Goal: Task Accomplishment & Management: Complete application form

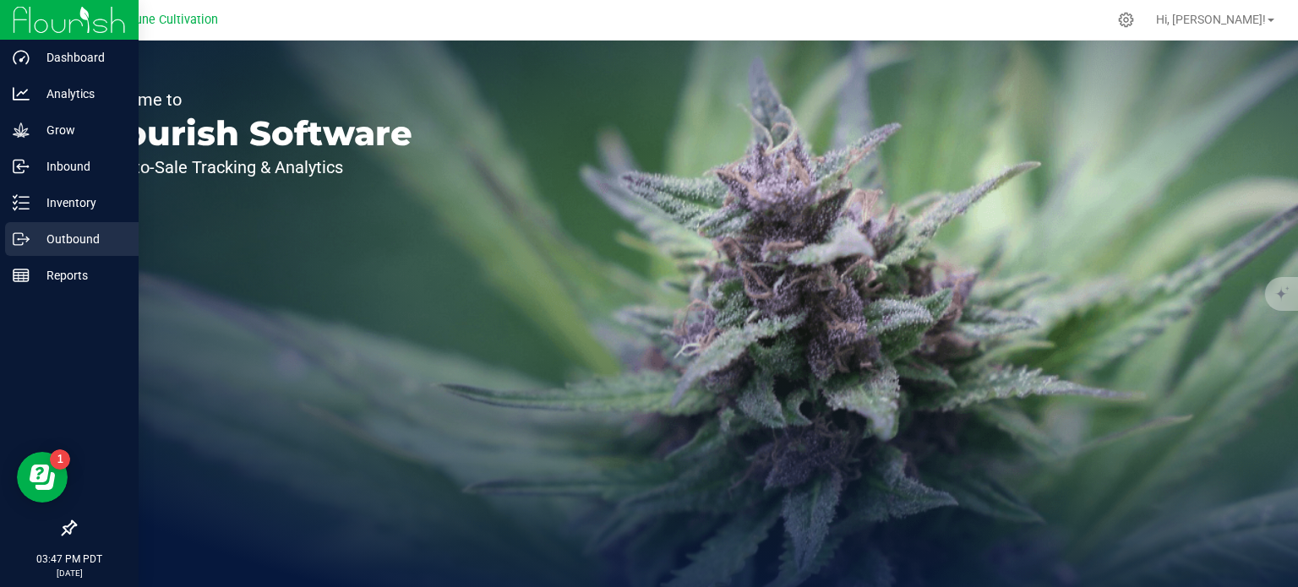
click at [25, 243] on icon at bounding box center [21, 239] width 17 height 17
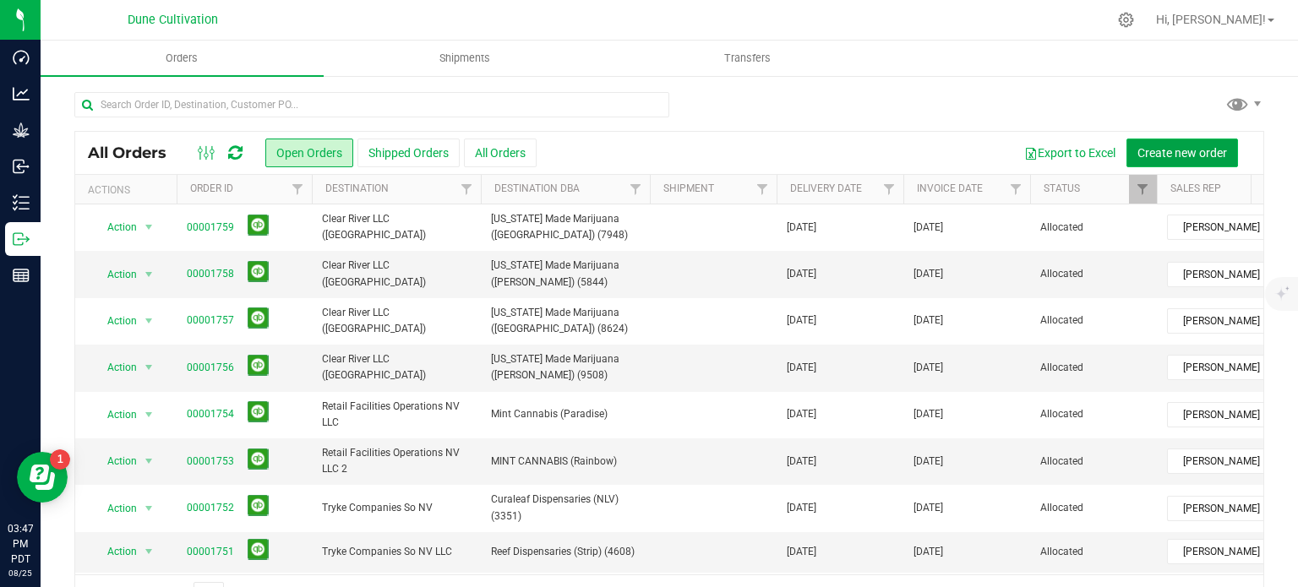
click at [1166, 156] on span "Create new order" at bounding box center [1183, 153] width 90 height 14
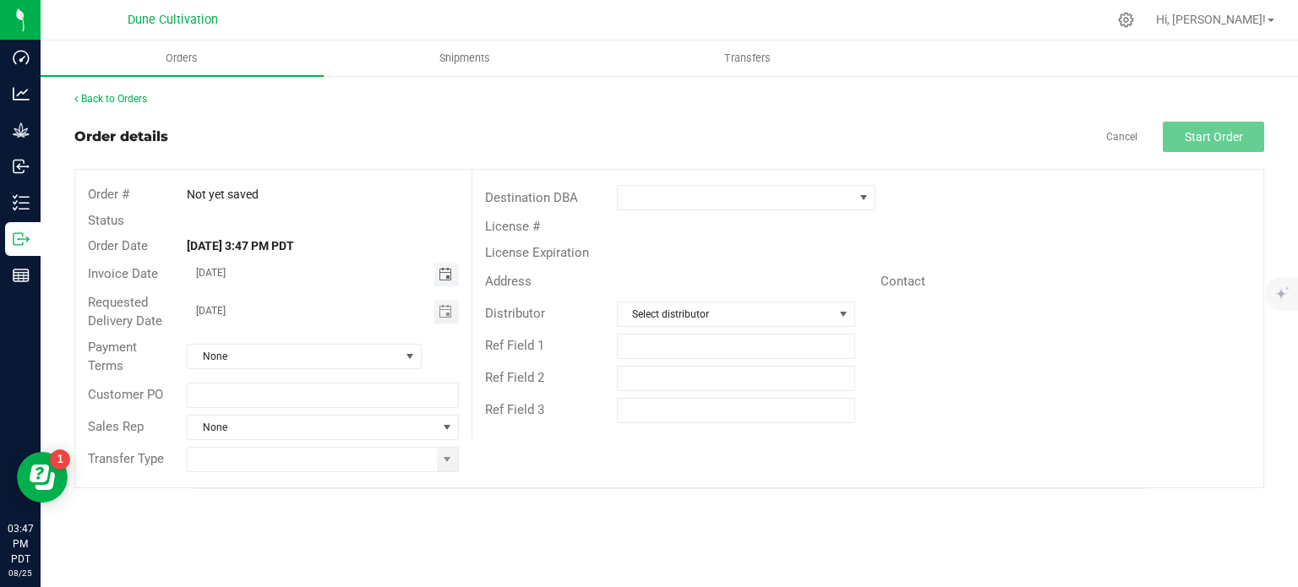
click at [442, 276] on span "Toggle calendar" at bounding box center [446, 275] width 14 height 14
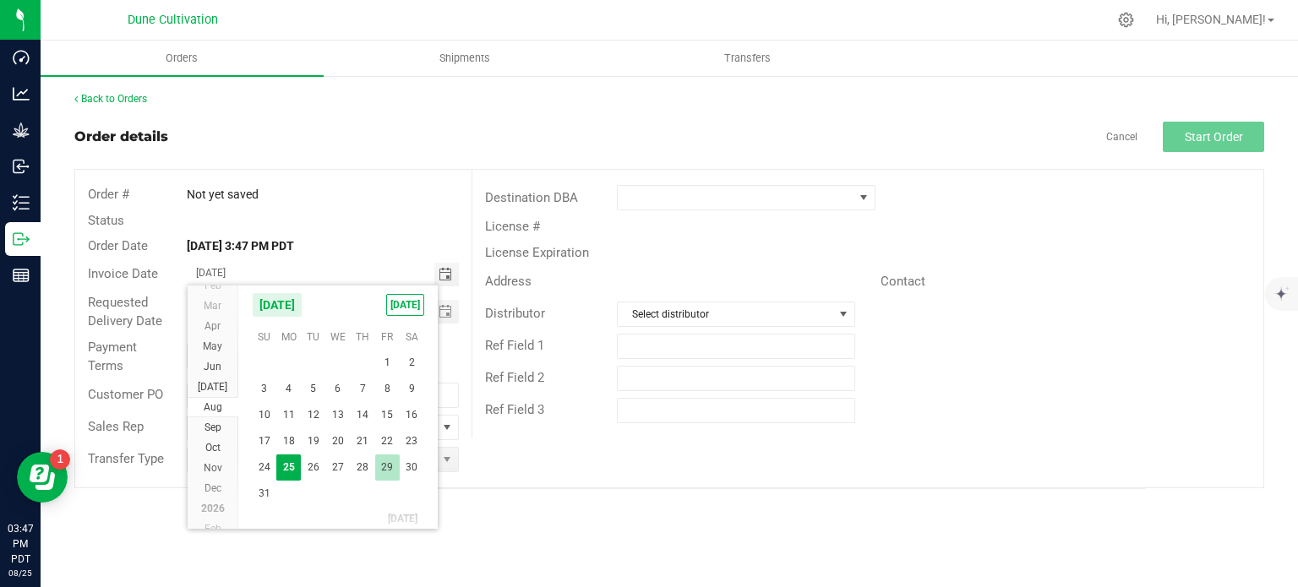
click at [387, 465] on span "29" at bounding box center [387, 468] width 25 height 26
type input "[DATE]"
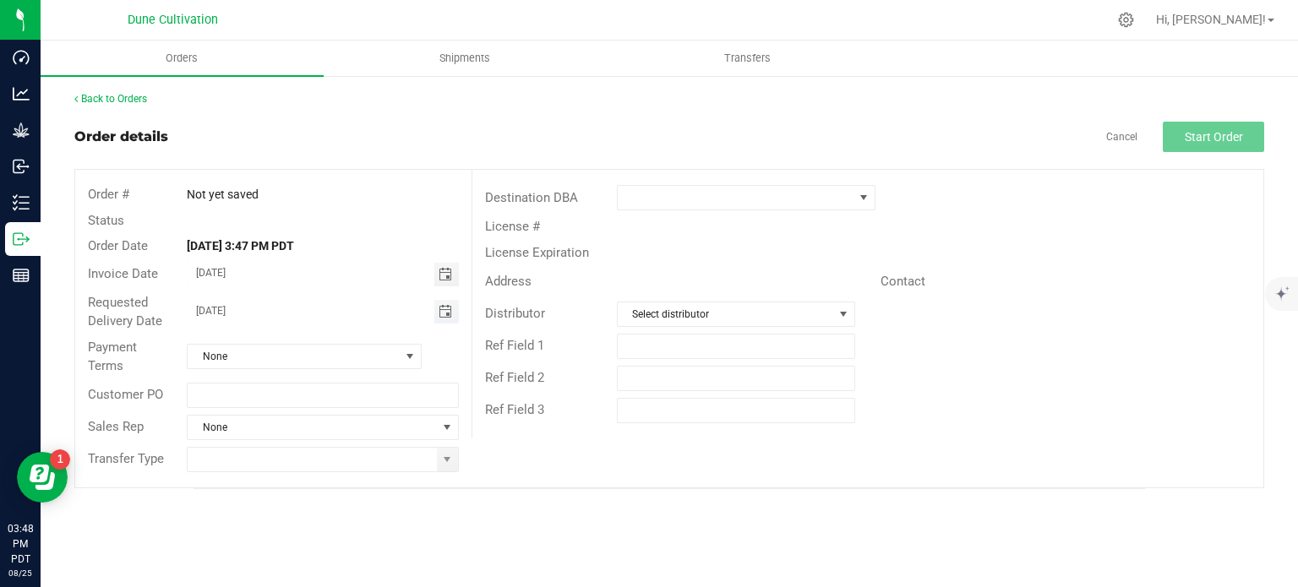
click at [445, 310] on span "Toggle calendar" at bounding box center [446, 312] width 14 height 14
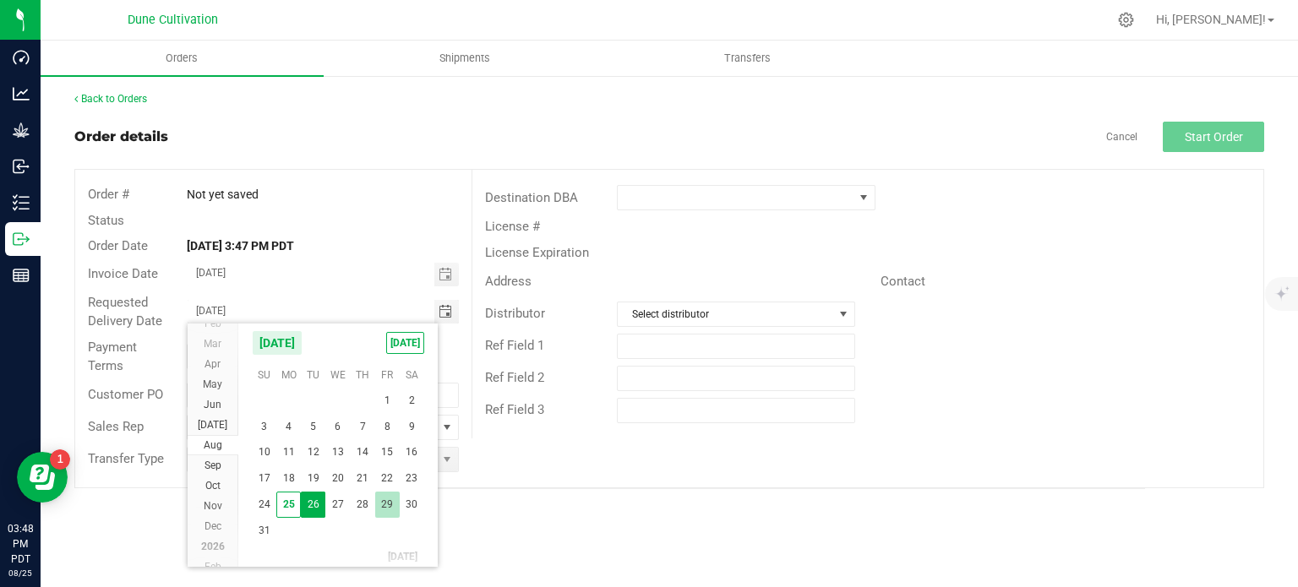
click at [393, 496] on span "29" at bounding box center [387, 505] width 25 height 26
type input "[DATE]"
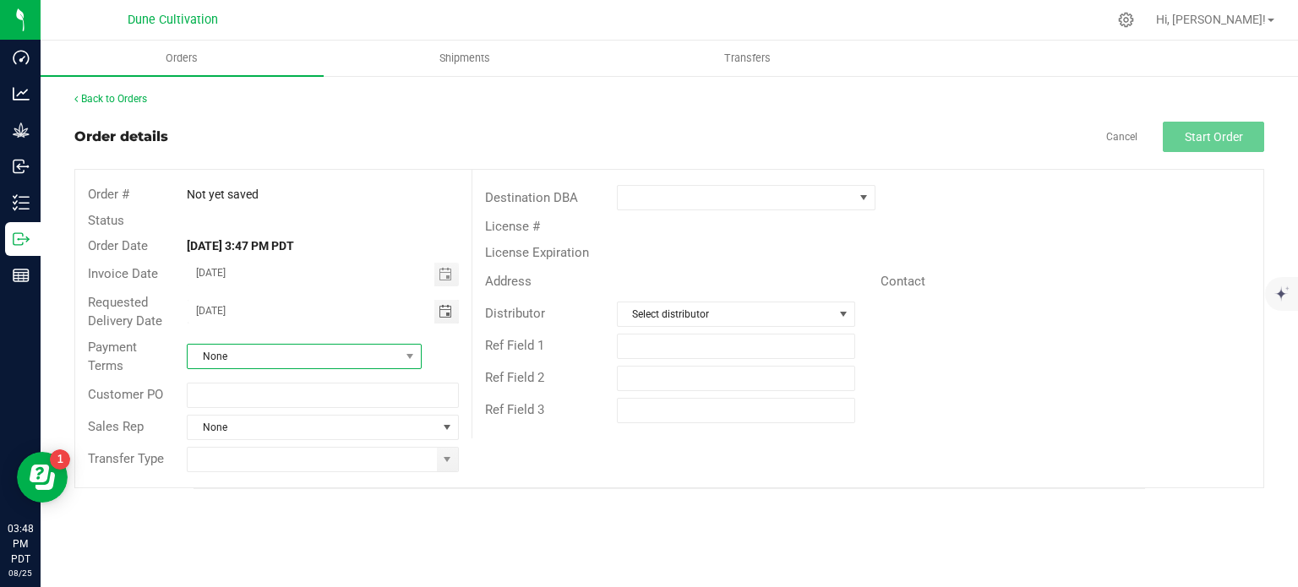
click at [396, 364] on span "None" at bounding box center [294, 357] width 212 height 24
click at [281, 416] on li "Net 30" at bounding box center [304, 430] width 233 height 29
click at [411, 434] on span "None" at bounding box center [312, 428] width 249 height 24
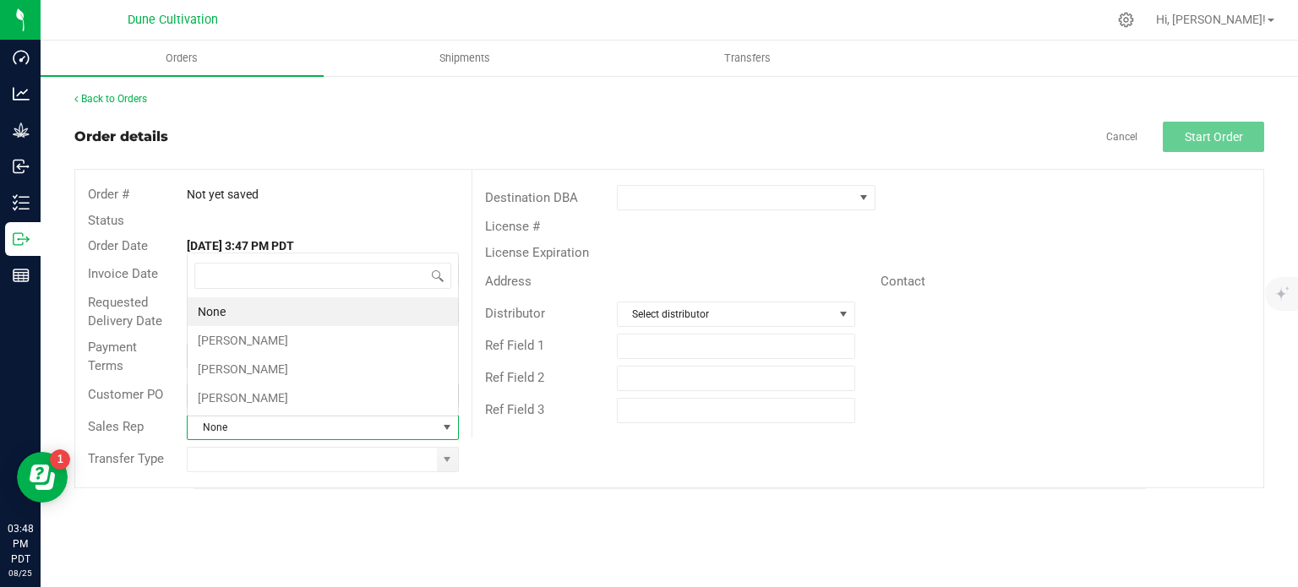
scroll to position [25, 268]
click at [303, 337] on li "[PERSON_NAME]" at bounding box center [323, 340] width 270 height 29
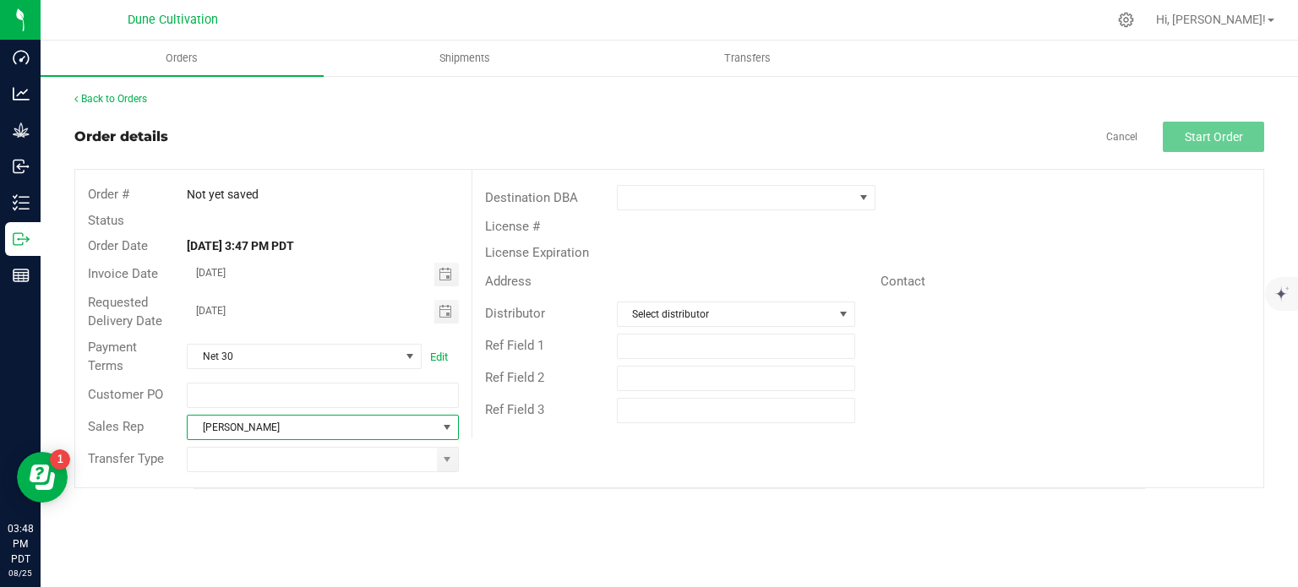
click at [441, 431] on span at bounding box center [447, 428] width 14 height 14
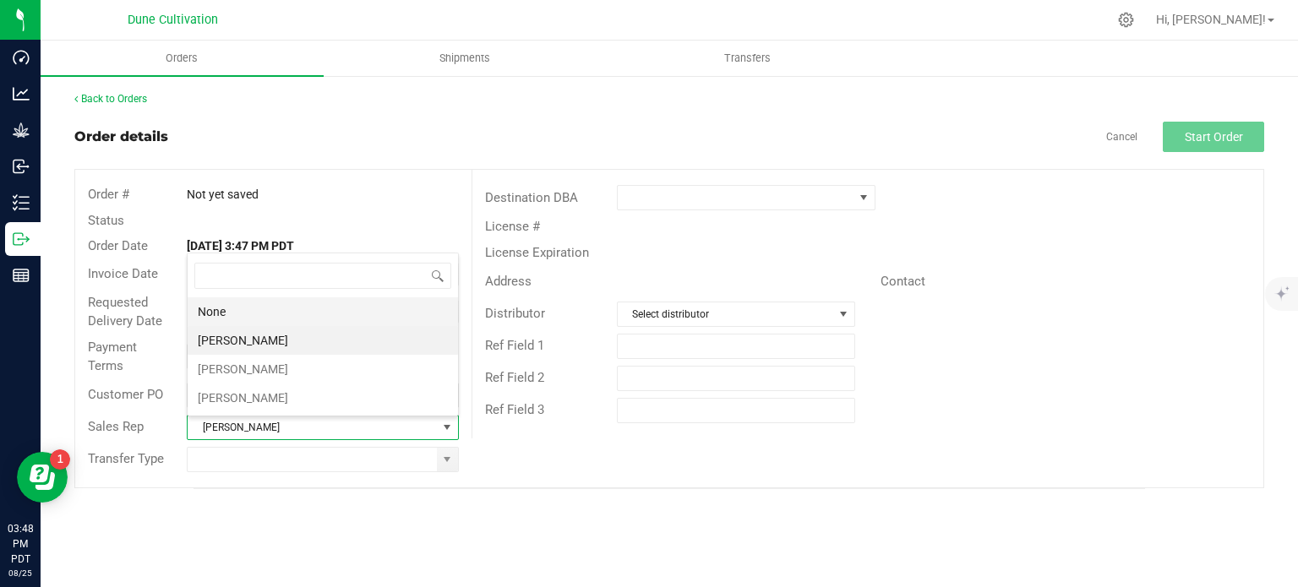
click at [238, 304] on li "None" at bounding box center [323, 312] width 270 height 29
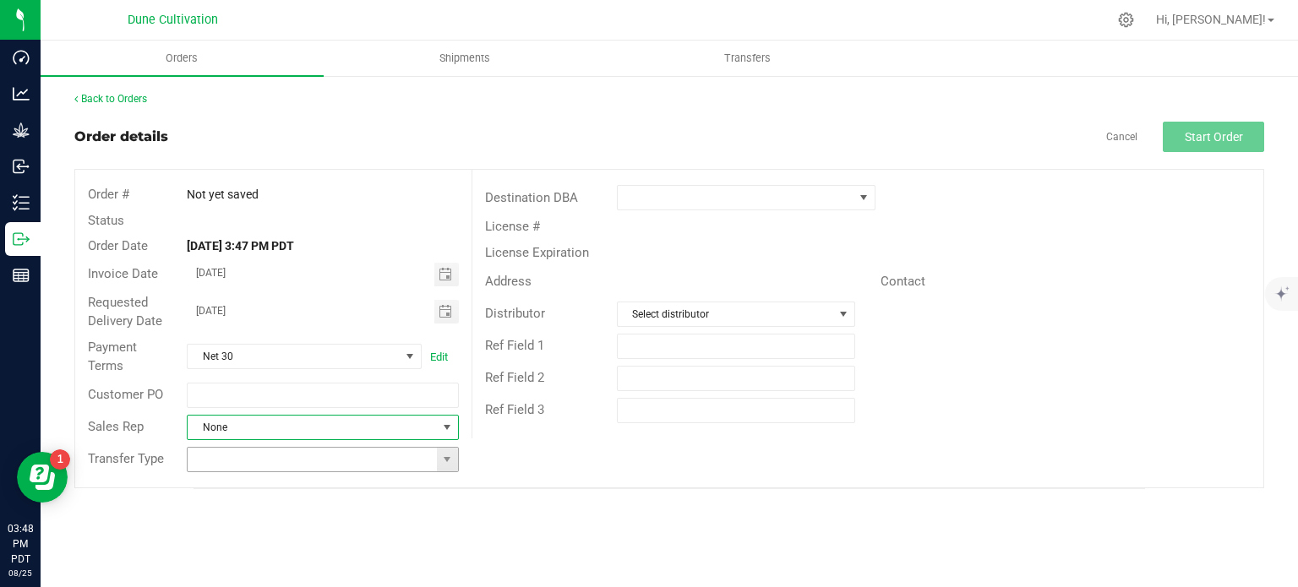
click at [451, 466] on span at bounding box center [447, 460] width 21 height 24
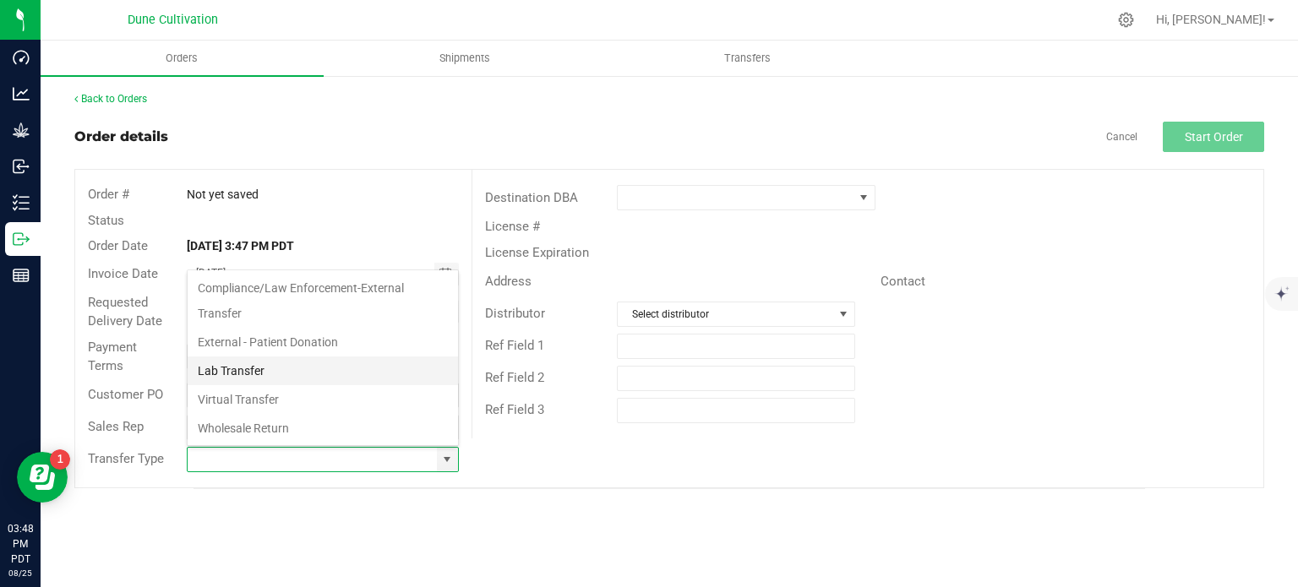
scroll to position [276, 0]
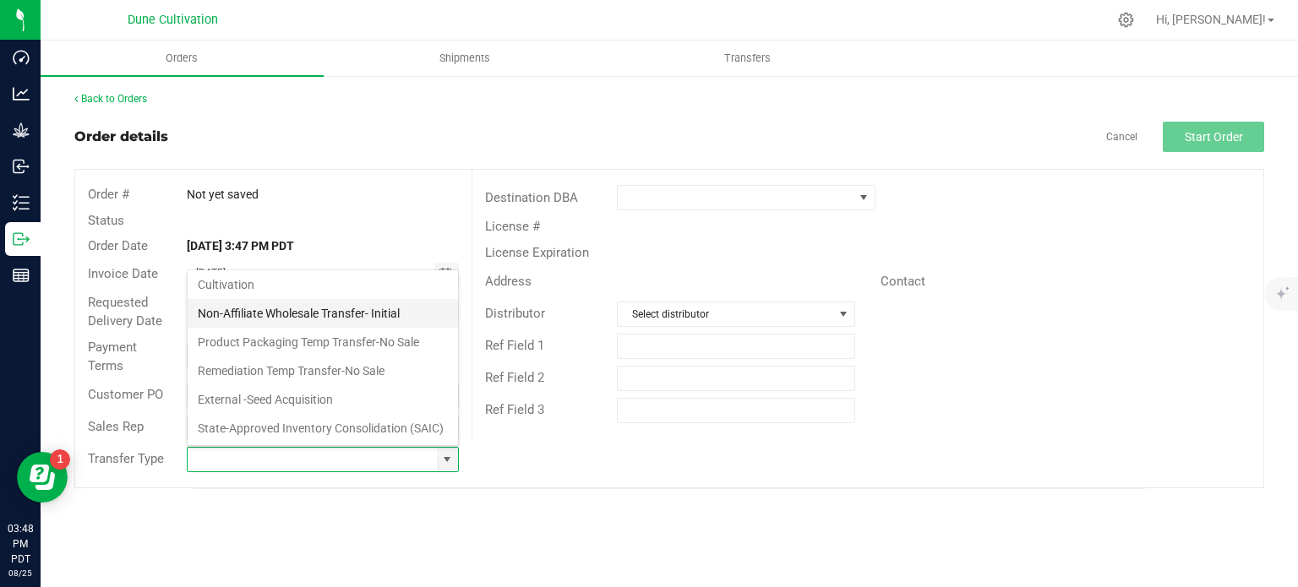
click at [268, 299] on li "Non-Affiliate Wholesale Transfer- Initial" at bounding box center [323, 313] width 270 height 29
type input "Non-Affiliate Wholesale Transfer- Initial"
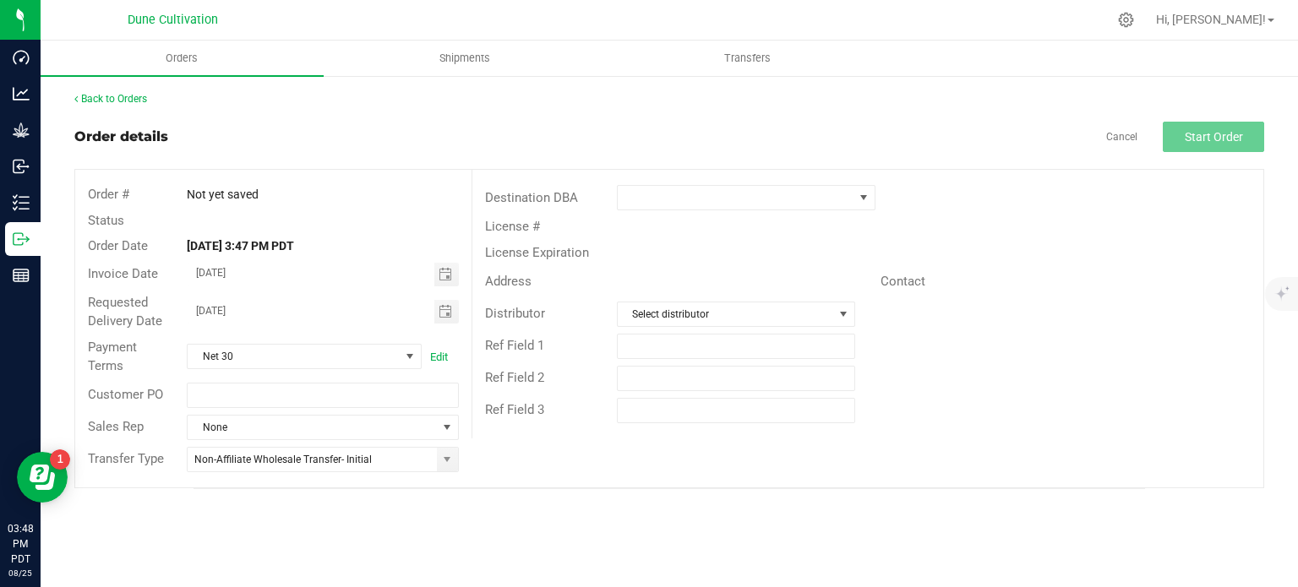
click at [876, 199] on div at bounding box center [769, 197] width 330 height 25
click at [870, 199] on span at bounding box center [864, 198] width 14 height 14
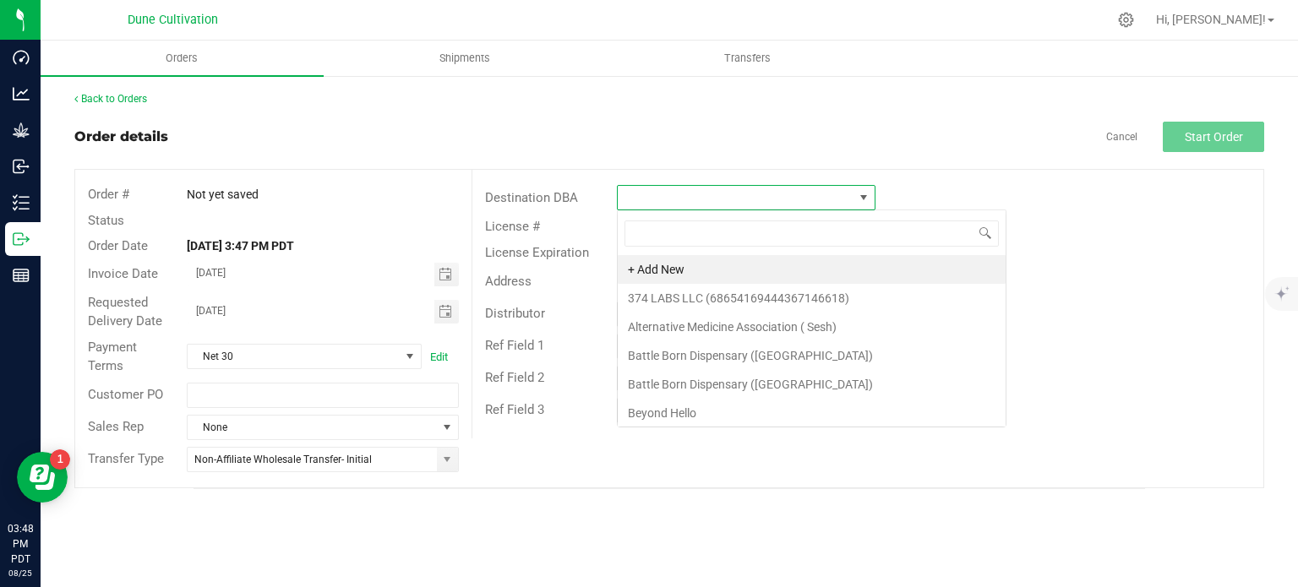
scroll to position [25, 259]
type input "nuwu"
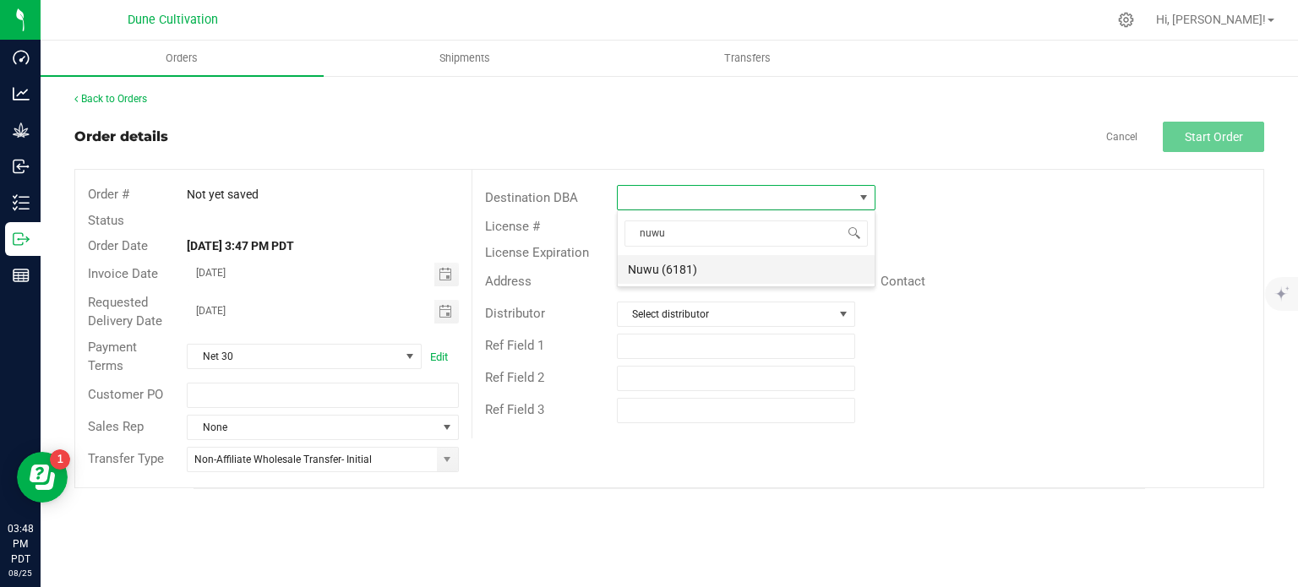
click at [764, 260] on li "Nuwu (6181)" at bounding box center [746, 269] width 257 height 29
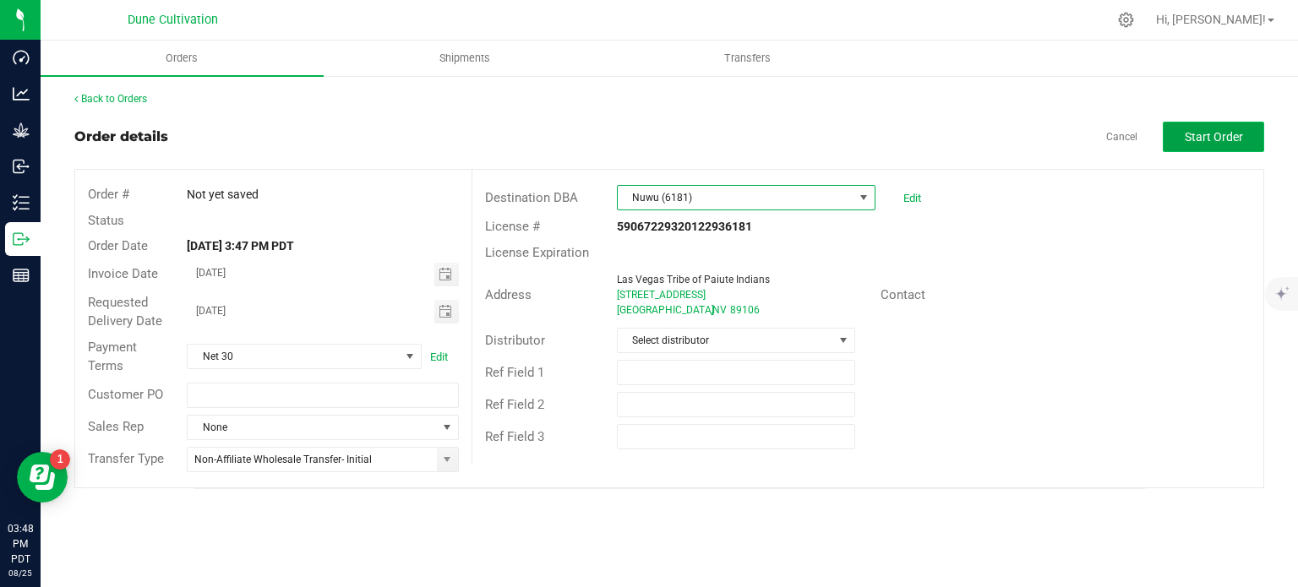
click at [1201, 124] on button "Start Order" at bounding box center [1213, 137] width 101 height 30
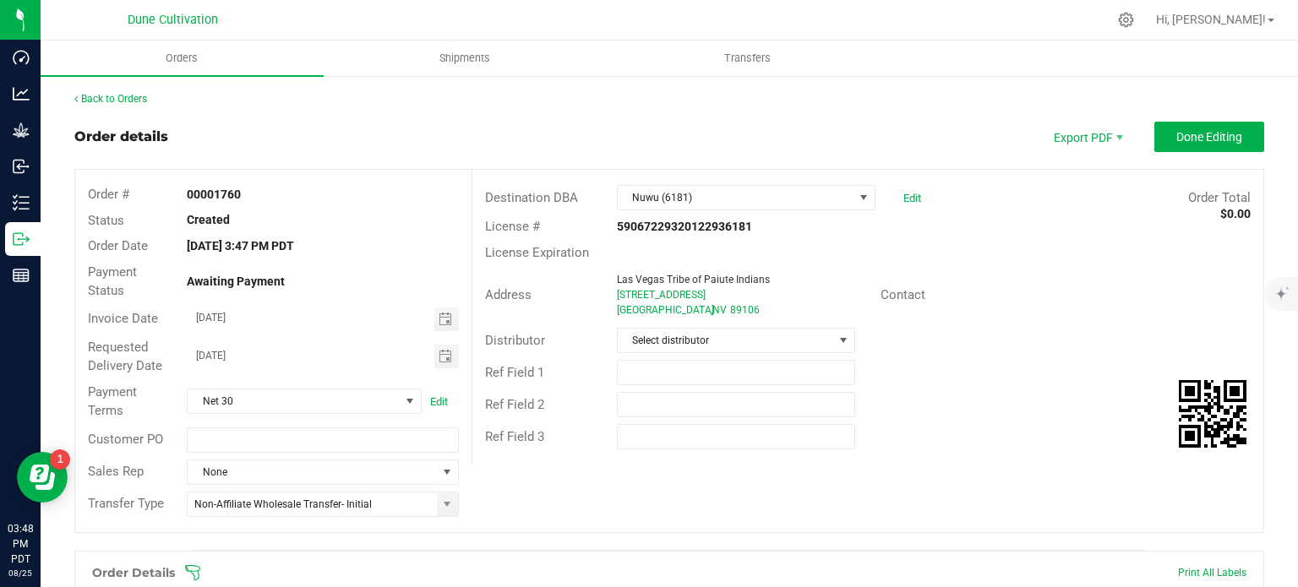
scroll to position [412, 0]
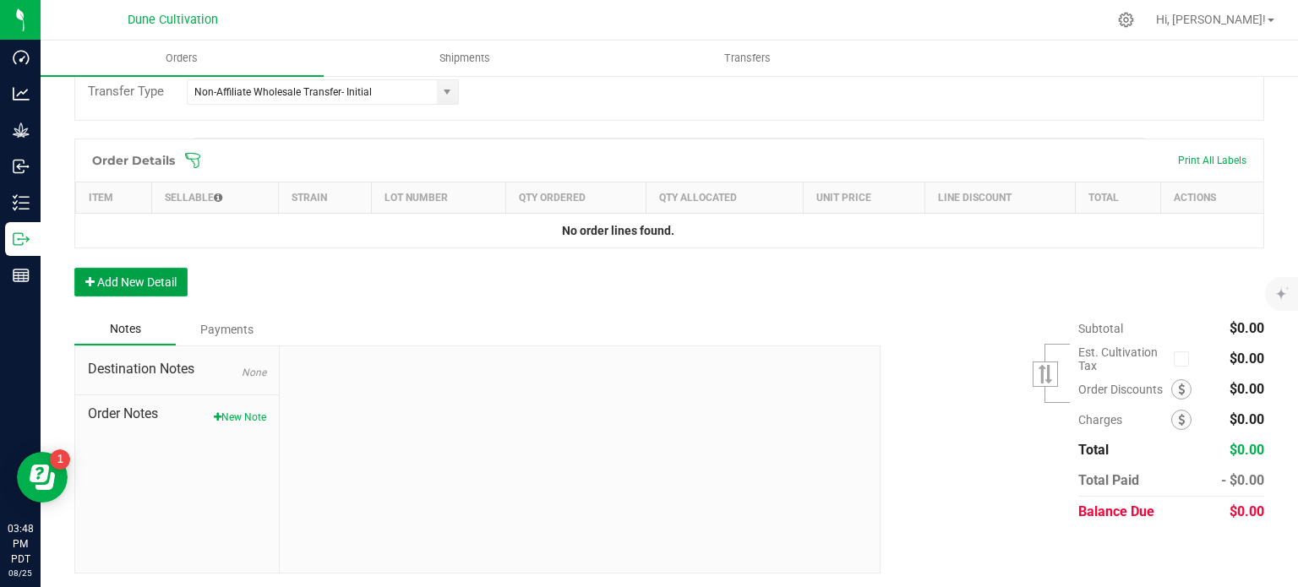
click at [112, 279] on button "Add New Detail" at bounding box center [130, 282] width 113 height 29
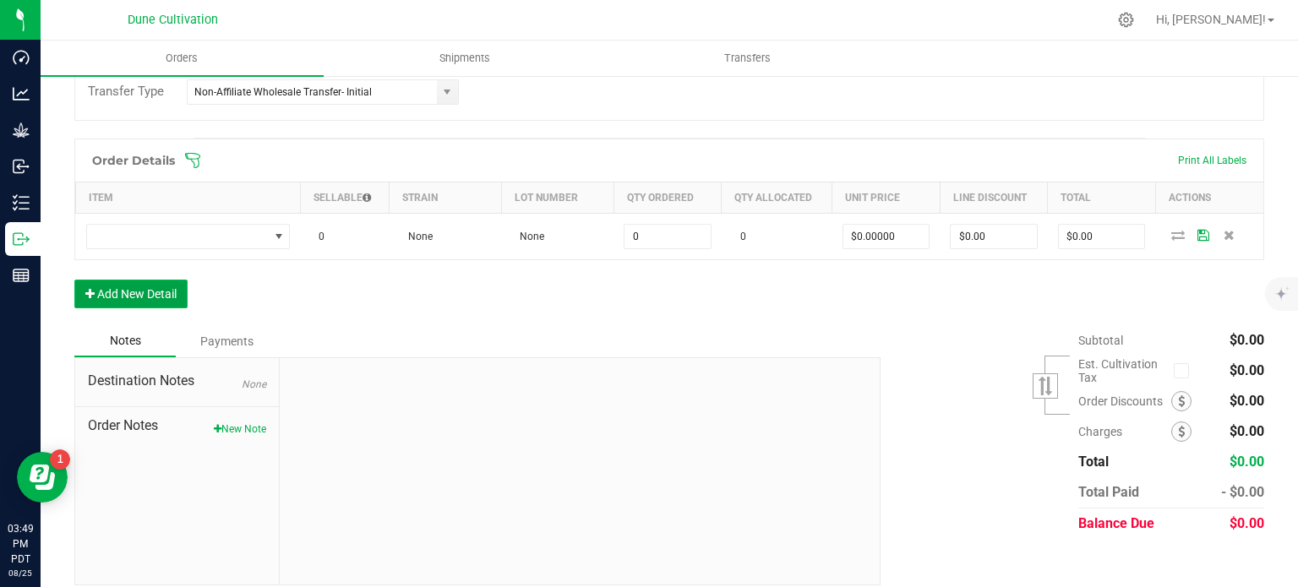
click at [155, 302] on button "Add New Detail" at bounding box center [130, 294] width 113 height 29
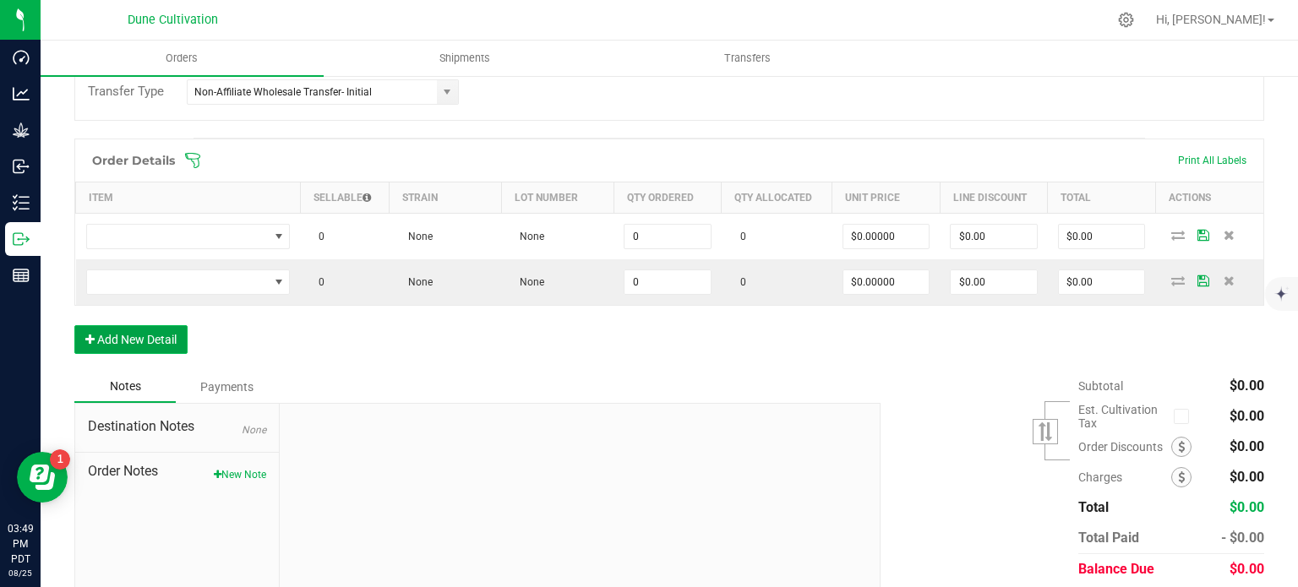
click at [155, 336] on button "Add New Detail" at bounding box center [130, 339] width 113 height 29
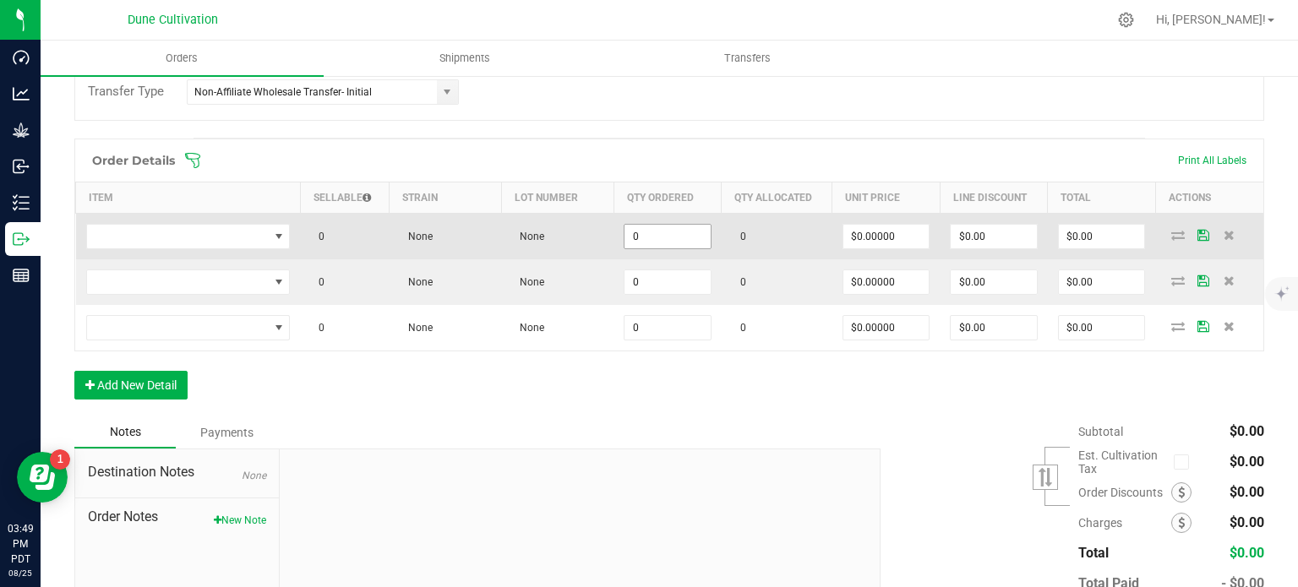
click at [647, 242] on input "0" at bounding box center [668, 237] width 86 height 24
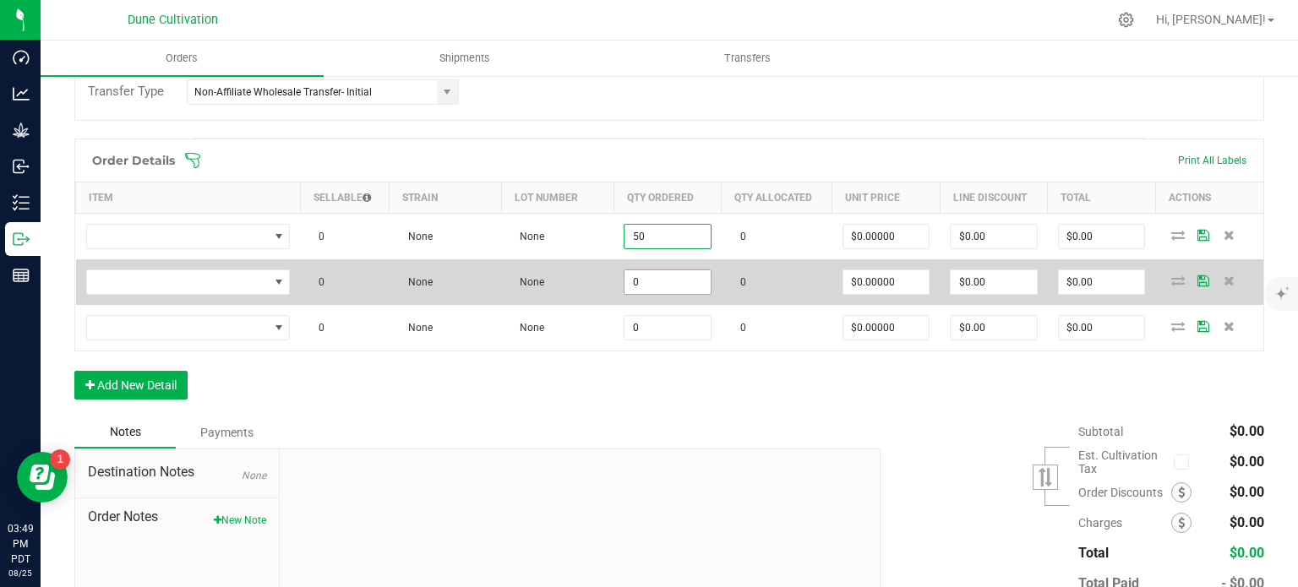
type input "50"
click at [675, 288] on input "0" at bounding box center [668, 282] width 86 height 24
paste input "5"
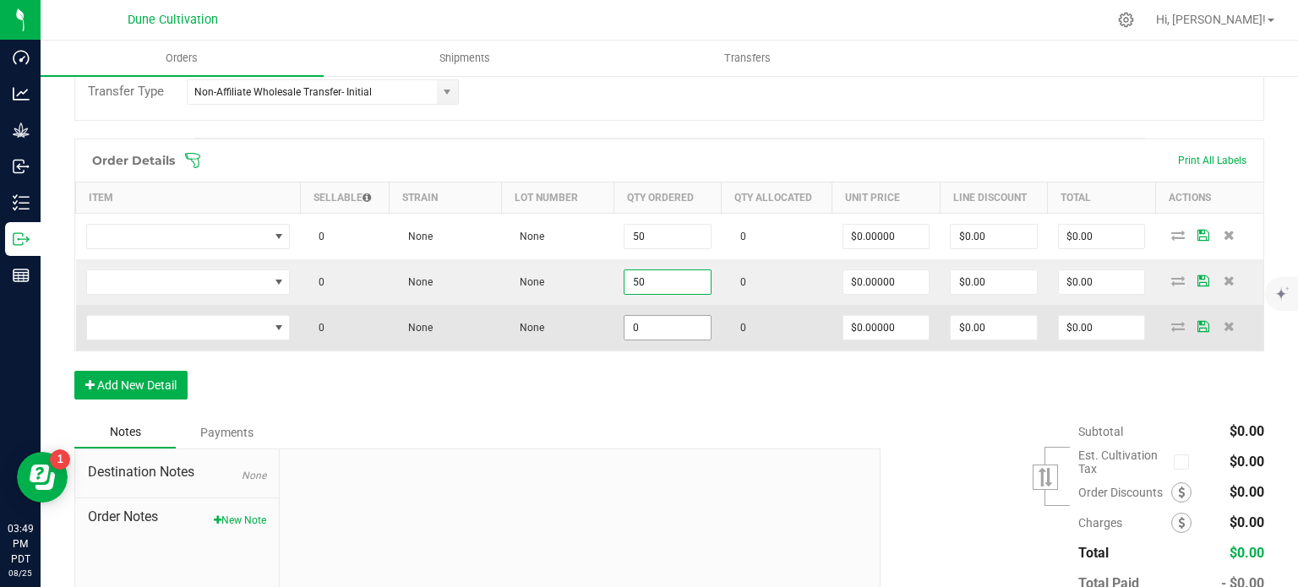
type input "50"
click at [681, 332] on input "0" at bounding box center [668, 328] width 86 height 24
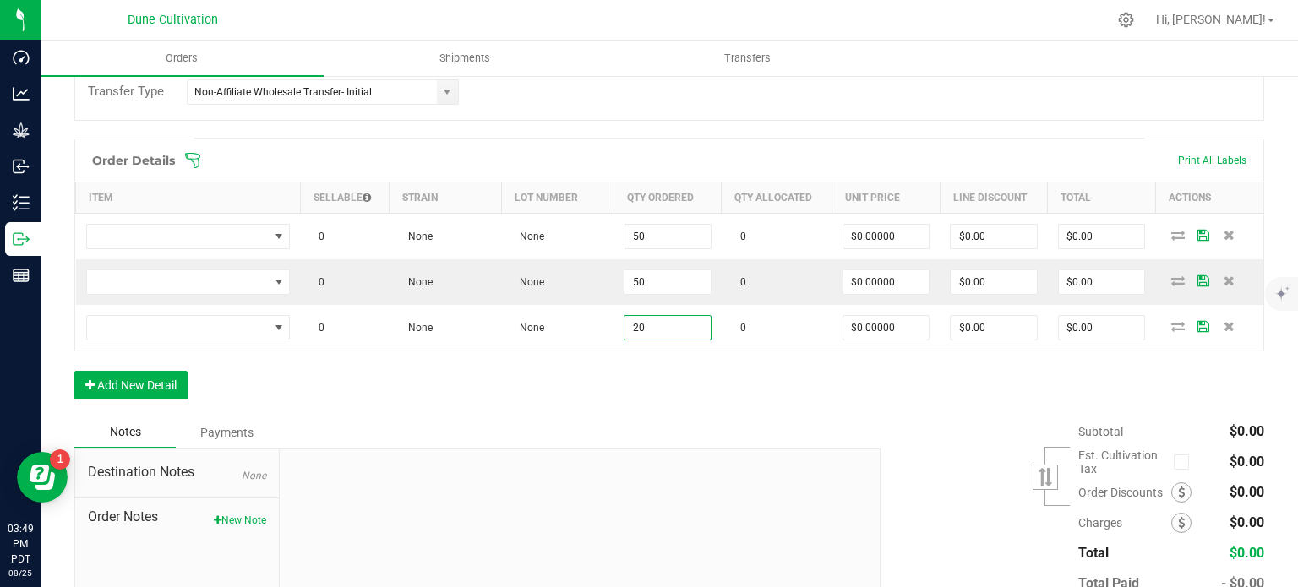
type input "20"
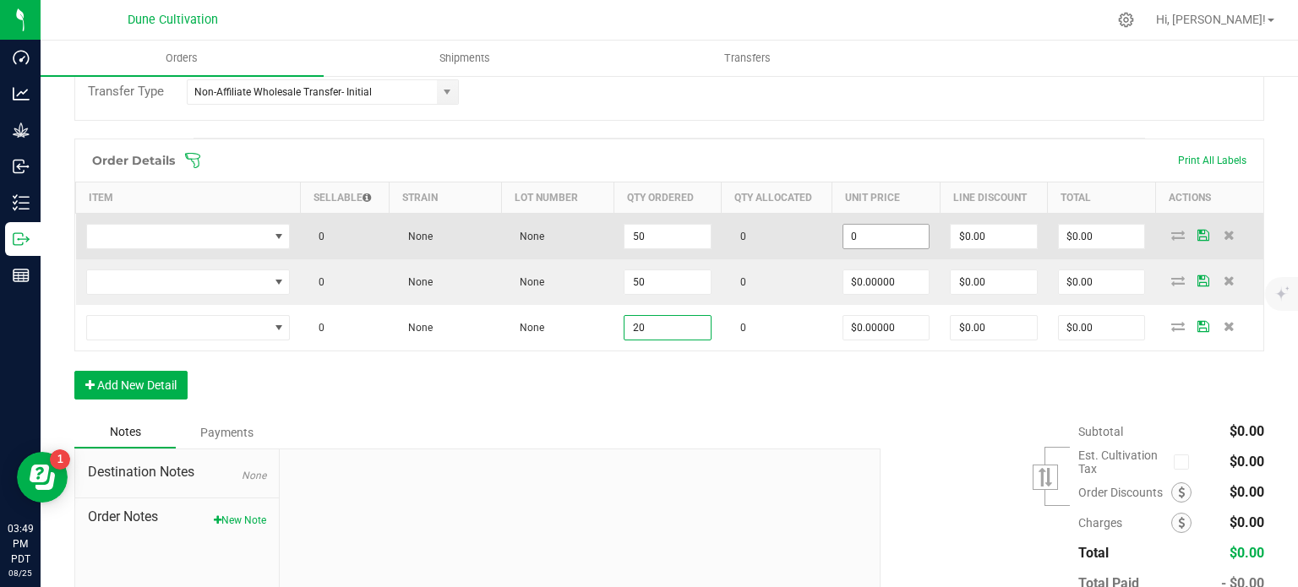
click at [892, 244] on input "0" at bounding box center [887, 237] width 86 height 24
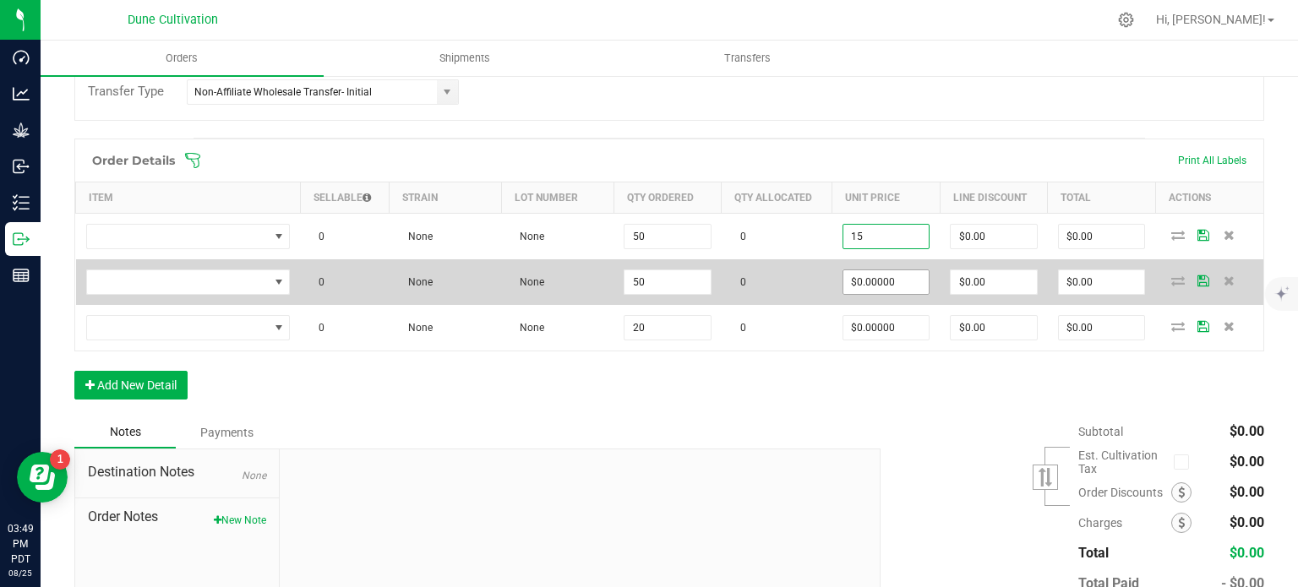
type input "$15.00000"
type input "$750.00"
click at [895, 289] on input "0" at bounding box center [887, 282] width 86 height 24
paste input "15"
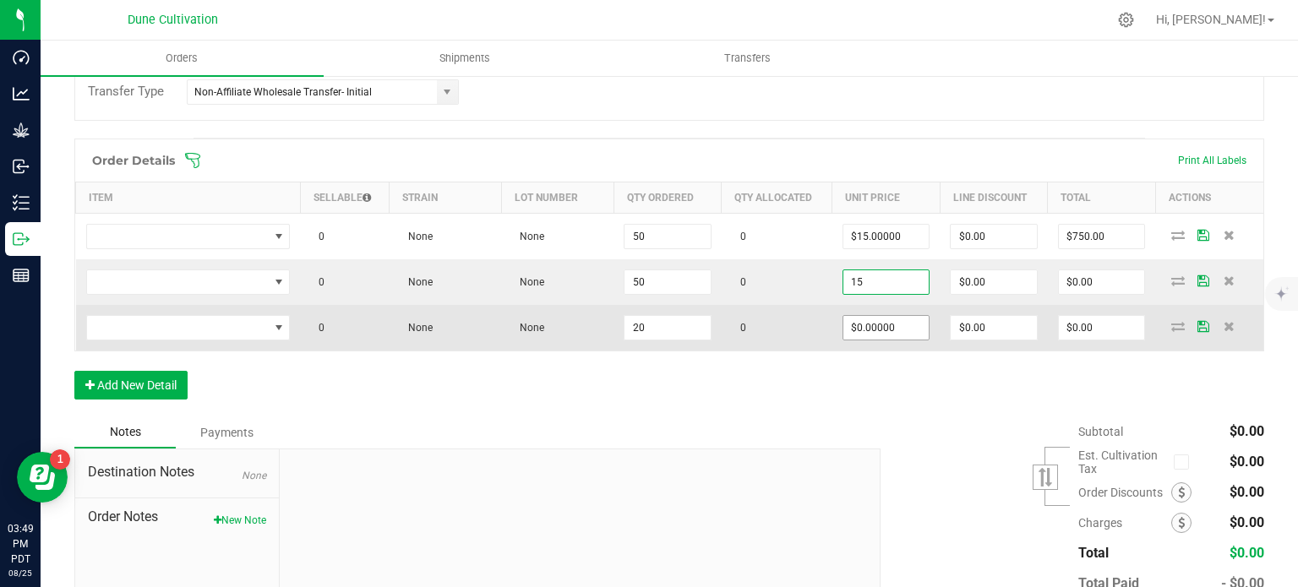
type input "$15.00000"
type input "$750.00"
click at [903, 331] on input "0" at bounding box center [887, 328] width 86 height 24
paste input "15"
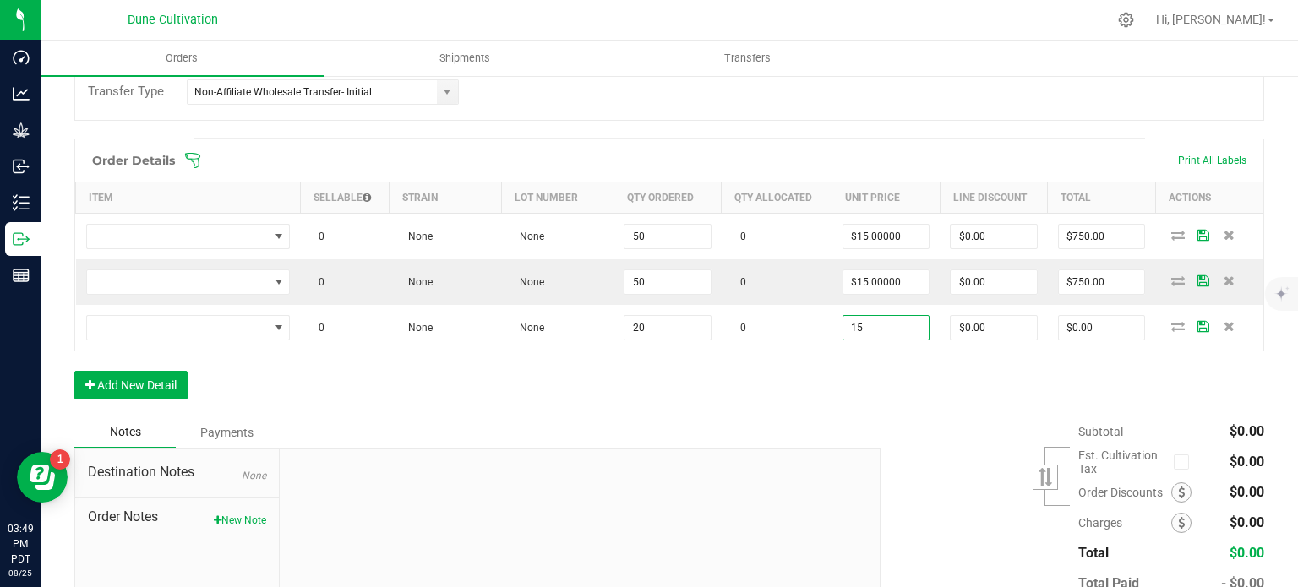
type input "$15.00000"
type input "$300.00"
click at [709, 425] on div "Notes Payments" at bounding box center [471, 433] width 794 height 32
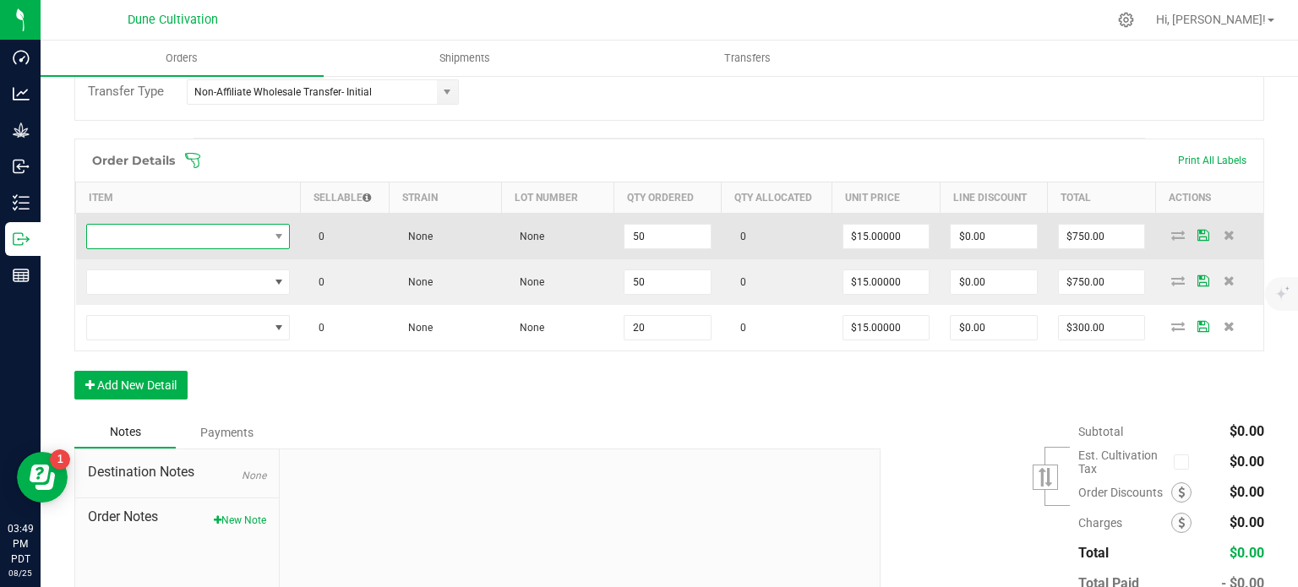
click at [255, 232] on span "NO DATA FOUND" at bounding box center [178, 237] width 182 height 24
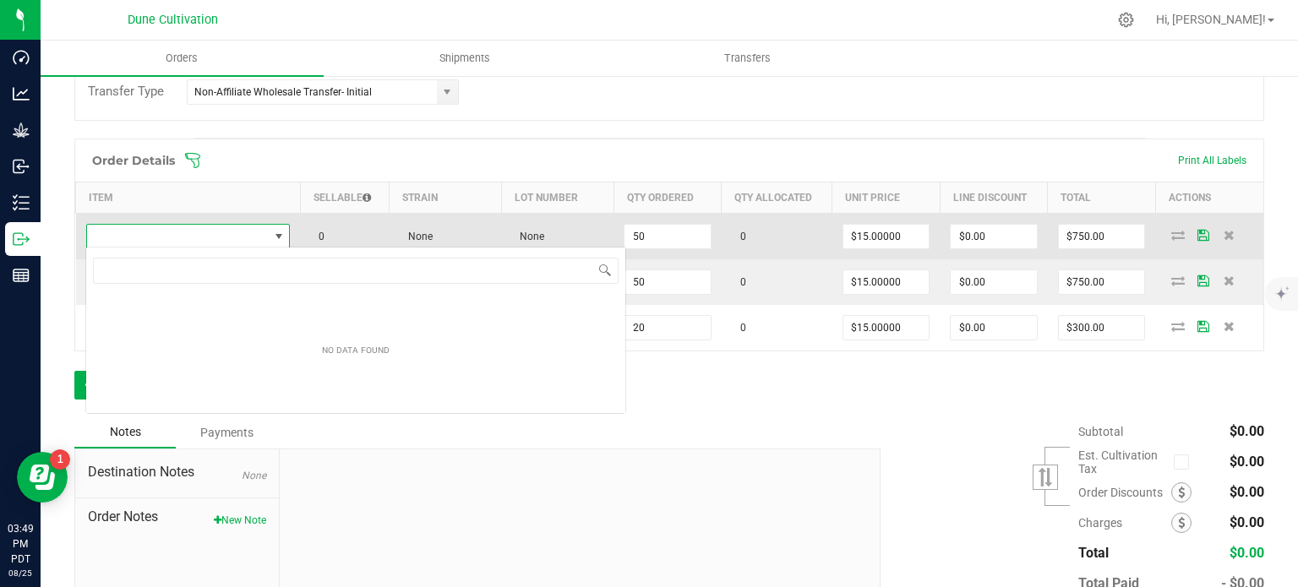
type input "Packs-Flower-Blue Maui-3.5g"
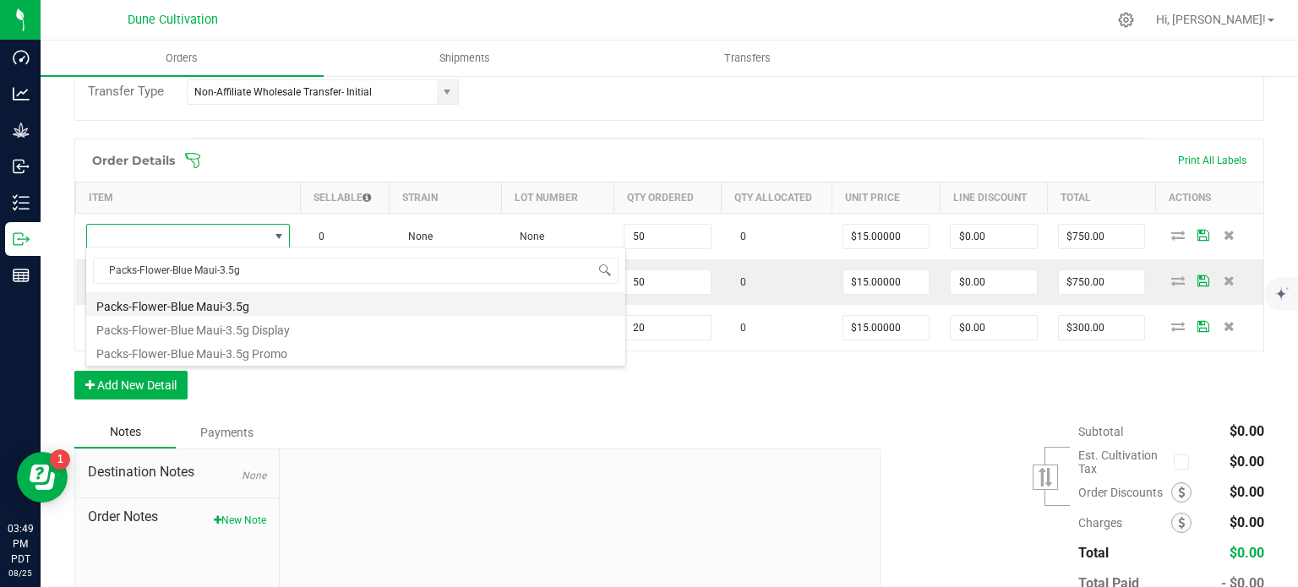
click at [253, 307] on li "Packs-Flower-Blue Maui-3.5g" at bounding box center [355, 304] width 539 height 24
type input "50 ea"
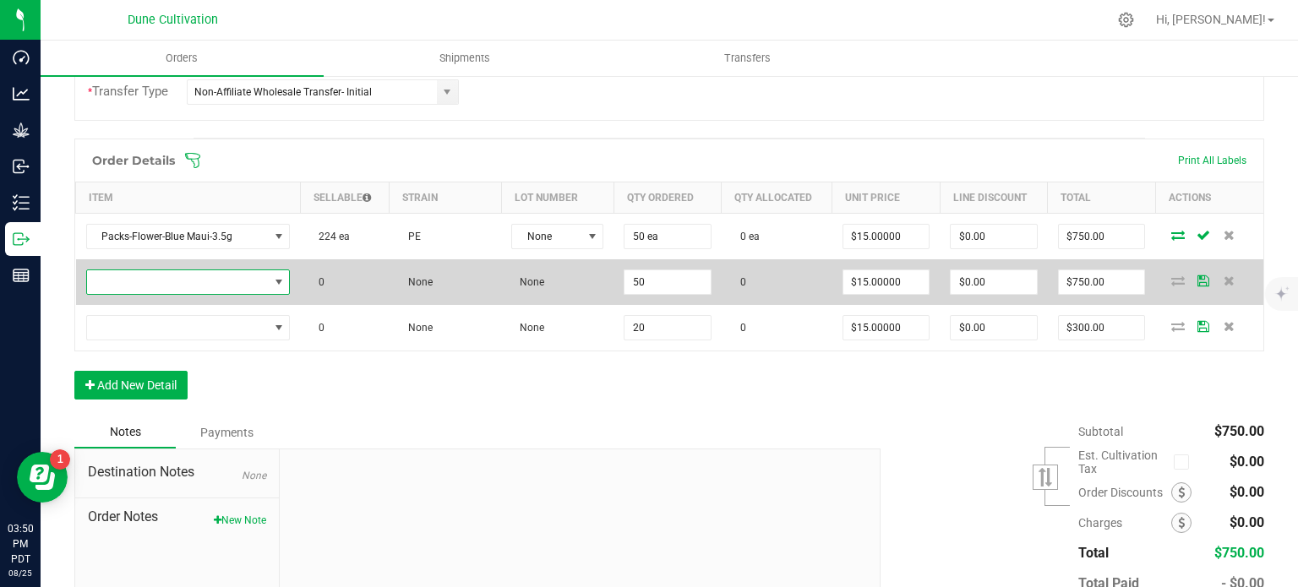
click at [254, 274] on span "NO DATA FOUND" at bounding box center [178, 282] width 182 height 24
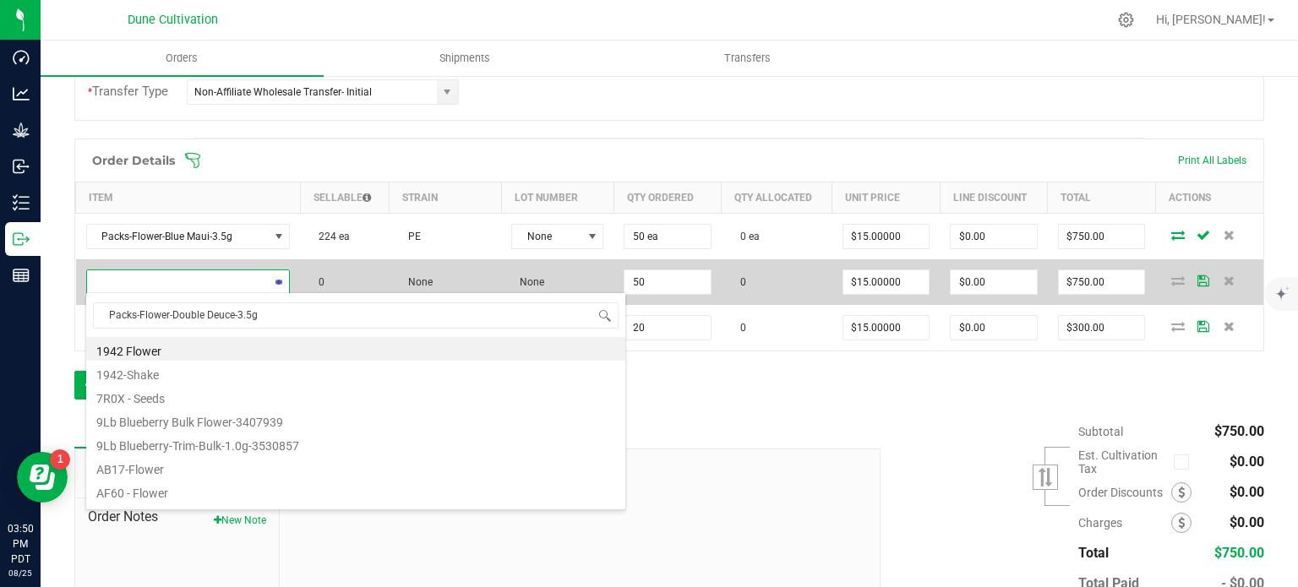
scroll to position [25, 199]
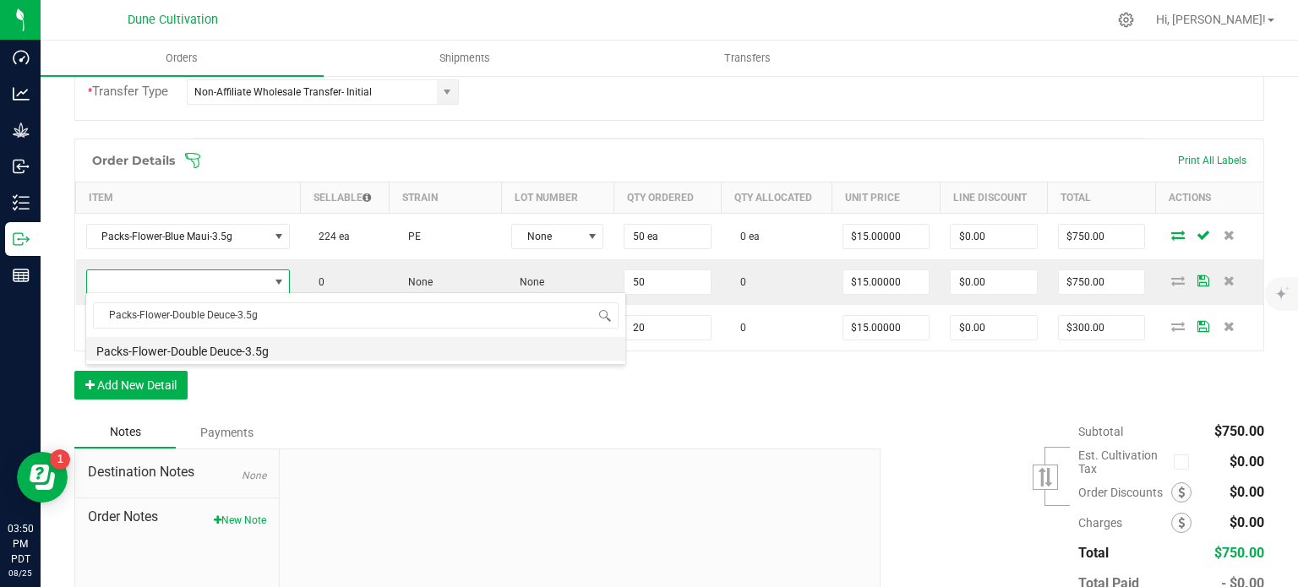
click at [249, 350] on li "Packs-Flower-Double Deuce-3.5g" at bounding box center [355, 349] width 539 height 24
type input "50 ea"
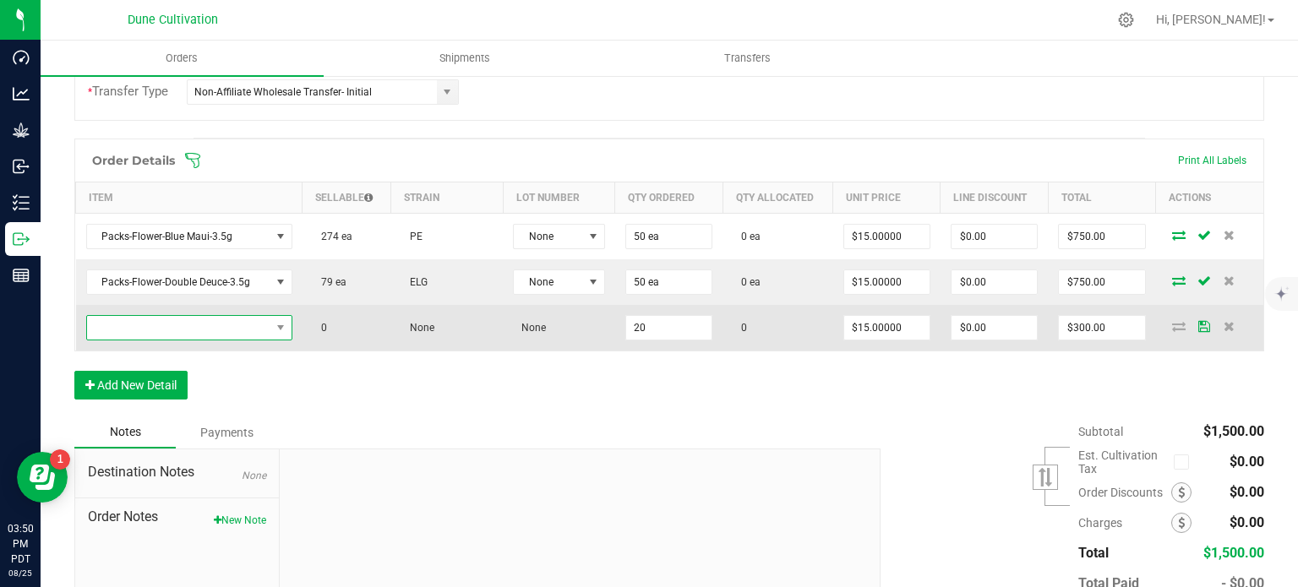
click at [240, 325] on span "NO DATA FOUND" at bounding box center [178, 328] width 183 height 24
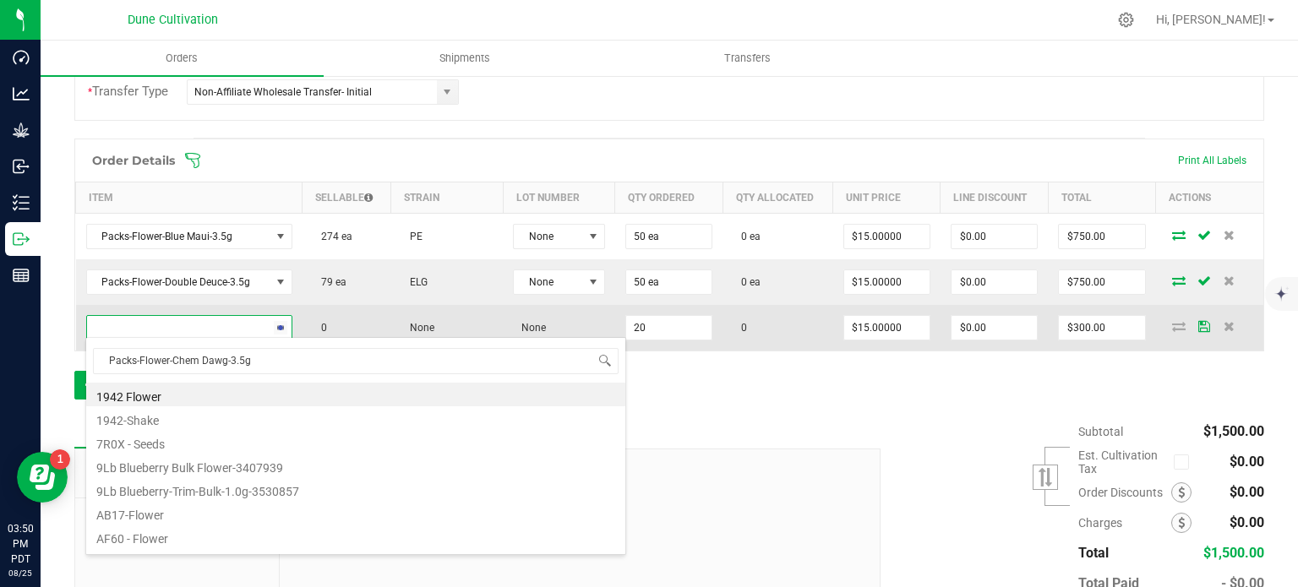
scroll to position [25, 200]
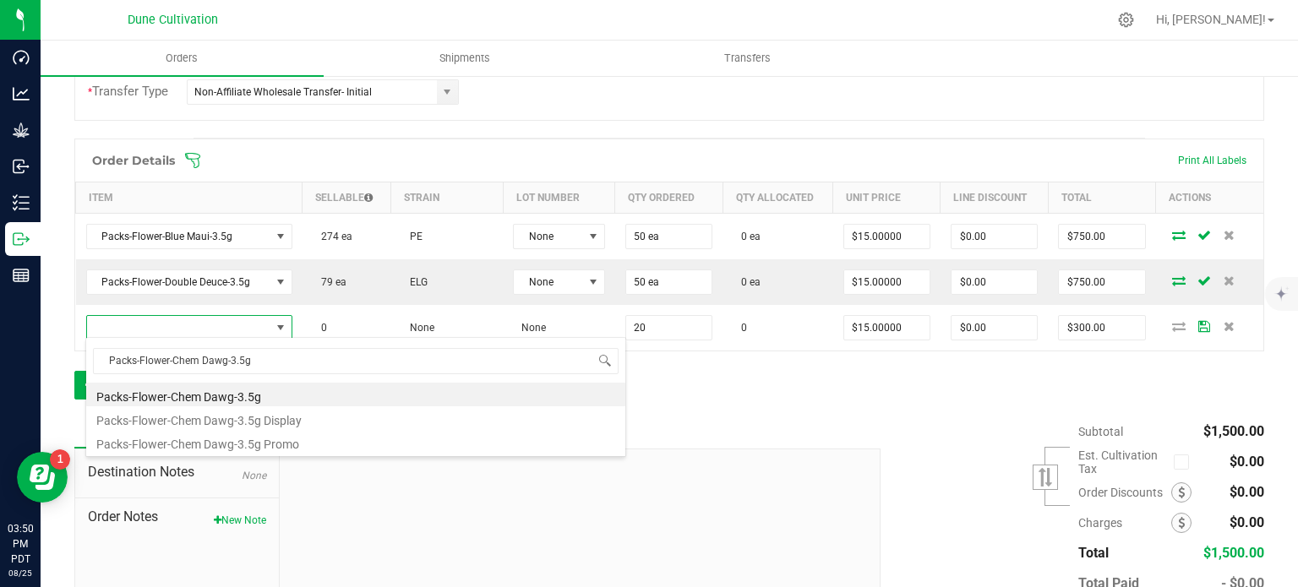
click at [257, 392] on li "Packs-Flower-Chem Dawg-3.5g" at bounding box center [355, 395] width 539 height 24
type input "20 ea"
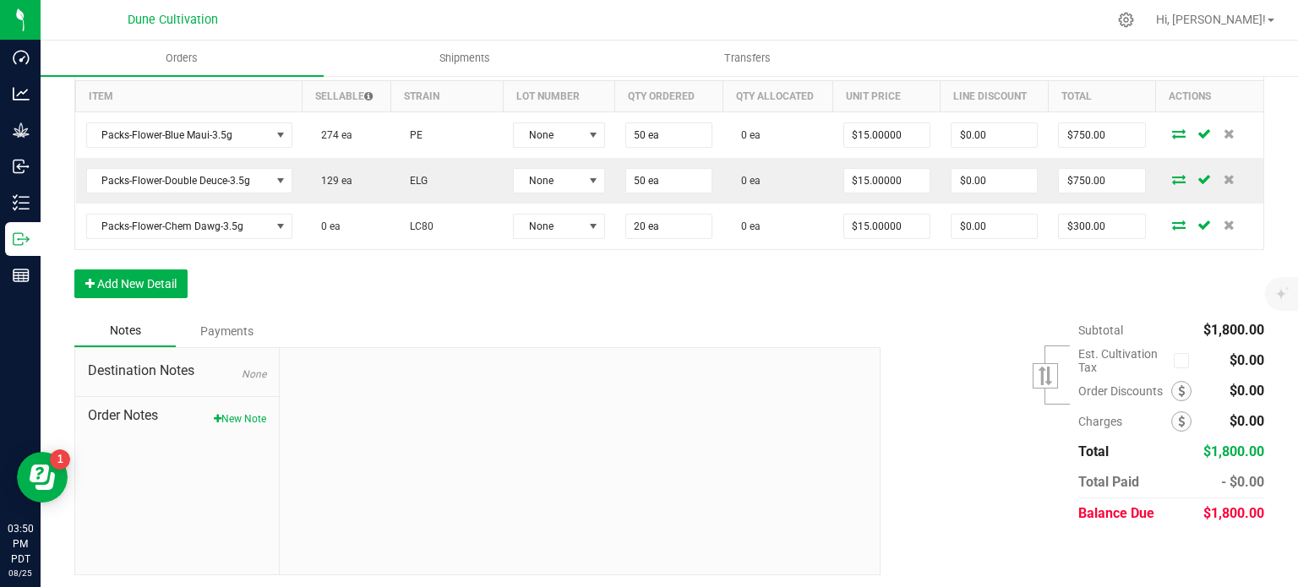
scroll to position [514, 0]
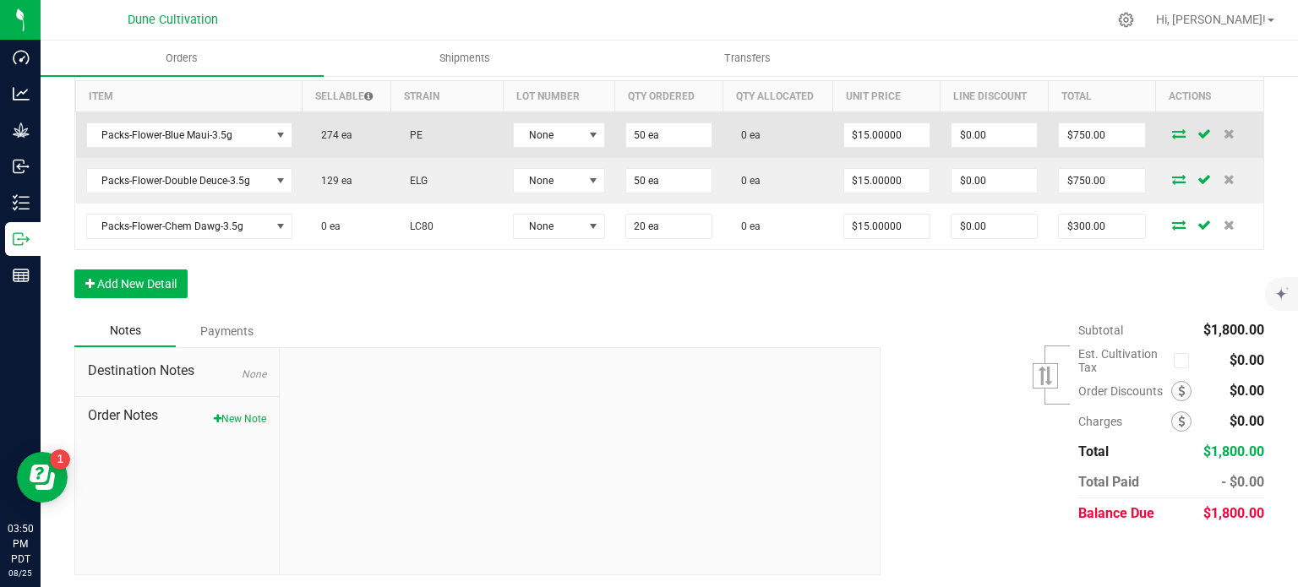
click at [1172, 134] on icon at bounding box center [1179, 133] width 14 height 10
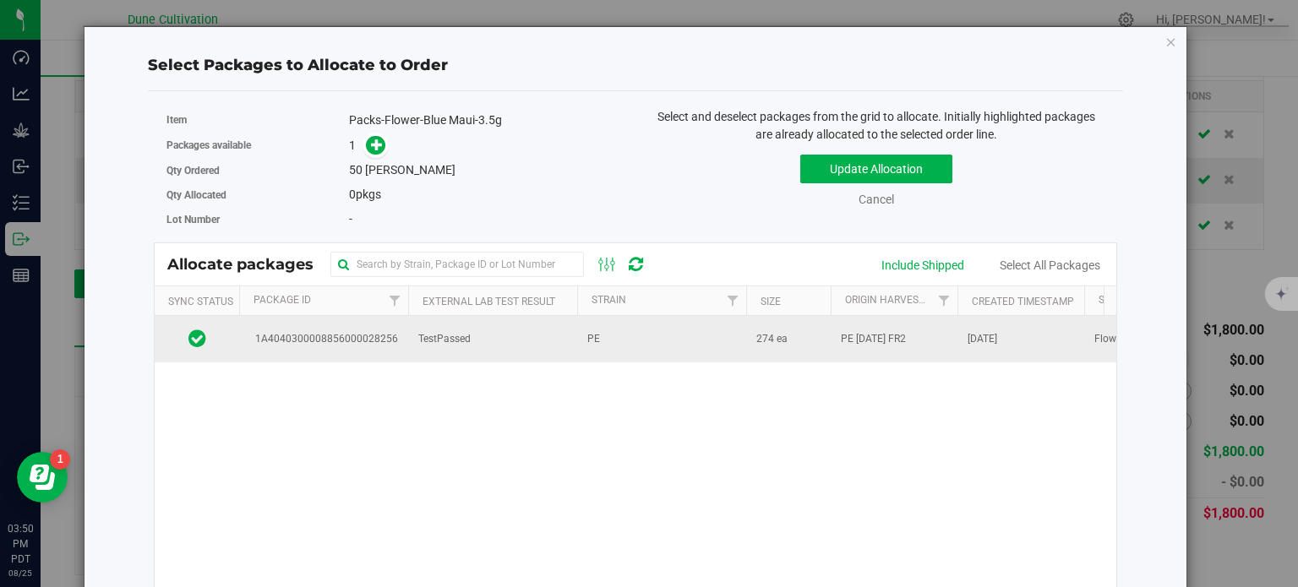
click at [418, 358] on td "TestPassed" at bounding box center [492, 339] width 169 height 46
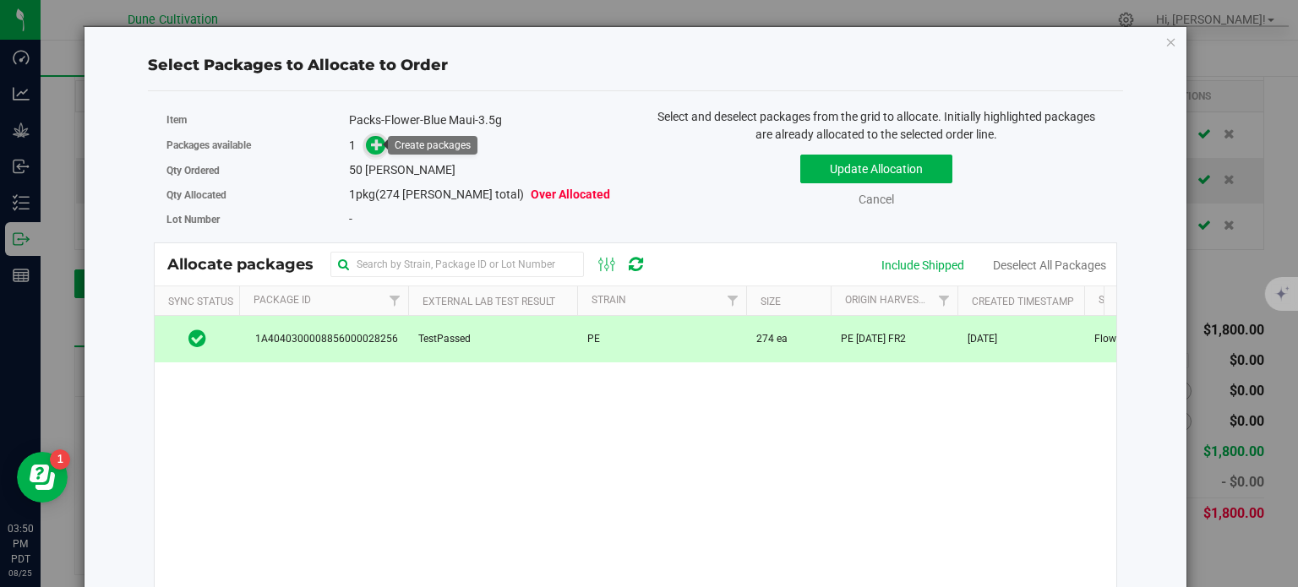
click at [379, 148] on icon at bounding box center [377, 145] width 12 height 12
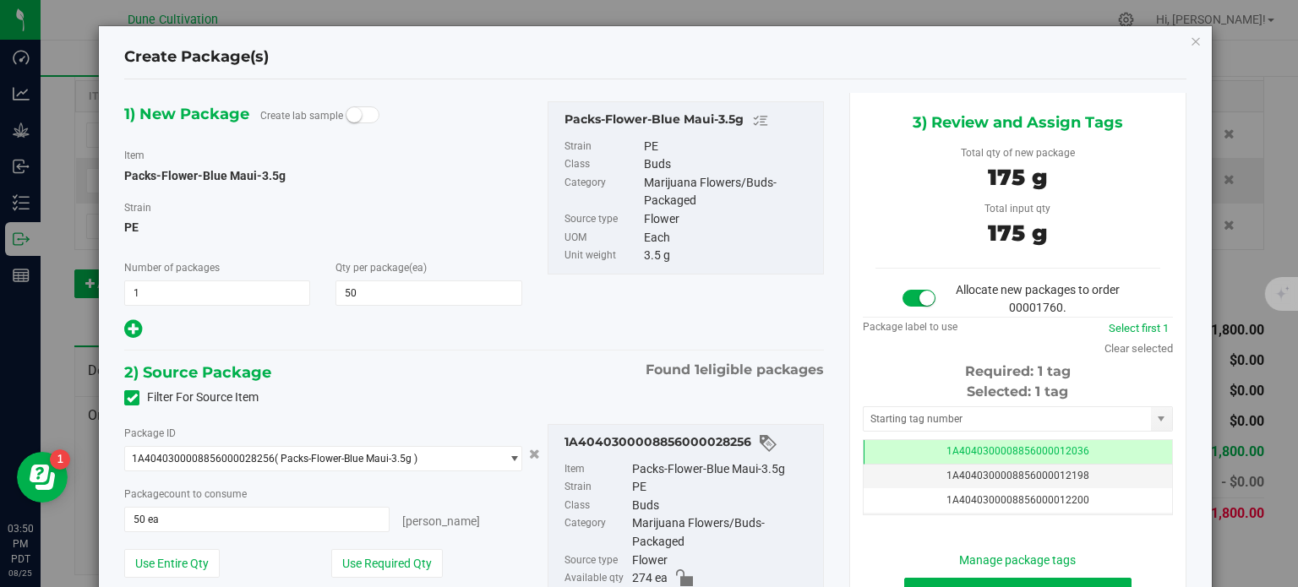
click at [911, 440] on div "Tag 1A4040300008856000012036 1A4040300008856000012198 1A4040300008856000012200 …" at bounding box center [1018, 478] width 310 height 76
click at [908, 449] on td "1A4040300008856000012036" at bounding box center [1018, 452] width 309 height 25
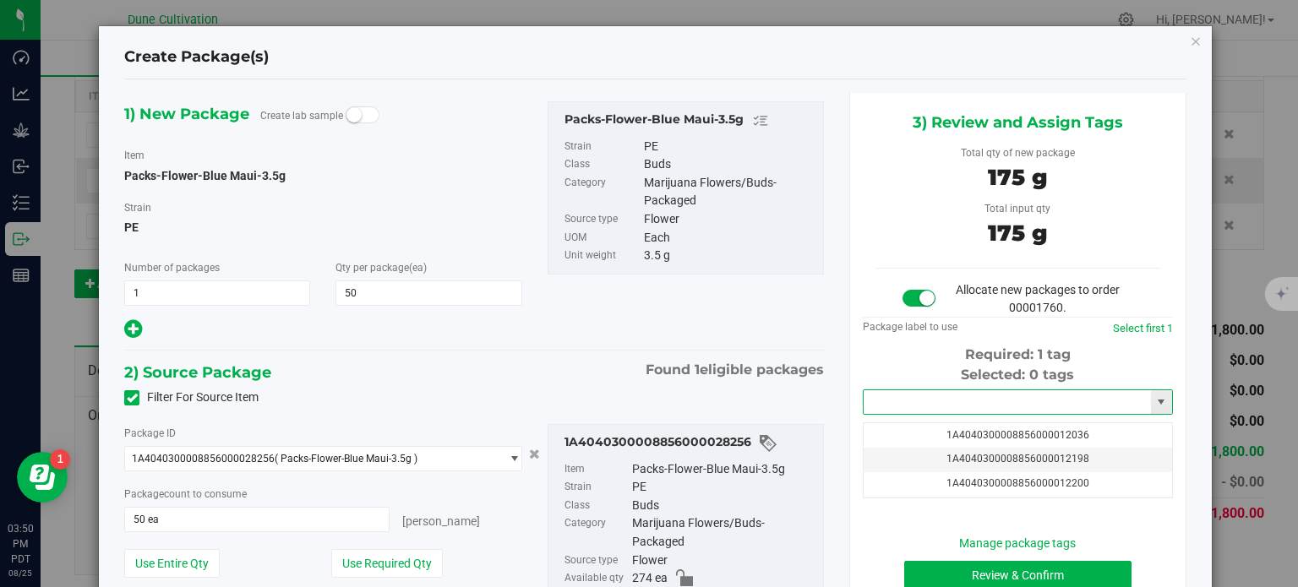
click at [909, 411] on input "text" at bounding box center [1007, 403] width 287 height 24
click at [915, 439] on li "1A4040300008856000032361" at bounding box center [1007, 430] width 305 height 25
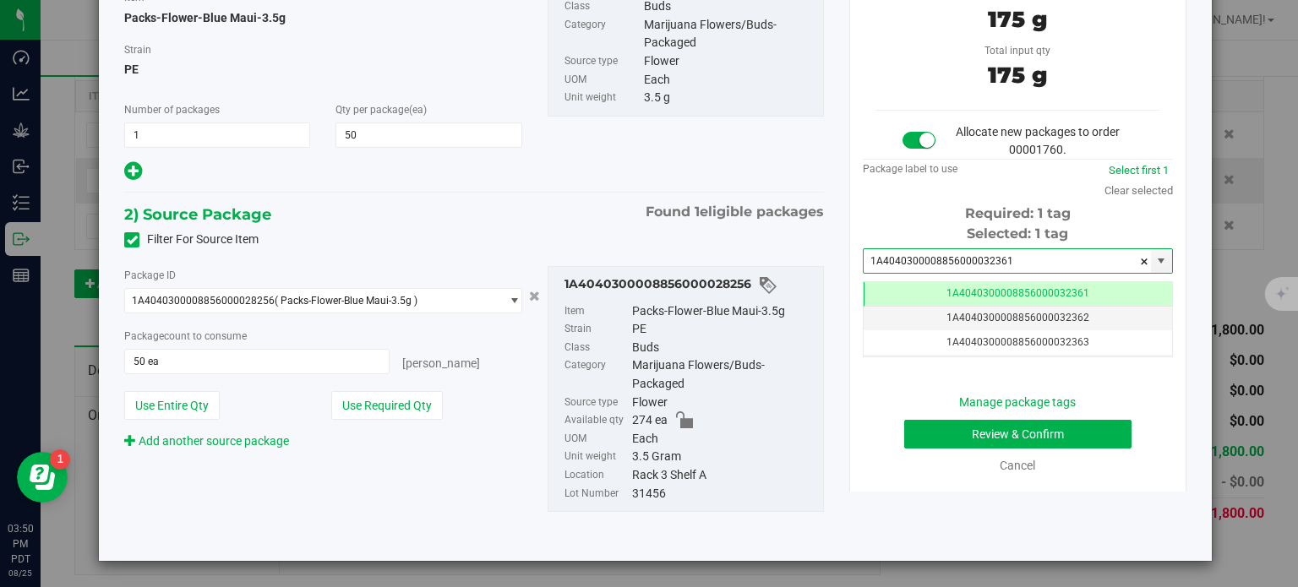
type input "1A4040300008856000032361"
click at [997, 430] on button "Review & Confirm" at bounding box center [1017, 434] width 227 height 29
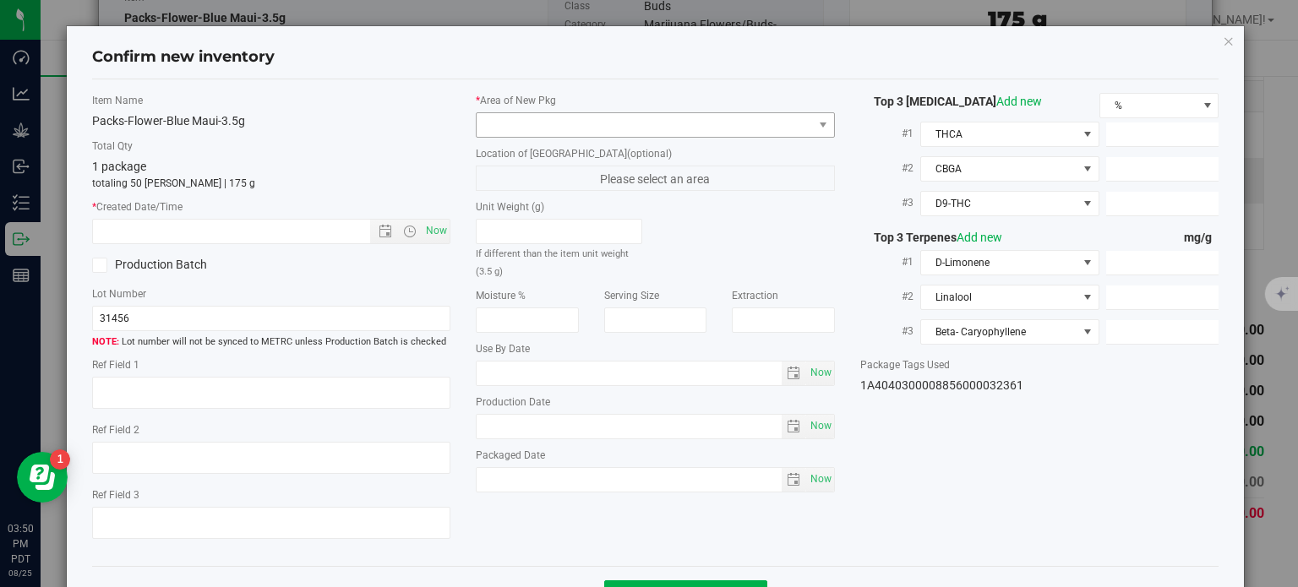
type textarea "30.0007%"
type textarea "Blue Maui"
type textarea "<LOQ"
type input "333.6510"
type input "36.2550"
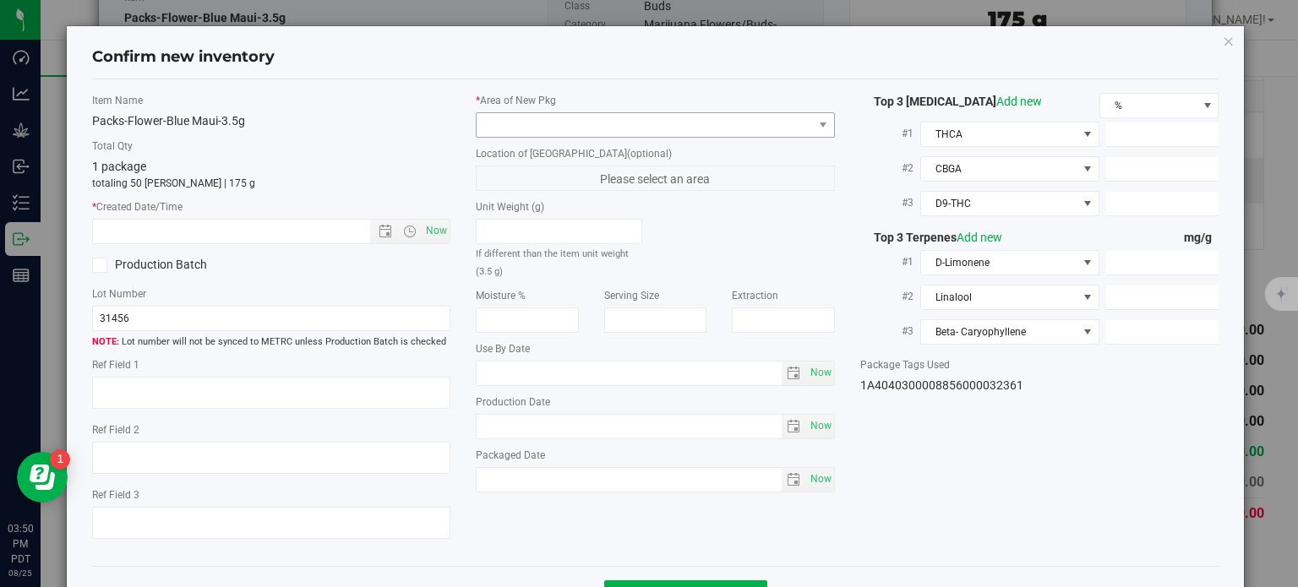
type input "7.3940"
type input "3.7210"
type input "2.9390"
type input "2.8730"
click at [666, 126] on span at bounding box center [645, 125] width 336 height 24
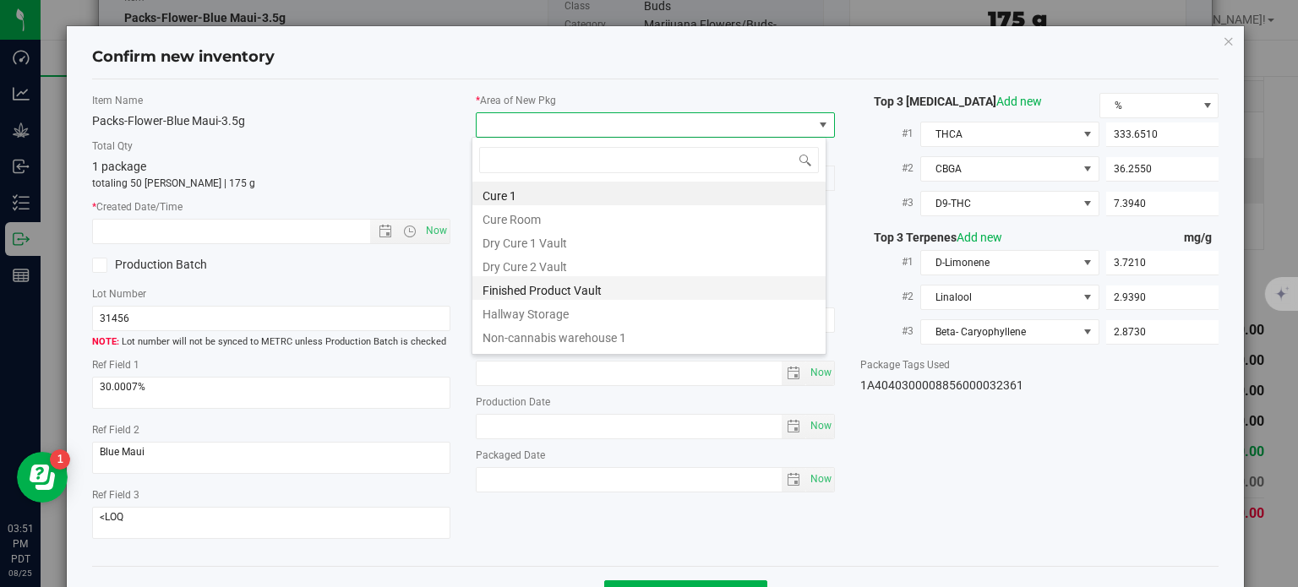
click at [566, 284] on li "Finished Product Vault" at bounding box center [649, 288] width 353 height 24
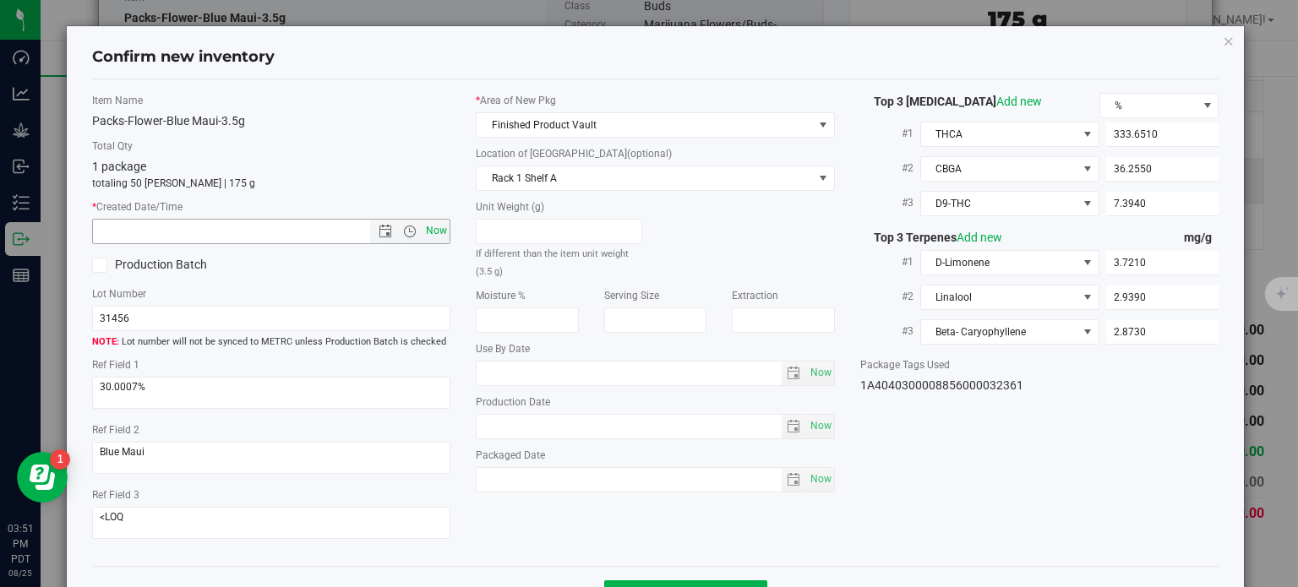
click at [426, 230] on span "Now" at bounding box center [437, 231] width 29 height 25
type input "[DATE] 3:51 PM"
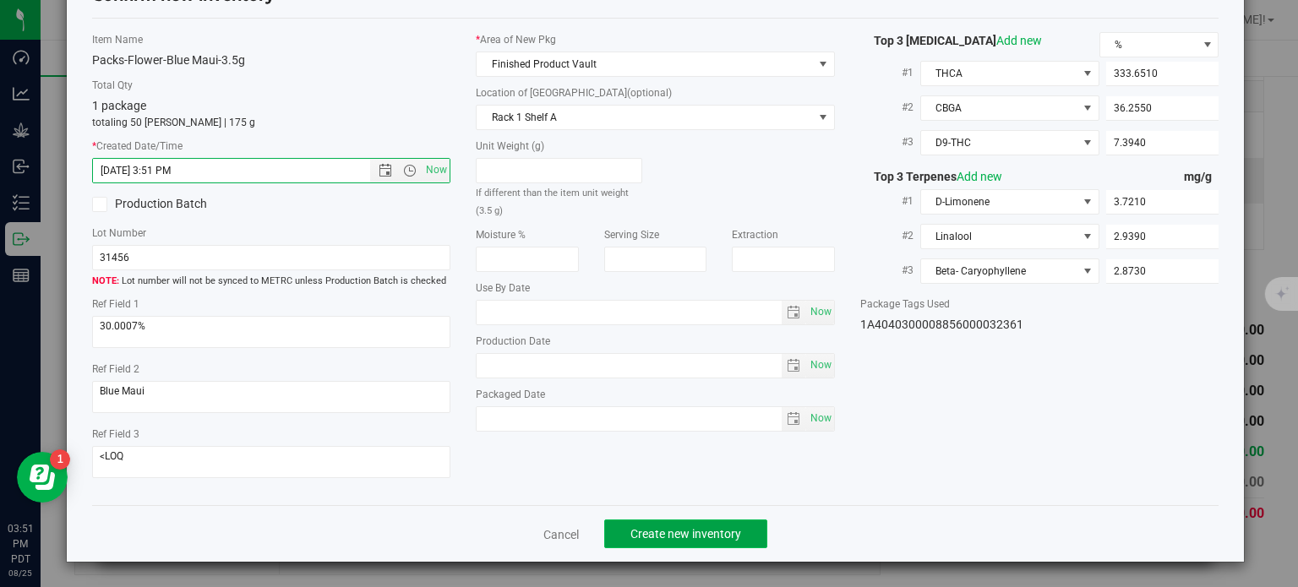
click at [640, 526] on button "Create new inventory" at bounding box center [685, 534] width 163 height 29
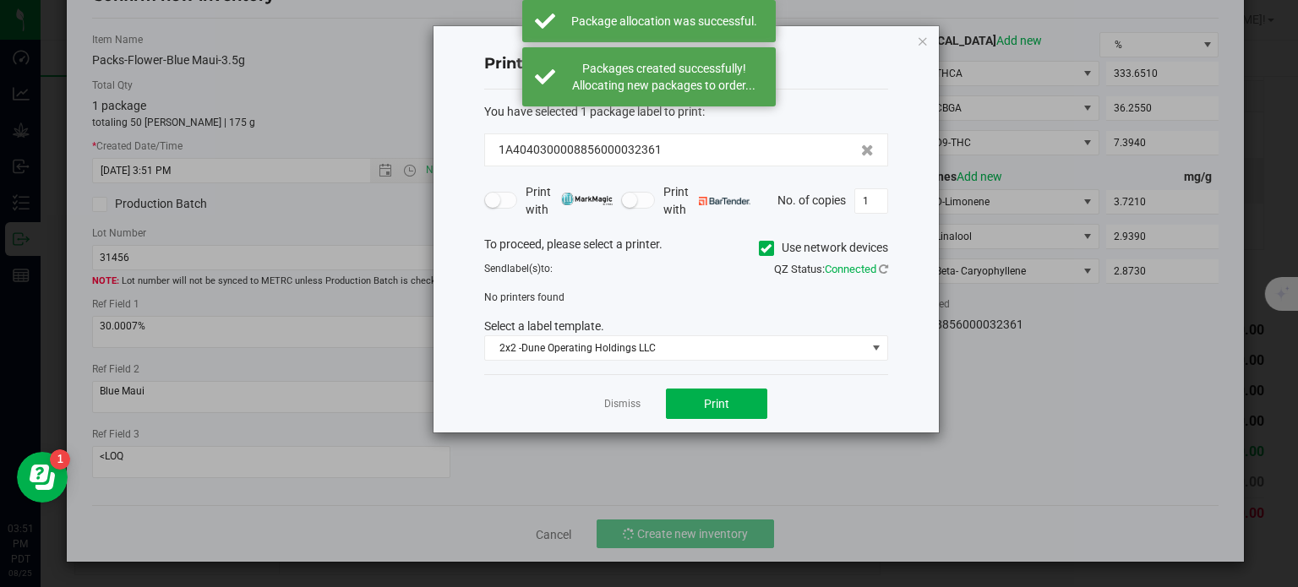
click at [629, 396] on app-cancel-button "Dismiss" at bounding box center [622, 405] width 36 height 18
click at [630, 401] on link "Dismiss" at bounding box center [622, 404] width 36 height 14
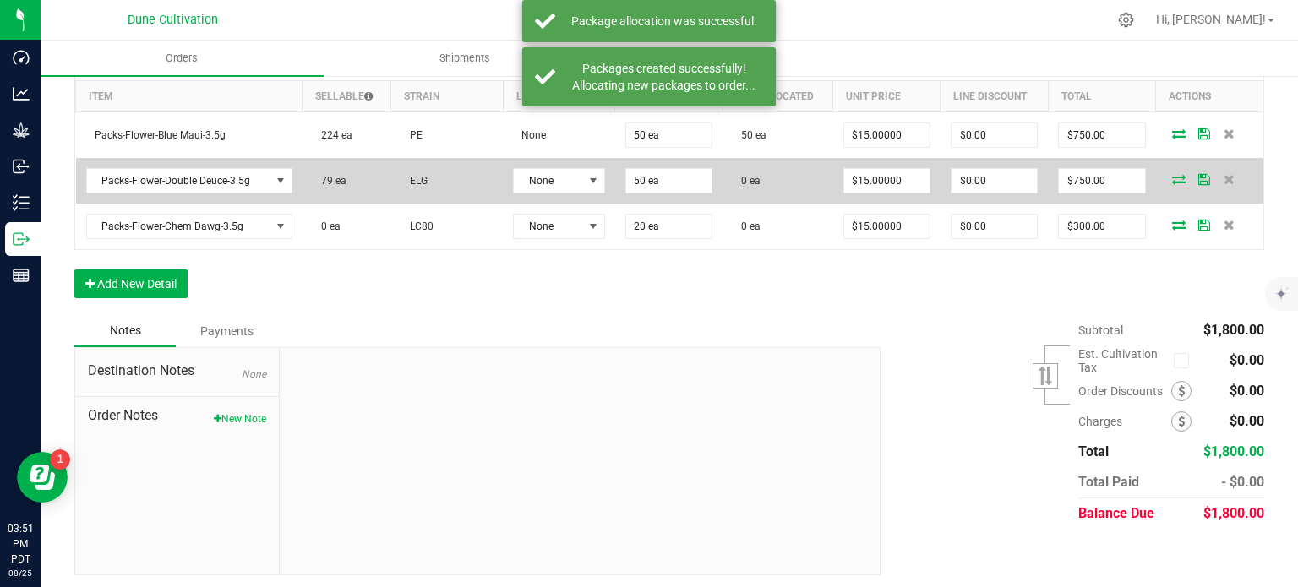
click at [1172, 182] on icon at bounding box center [1179, 179] width 14 height 10
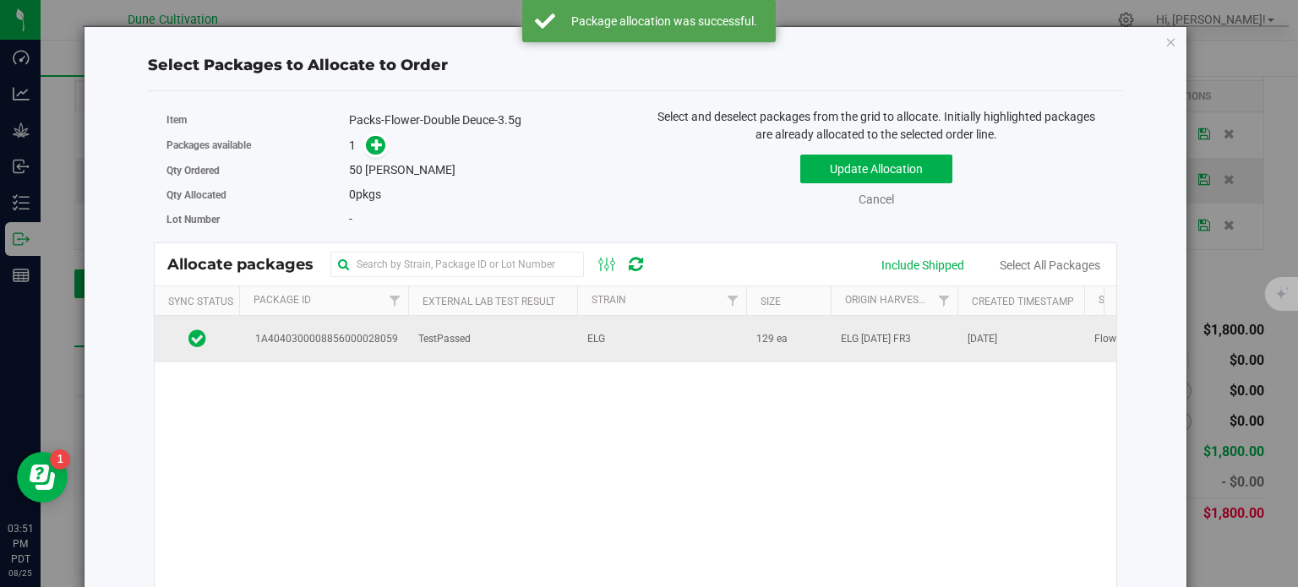
click at [389, 331] on span "1A4040300008856000028059" at bounding box center [323, 339] width 149 height 16
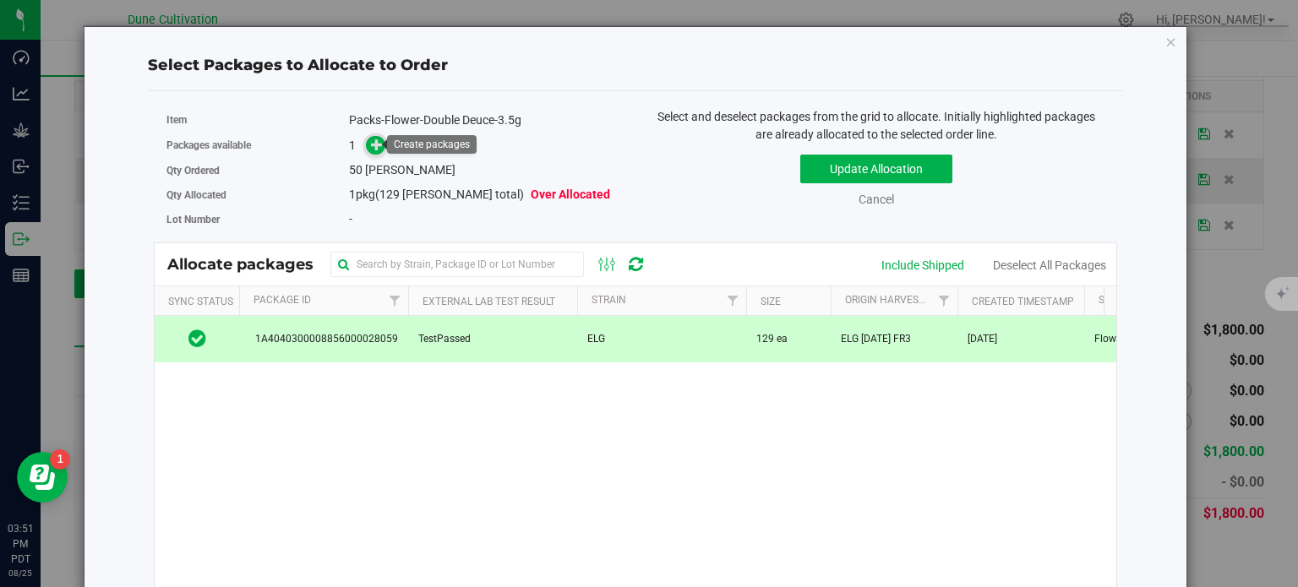
click at [378, 146] on icon at bounding box center [377, 145] width 12 height 12
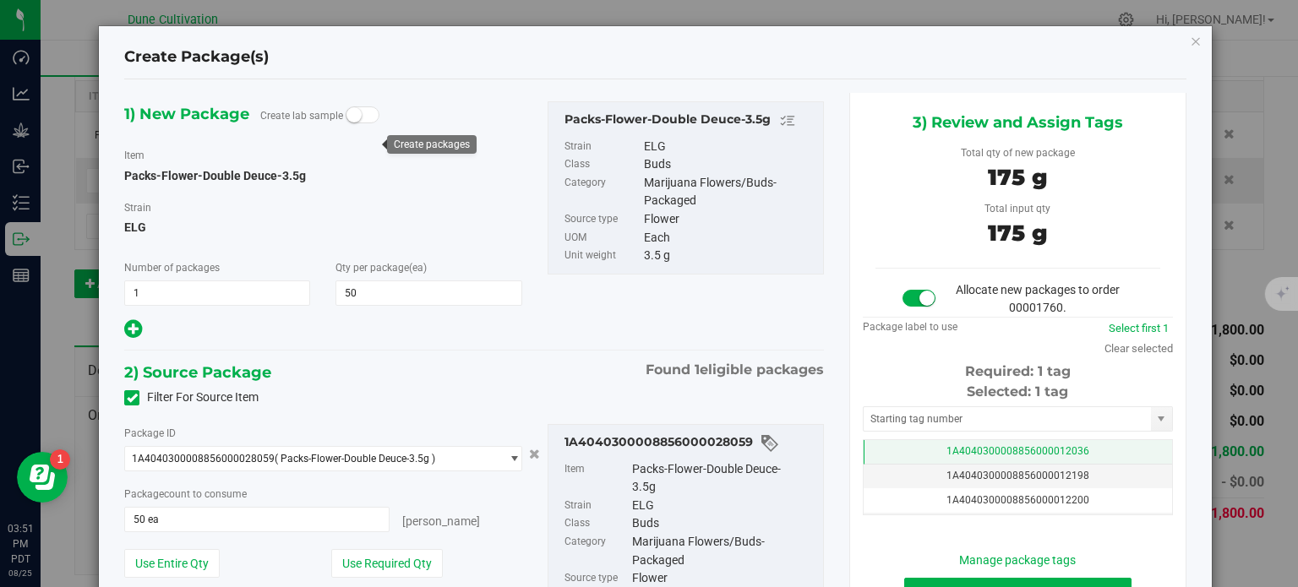
click at [880, 445] on td "1A4040300008856000012036" at bounding box center [1018, 452] width 309 height 25
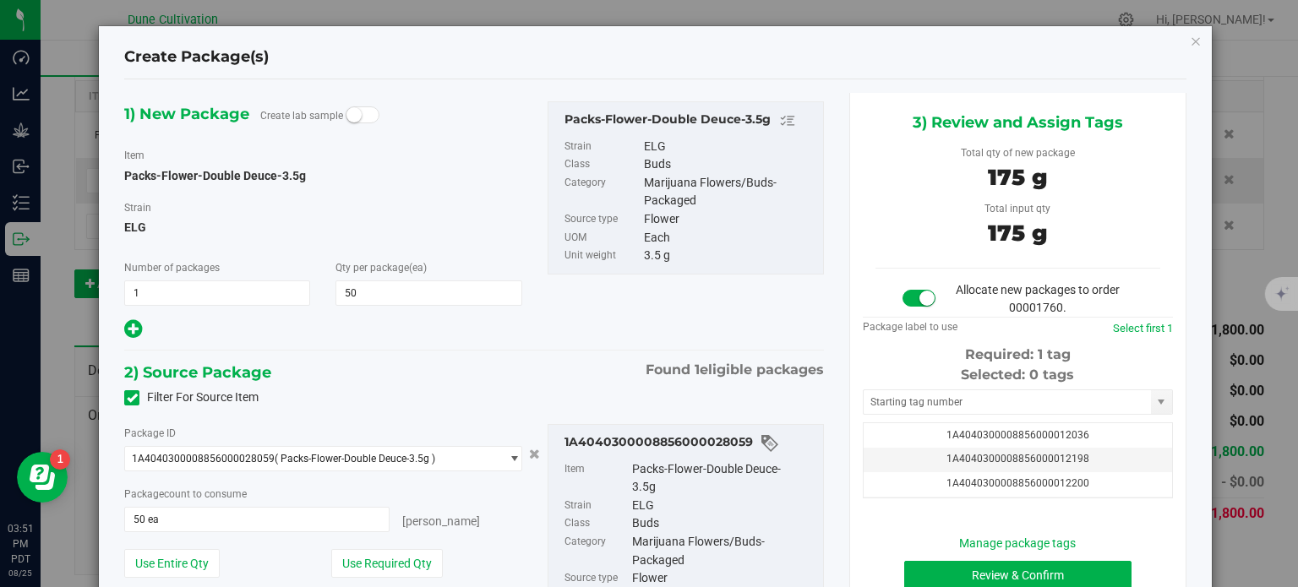
click at [926, 380] on div "Selected: 0 tags" at bounding box center [1018, 375] width 310 height 20
click at [923, 408] on input "text" at bounding box center [1007, 403] width 287 height 24
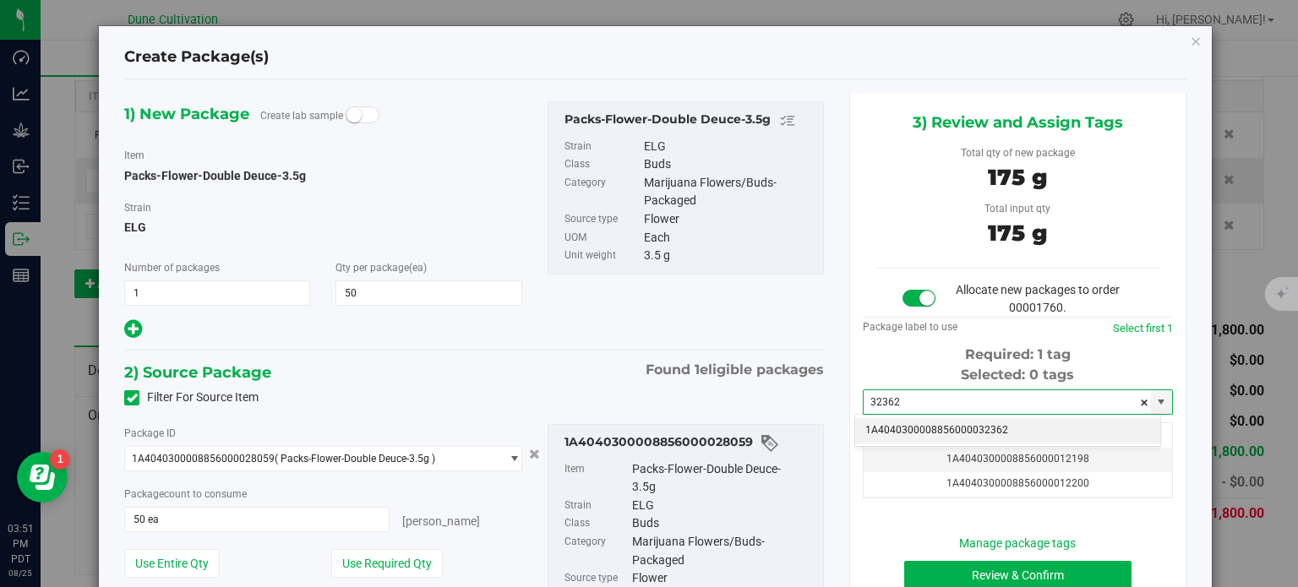
click at [930, 432] on li "1A4040300008856000032362" at bounding box center [1007, 430] width 305 height 25
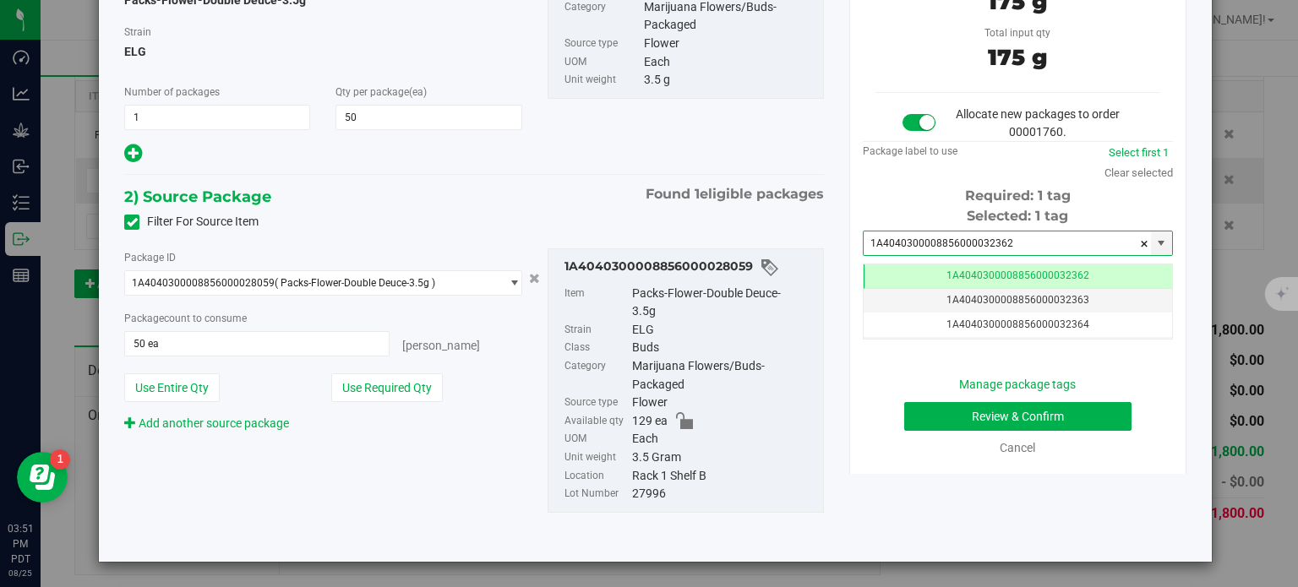
type input "1A4040300008856000032362"
click at [948, 399] on div "Manage package tags Review & Confirm Cancel" at bounding box center [1018, 416] width 285 height 81
click at [948, 402] on button "Review & Confirm" at bounding box center [1017, 416] width 227 height 29
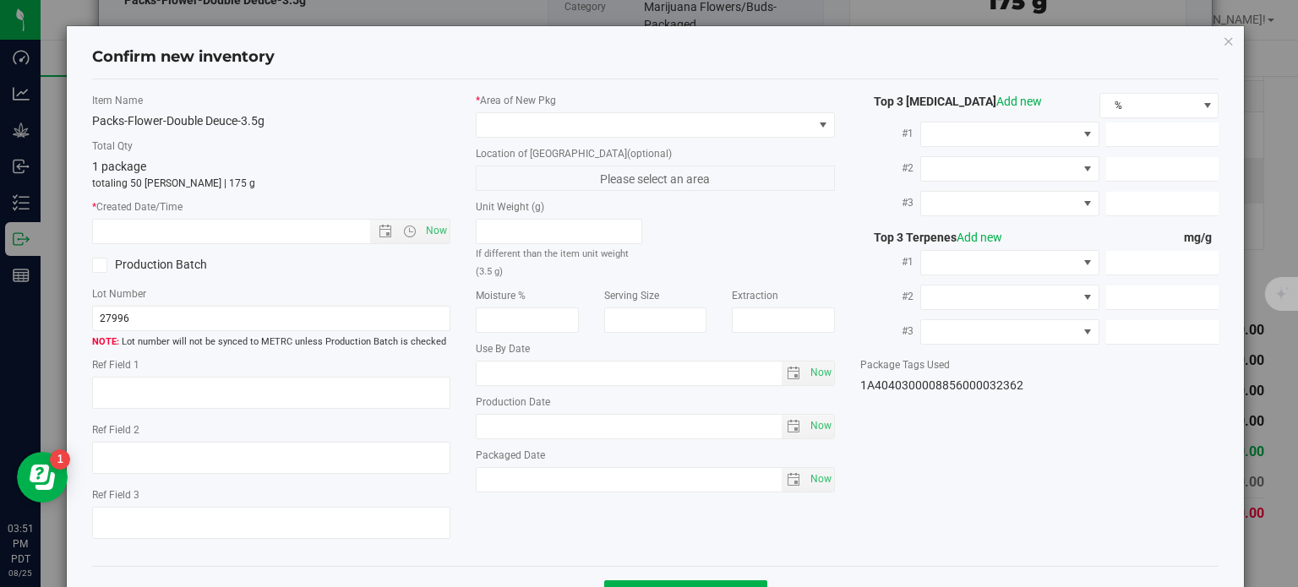
type textarea "27.7416%"
type textarea "Double Deuce"
type textarea "0.0978%"
type input "308.4410"
type input "6.9130"
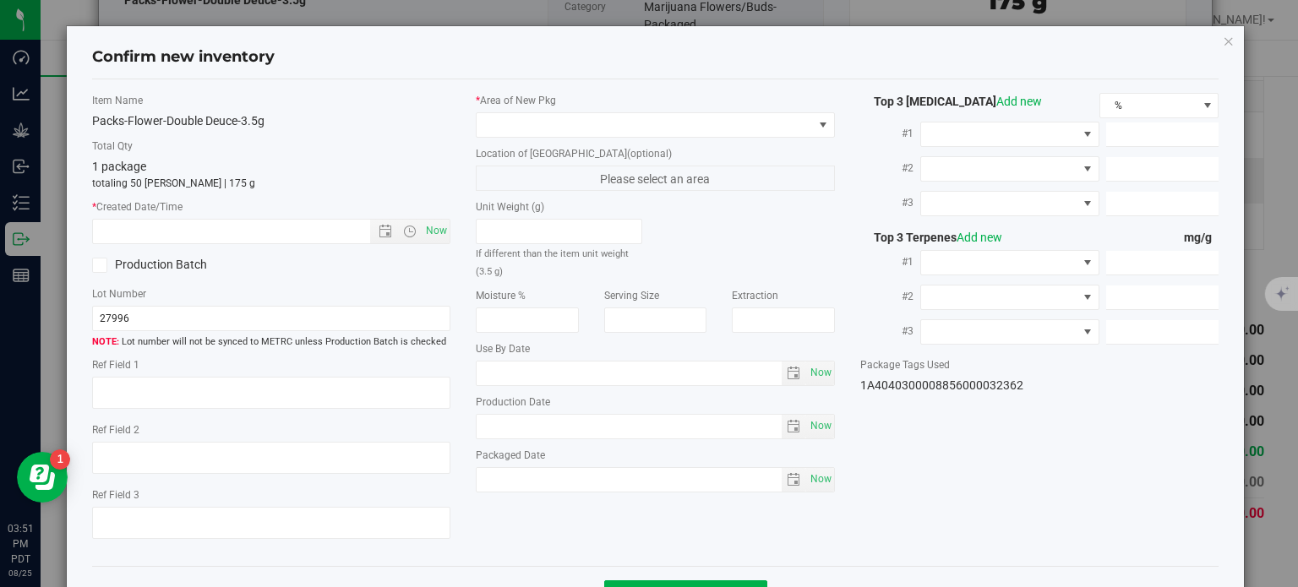
type input "6.4860"
type input "10.3910"
type input "6.0010"
type input "4.3700"
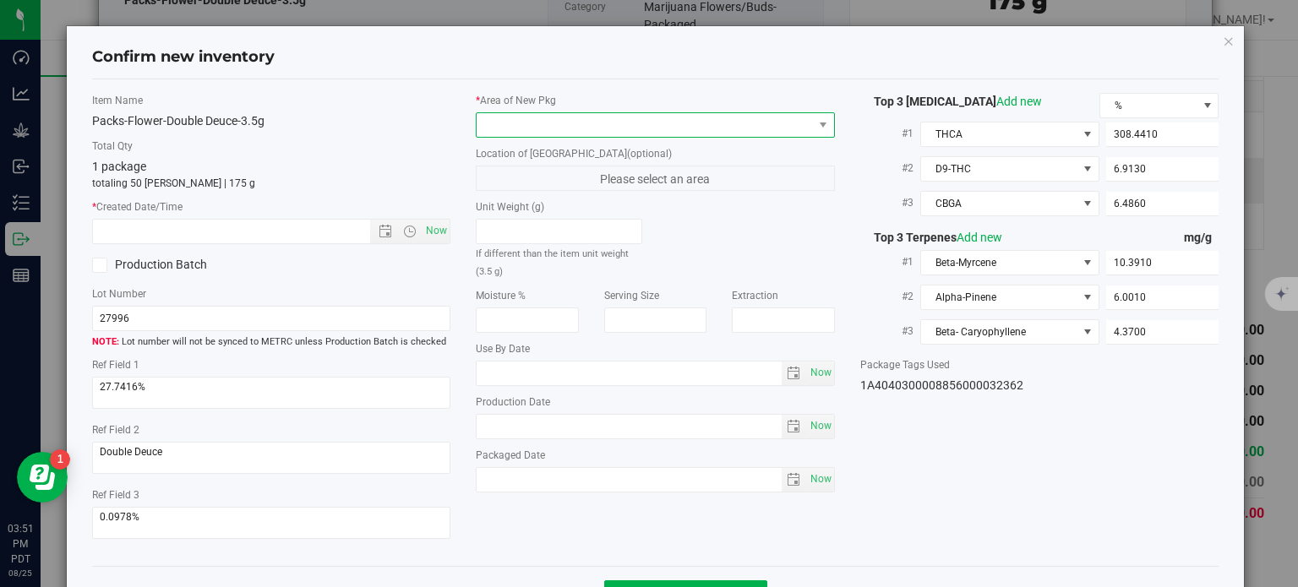
click at [800, 113] on span at bounding box center [645, 125] width 336 height 24
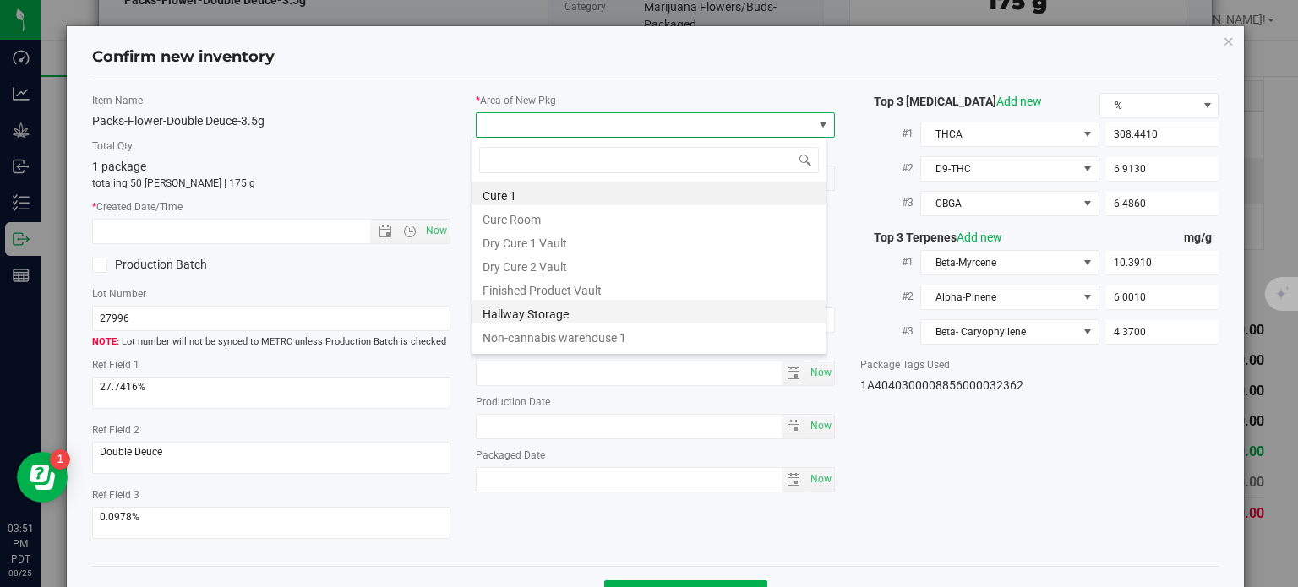
click at [576, 301] on li "Hallway Storage" at bounding box center [649, 312] width 353 height 24
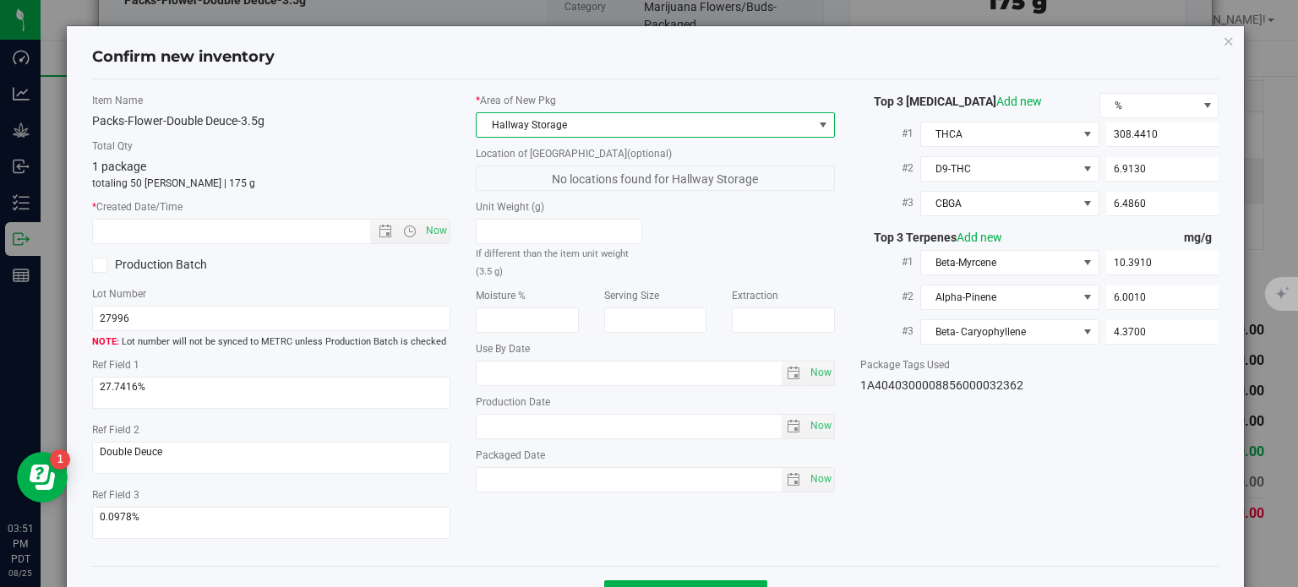
click at [593, 113] on span "Hallway Storage" at bounding box center [645, 125] width 336 height 24
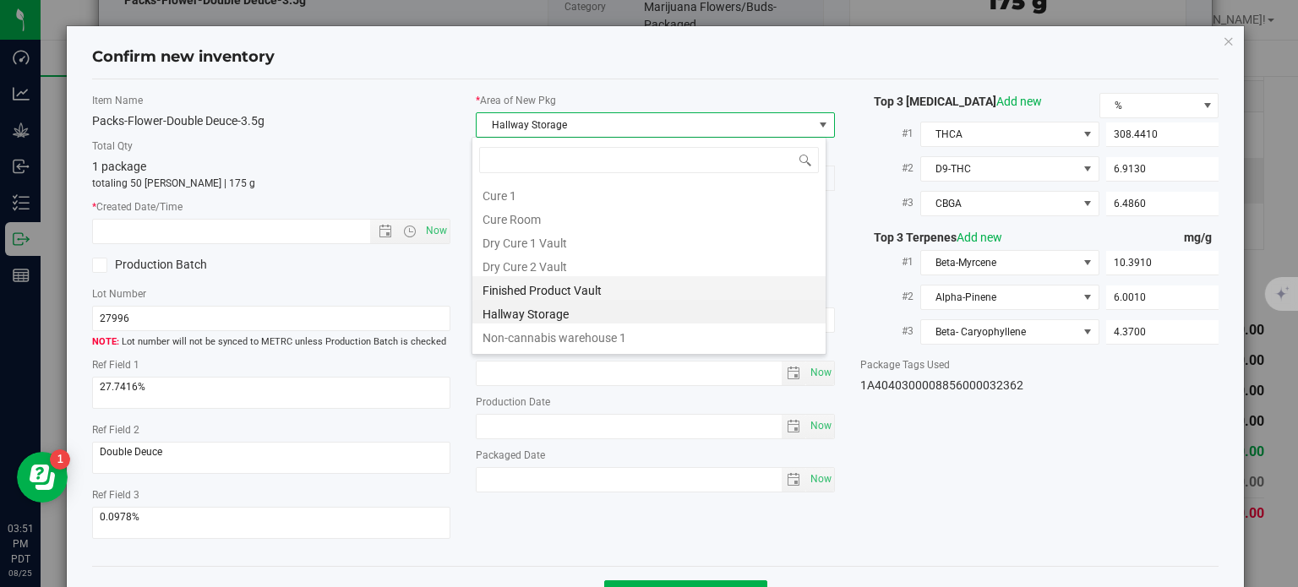
click at [566, 280] on li "Finished Product Vault" at bounding box center [649, 288] width 353 height 24
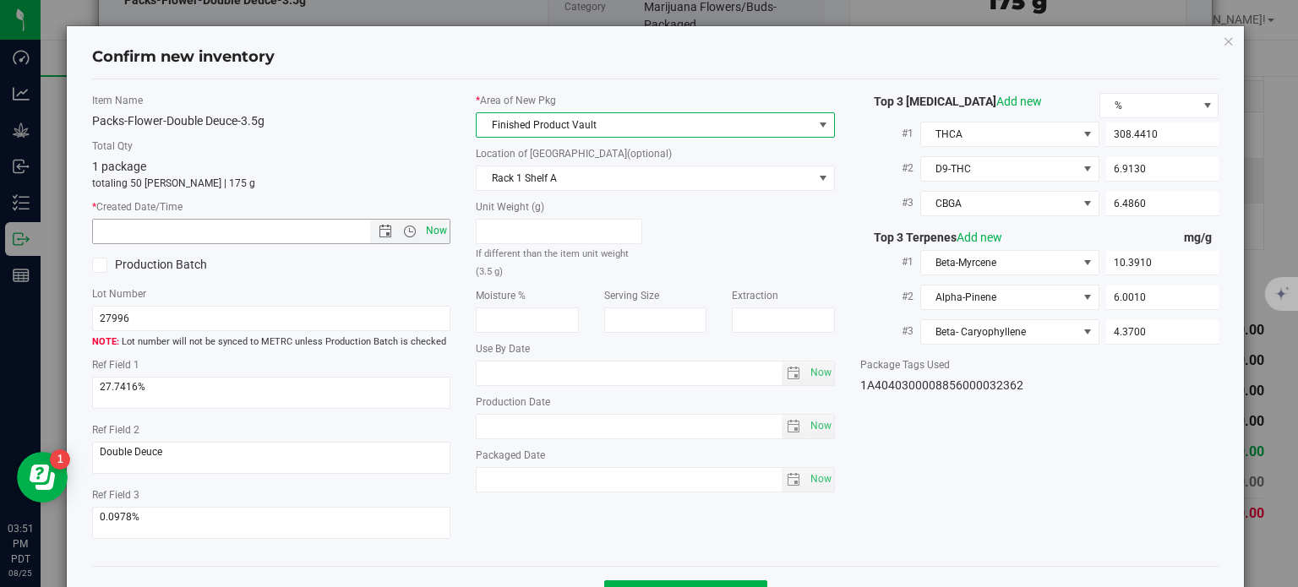
click at [436, 221] on span "Now" at bounding box center [437, 231] width 29 height 25
type input "[DATE] 3:51 PM"
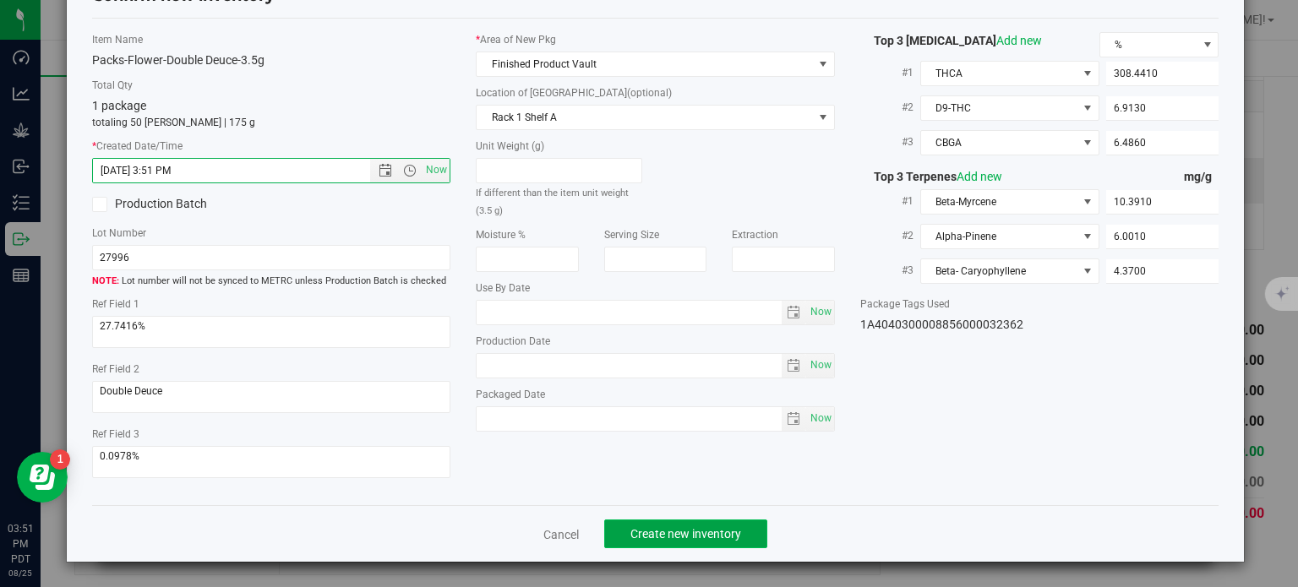
click at [649, 529] on span "Create new inventory" at bounding box center [686, 534] width 111 height 14
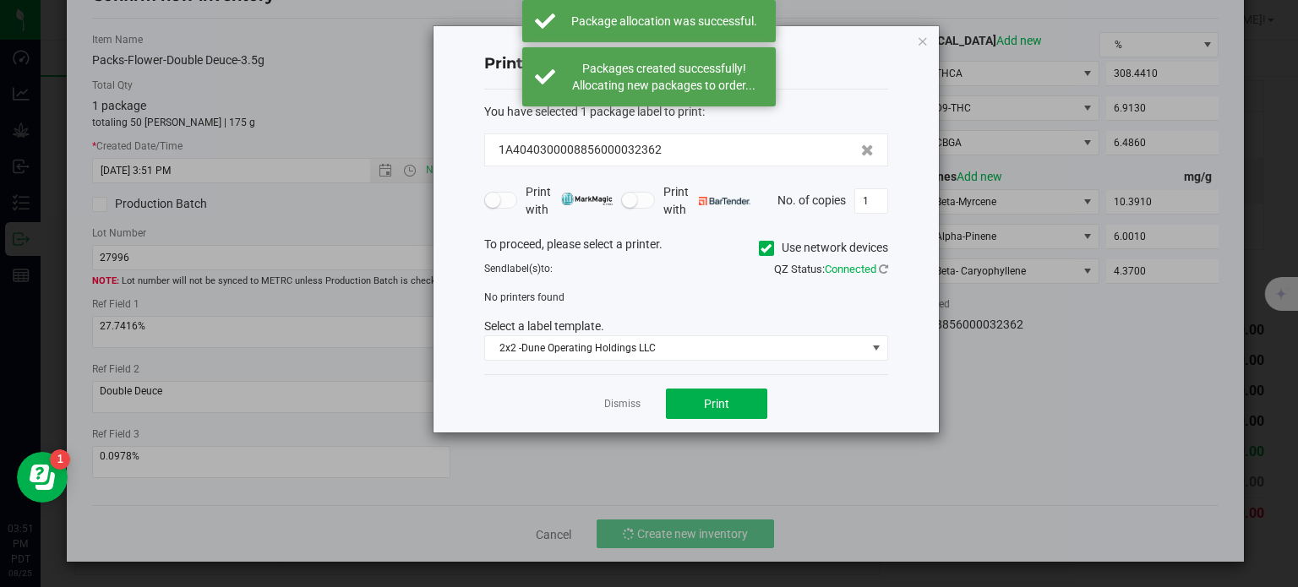
click at [617, 385] on div "Dismiss Print" at bounding box center [686, 403] width 404 height 58
click at [619, 396] on app-cancel-button "Dismiss" at bounding box center [622, 405] width 36 height 18
click at [621, 400] on link "Dismiss" at bounding box center [622, 404] width 36 height 14
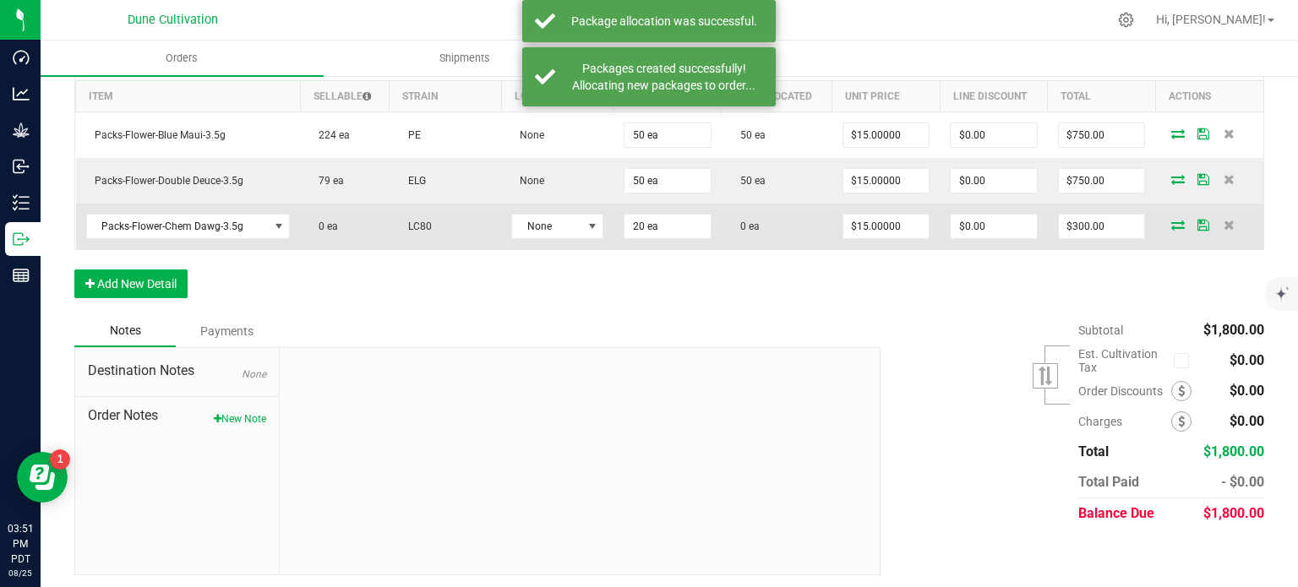
click at [1172, 222] on icon at bounding box center [1179, 225] width 14 height 10
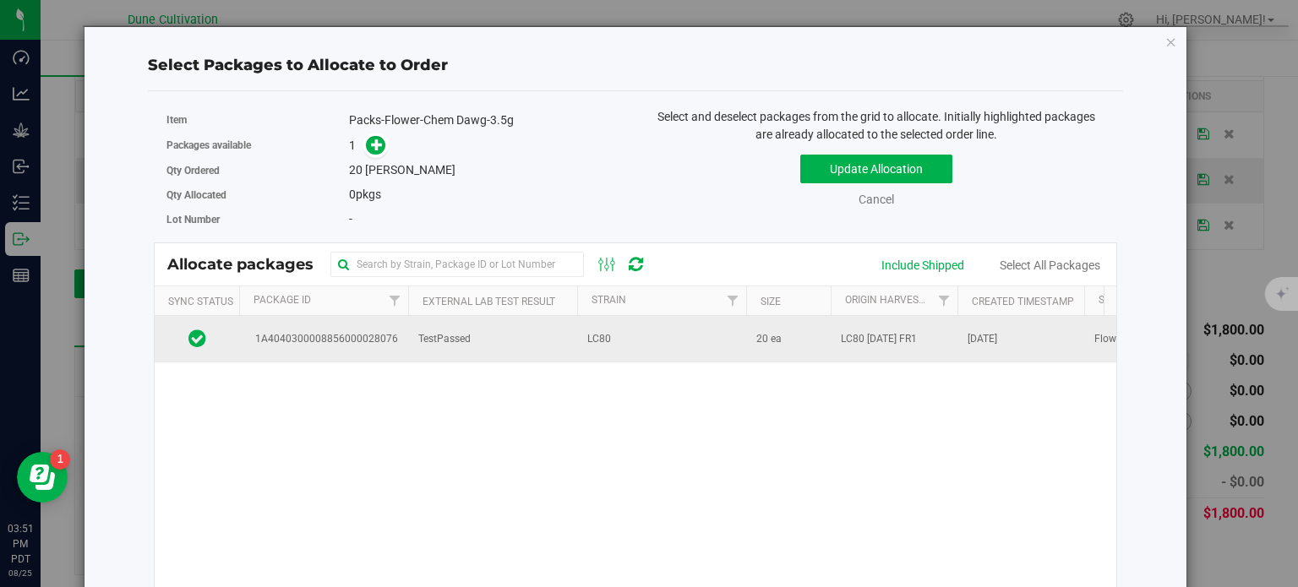
click at [427, 341] on span "TestPassed" at bounding box center [444, 339] width 52 height 16
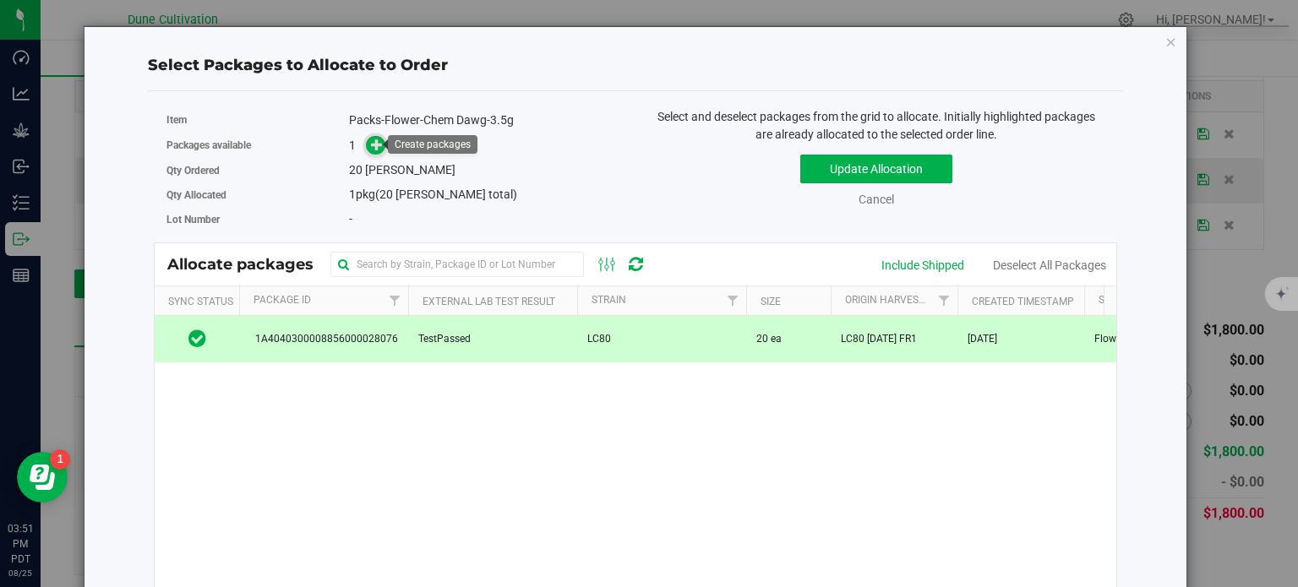
click at [380, 145] on icon at bounding box center [377, 145] width 12 height 12
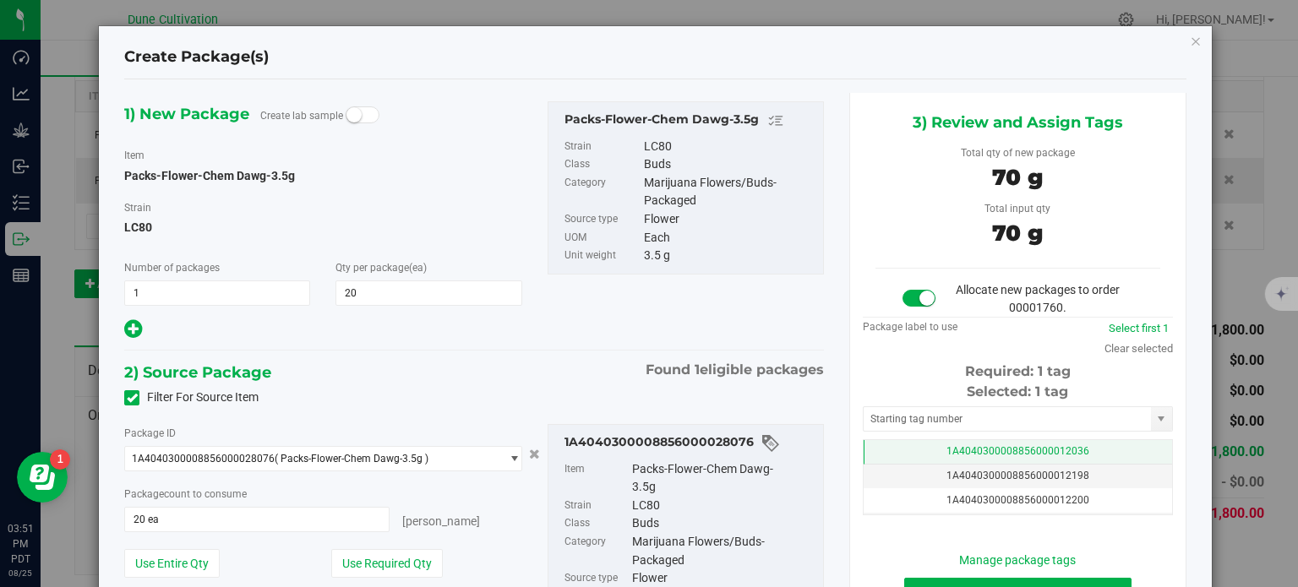
click at [888, 440] on td "1A4040300008856000012036" at bounding box center [1018, 452] width 309 height 25
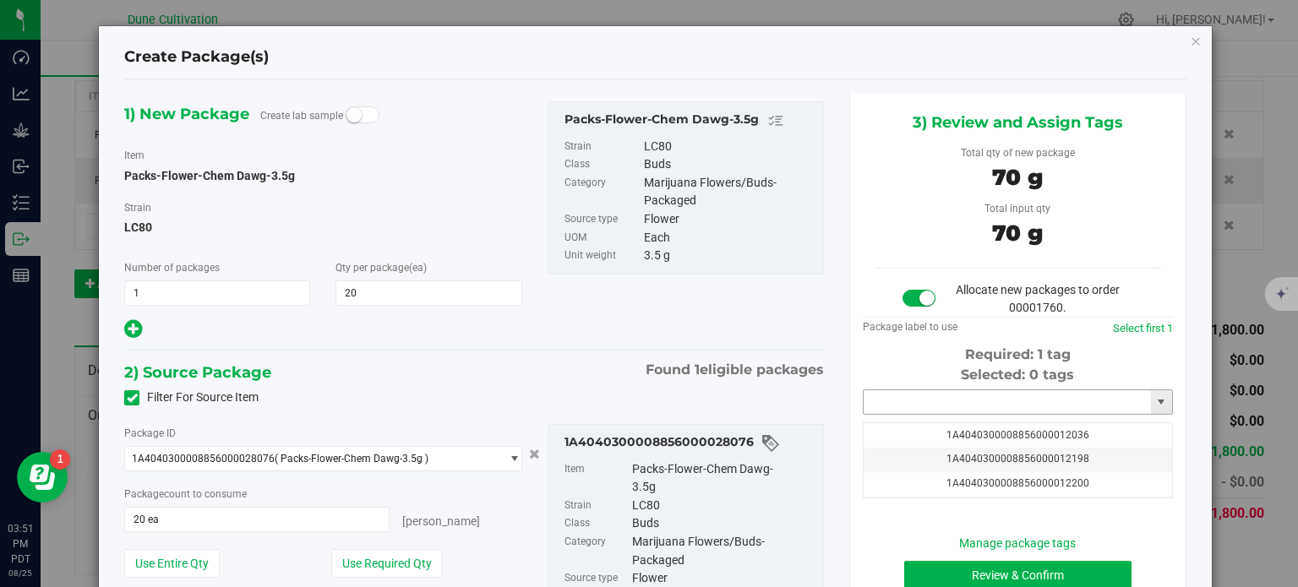
click at [921, 397] on input "text" at bounding box center [1007, 403] width 287 height 24
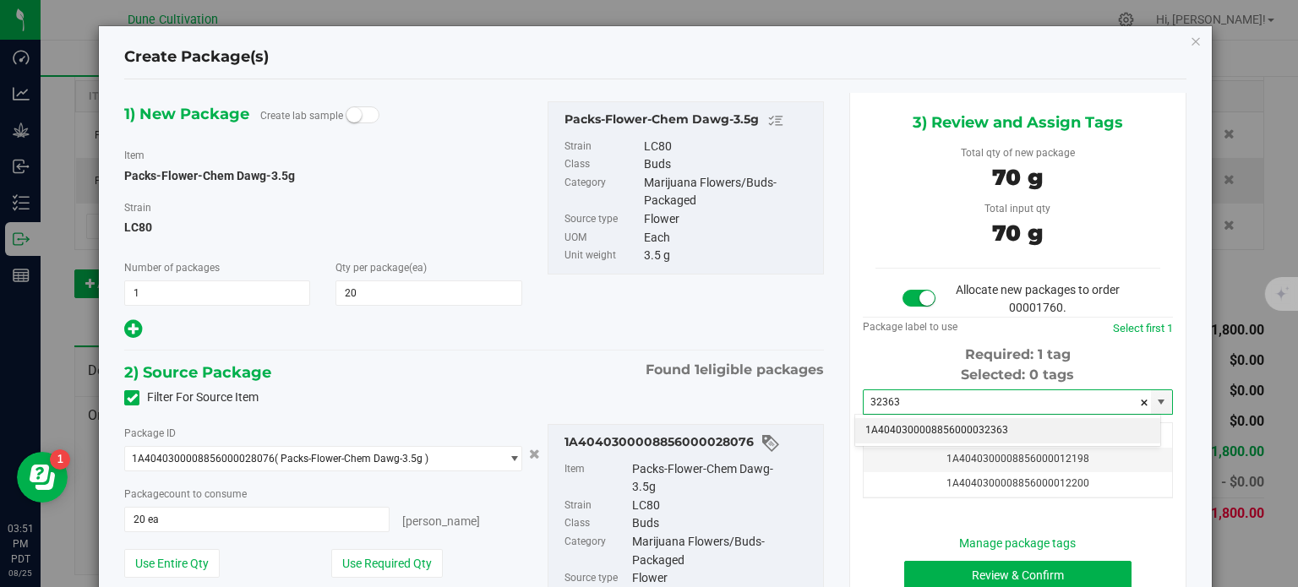
click at [929, 432] on li "1A4040300008856000032363" at bounding box center [1007, 430] width 305 height 25
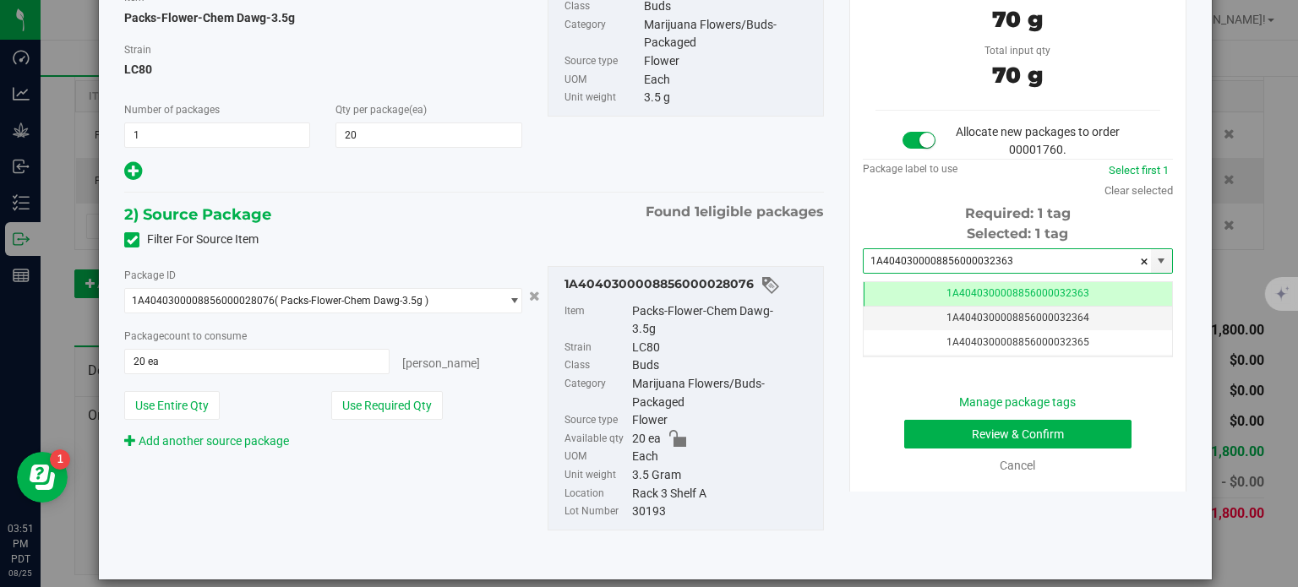
type input "1A4040300008856000032363"
click at [944, 441] on button "Review & Confirm" at bounding box center [1017, 434] width 227 height 29
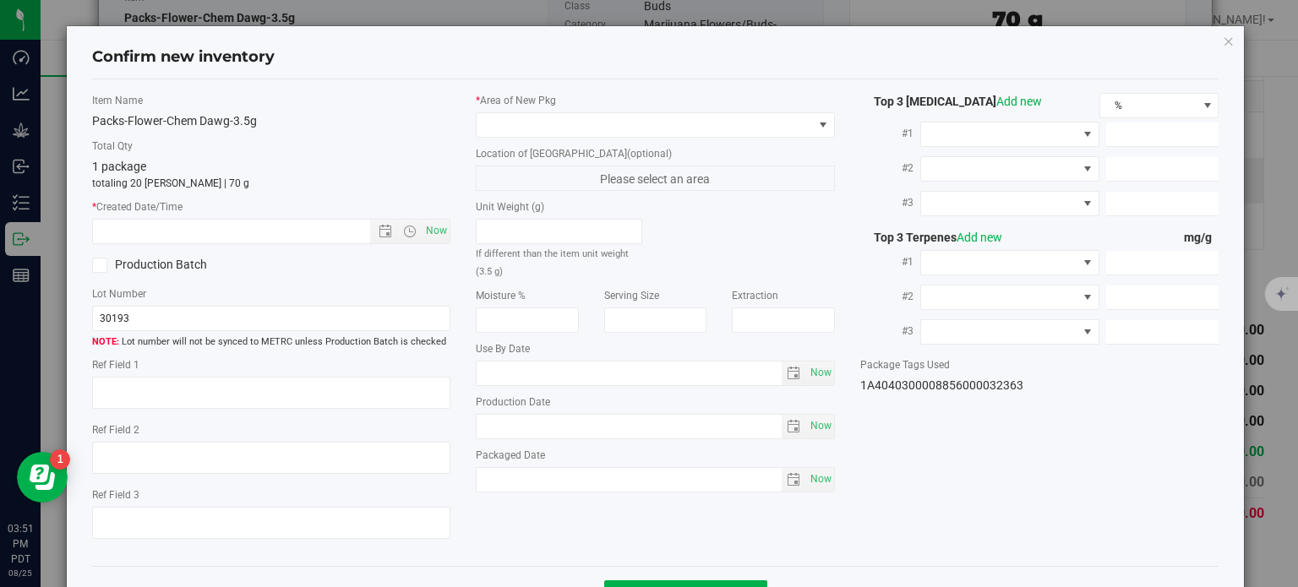
type textarea "34.8853%"
type textarea "Chem Dawg"
type textarea "0.0740%"
type input "376.5490"
type input "18.6200"
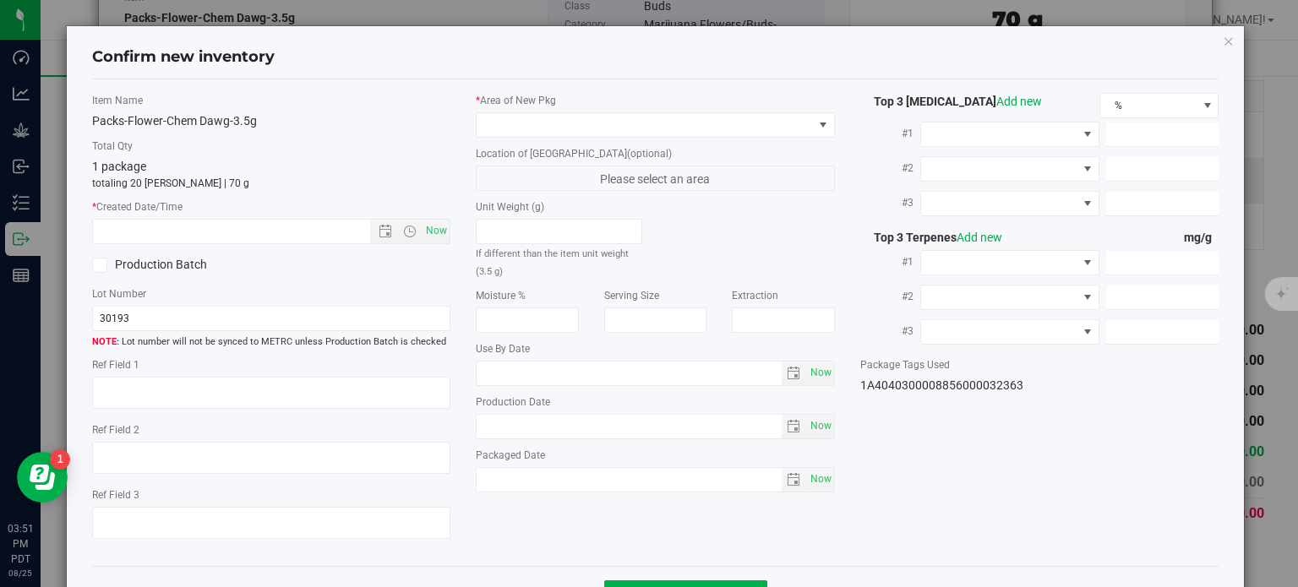
type input "6.8310"
type input "11.5400"
type input "6.9730"
type input "5.6590"
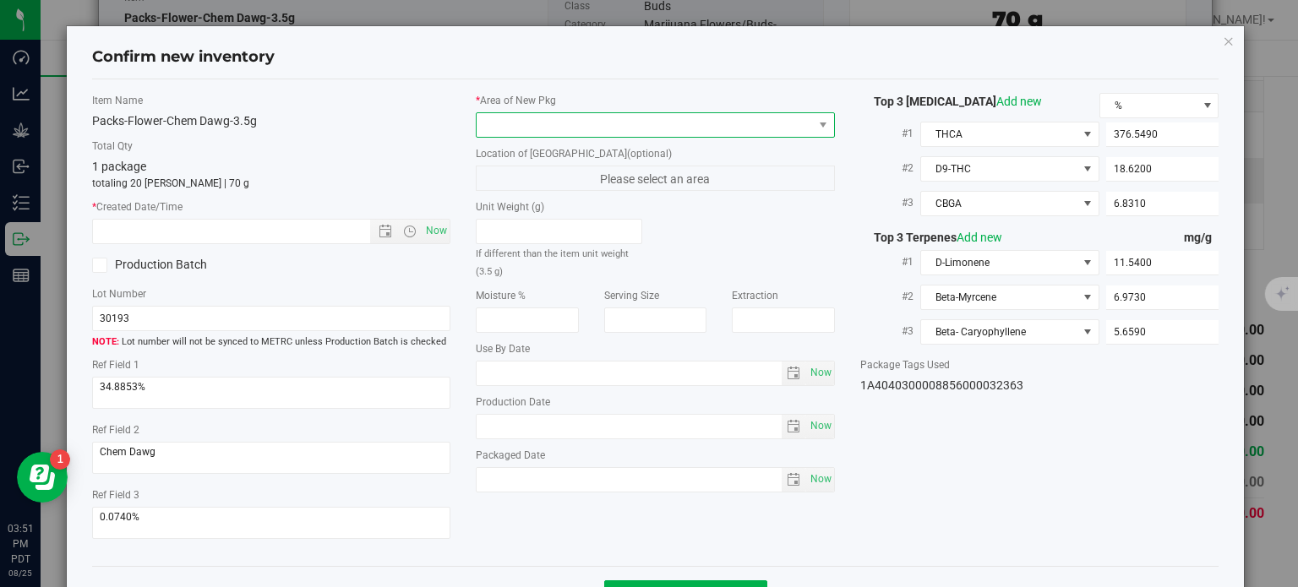
click at [717, 125] on span at bounding box center [645, 125] width 336 height 24
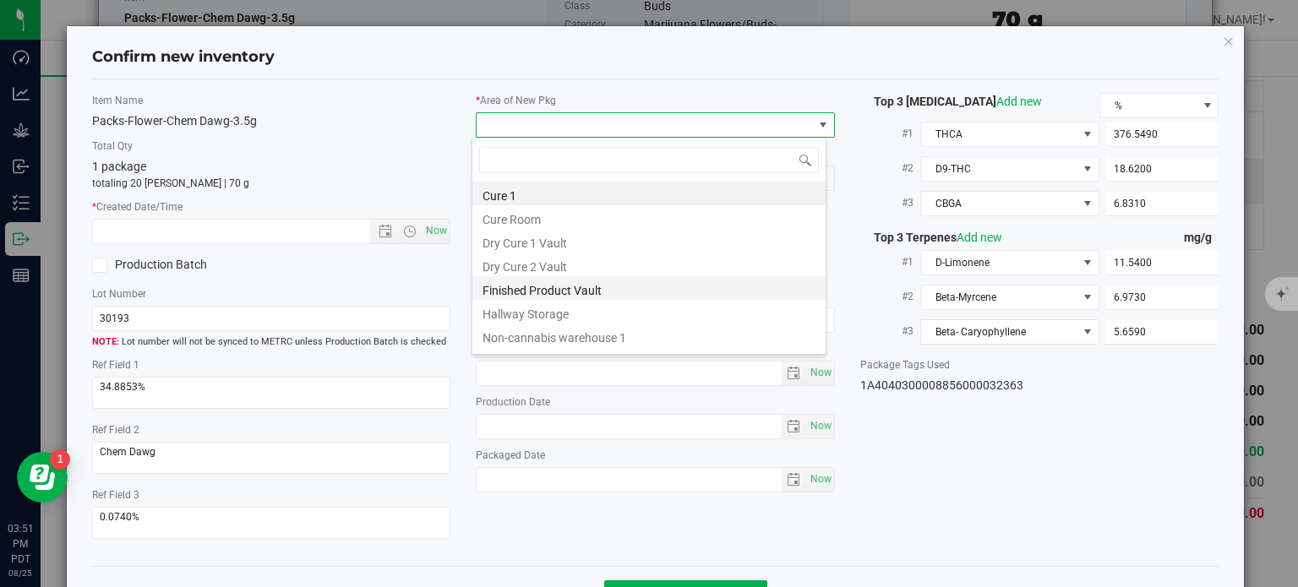
click at [613, 293] on li "Finished Product Vault" at bounding box center [649, 288] width 353 height 24
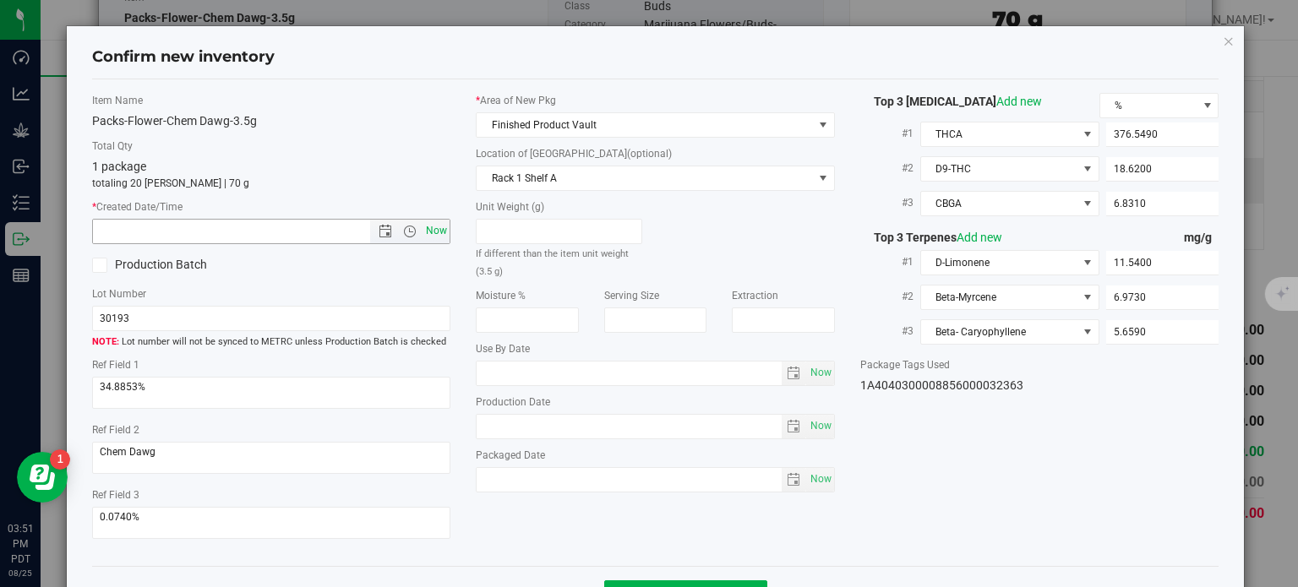
click at [427, 234] on span "Now" at bounding box center [437, 231] width 29 height 25
type input "[DATE] 3:51 PM"
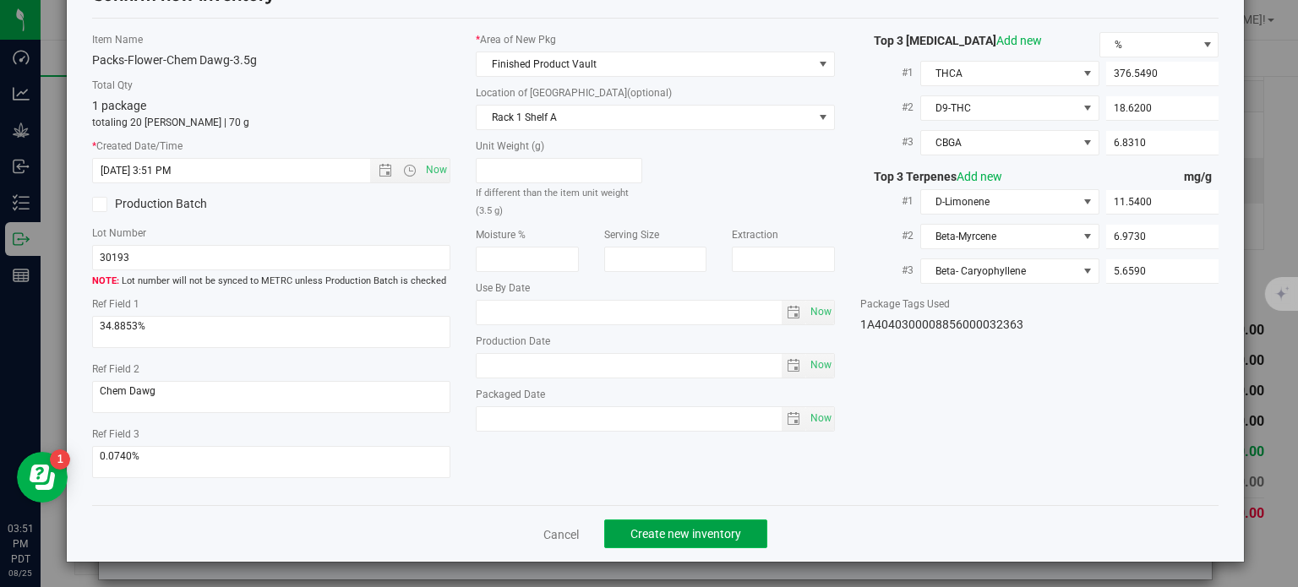
click at [682, 540] on span "Create new inventory" at bounding box center [686, 534] width 111 height 14
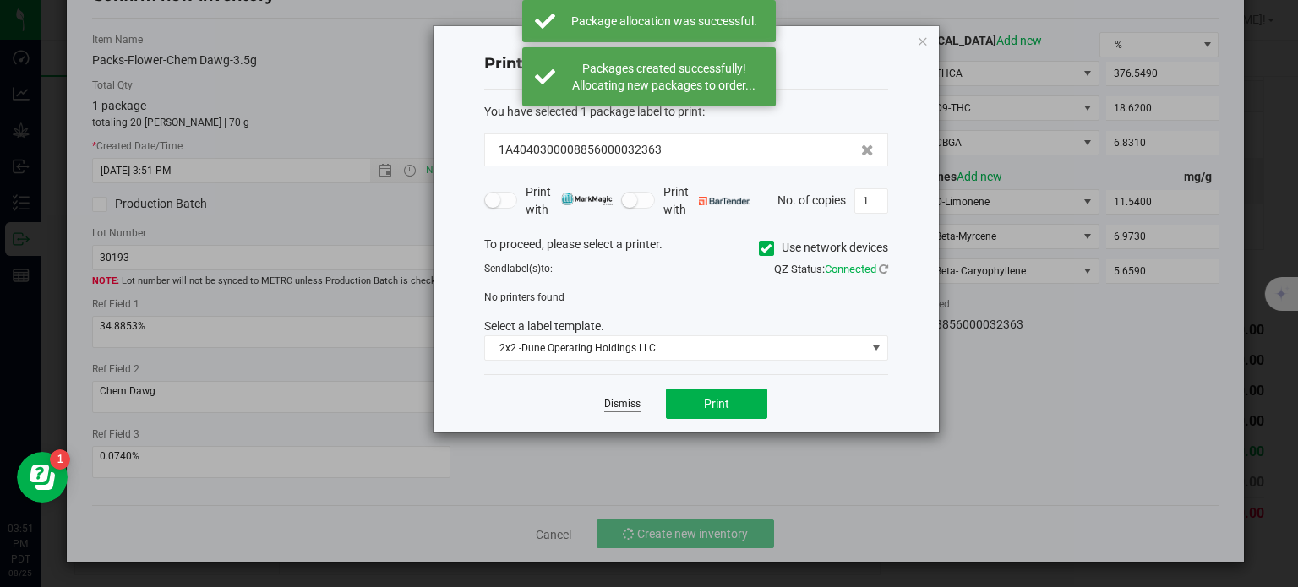
click at [632, 409] on link "Dismiss" at bounding box center [622, 404] width 36 height 14
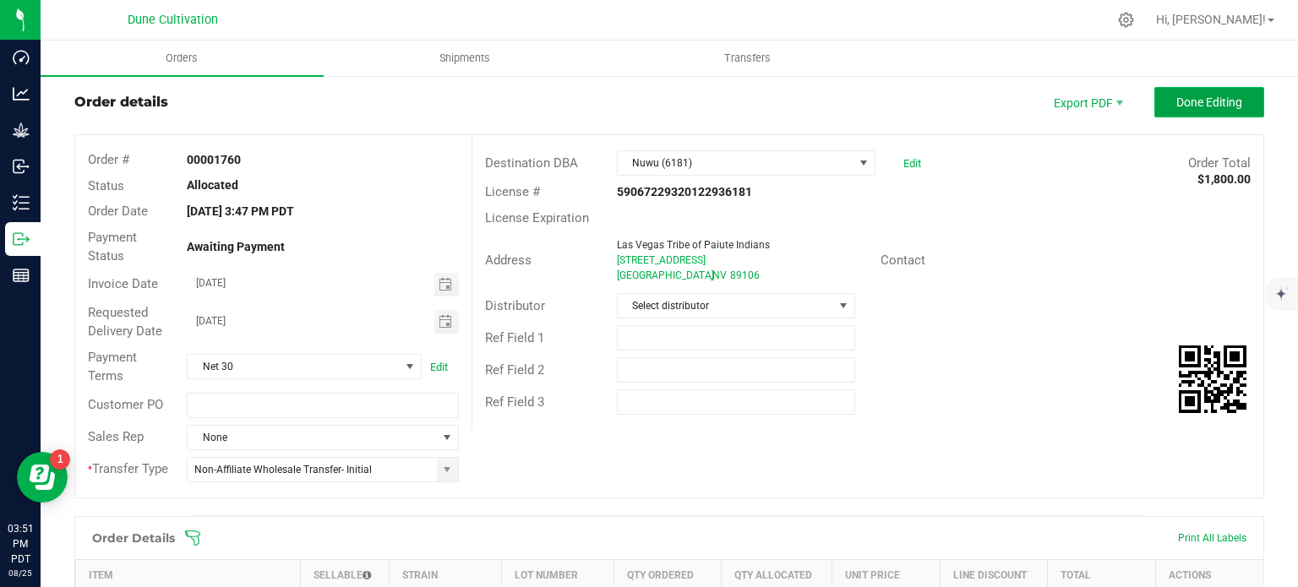
click at [1172, 108] on button "Done Editing" at bounding box center [1210, 102] width 110 height 30
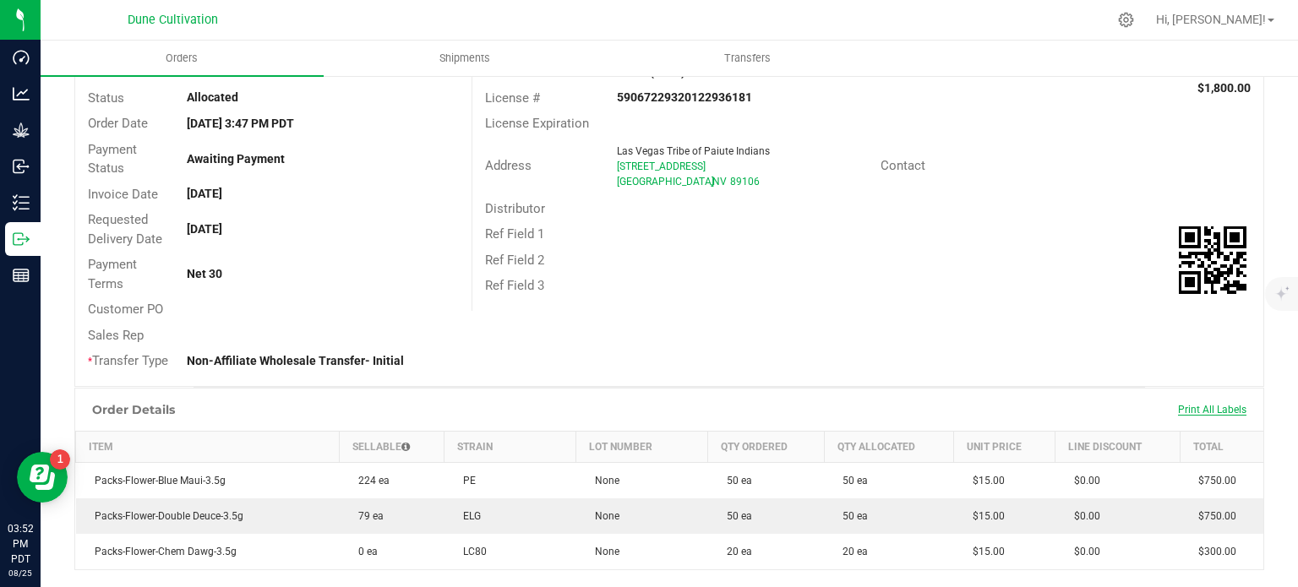
click at [1185, 405] on span "Print All Labels" at bounding box center [1212, 410] width 68 height 12
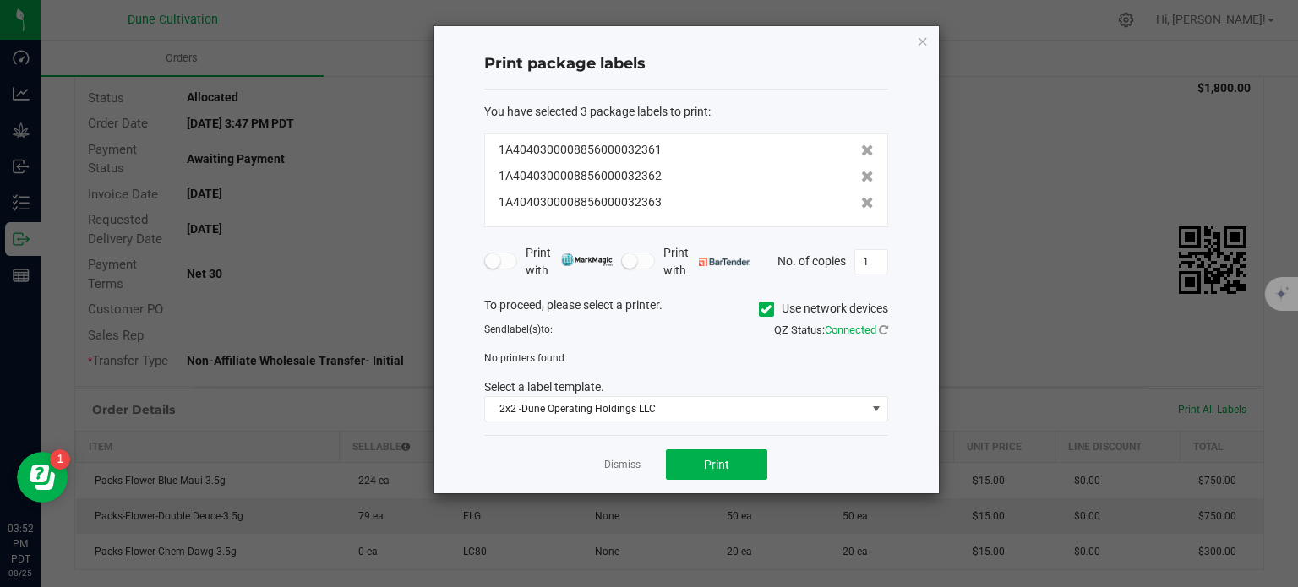
click at [927, 86] on div "Print package labels You have selected 3 package labels to print : 1A4040300008…" at bounding box center [686, 259] width 505 height 467
click at [698, 459] on button "Print" at bounding box center [716, 465] width 101 height 30
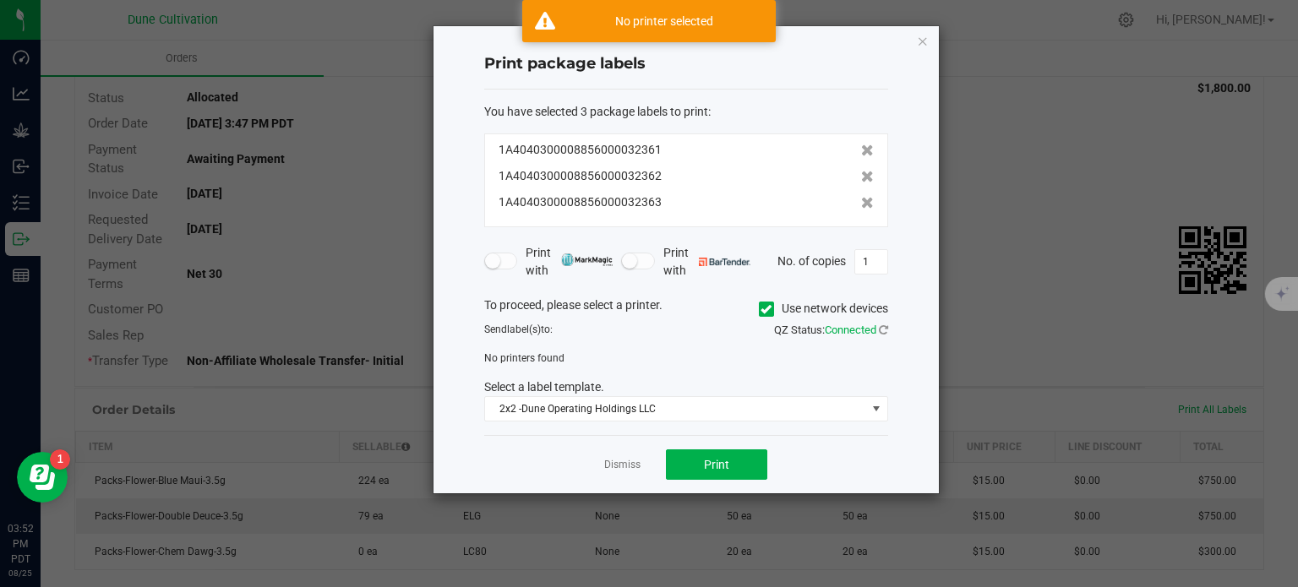
click at [772, 302] on label "Use network devices" at bounding box center [823, 309] width 129 height 18
click at [0, 0] on input "Use network devices" at bounding box center [0, 0] width 0 height 0
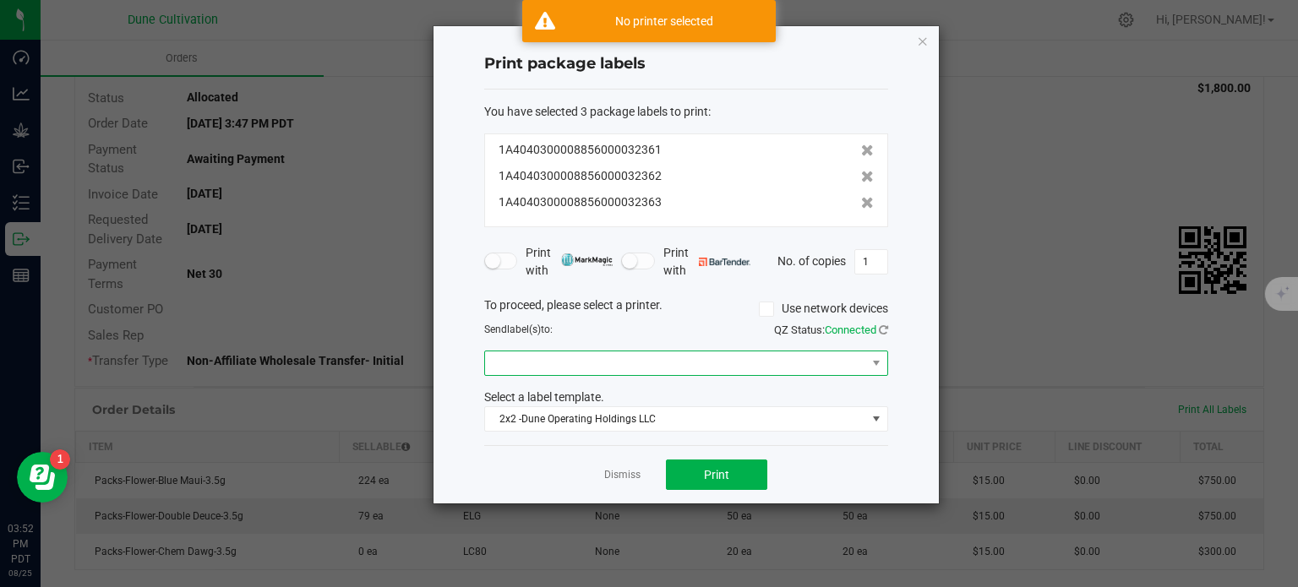
click at [569, 354] on span at bounding box center [675, 364] width 381 height 24
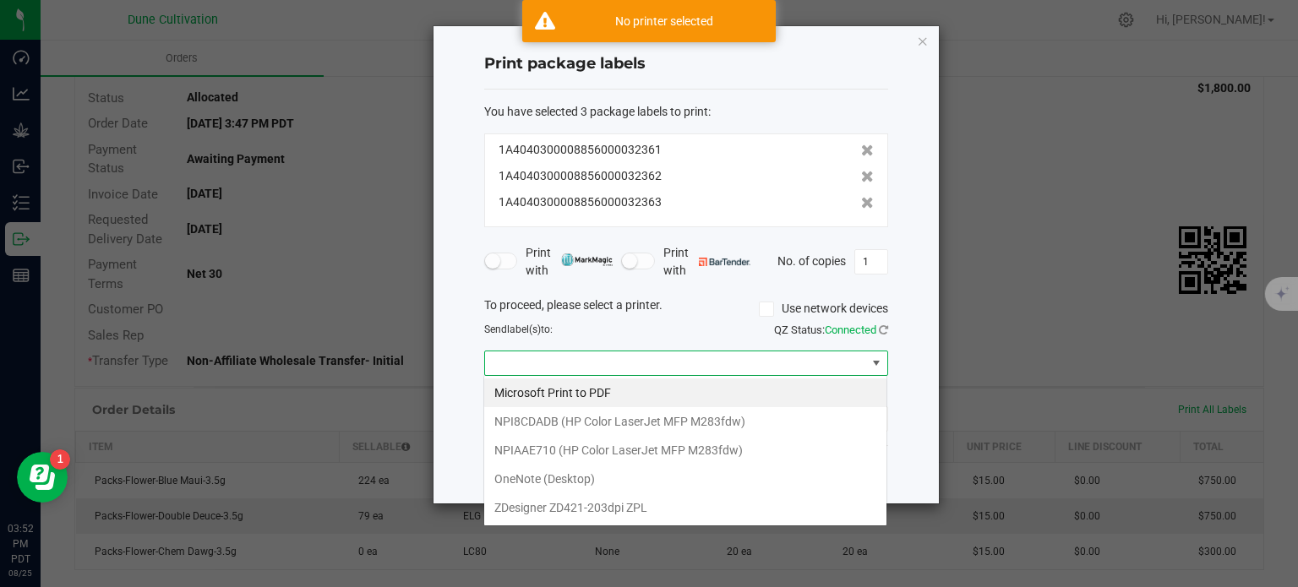
scroll to position [25, 404]
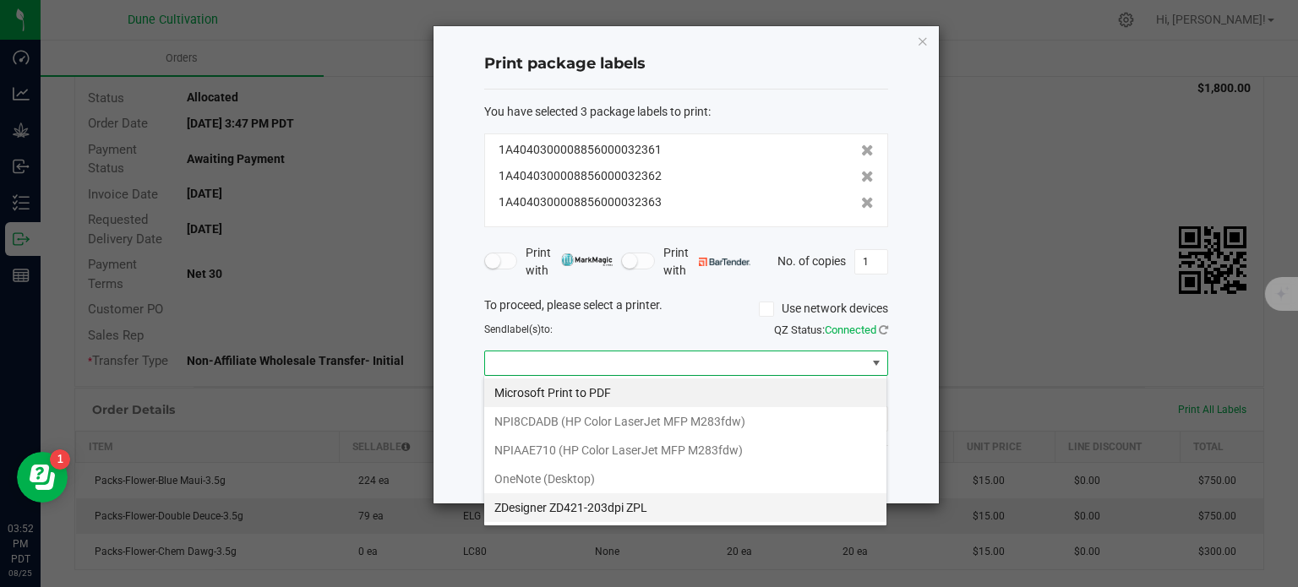
click at [575, 500] on ZPL "ZDesigner ZD421-203dpi ZPL" at bounding box center [685, 508] width 402 height 29
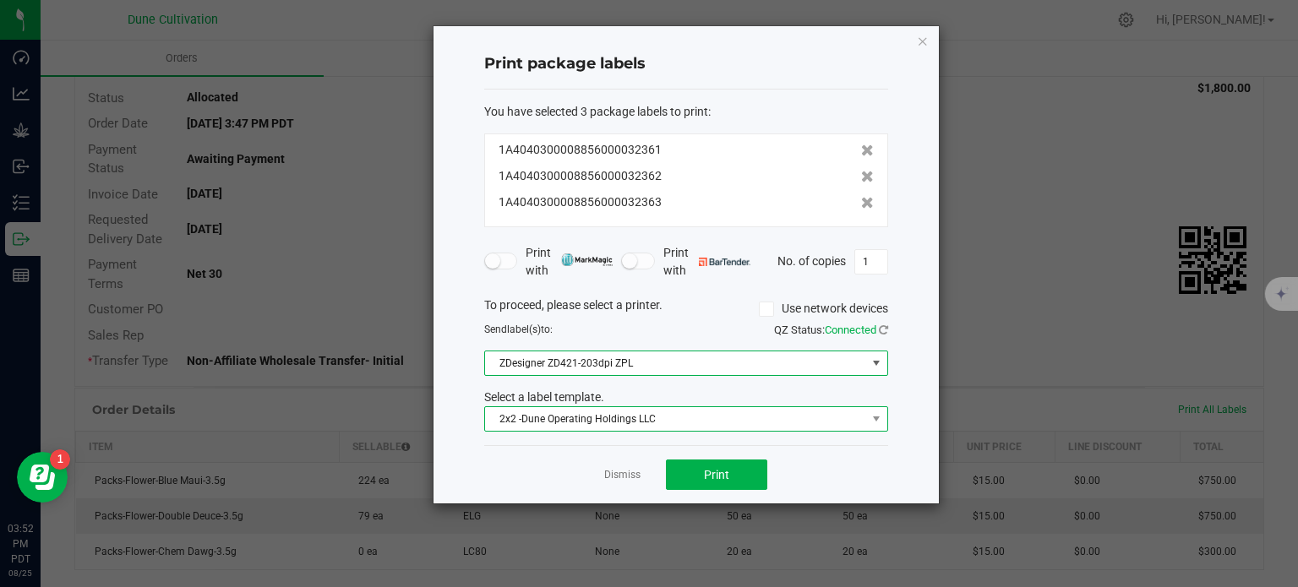
click at [601, 418] on span "2x2 -Dune Operating Holdings LLC" at bounding box center [675, 419] width 381 height 24
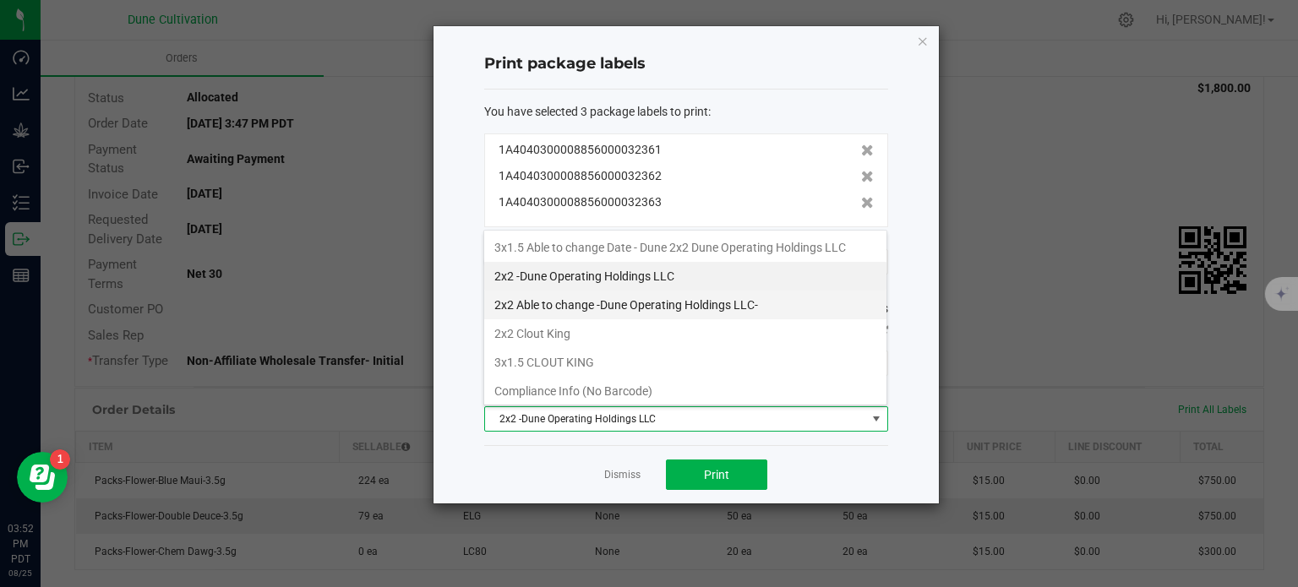
scroll to position [143, 0]
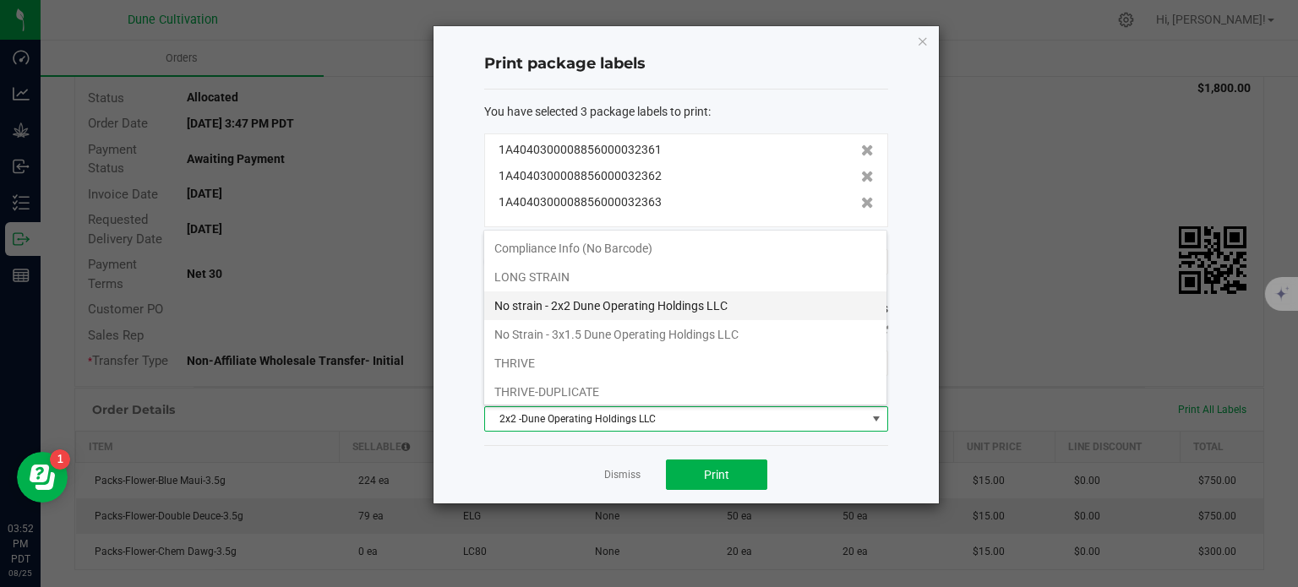
click at [568, 301] on li "No strain - 2x2 Dune Operating Holdings LLC" at bounding box center [685, 306] width 402 height 29
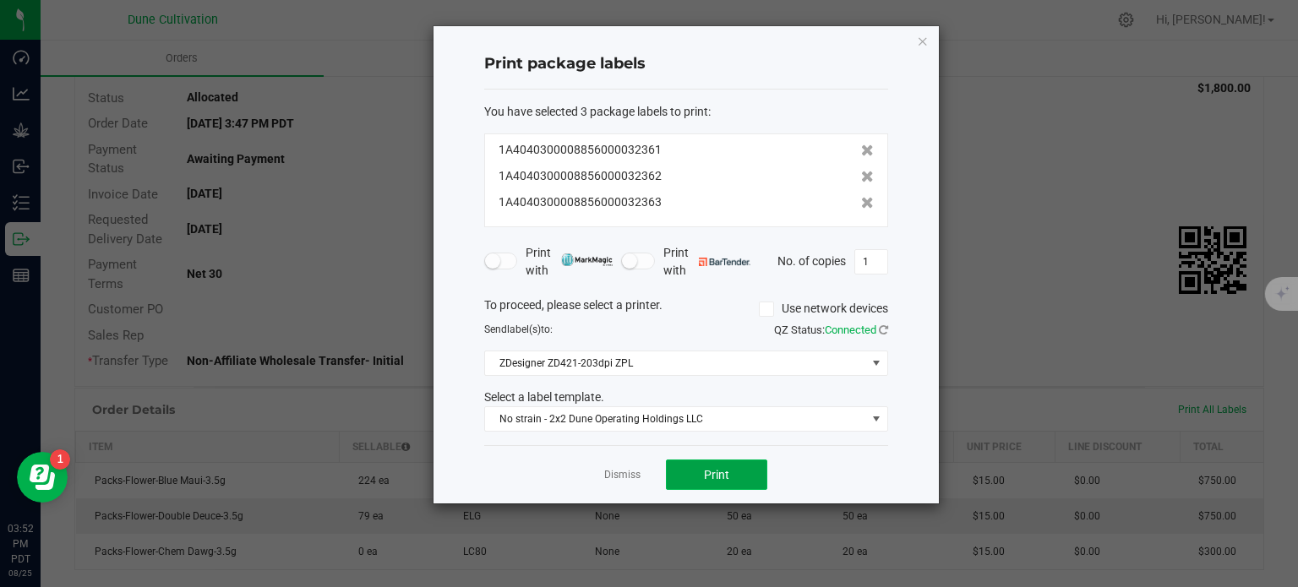
click at [701, 471] on button "Print" at bounding box center [716, 475] width 101 height 30
click at [926, 71] on div "Print package labels You have selected 3 package labels to print : 1A4040300008…" at bounding box center [686, 265] width 505 height 478
click at [723, 480] on button "Print" at bounding box center [716, 475] width 101 height 30
click at [605, 469] on link "Dismiss" at bounding box center [622, 475] width 36 height 14
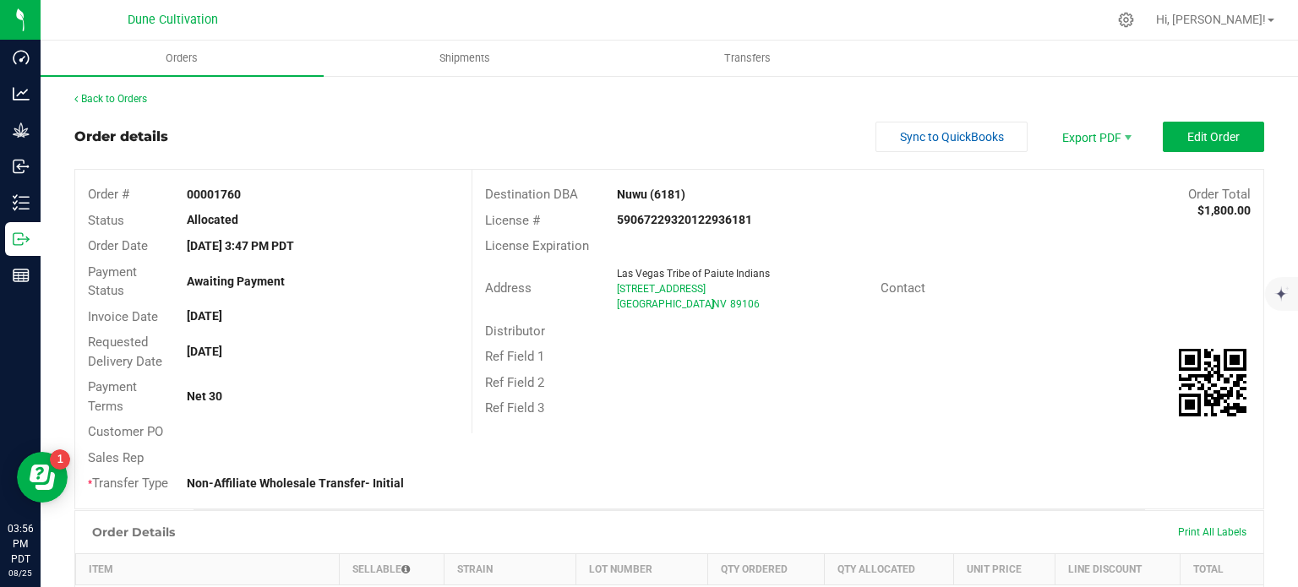
scroll to position [397, 0]
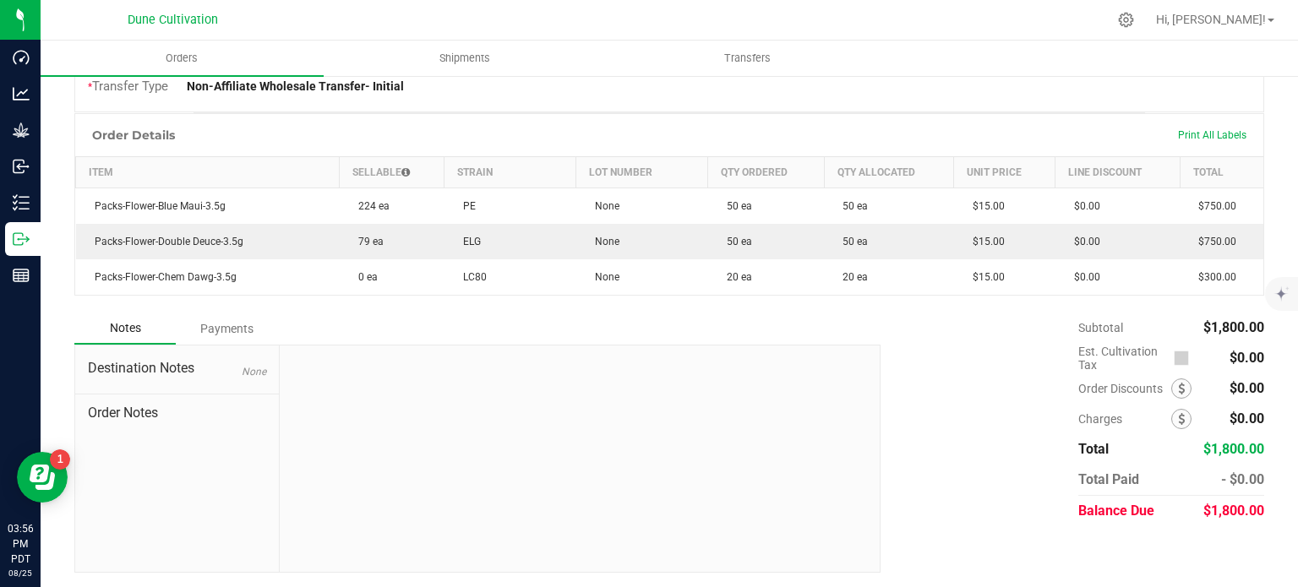
click at [1225, 514] on span "$1,800.00" at bounding box center [1234, 511] width 61 height 16
copy body "$1,800.00"
click at [885, 395] on div "Subtotal $1,800.00 Est. Cultivation Tax $0.00" at bounding box center [1066, 420] width 396 height 214
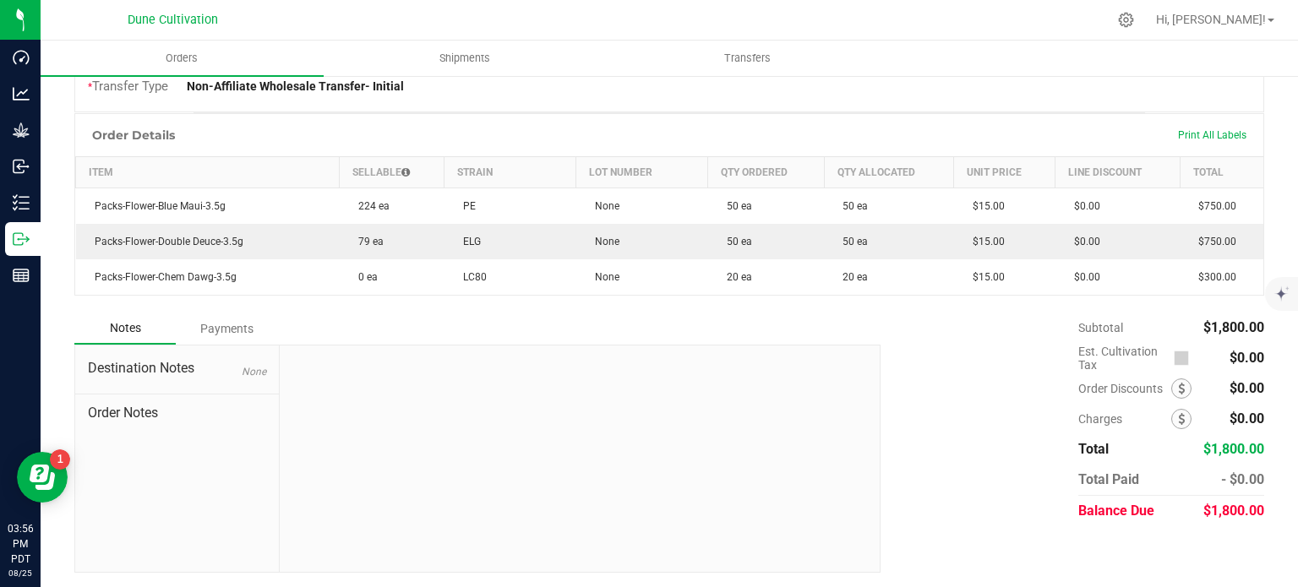
scroll to position [0, 0]
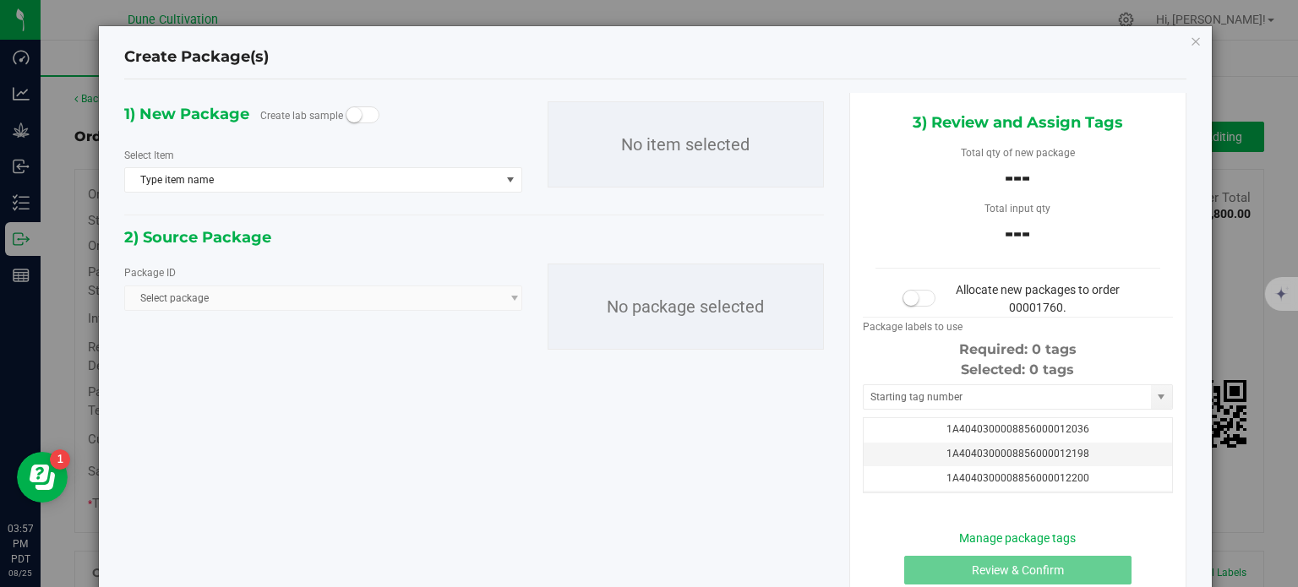
click at [1196, 40] on div "Create Package(s) 1) New Package Create lab sample Select Item Type item name 1…" at bounding box center [655, 333] width 1112 height 615
click at [1190, 46] on icon "button" at bounding box center [1196, 40] width 12 height 20
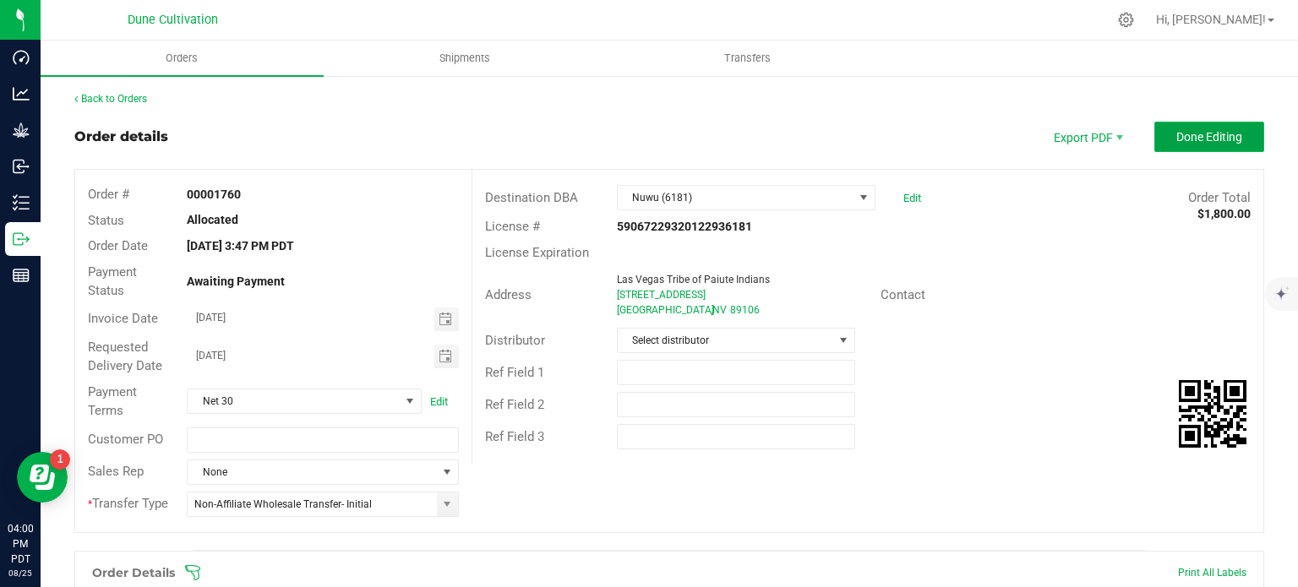
click at [1193, 147] on button "Done Editing" at bounding box center [1210, 137] width 110 height 30
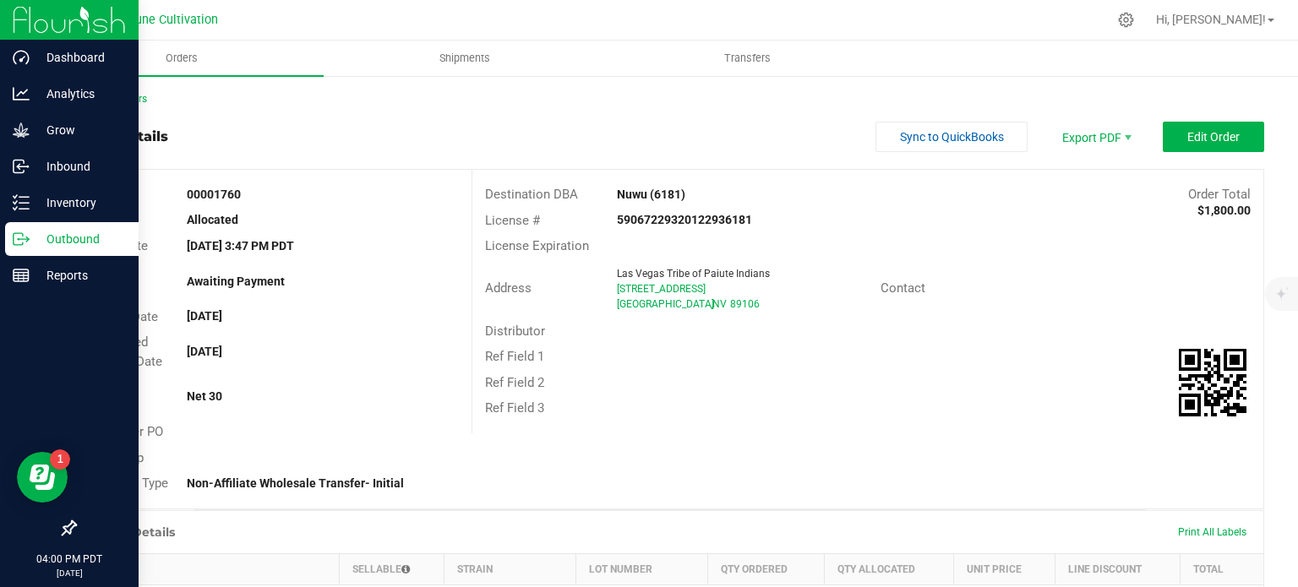
click at [30, 236] on p "Outbound" at bounding box center [80, 239] width 101 height 20
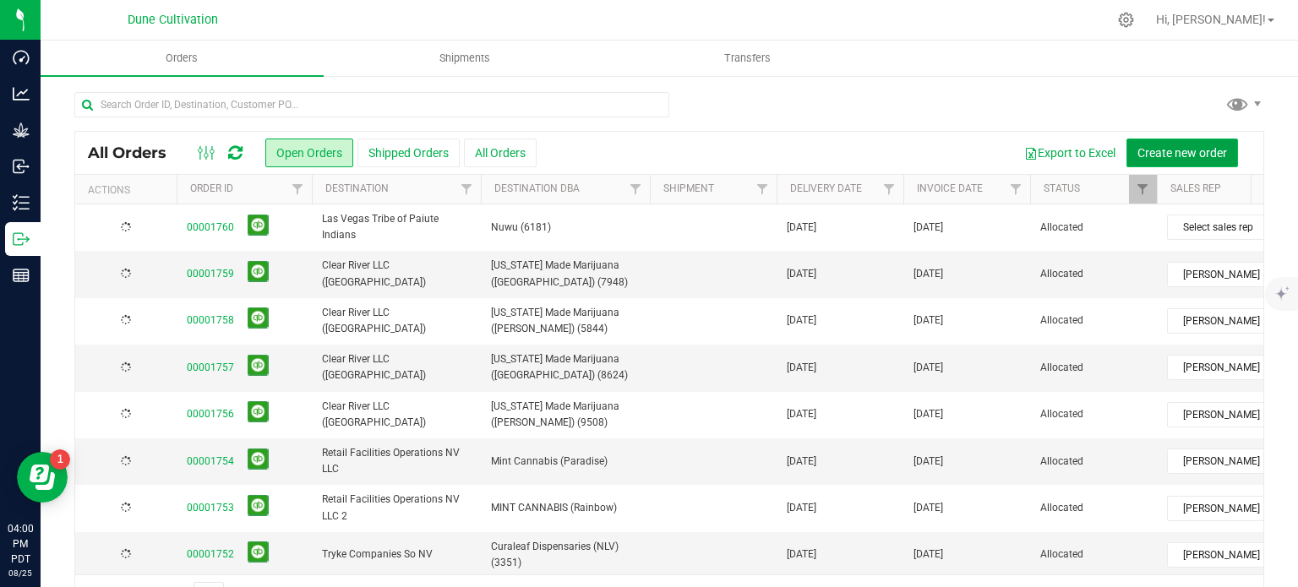
click at [1150, 154] on span "Create new order" at bounding box center [1183, 153] width 90 height 14
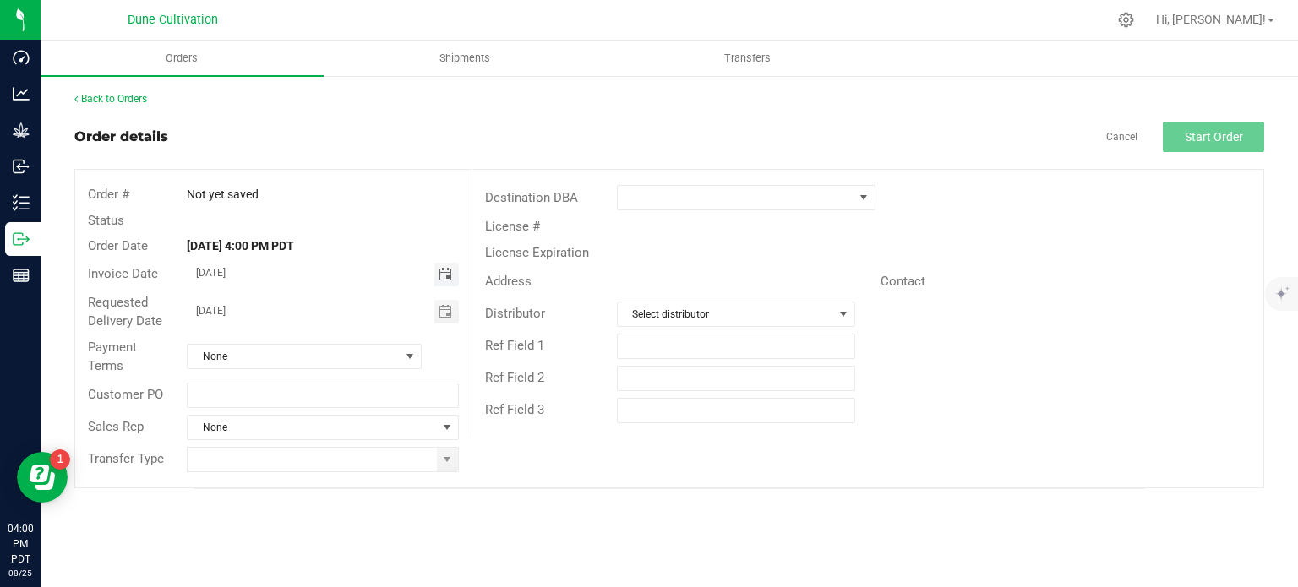
click at [445, 275] on span "Toggle calendar" at bounding box center [446, 275] width 14 height 14
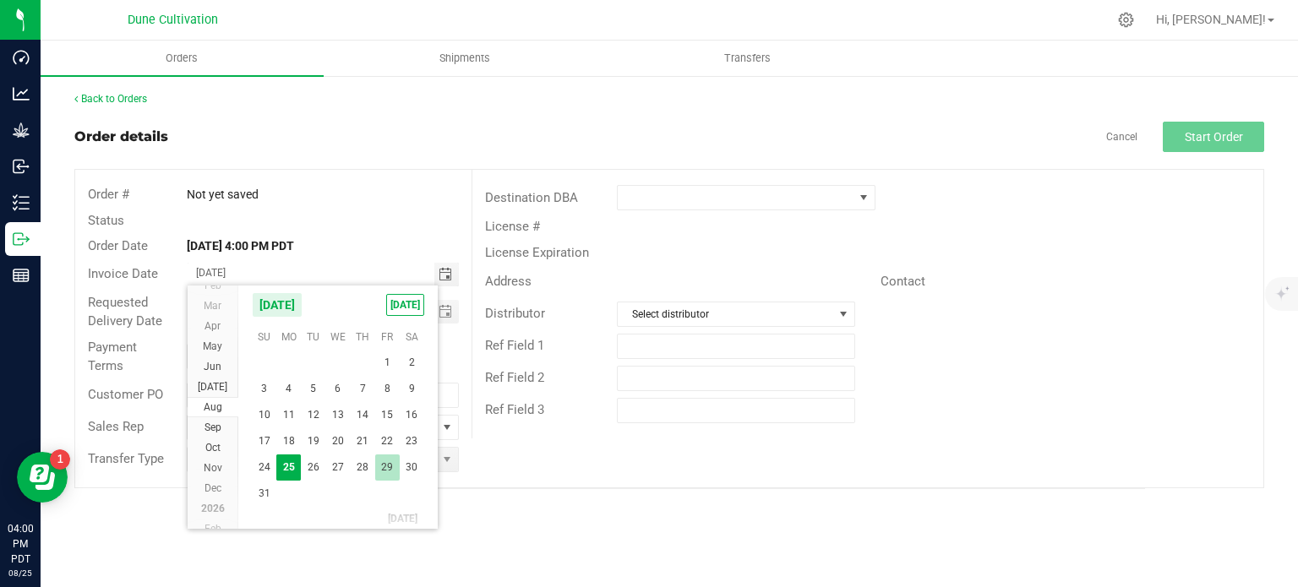
click at [387, 459] on span "29" at bounding box center [387, 468] width 25 height 26
type input "[DATE]"
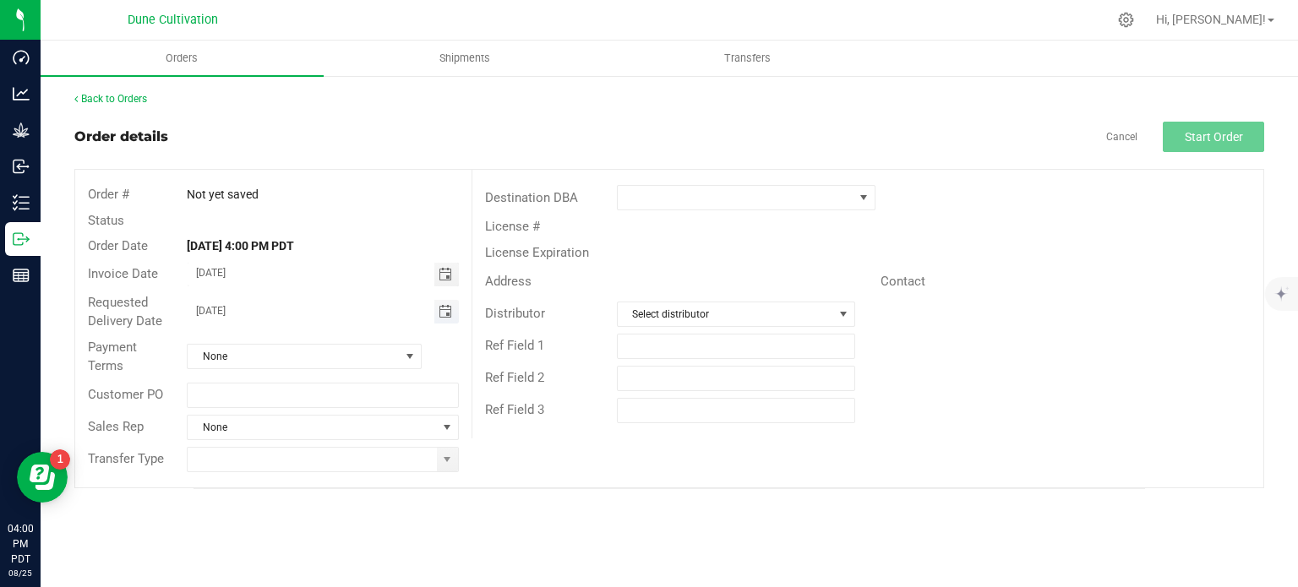
click at [446, 313] on span "Toggle calendar" at bounding box center [446, 312] width 14 height 14
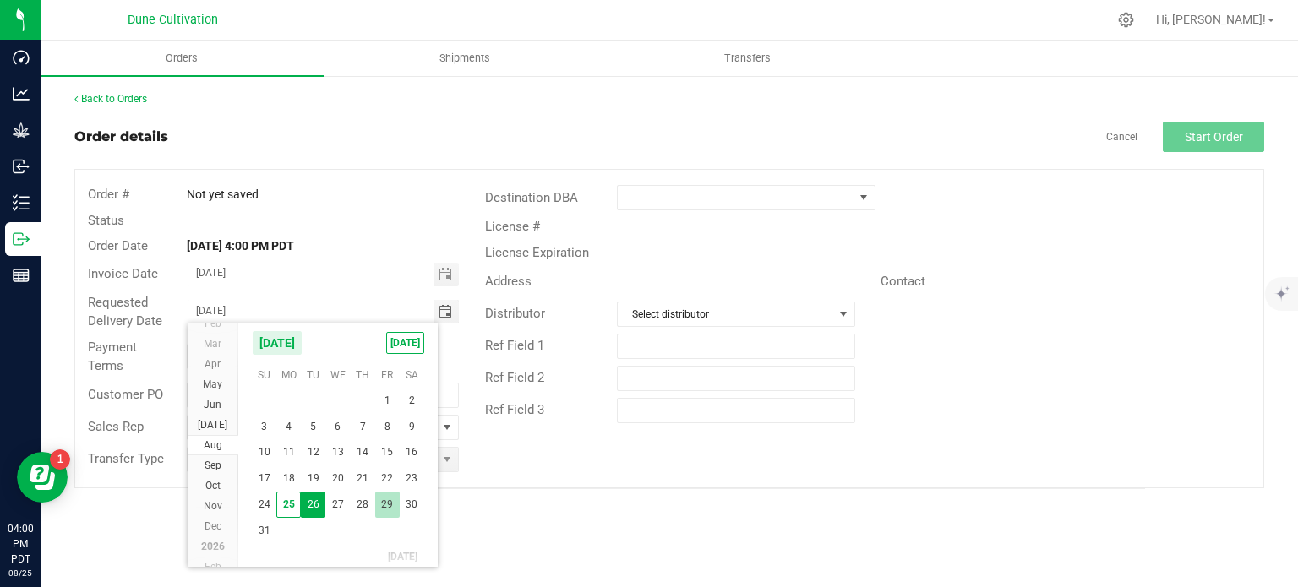
click at [382, 508] on span "29" at bounding box center [387, 505] width 25 height 26
type input "[DATE]"
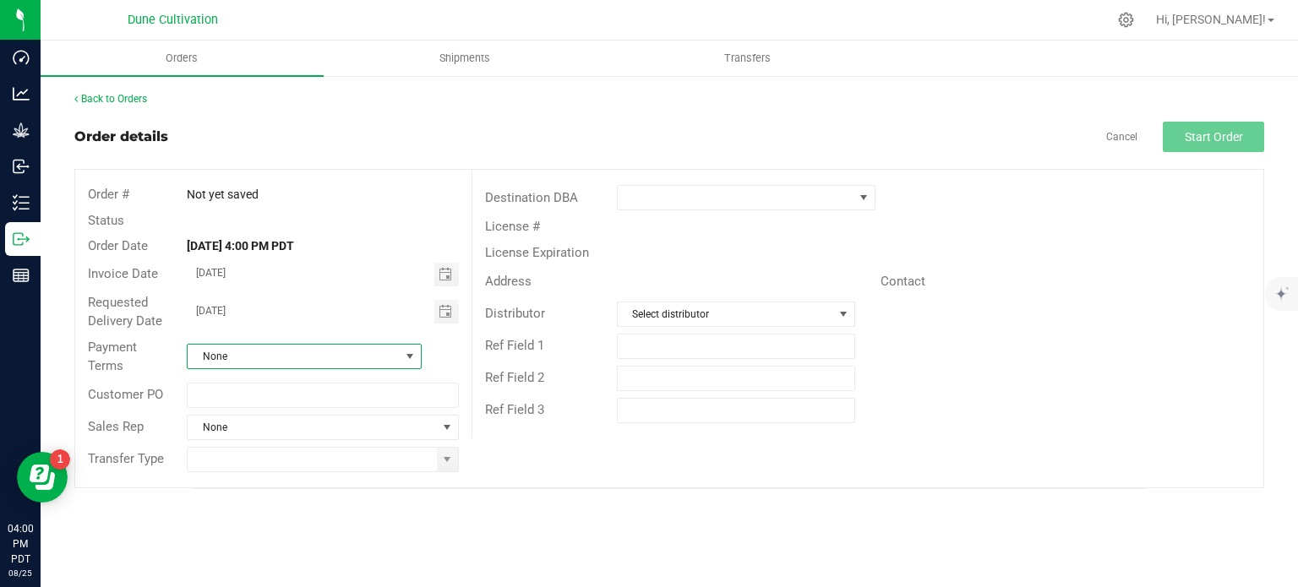
click at [390, 367] on span "None" at bounding box center [294, 357] width 212 height 24
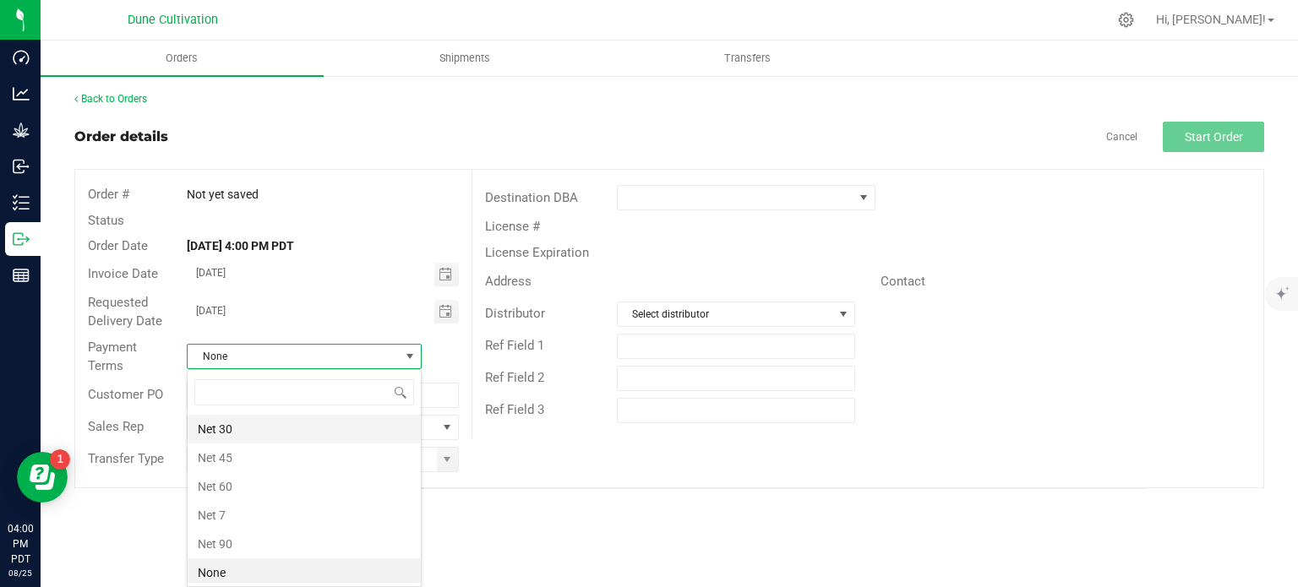
click at [338, 423] on li "Net 30" at bounding box center [304, 429] width 233 height 29
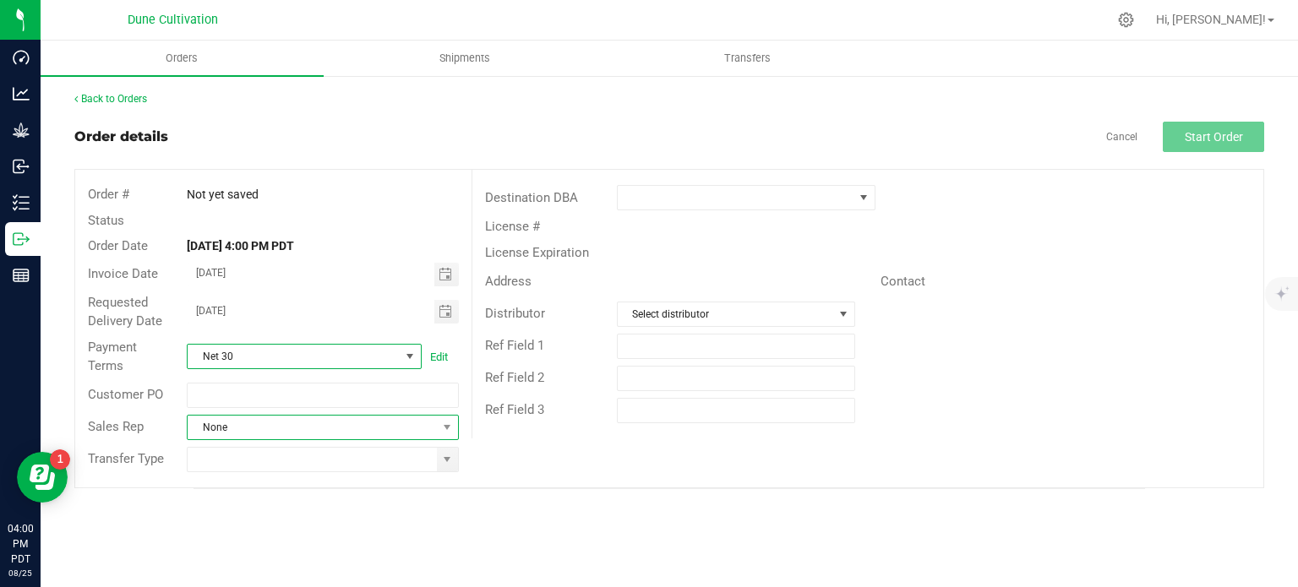
click at [434, 424] on span "None" at bounding box center [312, 428] width 249 height 24
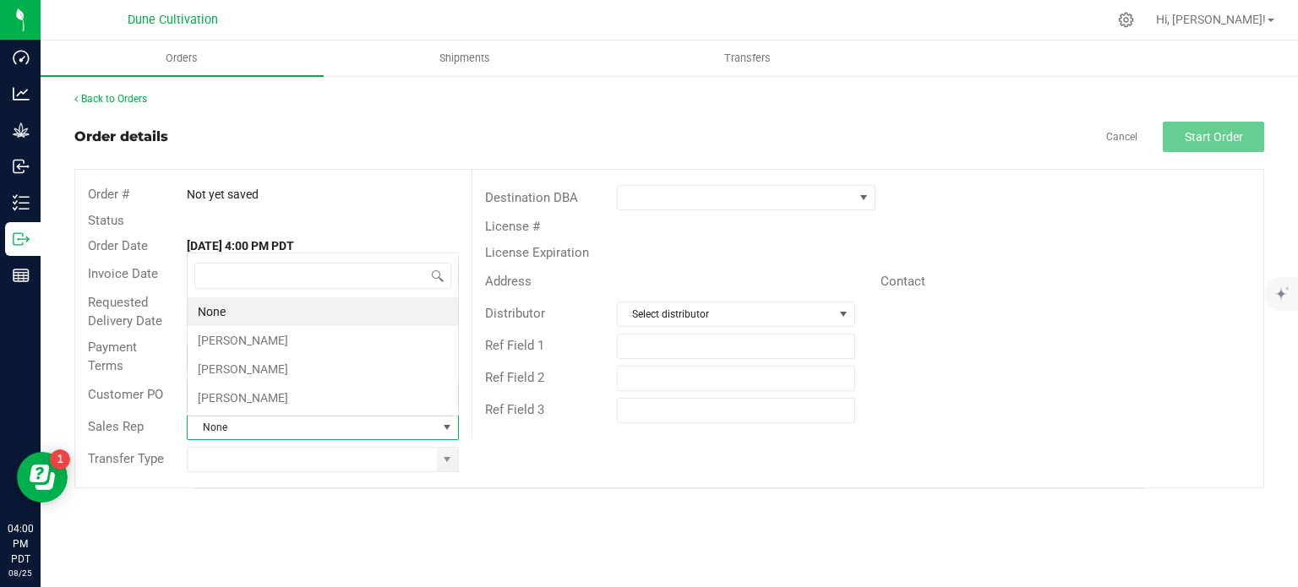
scroll to position [25, 268]
click at [479, 483] on div "Order # Not yet saved Status Order Date [DATE] 4:00 PM PDT Invoice Date [DATE] …" at bounding box center [669, 329] width 1188 height 318
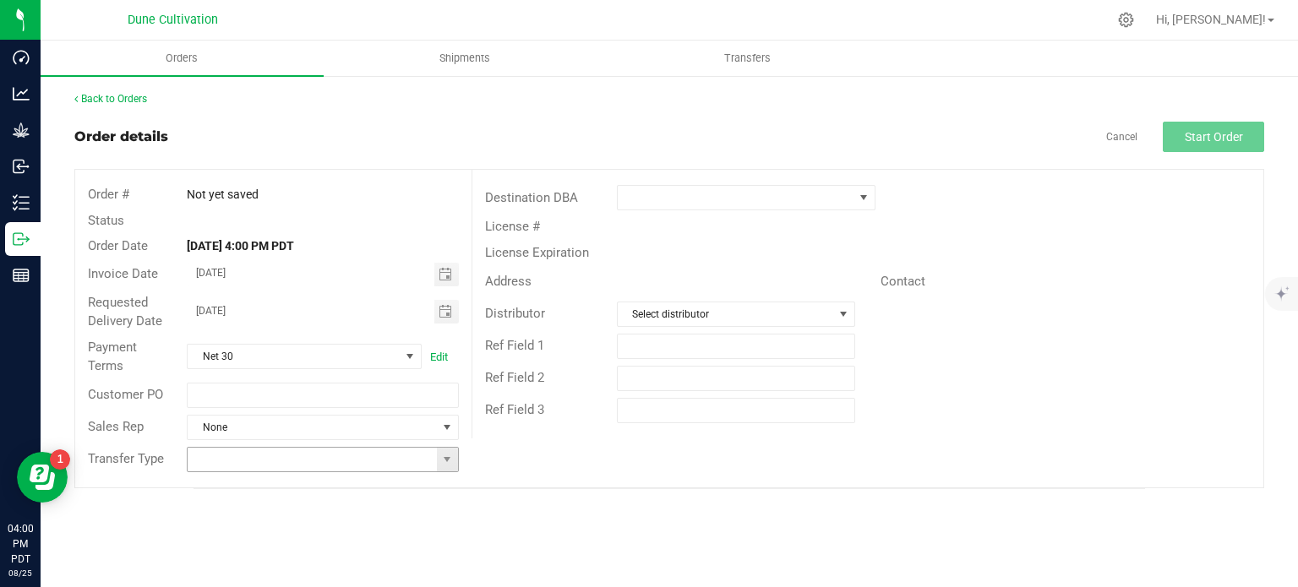
click at [452, 466] on span at bounding box center [447, 460] width 21 height 24
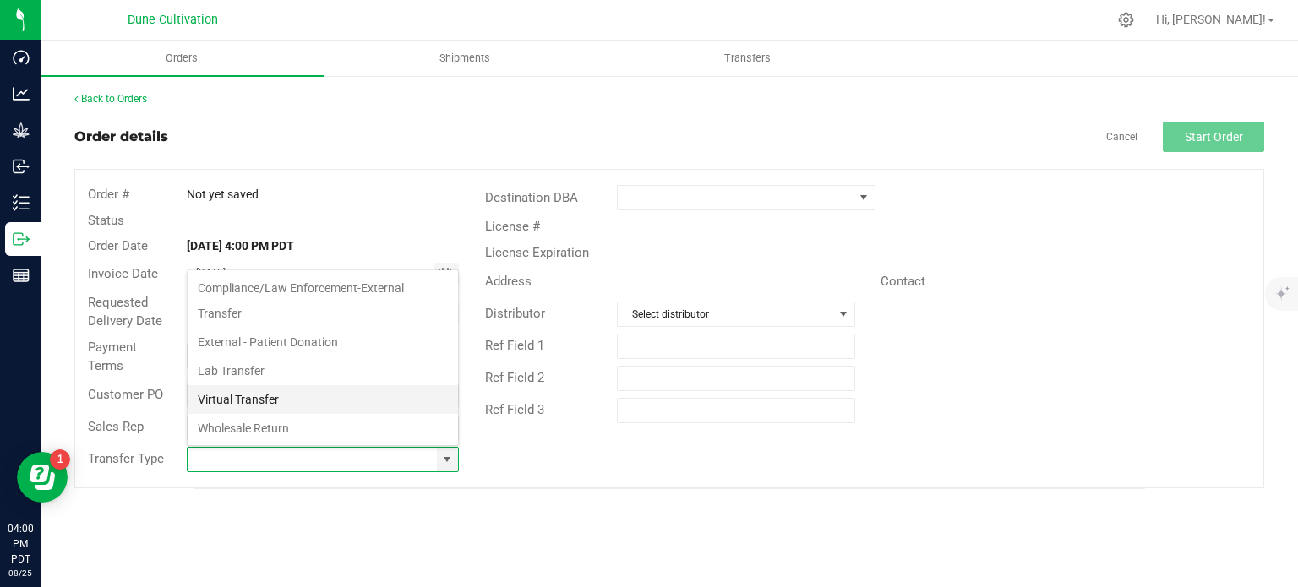
scroll to position [276, 0]
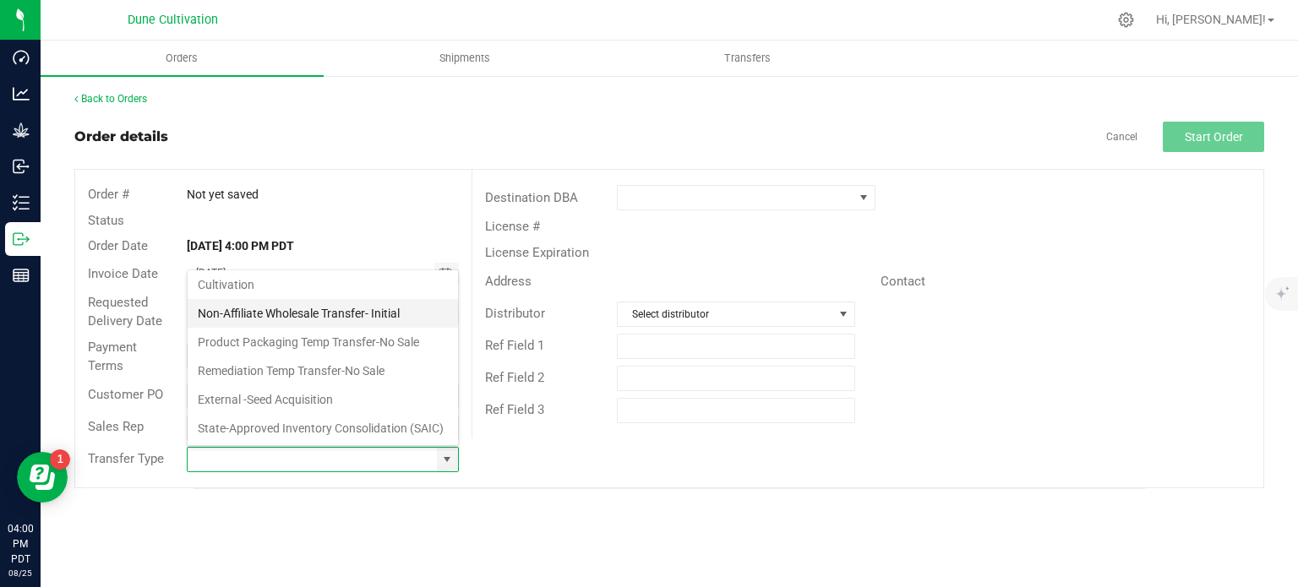
click at [353, 299] on li "Non-Affiliate Wholesale Transfer- Initial" at bounding box center [323, 313] width 270 height 29
type input "Non-Affiliate Wholesale Transfer- Initial"
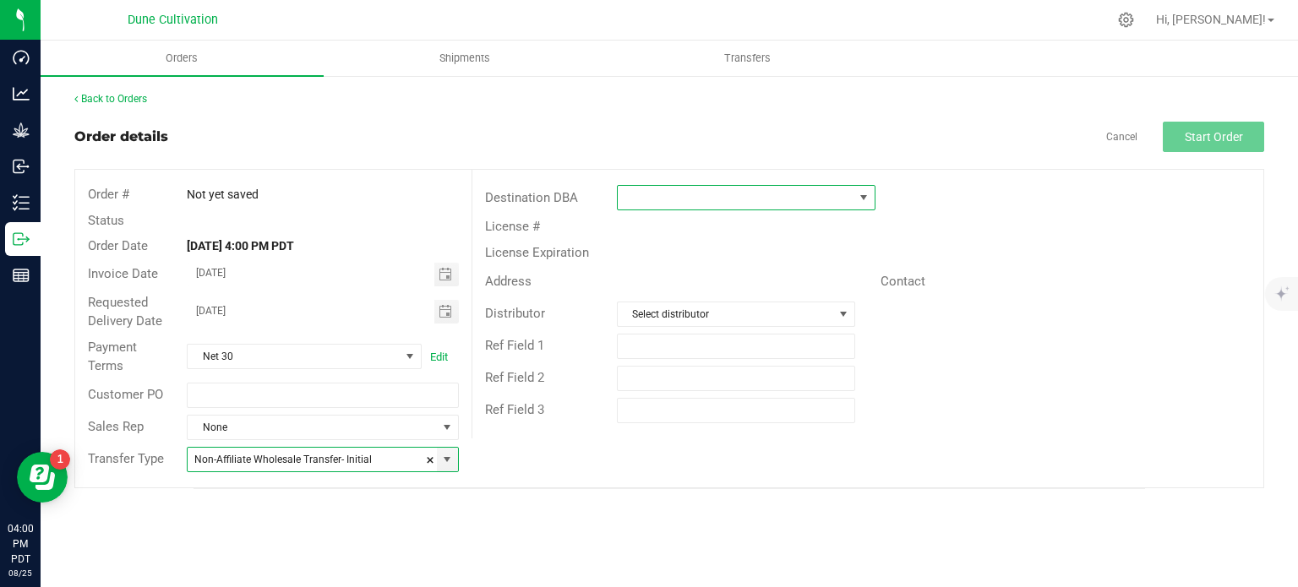
click at [869, 191] on span at bounding box center [864, 198] width 14 height 14
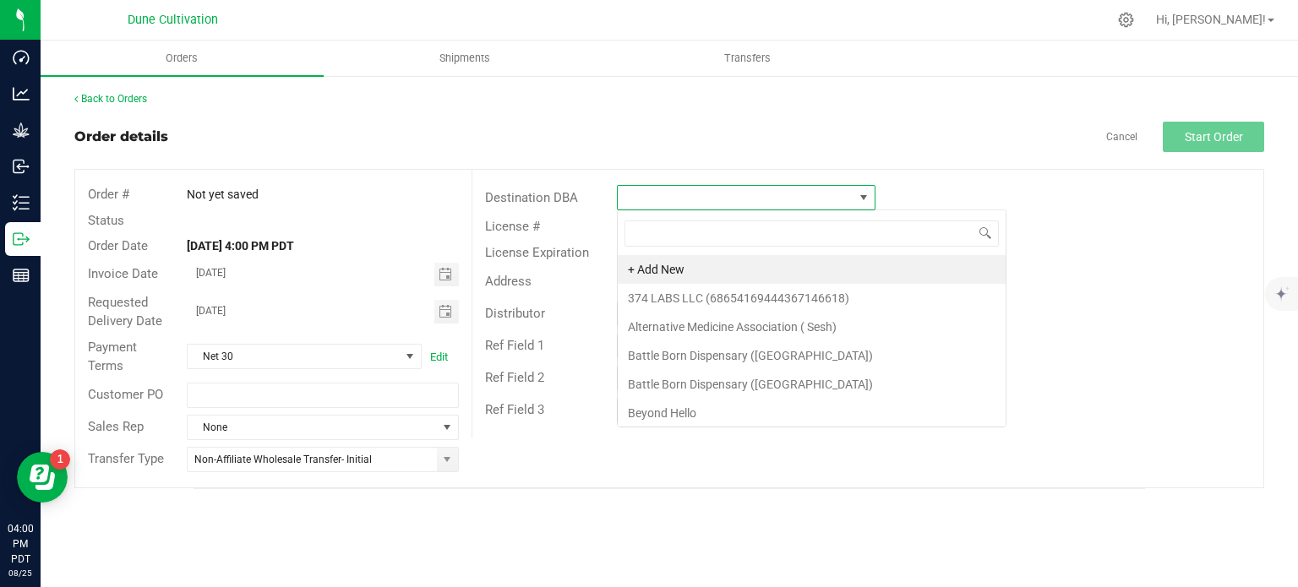
scroll to position [25, 259]
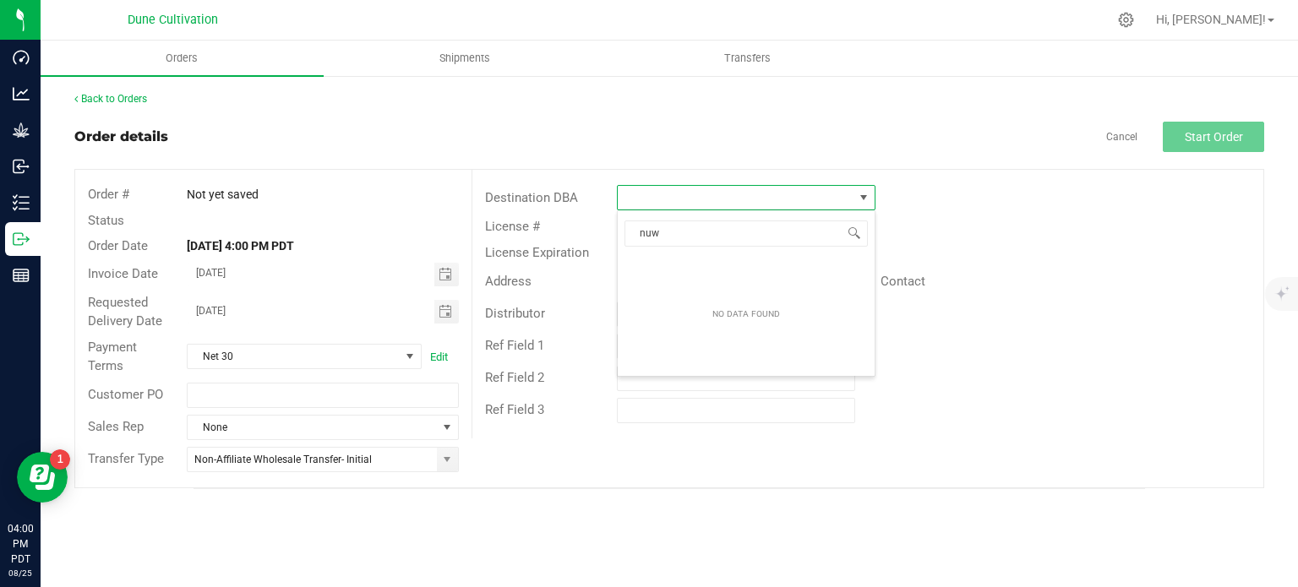
type input "nuwu"
click at [793, 273] on li "Nuwu (6181)" at bounding box center [746, 269] width 257 height 29
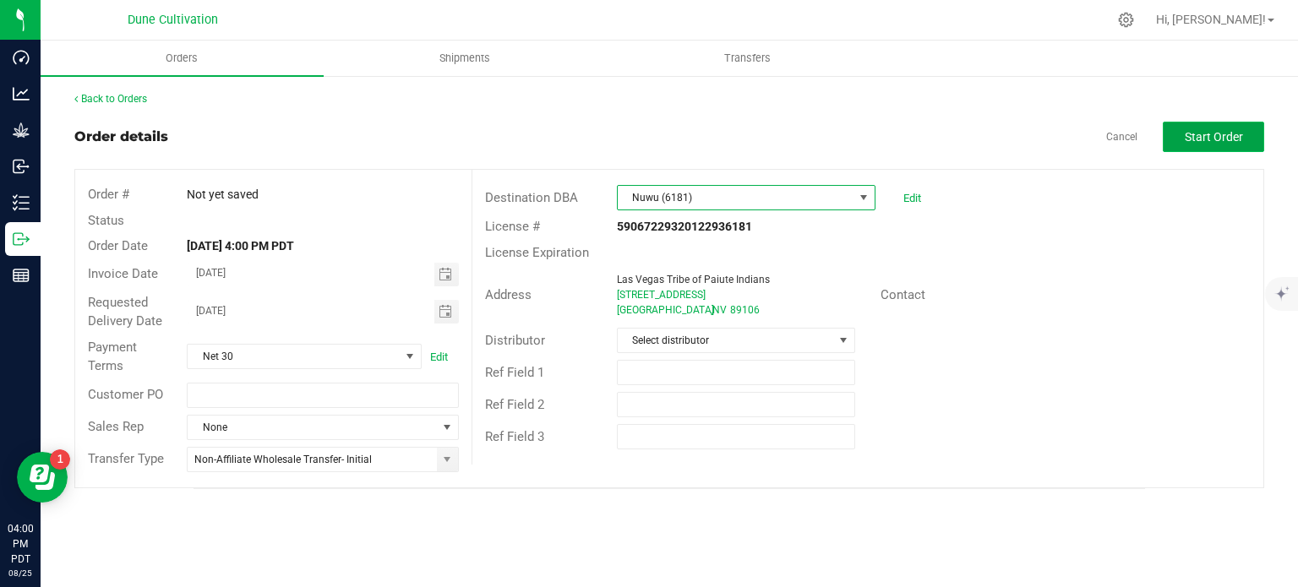
click at [1186, 131] on span "Start Order" at bounding box center [1214, 137] width 58 height 14
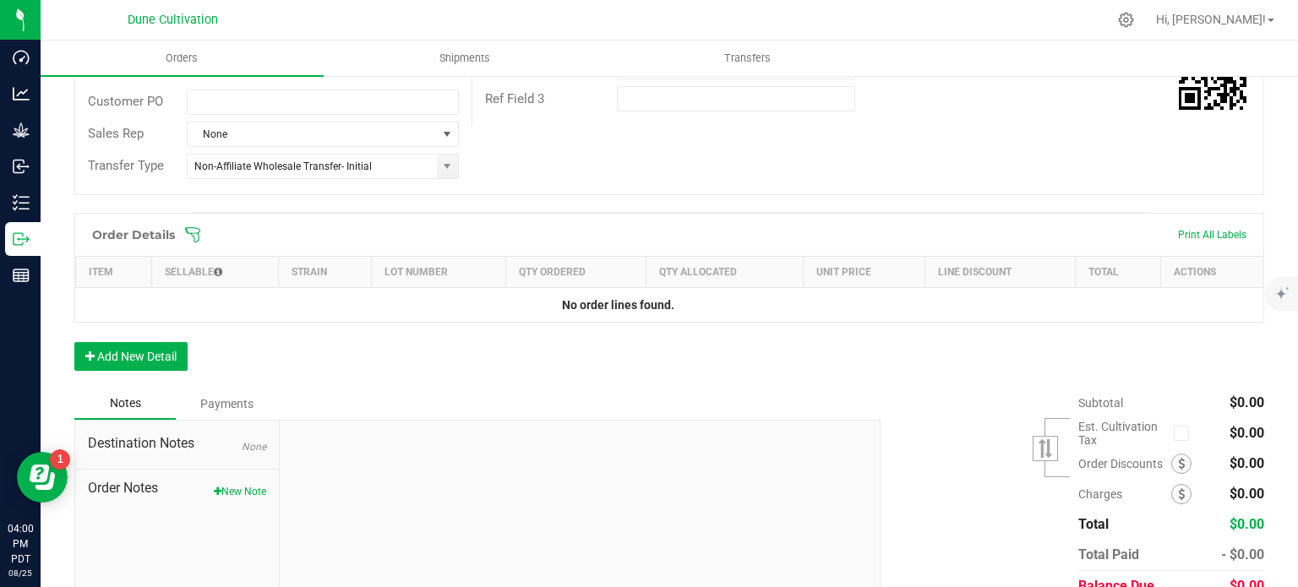
scroll to position [412, 0]
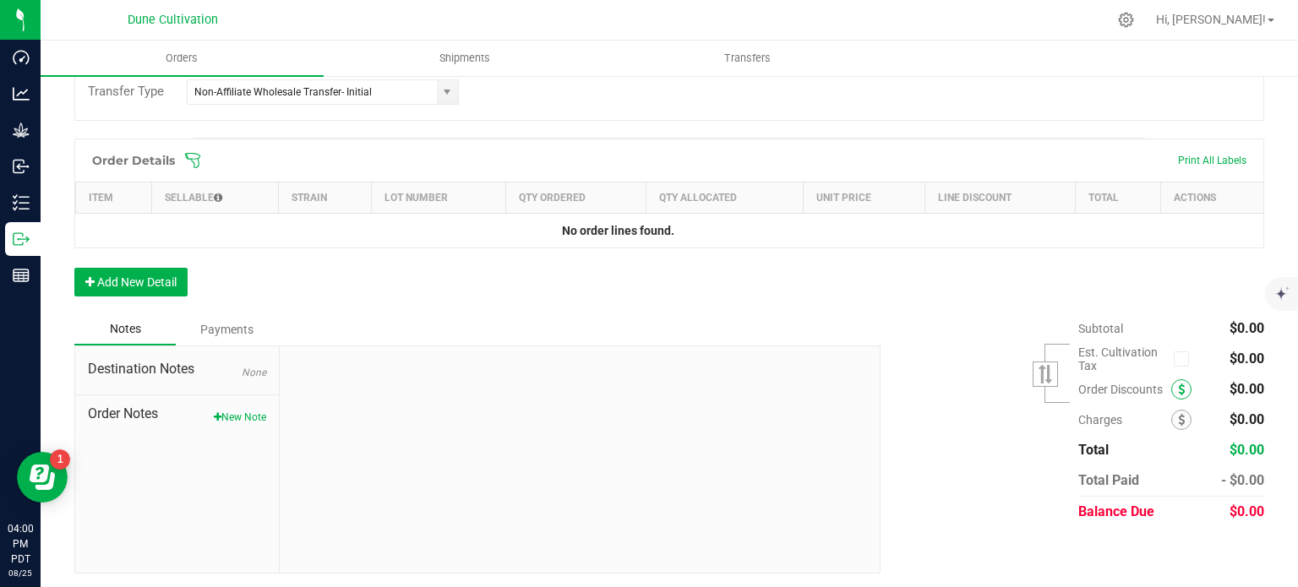
click at [1178, 384] on icon at bounding box center [1181, 390] width 7 height 12
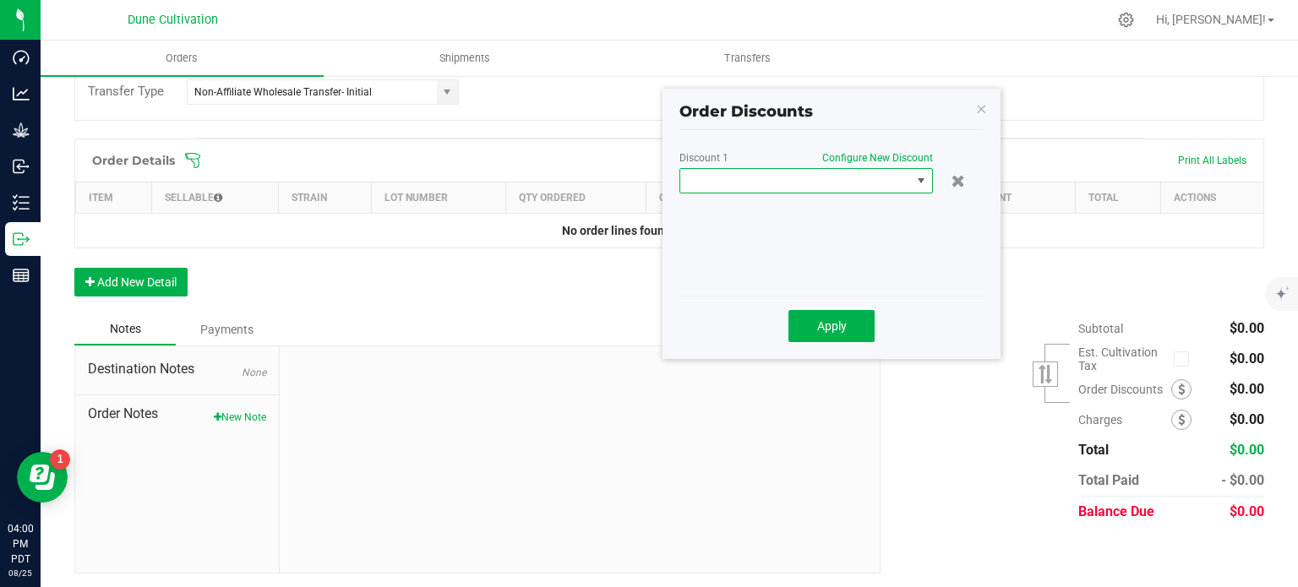
click at [837, 183] on span at bounding box center [795, 181] width 231 height 24
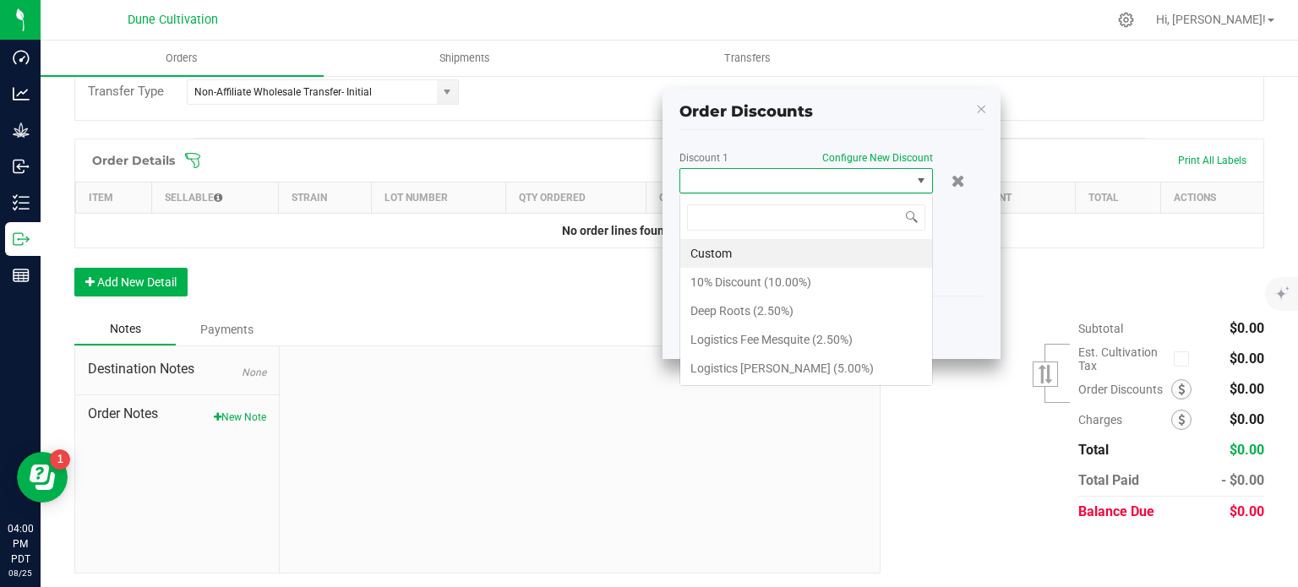
scroll to position [25, 254]
click at [808, 273] on li "10% Discount (10.00%)" at bounding box center [806, 282] width 252 height 29
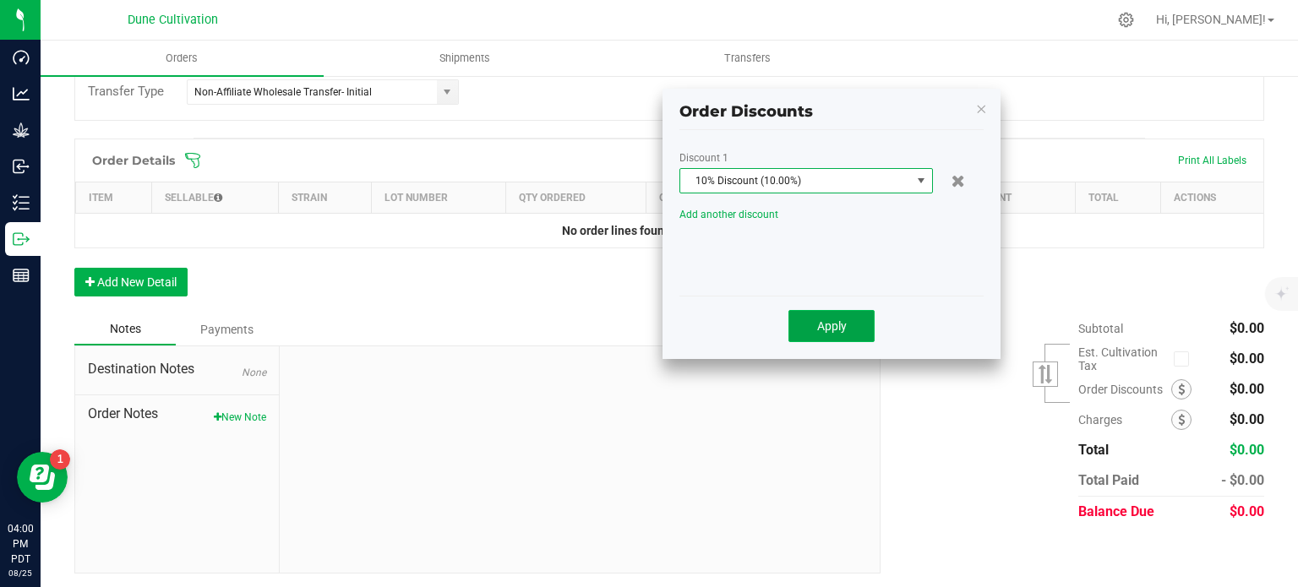
click at [836, 314] on button "Apply" at bounding box center [832, 326] width 86 height 32
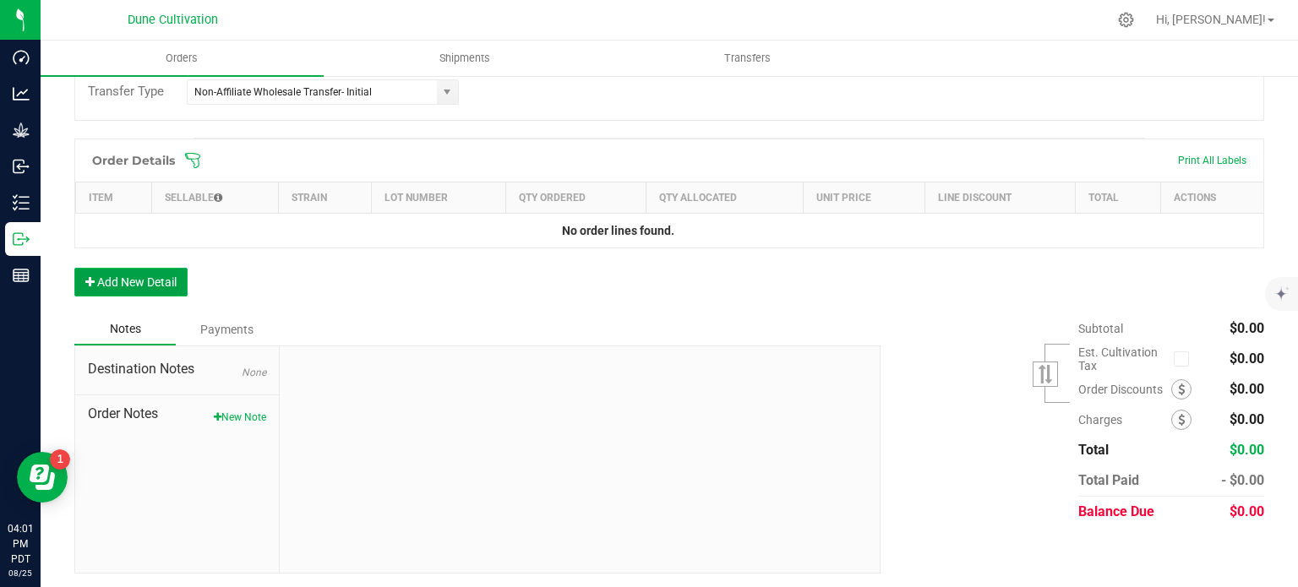
click at [125, 268] on button "Add New Detail" at bounding box center [130, 282] width 113 height 29
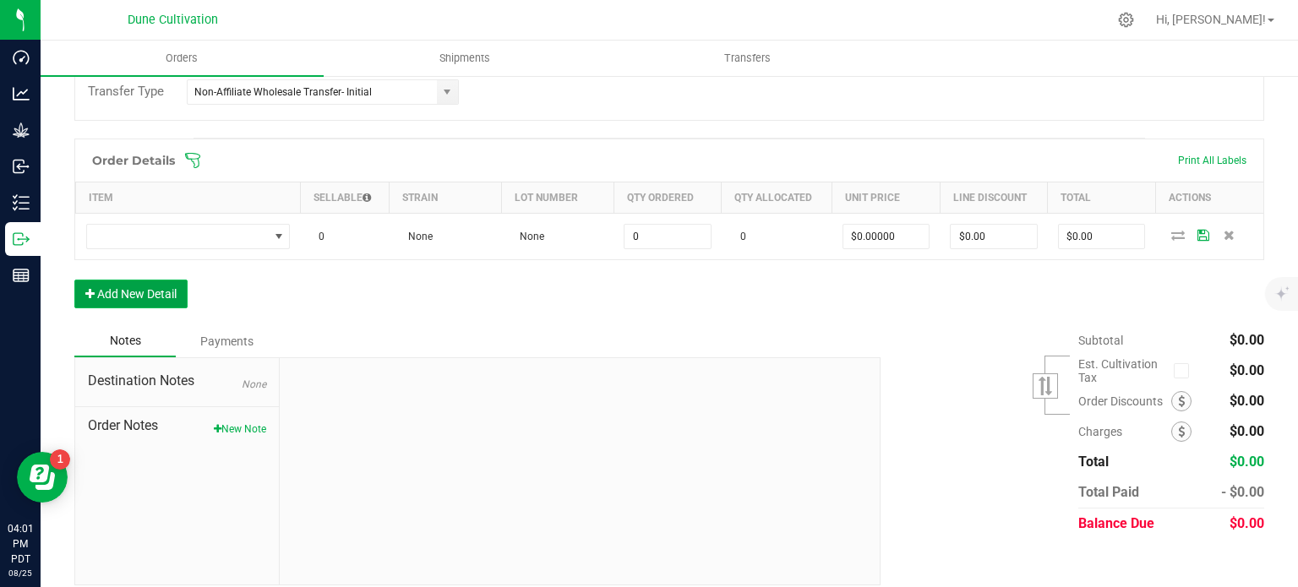
click at [128, 290] on button "Add New Detail" at bounding box center [130, 294] width 113 height 29
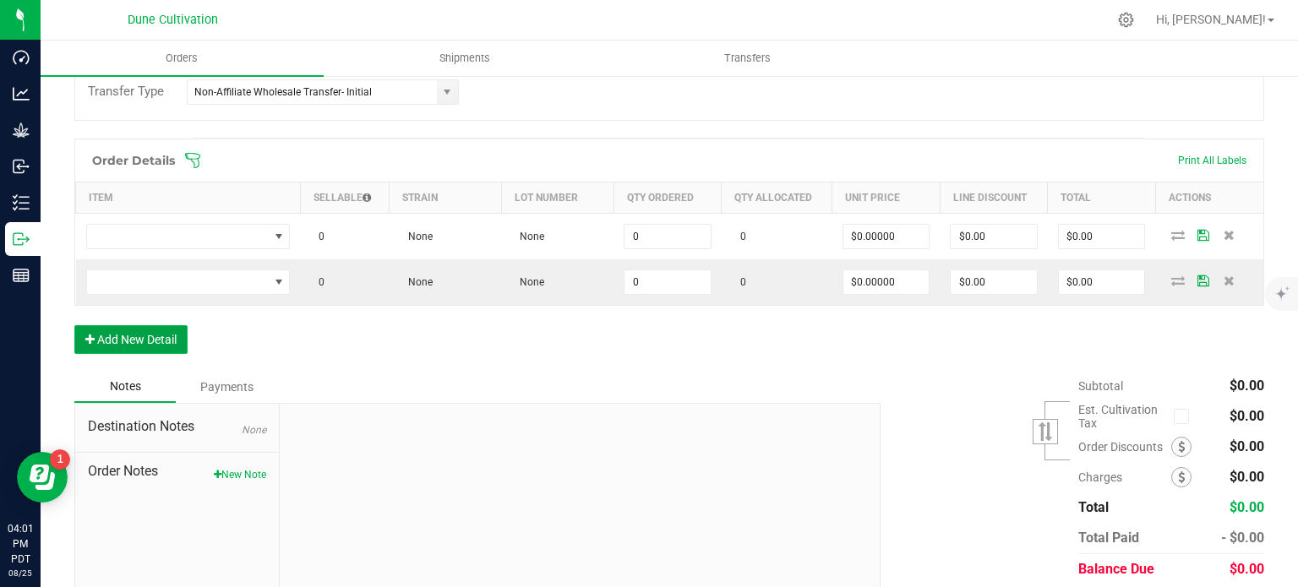
click at [128, 331] on button "Add New Detail" at bounding box center [130, 339] width 113 height 29
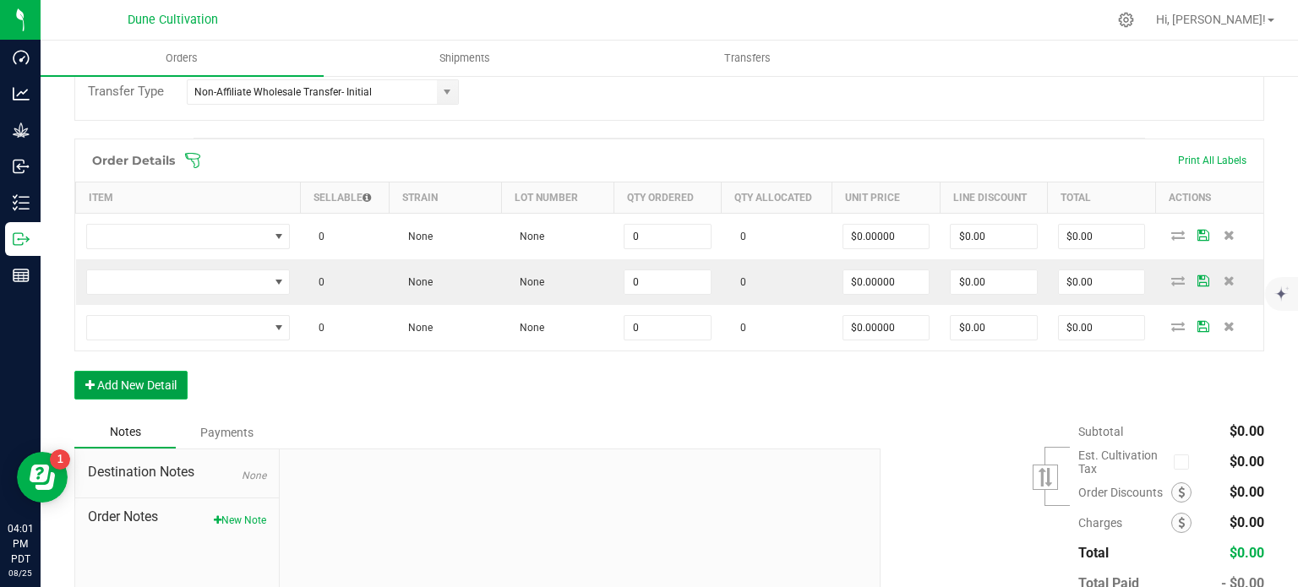
click at [137, 375] on button "Add New Detail" at bounding box center [130, 385] width 113 height 29
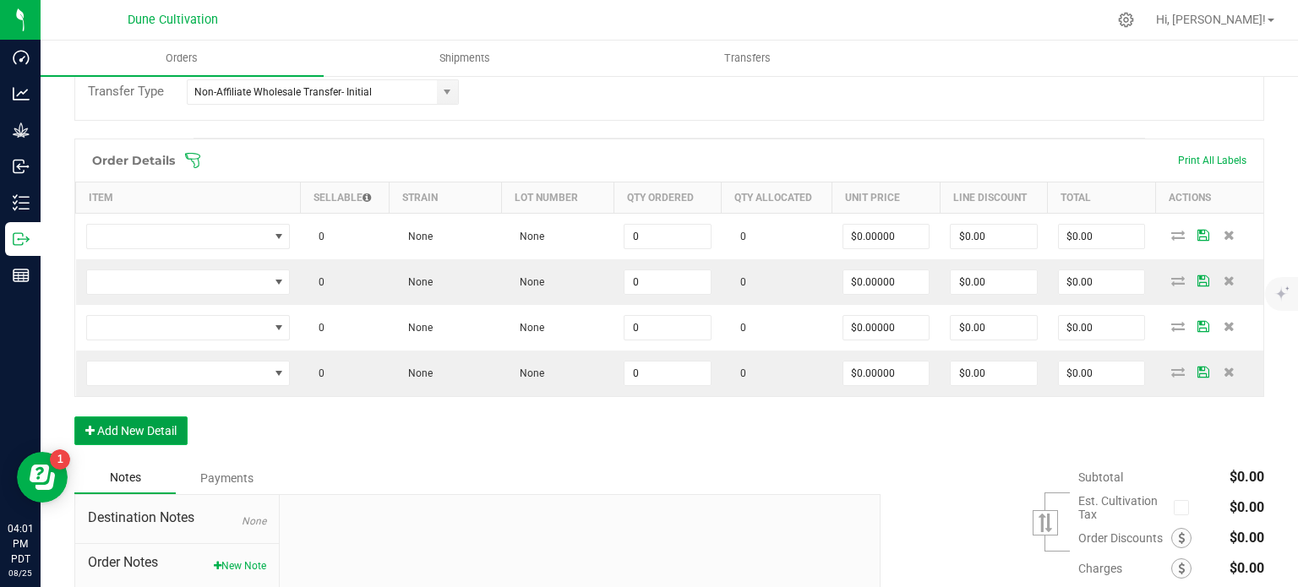
click at [140, 429] on button "Add New Detail" at bounding box center [130, 431] width 113 height 29
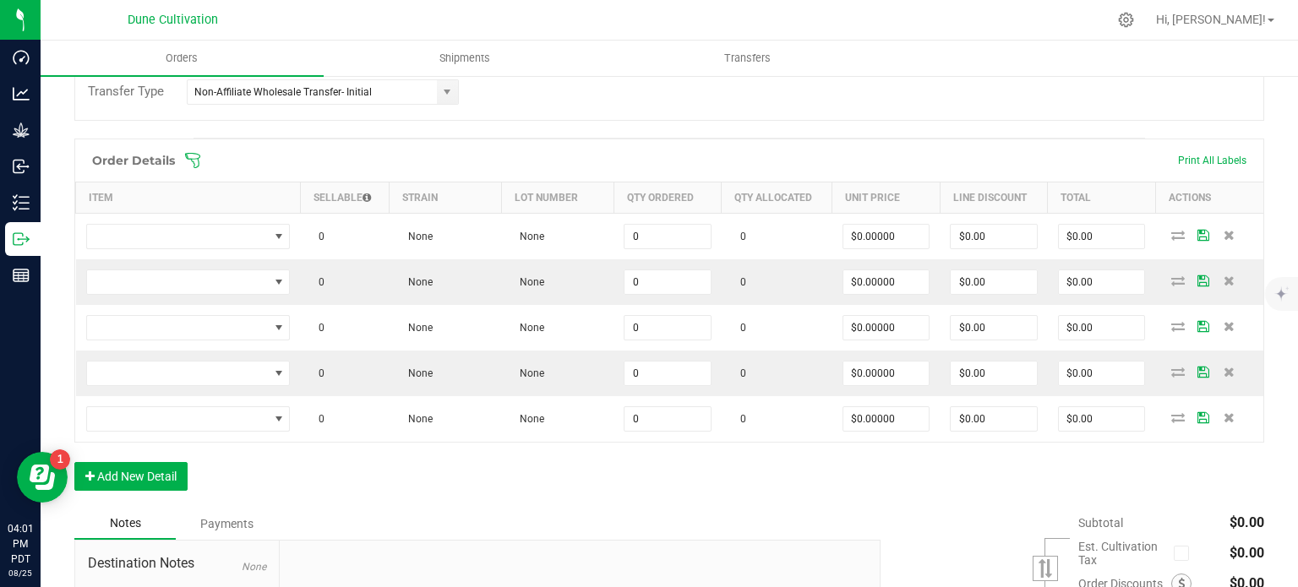
click at [145, 498] on div "Order Details Print All Labels Item Sellable Strain Lot Number Qty Ordered Qty …" at bounding box center [669, 323] width 1190 height 369
click at [145, 479] on button "Add New Detail" at bounding box center [130, 476] width 113 height 29
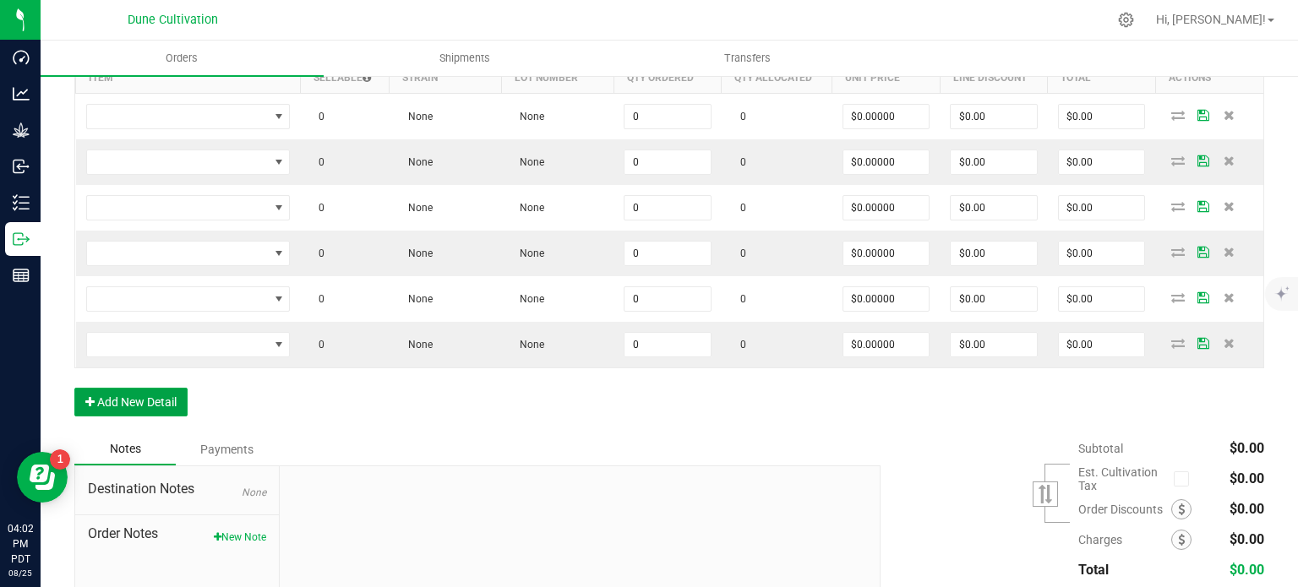
scroll to position [470, 0]
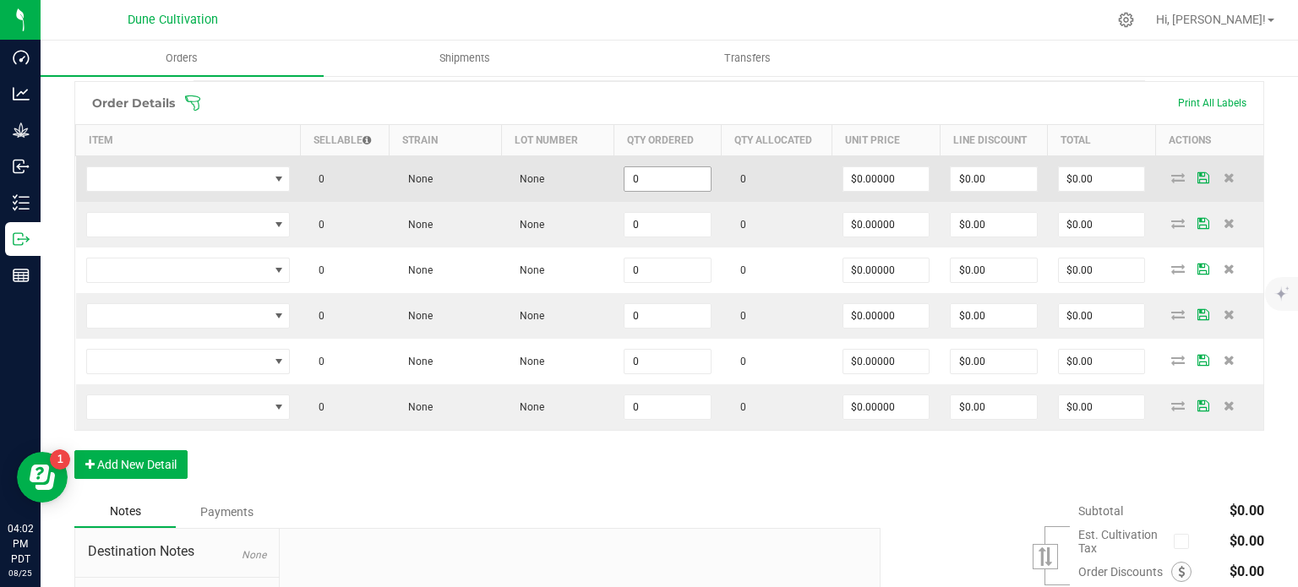
click at [676, 180] on input "0" at bounding box center [668, 179] width 86 height 24
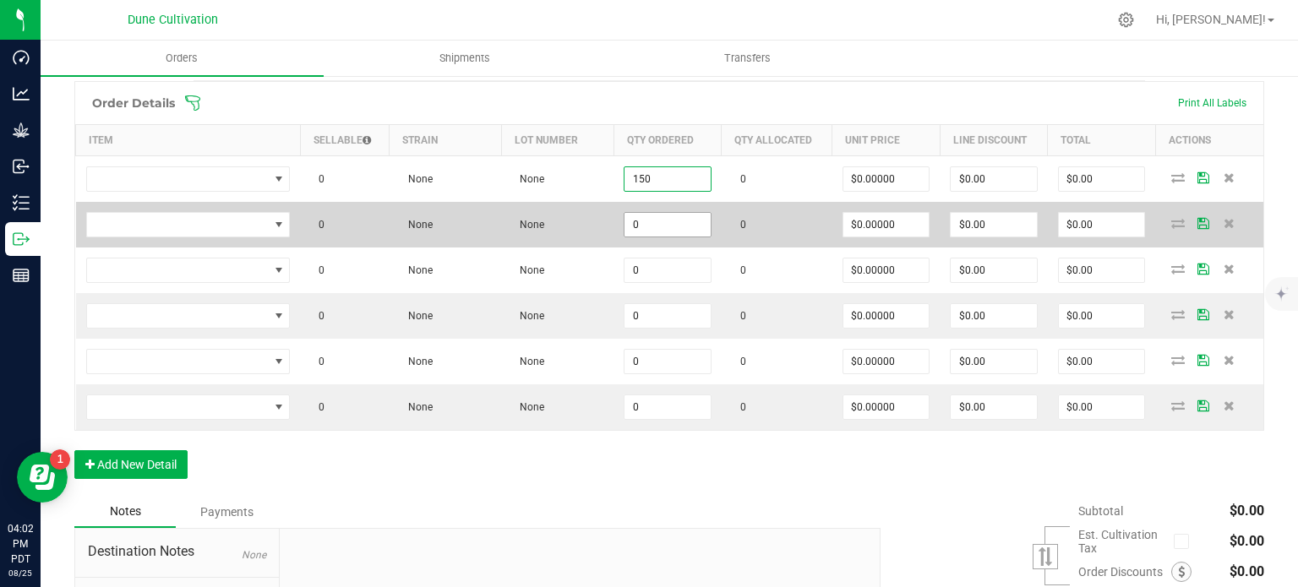
type input "150"
click at [673, 229] on input "0" at bounding box center [668, 225] width 86 height 24
paste input "15"
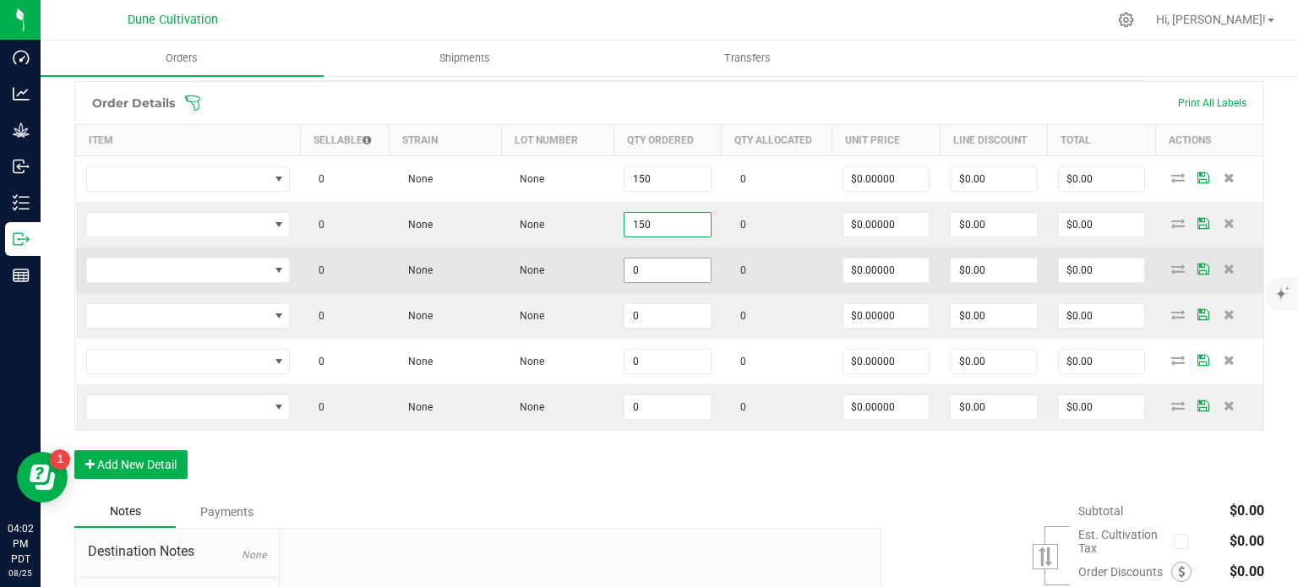
type input "150"
click at [671, 265] on input "0" at bounding box center [668, 271] width 86 height 24
paste input "15"
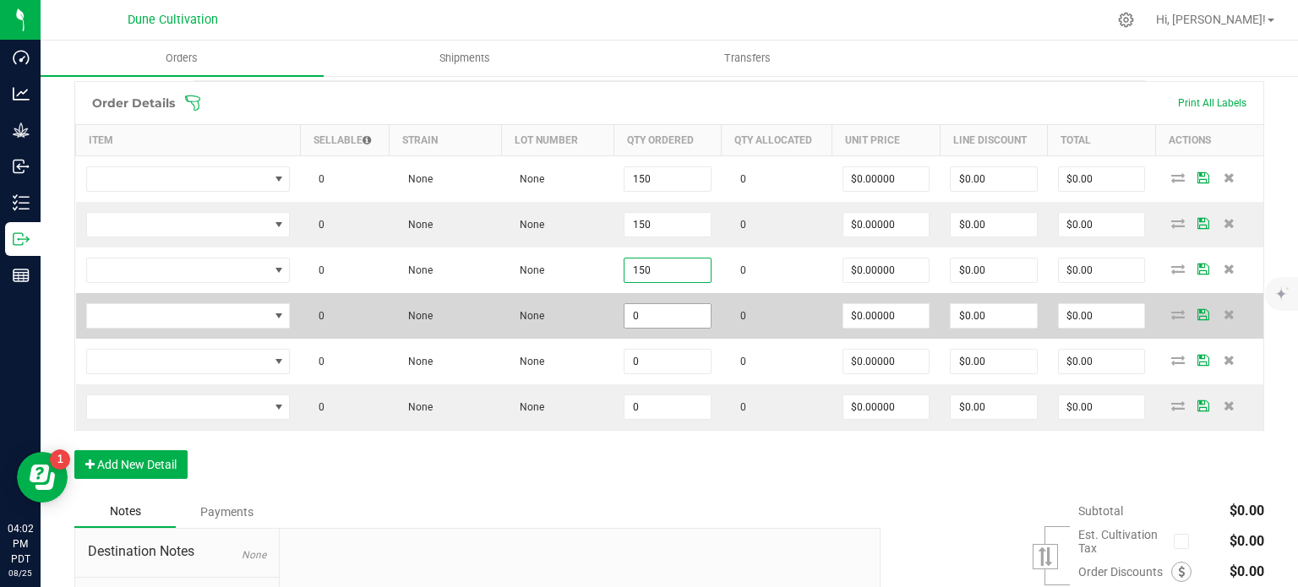
type input "150"
click at [669, 305] on input "0" at bounding box center [668, 316] width 86 height 24
paste input "15"
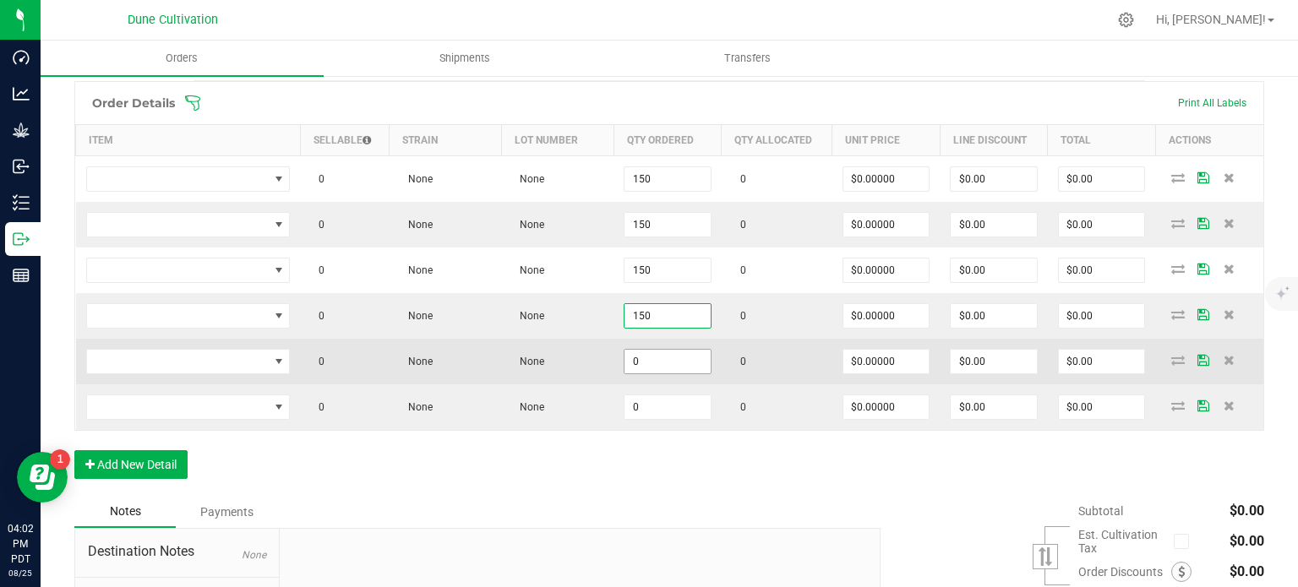
type input "150"
click at [663, 358] on input "0" at bounding box center [668, 362] width 86 height 24
paste input "15"
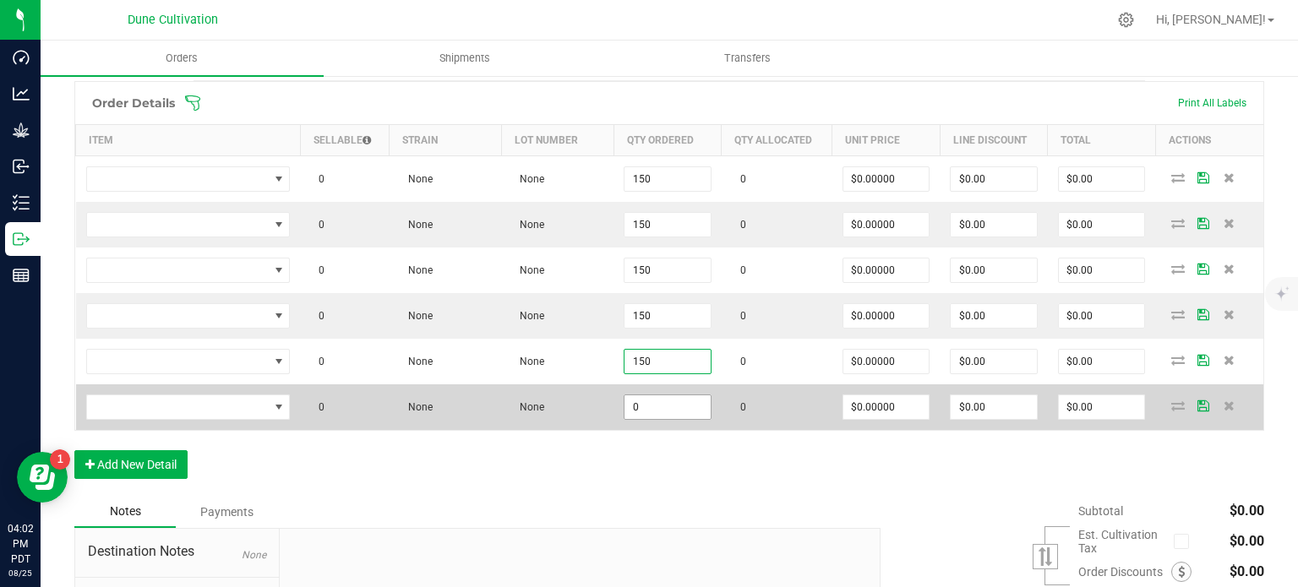
type input "150"
click at [663, 396] on input "0" at bounding box center [668, 408] width 86 height 24
paste input "15"
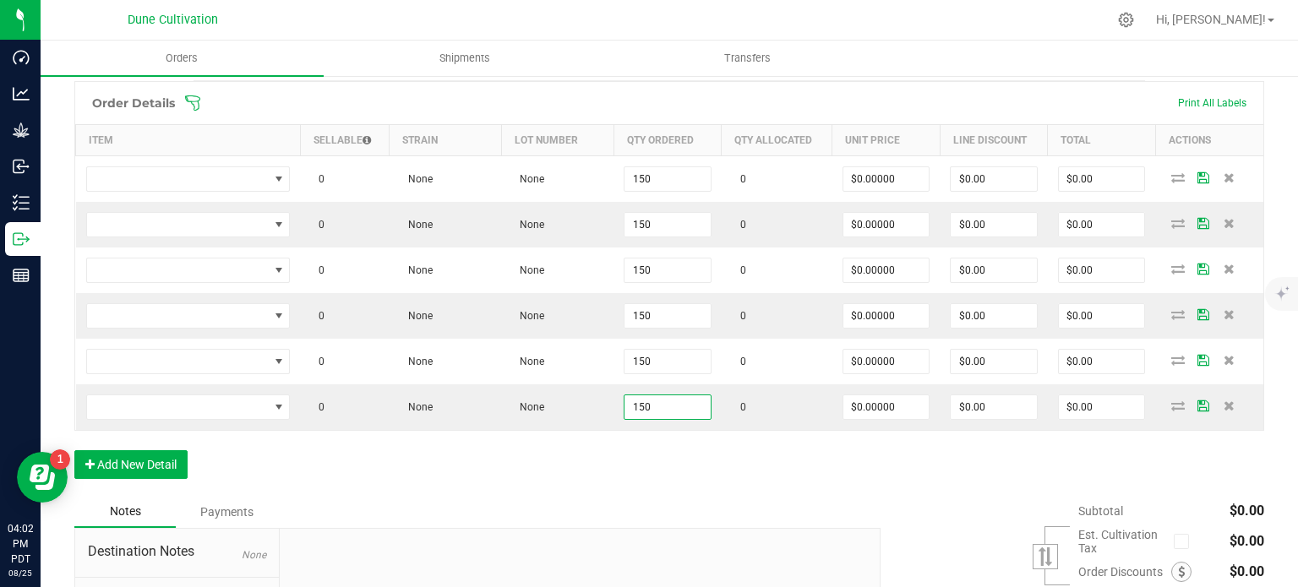
type input "150"
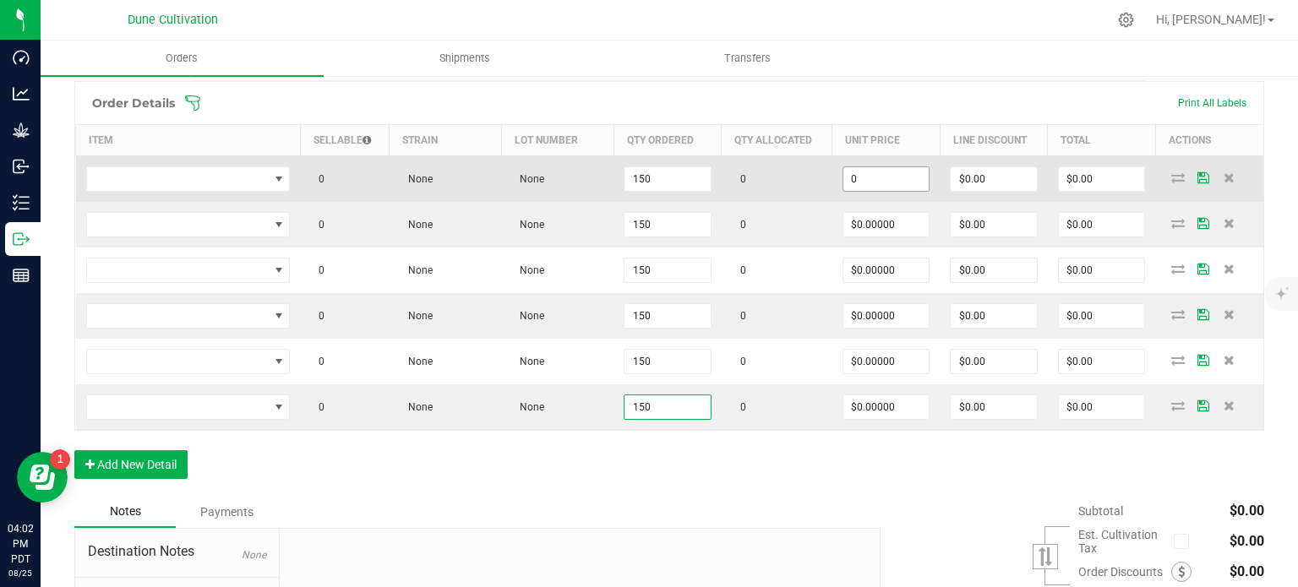
click at [889, 181] on input "0" at bounding box center [887, 179] width 86 height 24
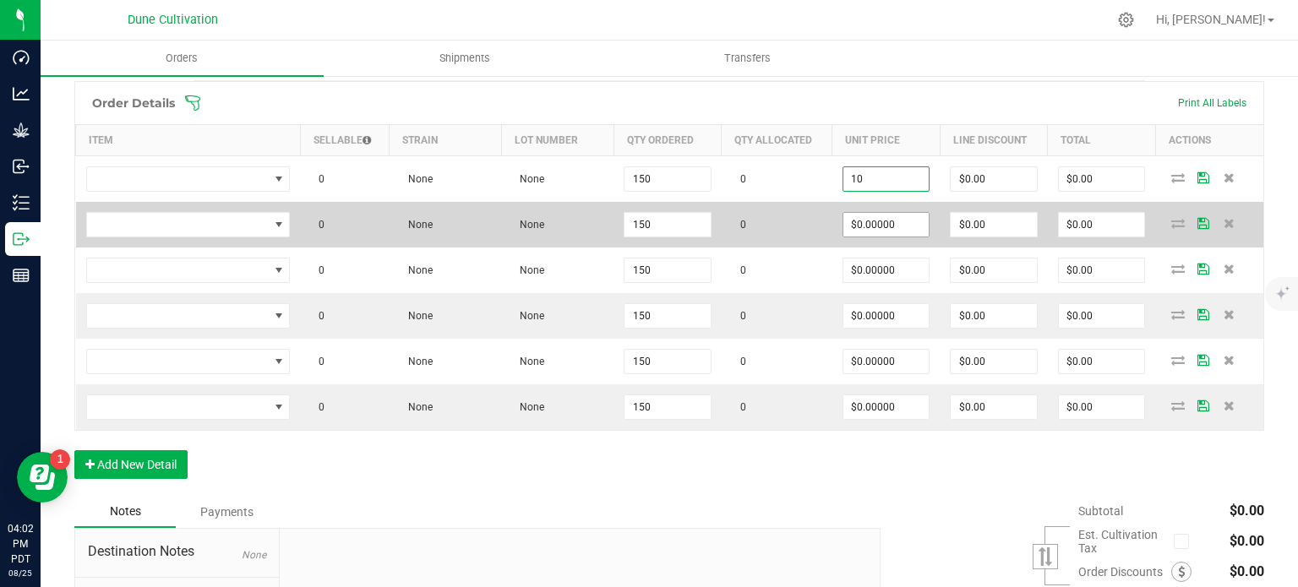
type input "$10.00000"
type input "$1,500.00"
click at [893, 216] on input "0" at bounding box center [887, 225] width 86 height 24
paste input "1"
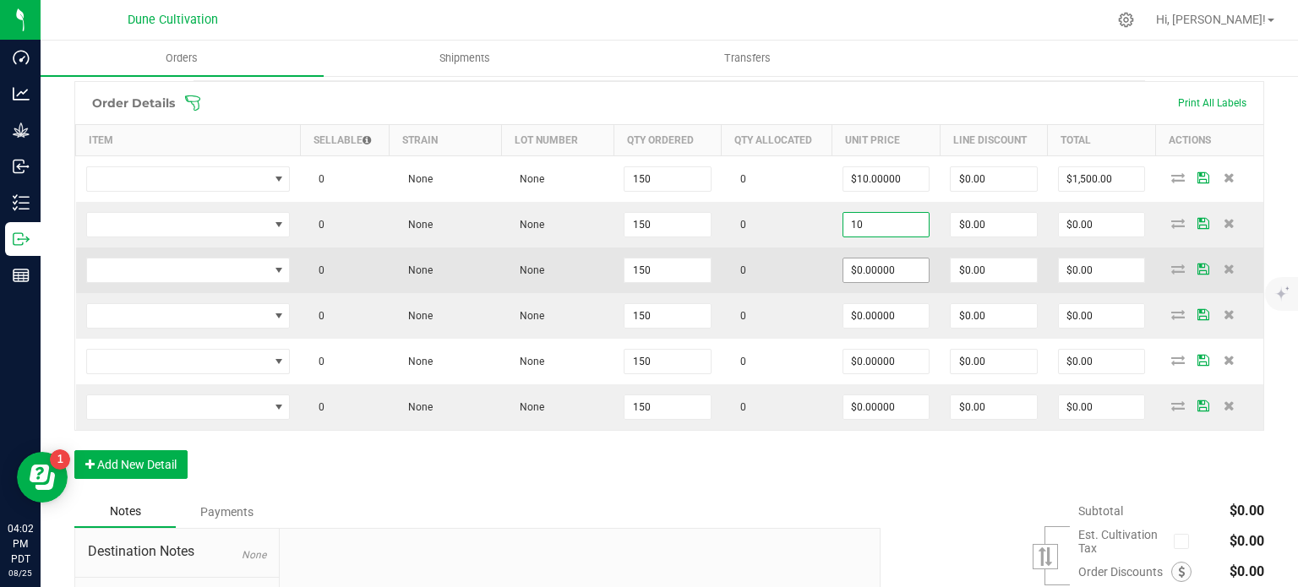
type input "$10.00000"
type input "$1,500.00"
click at [890, 262] on input "0" at bounding box center [887, 271] width 86 height 24
paste input "1"
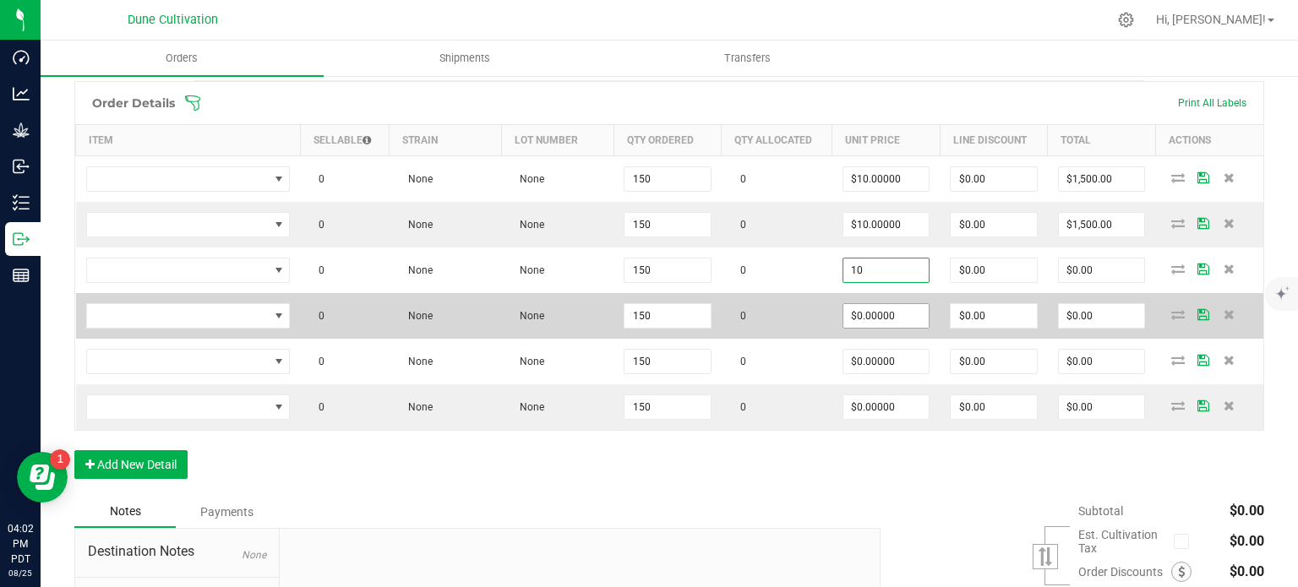
type input "$10.00000"
type input "$1,500.00"
click at [886, 311] on input "0" at bounding box center [887, 316] width 86 height 24
paste input "1"
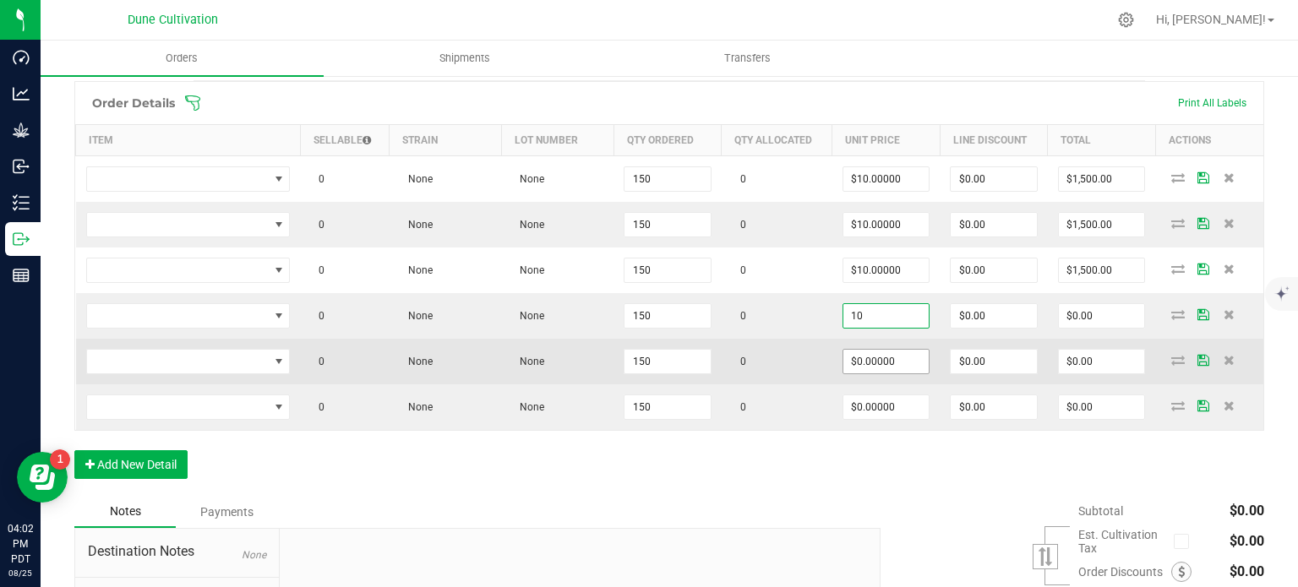
type input "$10.00000"
type input "$1,500.00"
click at [881, 359] on input "0" at bounding box center [887, 362] width 86 height 24
paste input "1"
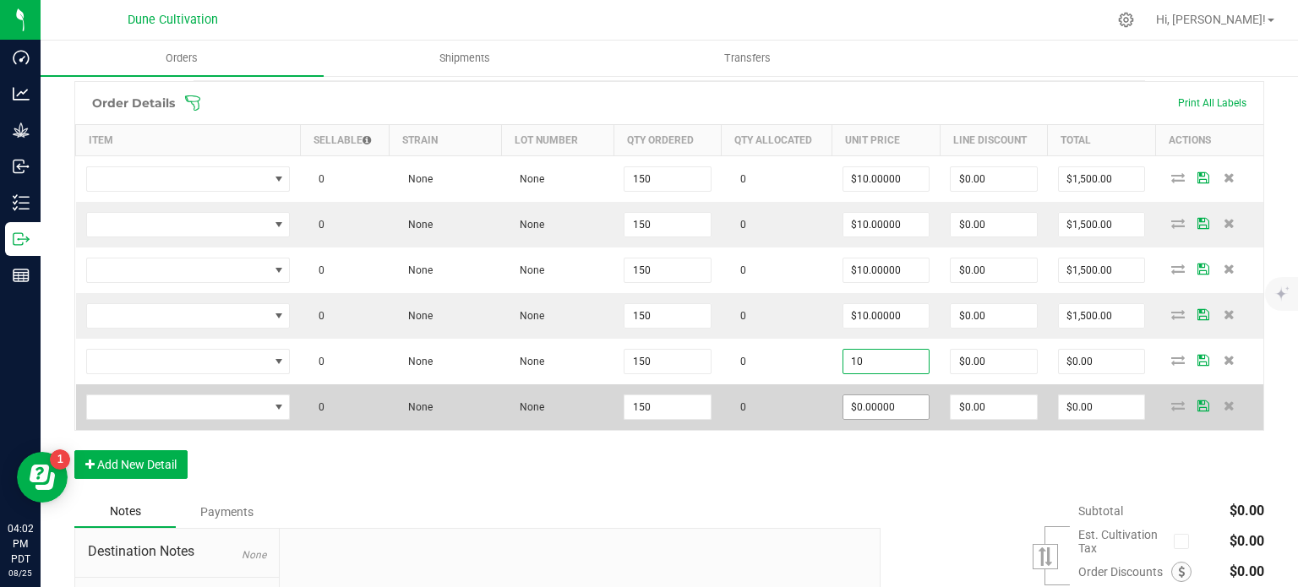
type input "$10.00000"
type input "$1,500.00"
click at [873, 409] on input "0" at bounding box center [887, 408] width 86 height 24
paste input "1"
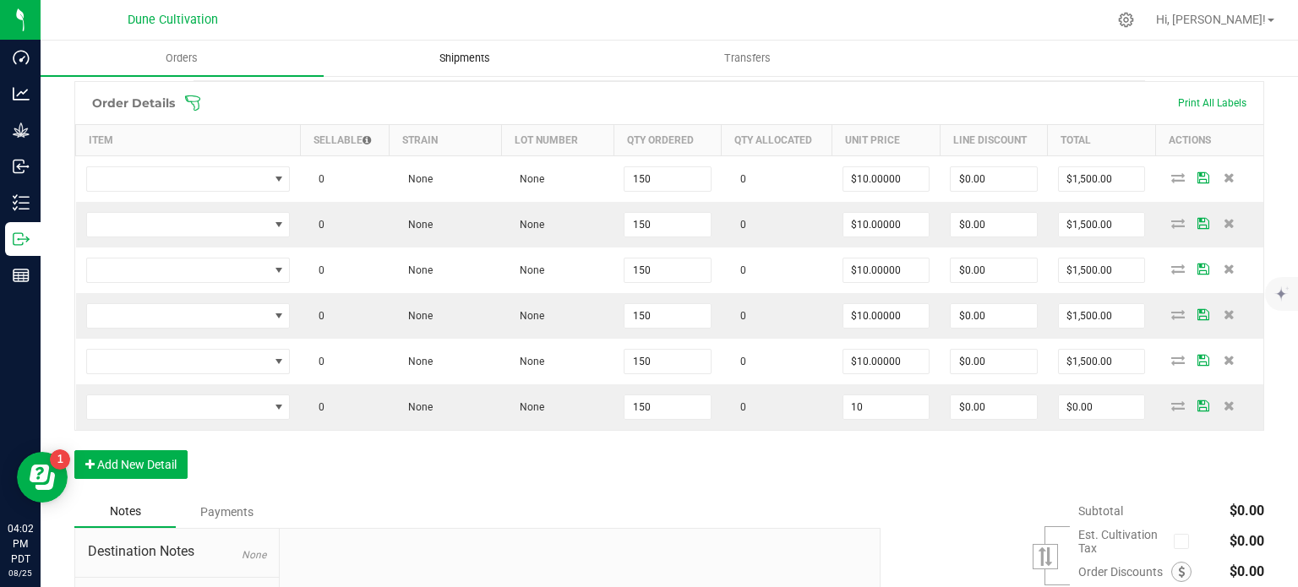
type input "$10.00000"
type input "$1,500.00"
type input "$10.00000"
click at [538, 447] on div "Order Details Print All Labels Item Sellable Strain Lot Number Qty Ordered Qty …" at bounding box center [669, 288] width 1190 height 415
click at [218, 457] on div "Order Details Print All Labels Item Sellable Strain Lot Number Qty Ordered Qty …" at bounding box center [669, 288] width 1190 height 415
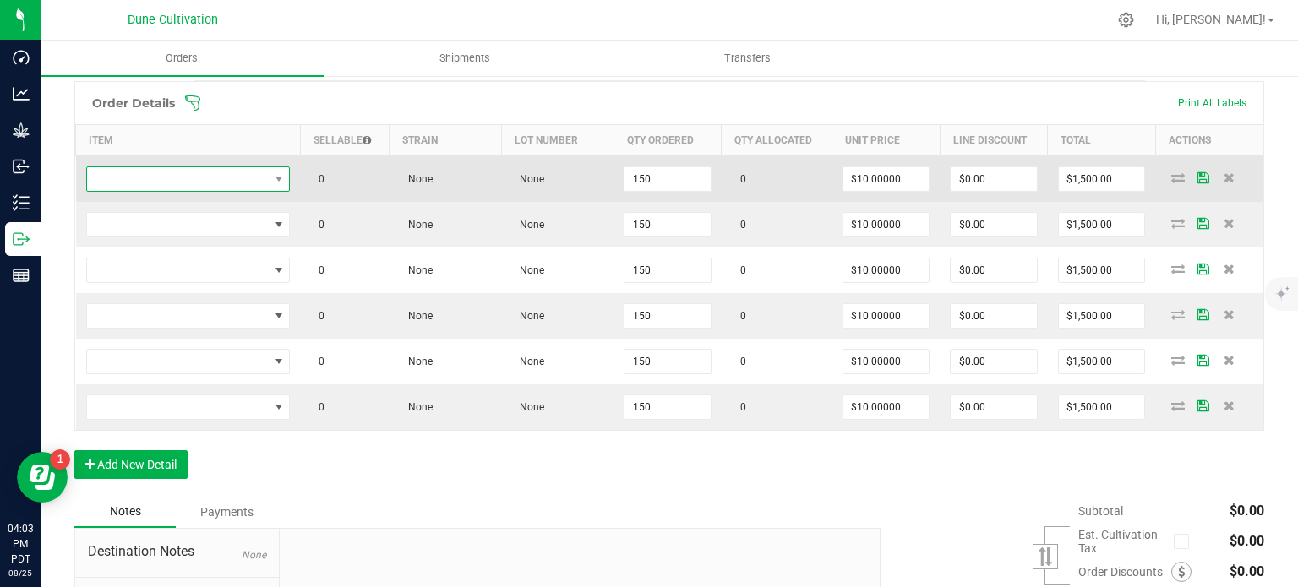
click at [233, 175] on span "NO DATA FOUND" at bounding box center [178, 179] width 182 height 24
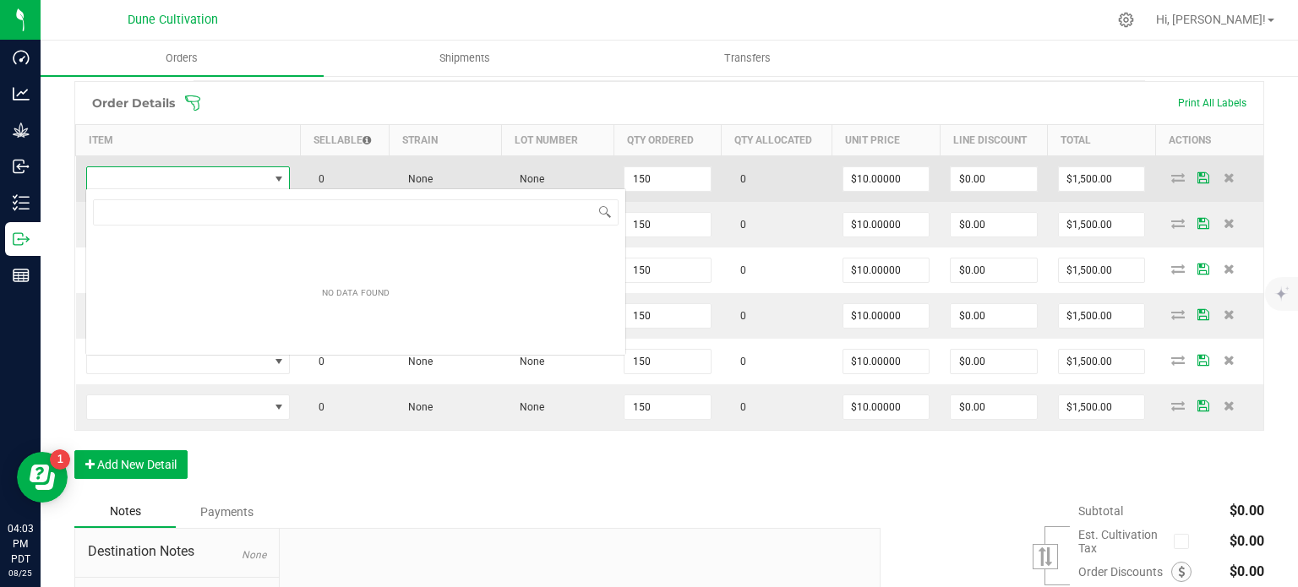
type input "HUST_Flower_Diamond Kush_3.5g"
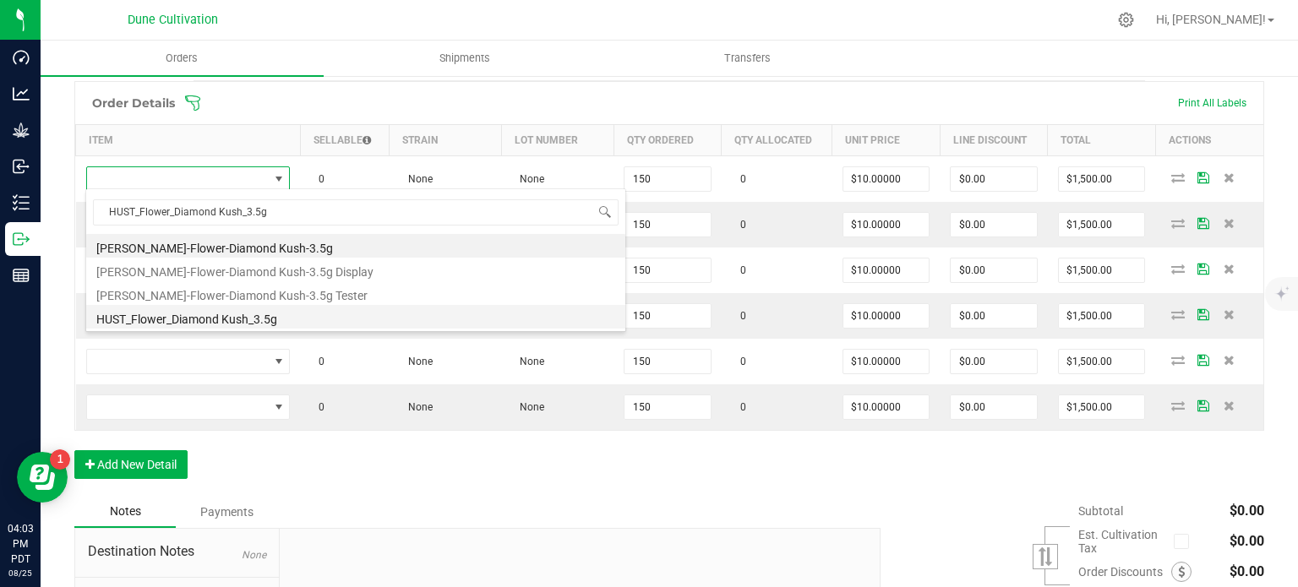
click at [244, 320] on li "HUST_Flower_Diamond Kush_3.5g" at bounding box center [355, 317] width 539 height 24
type input "150 ea"
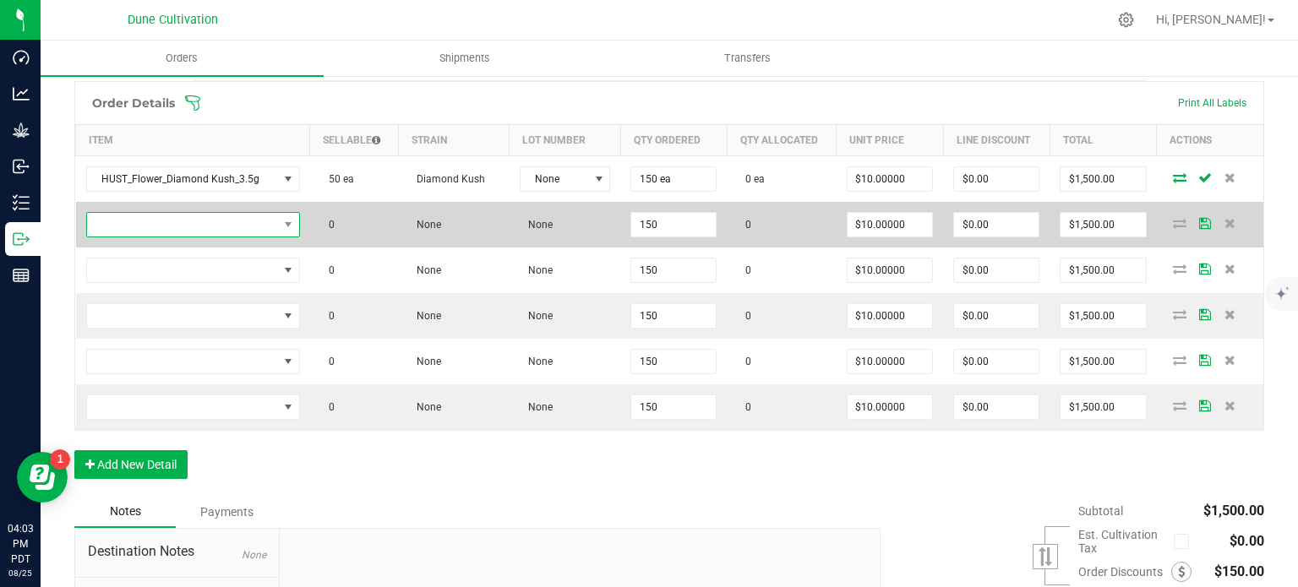
click at [201, 221] on span "NO DATA FOUND" at bounding box center [182, 225] width 191 height 24
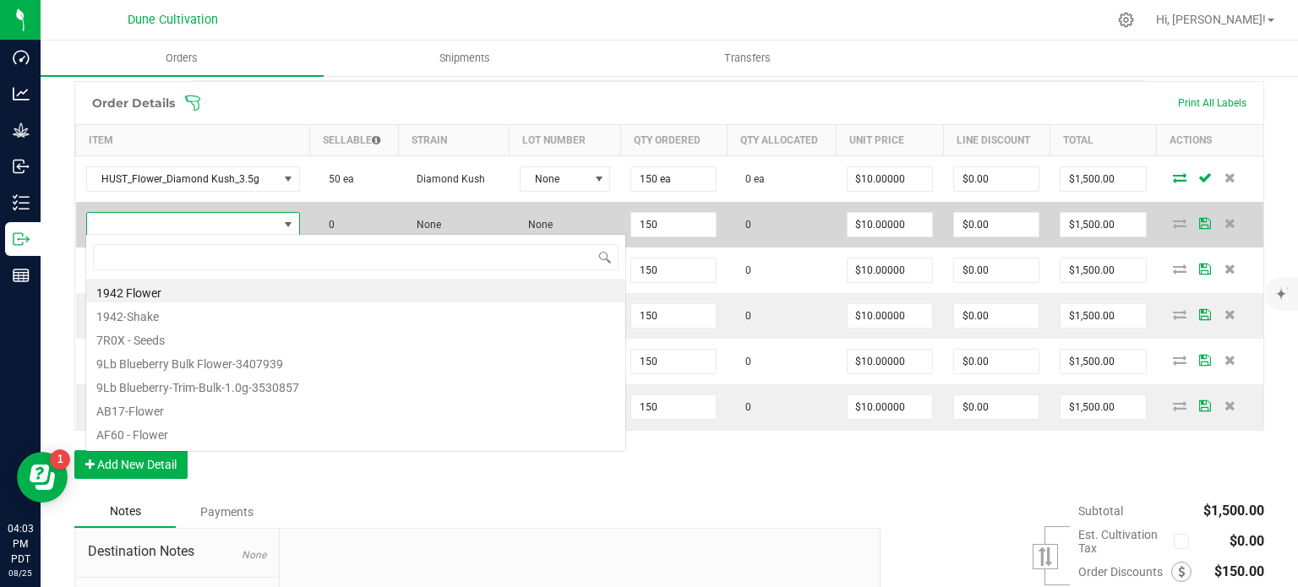
type input "HUST_Flower_Garlic Bread_3.5g"
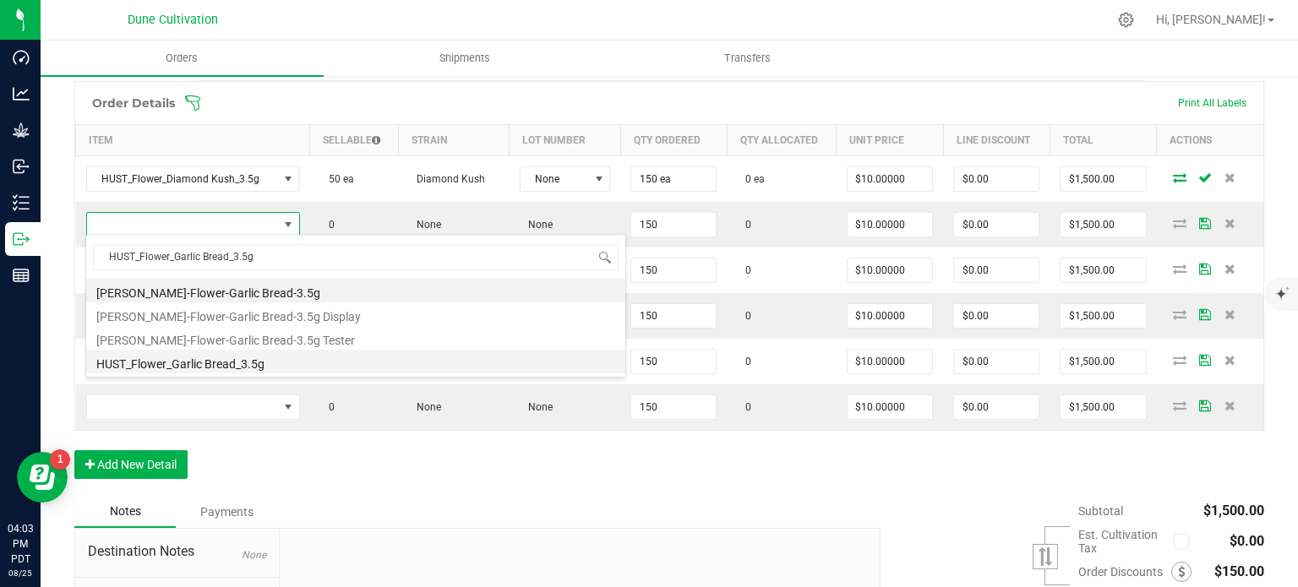
click at [227, 360] on li "HUST_Flower_Garlic Bread_3.5g" at bounding box center [355, 362] width 539 height 24
type input "150 ea"
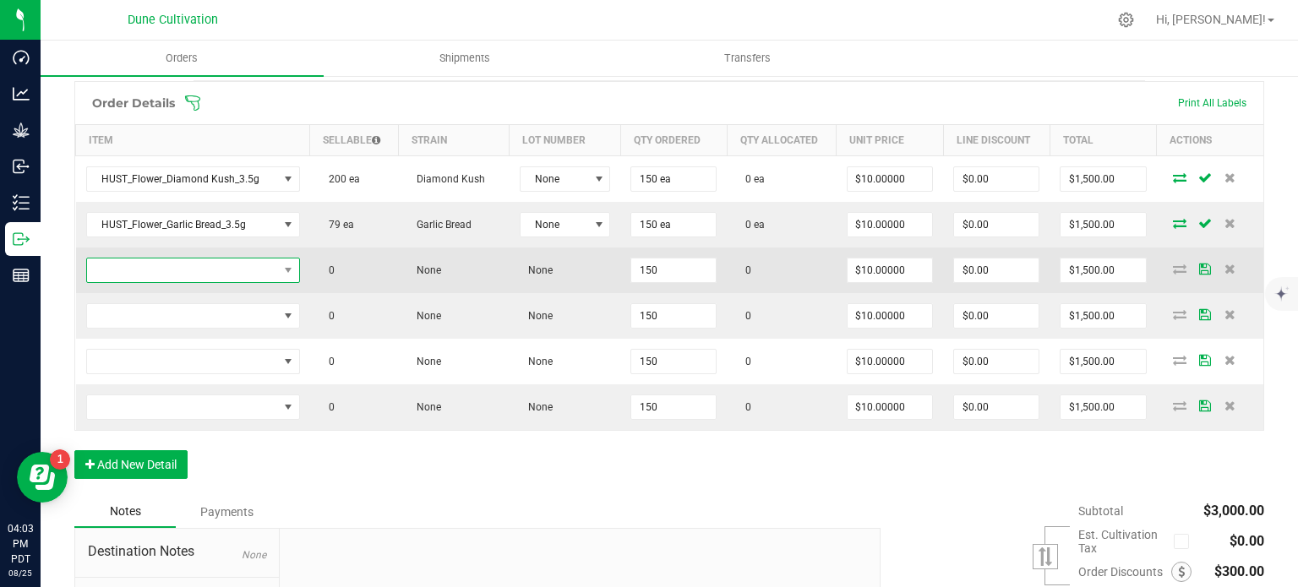
click at [243, 271] on span "NO DATA FOUND" at bounding box center [182, 271] width 191 height 24
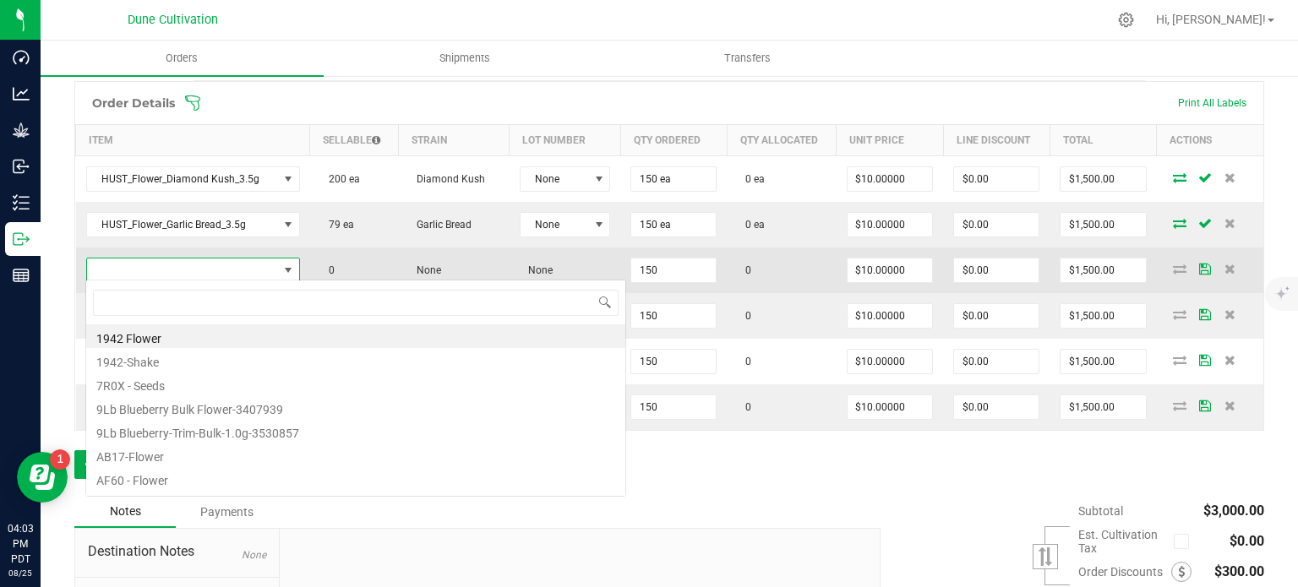
type input "Hust_Flower_Banana Split_3.5g"
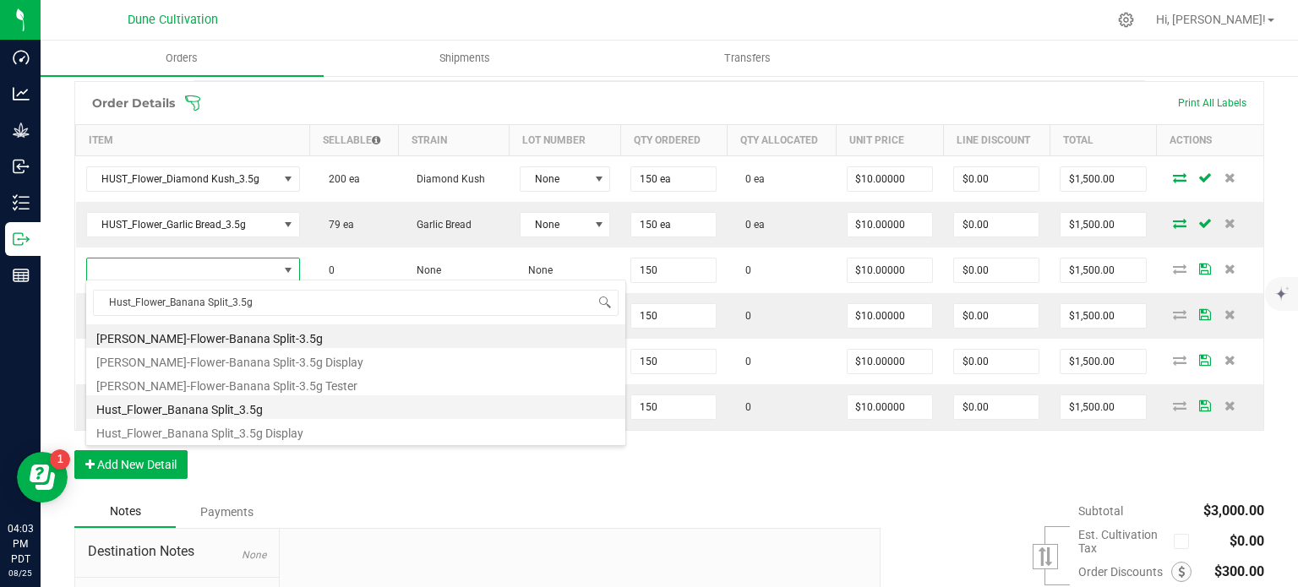
click at [230, 409] on li "Hust_Flower_Banana Split_3.5g" at bounding box center [355, 408] width 539 height 24
type input "150 ea"
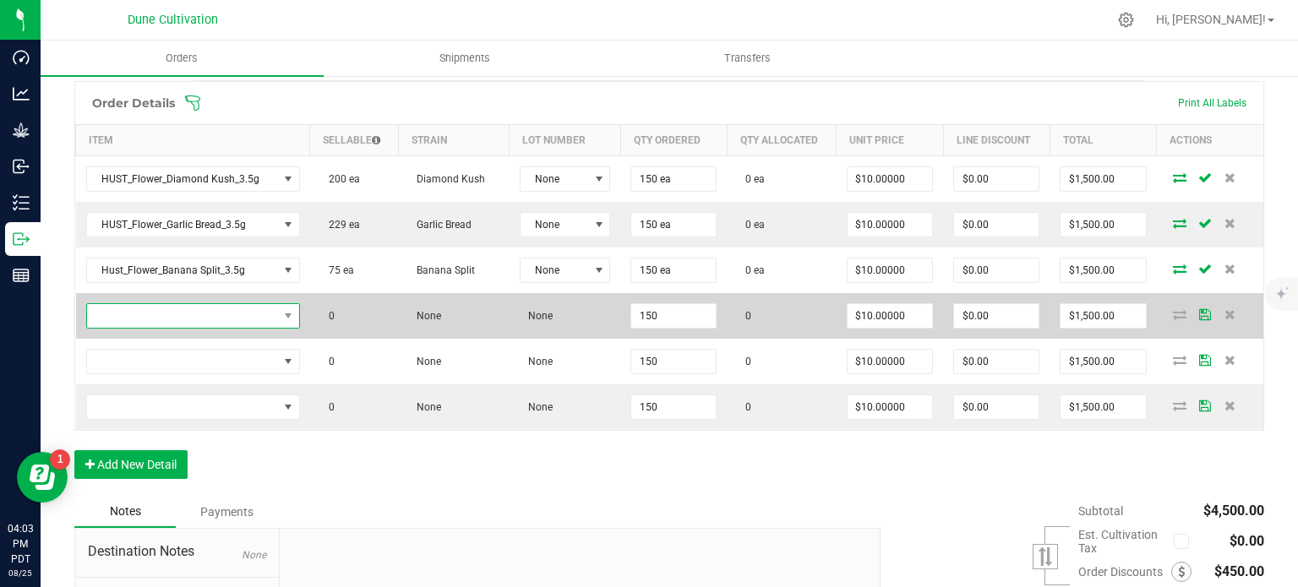
click at [238, 306] on span "NO DATA FOUND" at bounding box center [182, 316] width 191 height 24
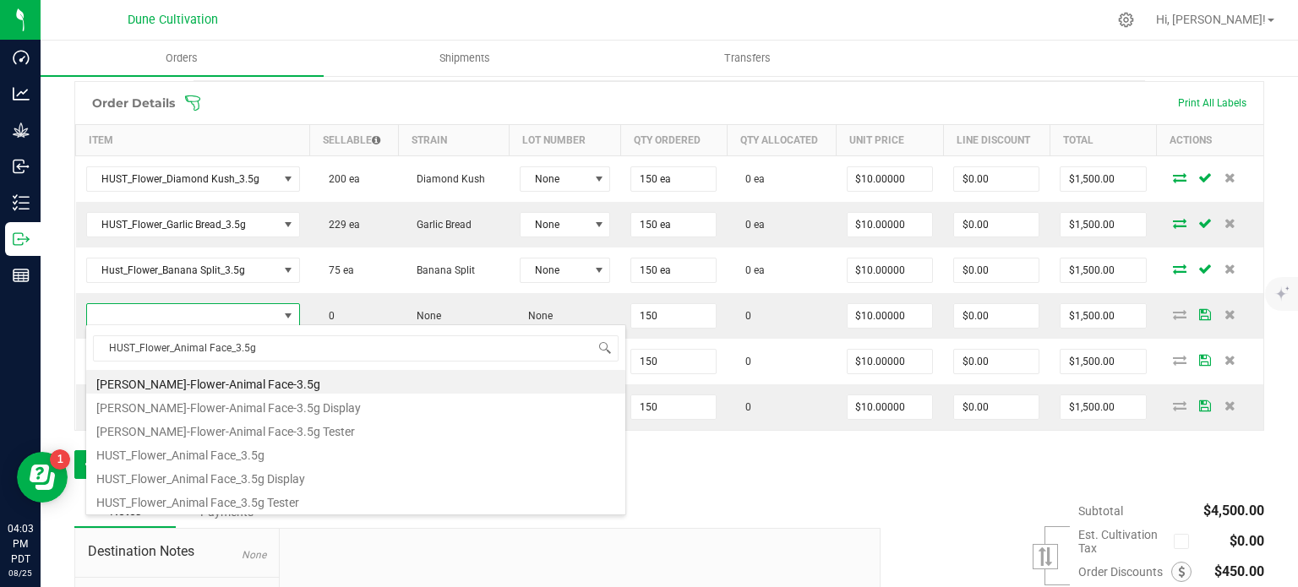
click at [249, 461] on li "HUST_Flower_Animal Face_3.5g" at bounding box center [355, 453] width 539 height 24
type input "150 ea"
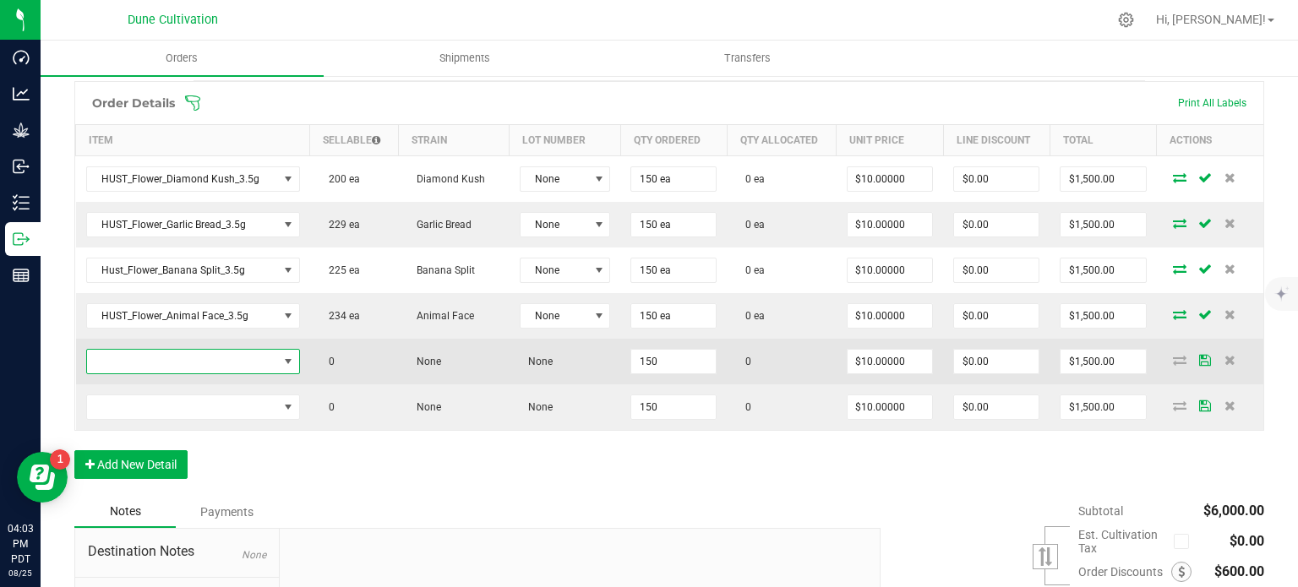
click at [229, 367] on span "NO DATA FOUND" at bounding box center [182, 362] width 191 height 24
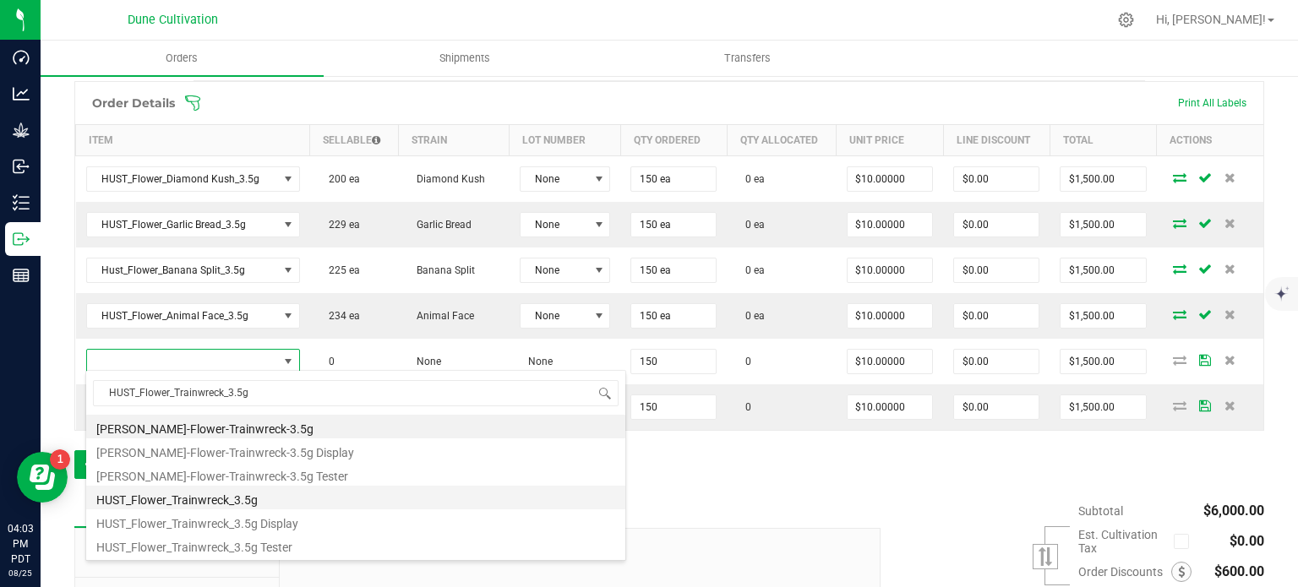
click at [228, 500] on li "HUST_Flower_Trainwreck_3.5g" at bounding box center [355, 498] width 539 height 24
type input "150 ea"
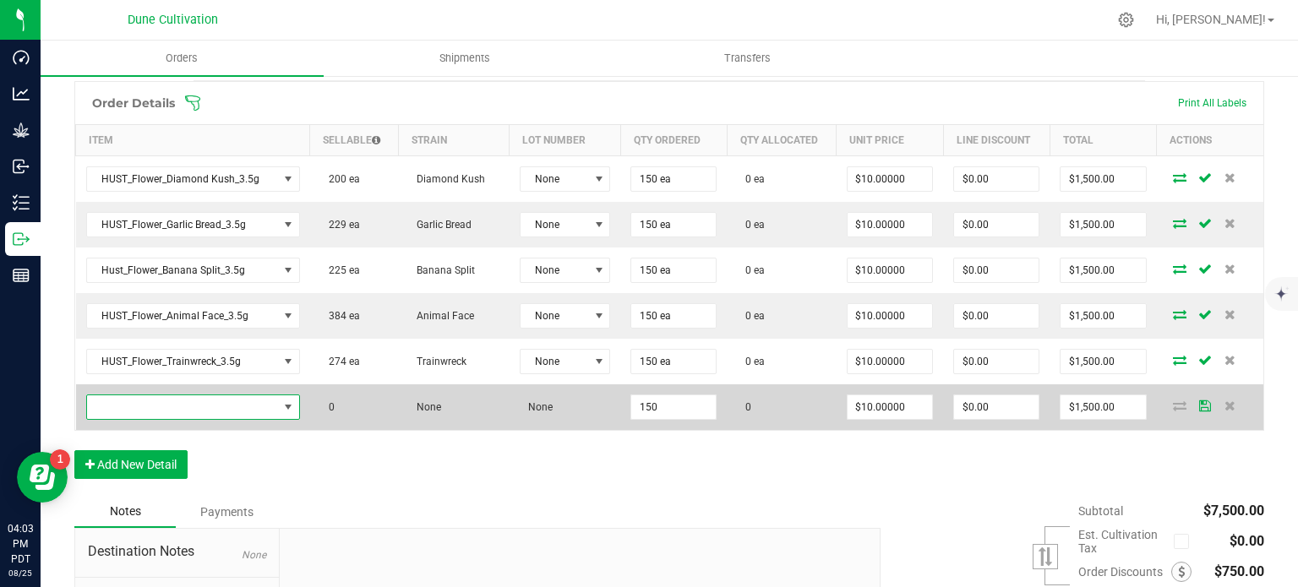
click at [264, 412] on span "NO DATA FOUND" at bounding box center [182, 408] width 191 height 24
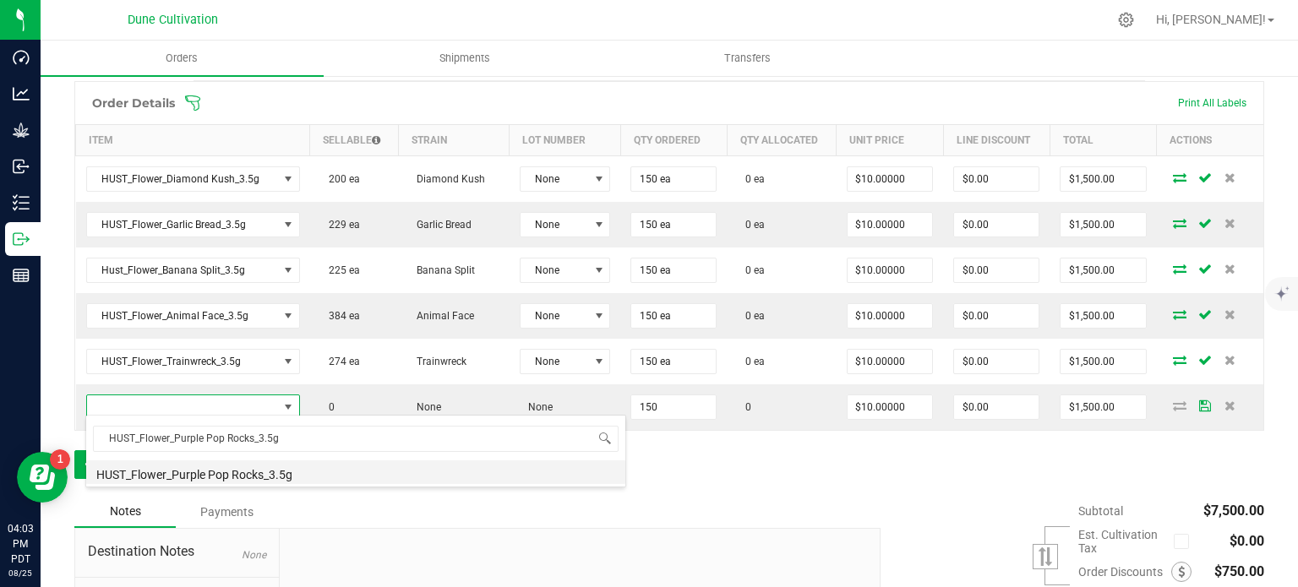
click at [269, 469] on li "HUST_Flower_Purple Pop Rocks_3.5g" at bounding box center [355, 473] width 539 height 24
type input "150 ea"
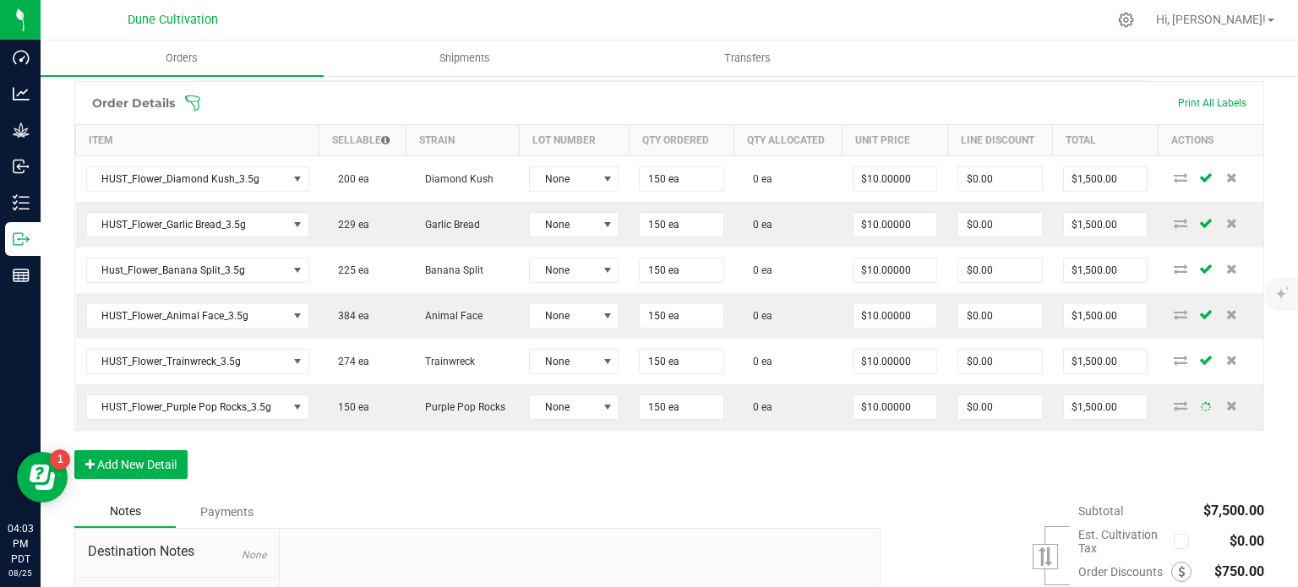
click at [267, 458] on div "Order Details Print All Labels Item Sellable Strain Lot Number Qty Ordered Qty …" at bounding box center [669, 288] width 1190 height 415
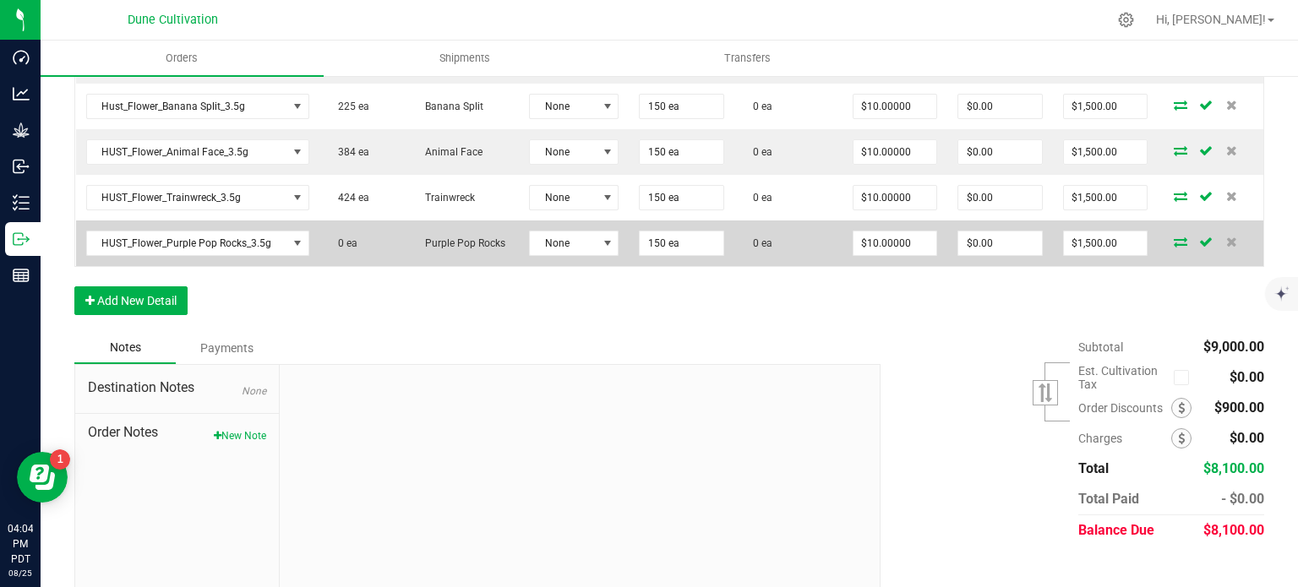
scroll to position [650, 0]
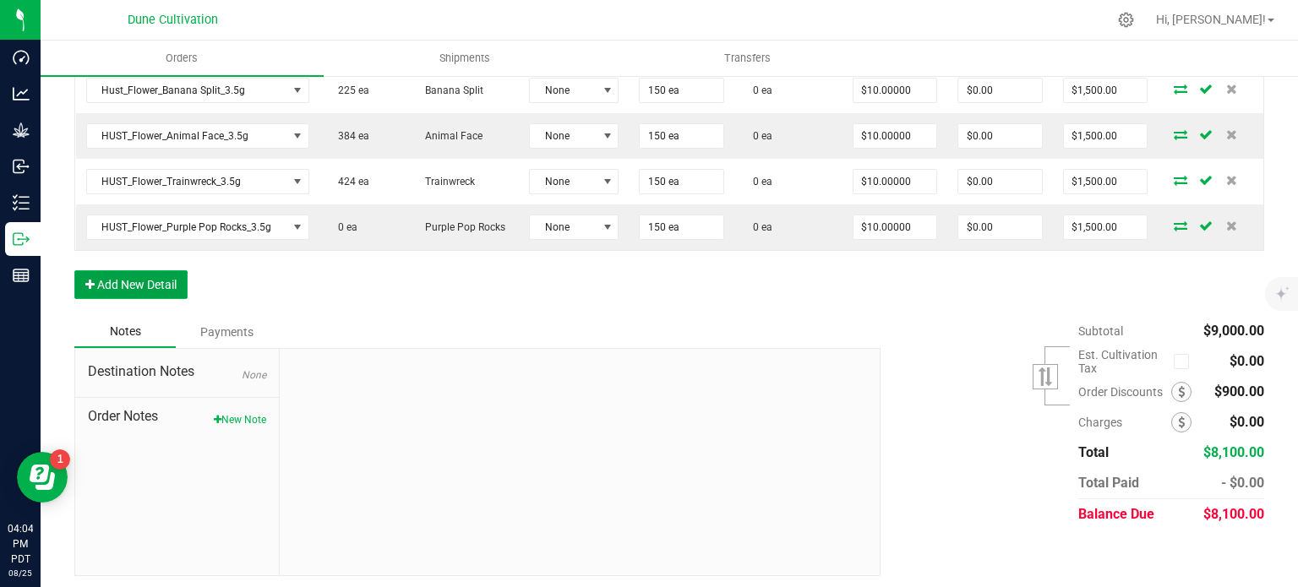
click at [155, 276] on button "Add New Detail" at bounding box center [130, 284] width 113 height 29
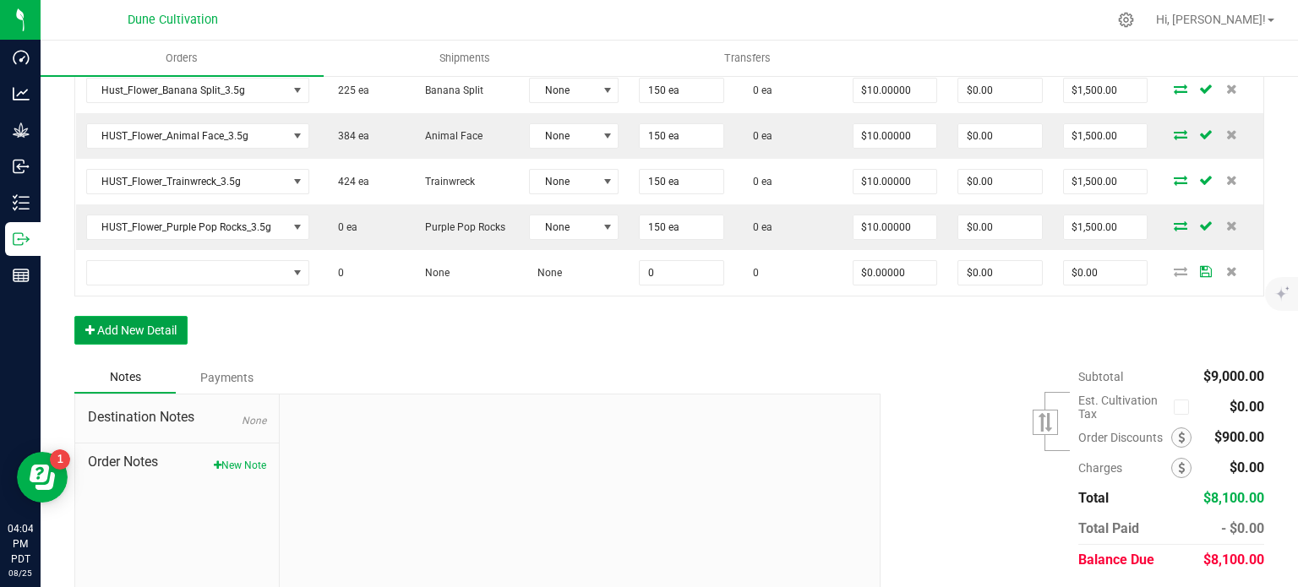
click at [149, 316] on button "Add New Detail" at bounding box center [130, 330] width 113 height 29
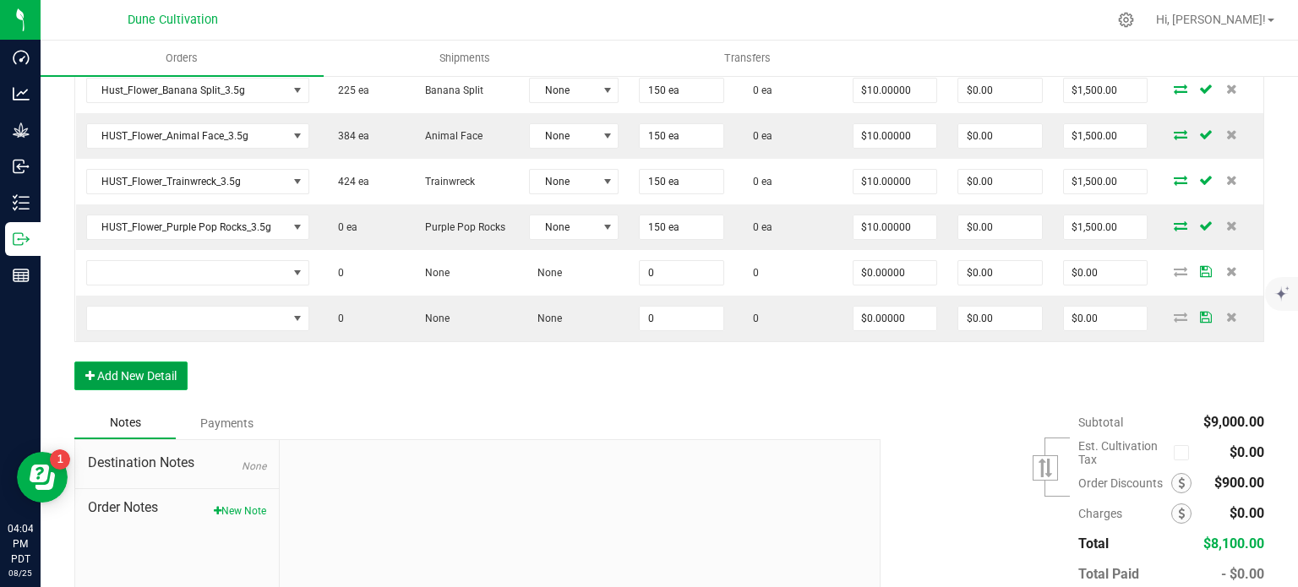
click at [142, 380] on button "Add New Detail" at bounding box center [130, 376] width 113 height 29
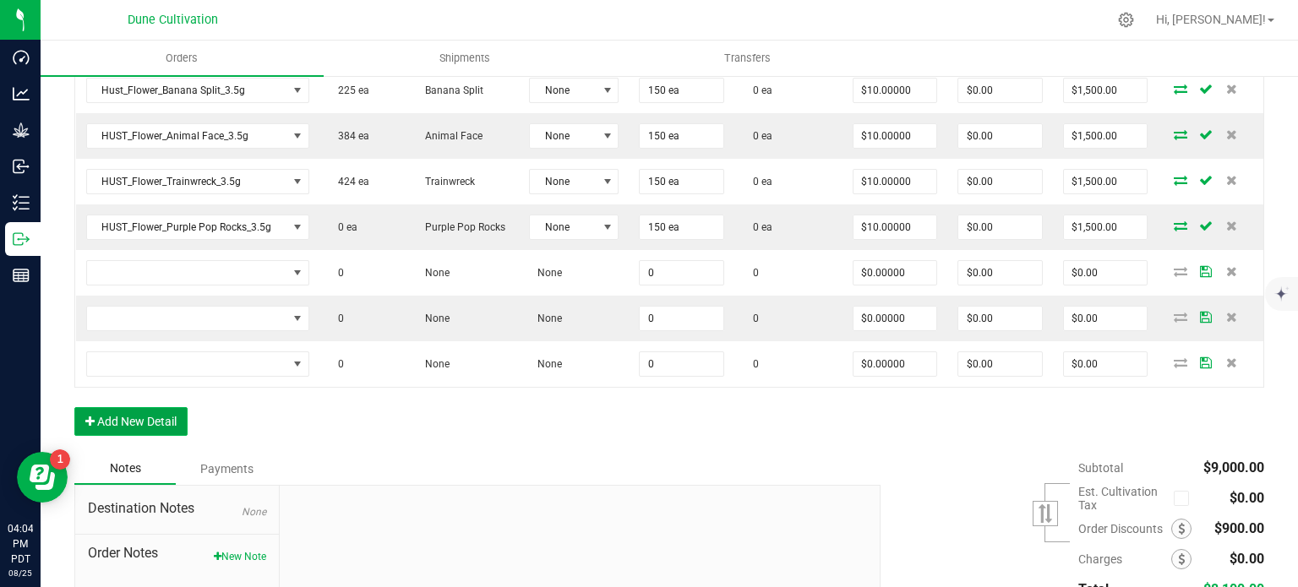
click at [142, 408] on button "Add New Detail" at bounding box center [130, 421] width 113 height 29
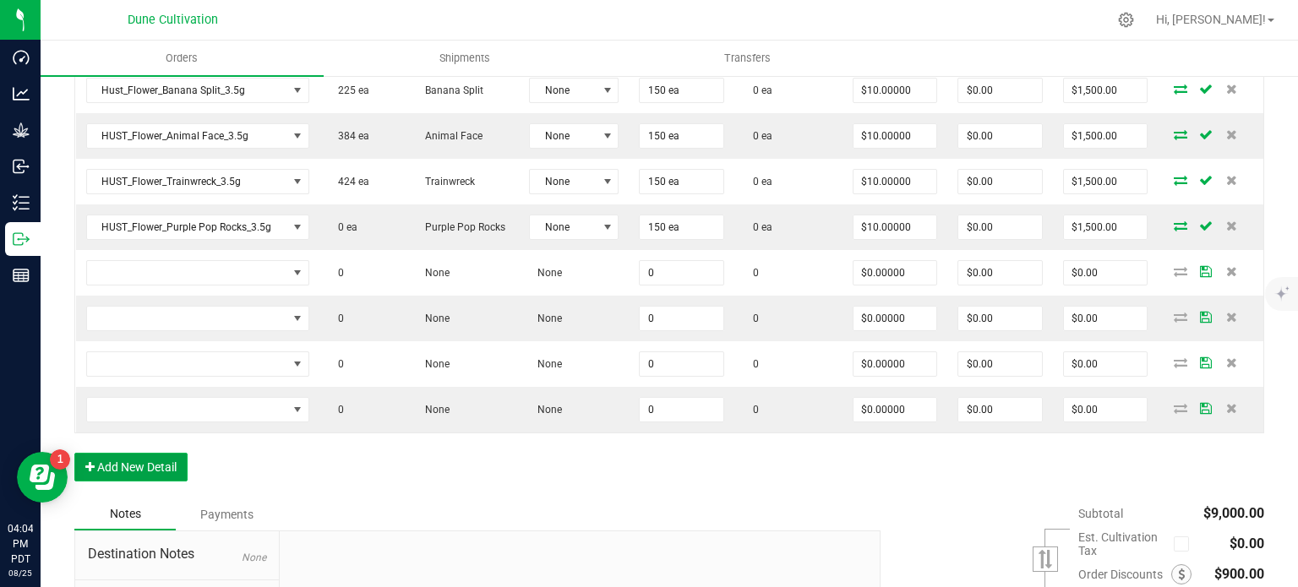
click at [139, 463] on button "Add New Detail" at bounding box center [130, 467] width 113 height 29
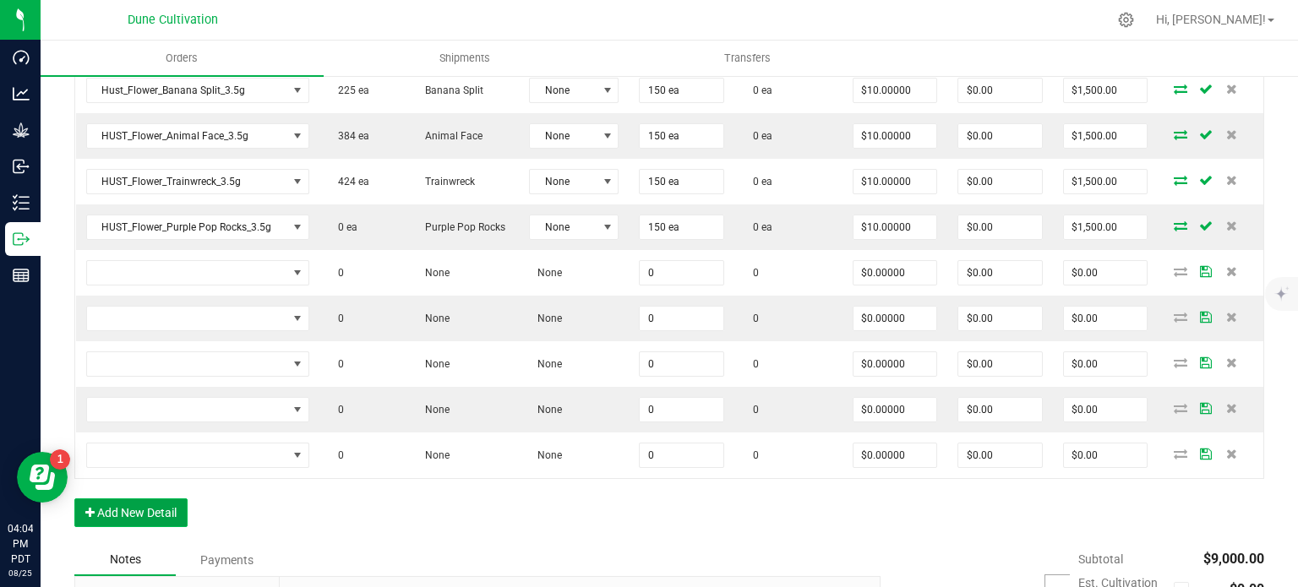
click at [139, 516] on button "Add New Detail" at bounding box center [130, 513] width 113 height 29
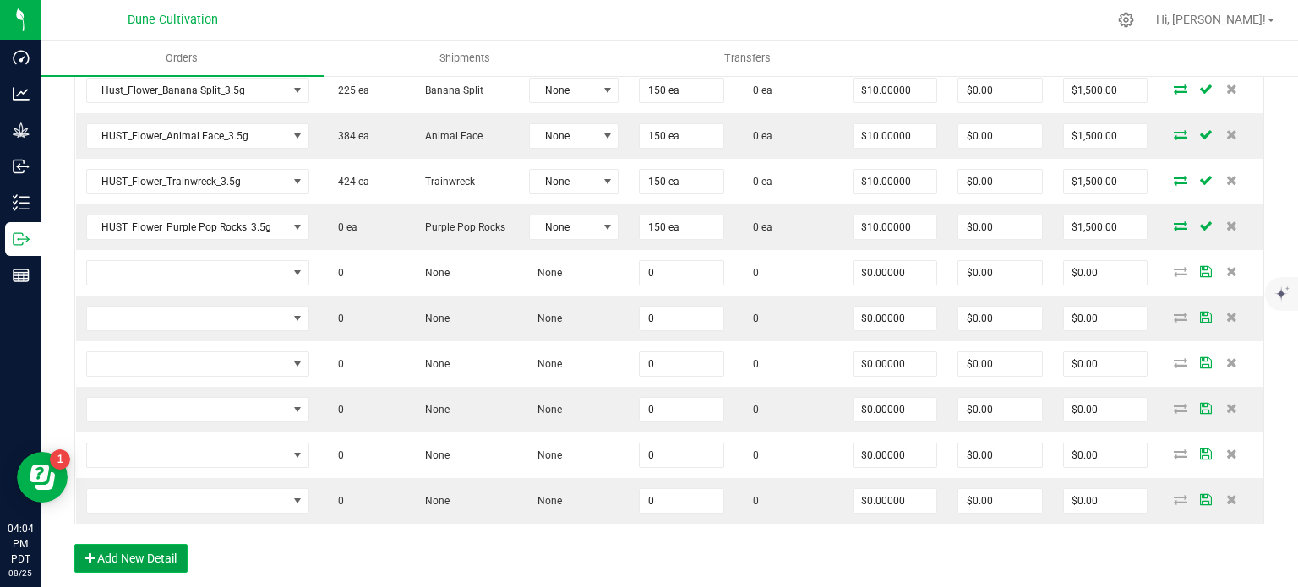
click at [139, 544] on button "Add New Detail" at bounding box center [130, 558] width 113 height 29
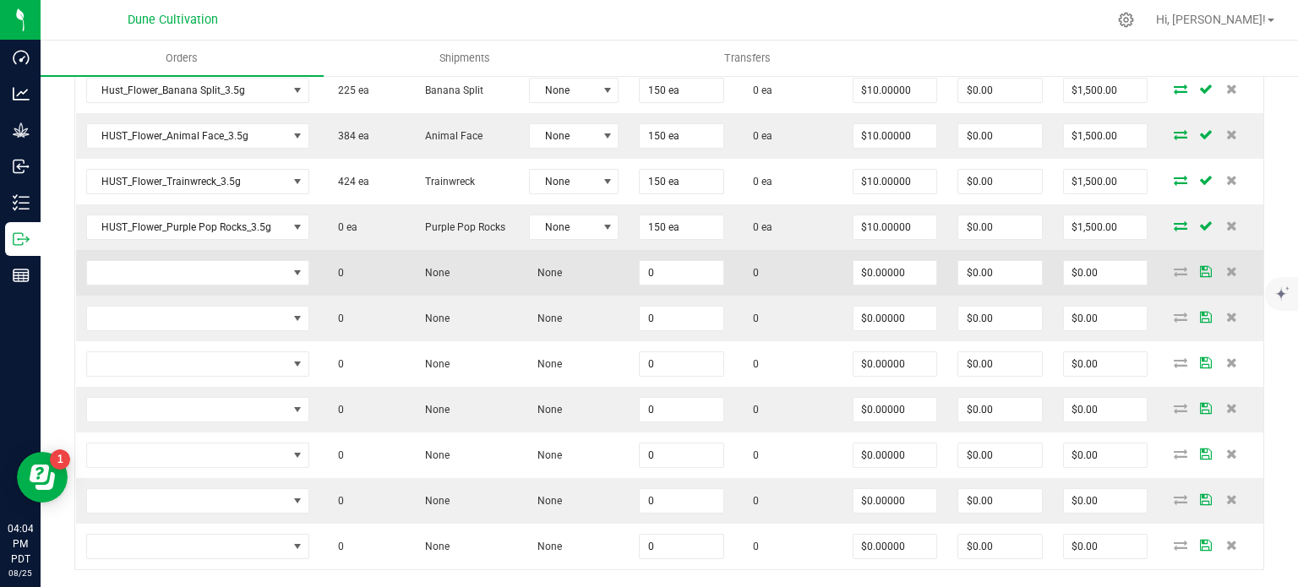
click at [682, 254] on td "0" at bounding box center [682, 273] width 106 height 46
click at [685, 266] on input "0" at bounding box center [682, 273] width 84 height 24
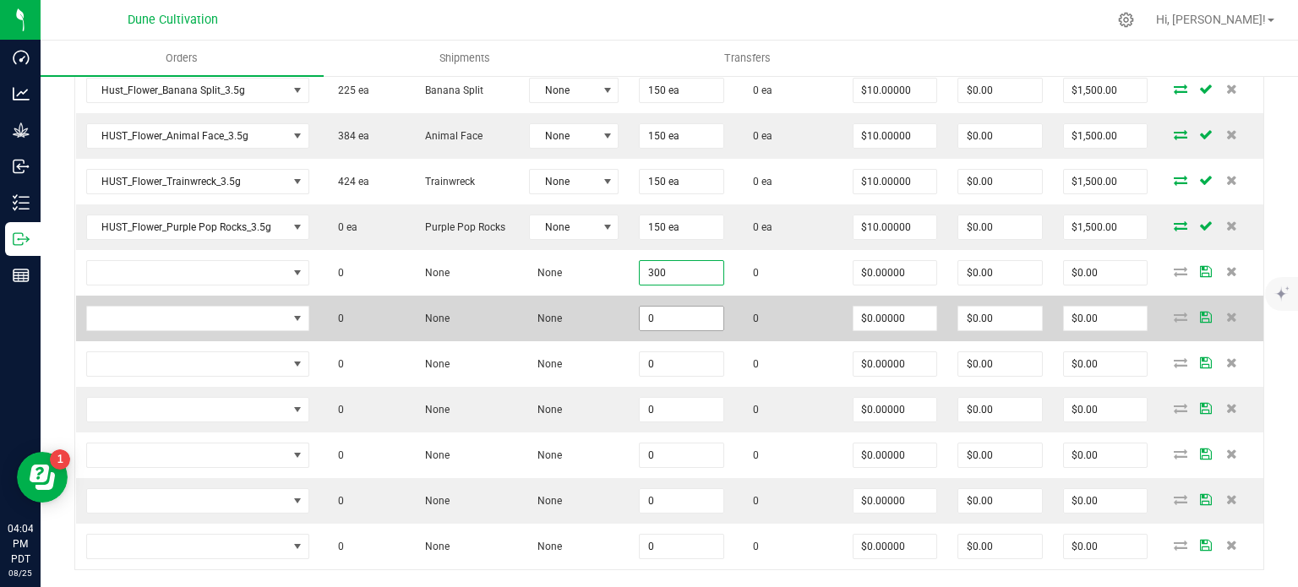
type input "300"
click at [671, 320] on input "0" at bounding box center [682, 319] width 84 height 24
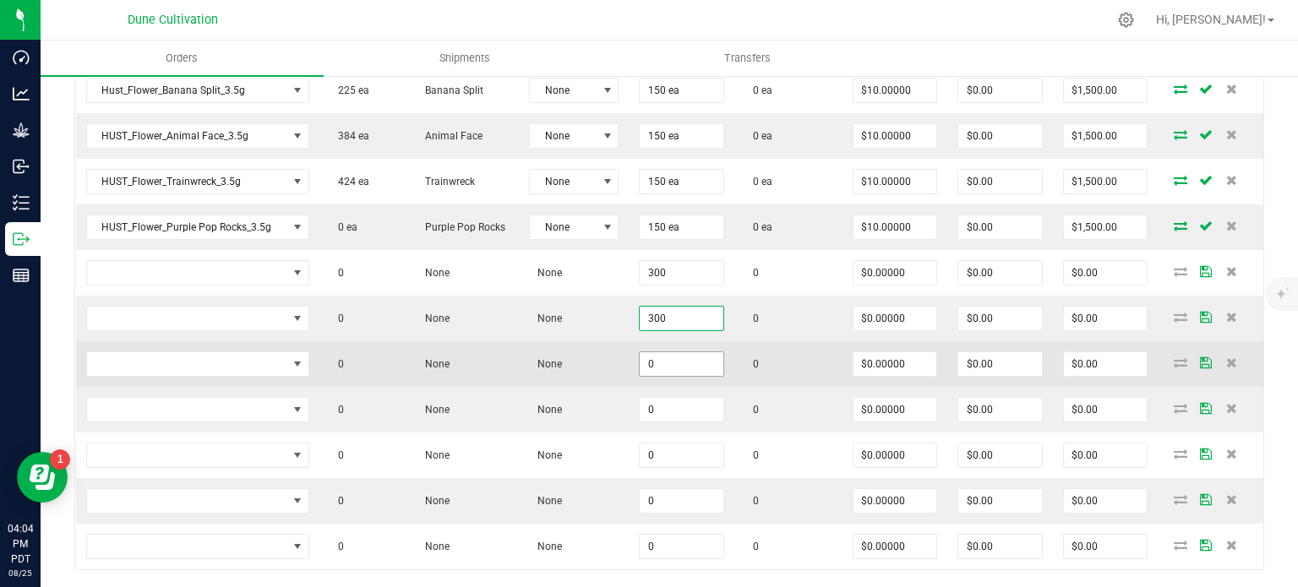
type input "300"
click at [679, 363] on input "0" at bounding box center [682, 364] width 84 height 24
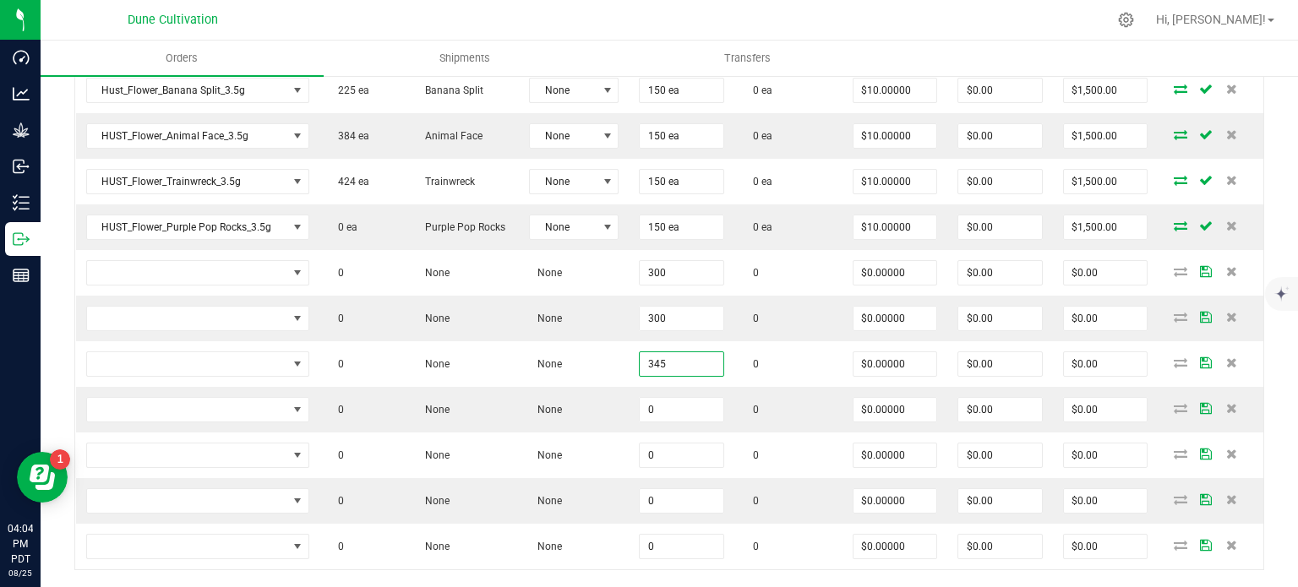
type input "345"
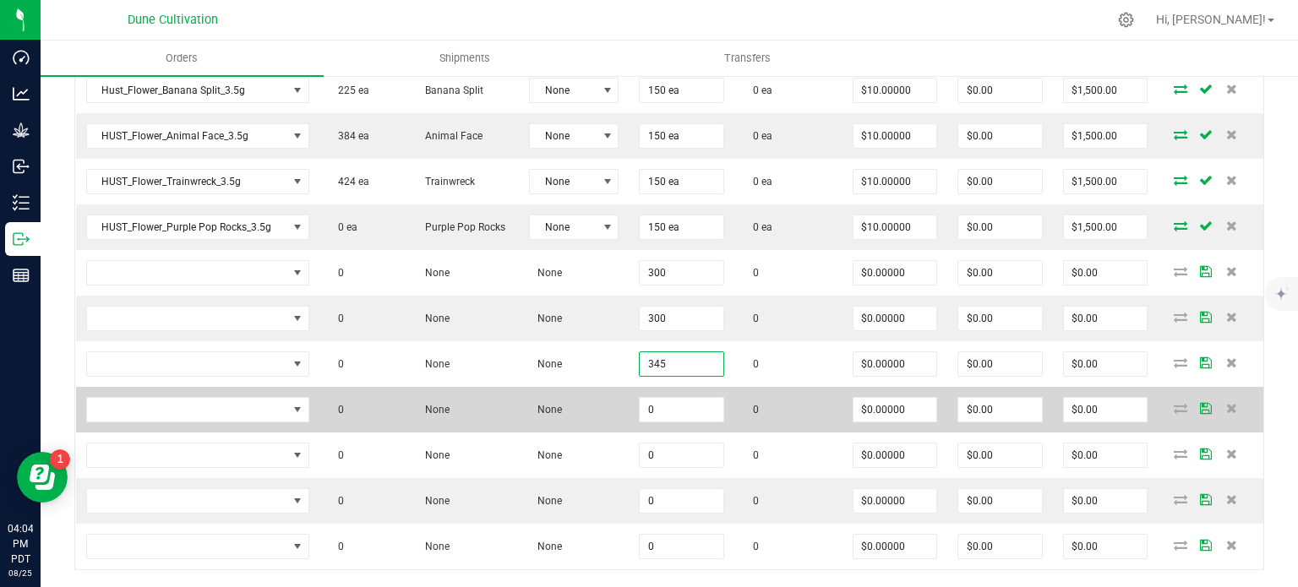
click at [647, 417] on td "0" at bounding box center [682, 410] width 106 height 46
click at [649, 414] on input "0" at bounding box center [682, 410] width 84 height 24
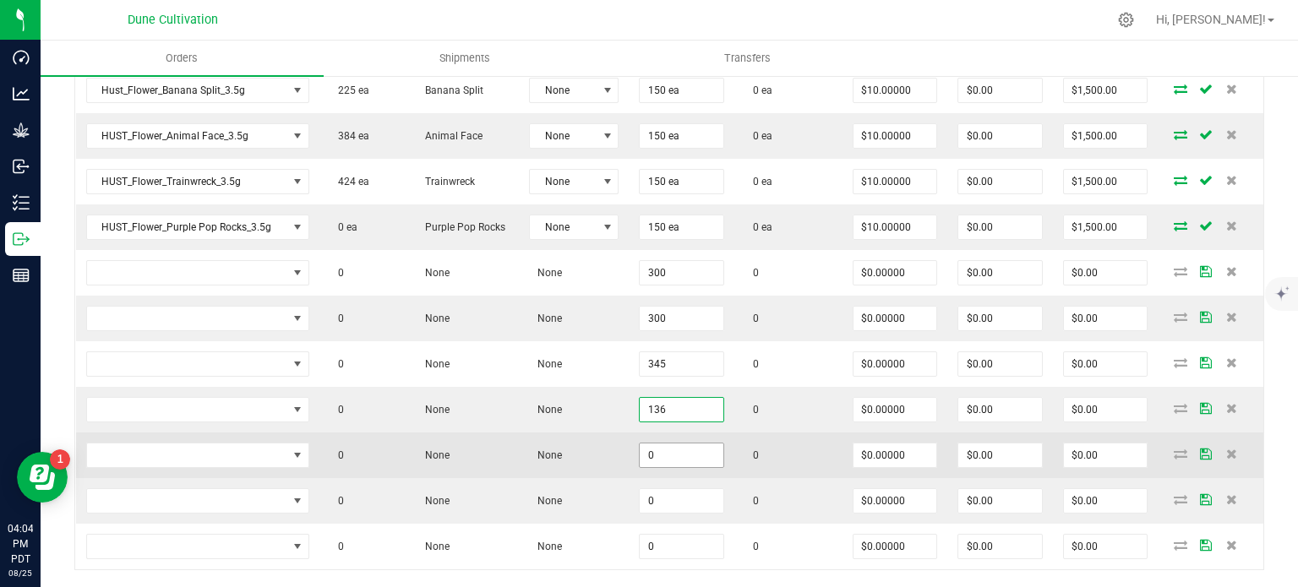
type input "136"
click at [656, 446] on input "0" at bounding box center [682, 456] width 84 height 24
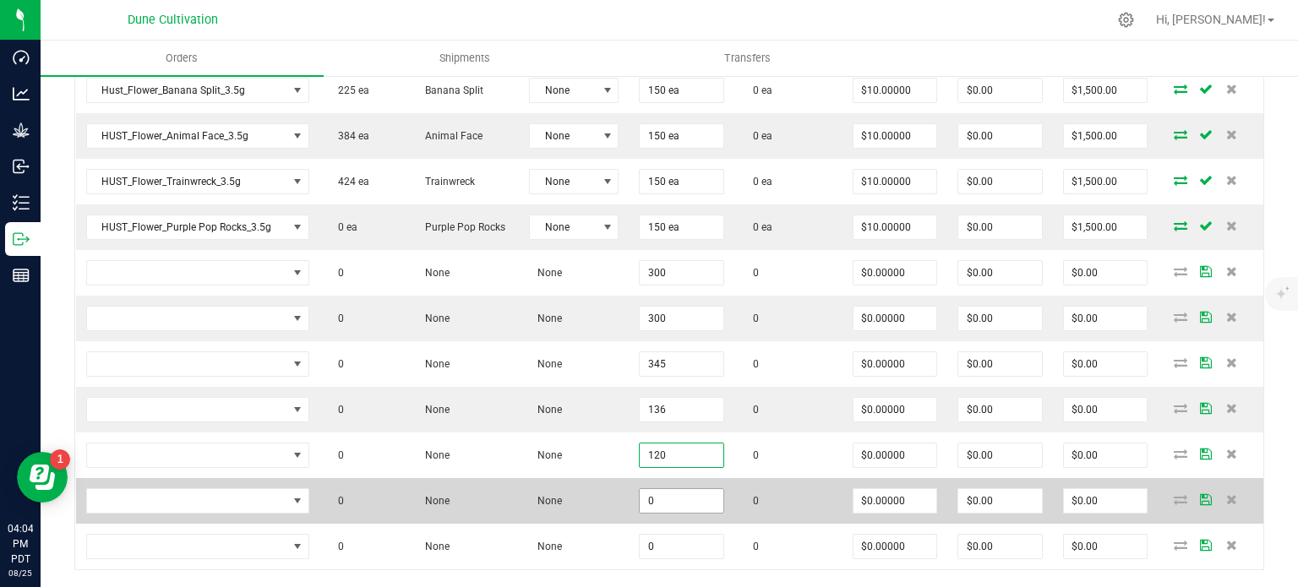
type input "120"
click at [662, 489] on input "0" at bounding box center [682, 501] width 84 height 24
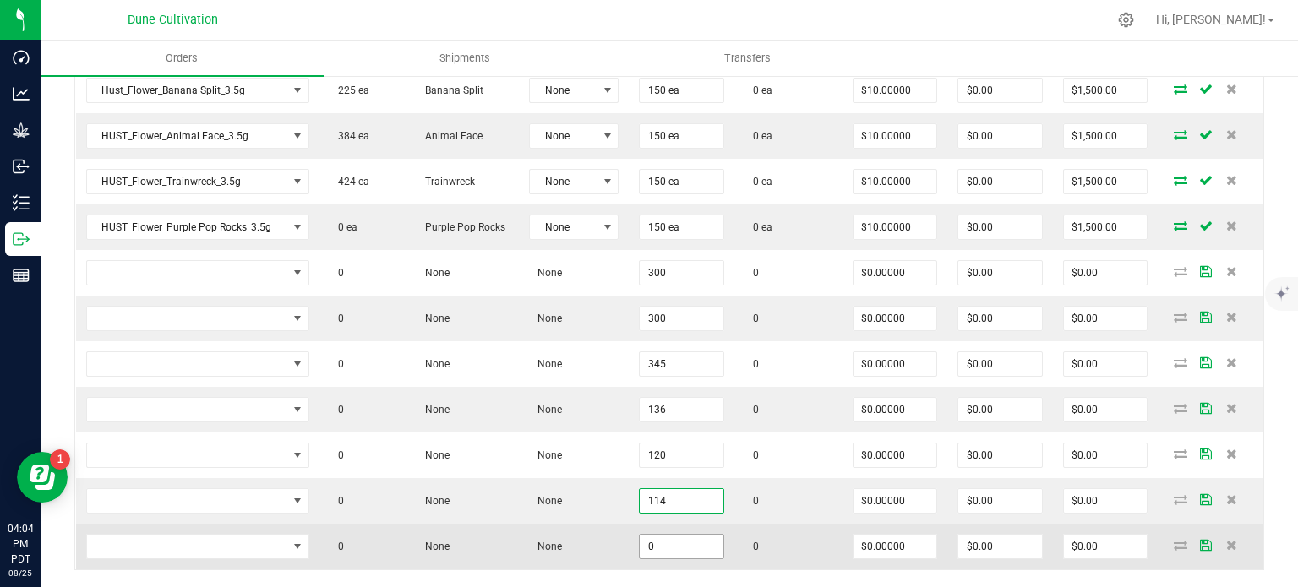
type input "114"
click at [656, 549] on input "0" at bounding box center [682, 547] width 84 height 24
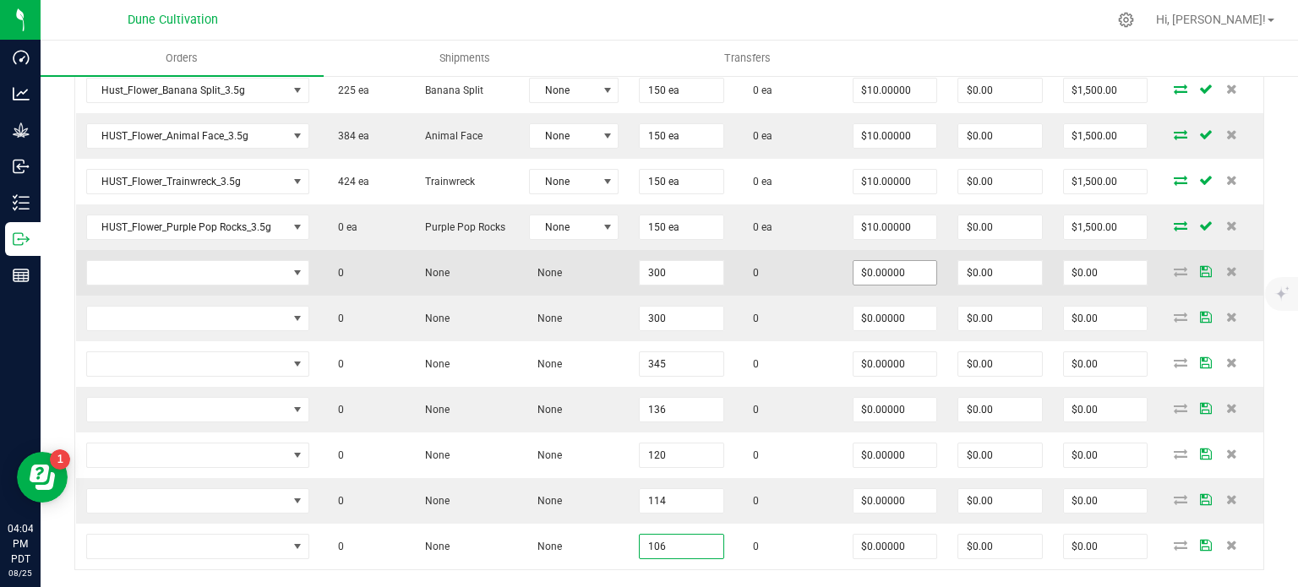
type input "106"
click at [896, 263] on input "0" at bounding box center [896, 273] width 84 height 24
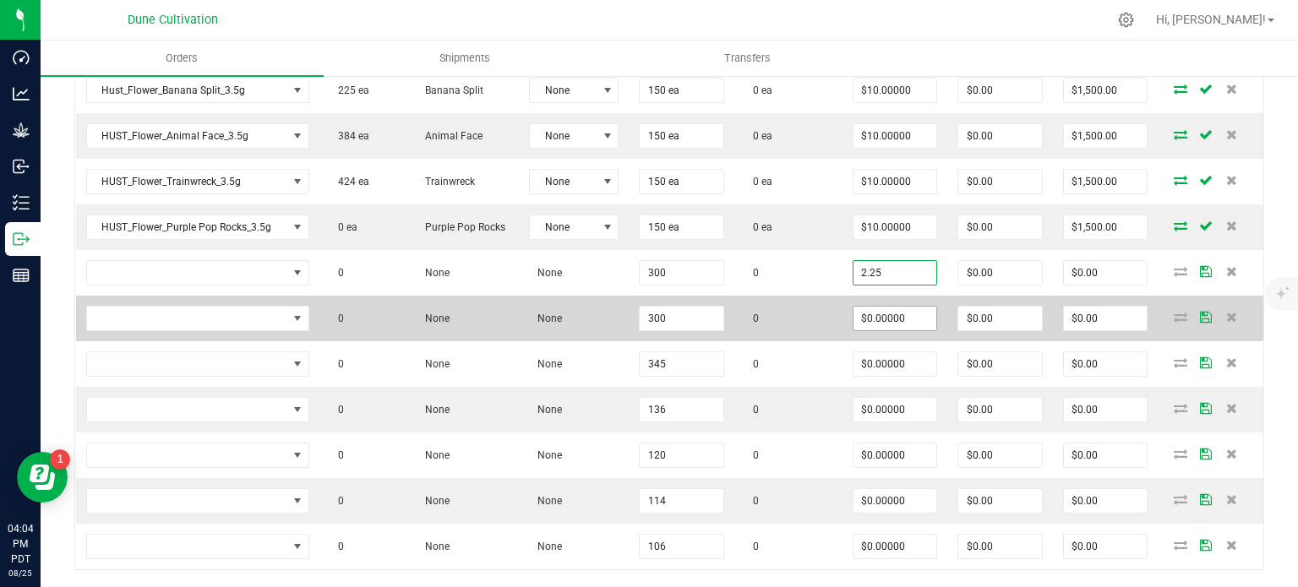
type input "$2.25000"
type input "$675.00"
click at [897, 309] on input "0" at bounding box center [896, 319] width 84 height 24
paste input "2.25"
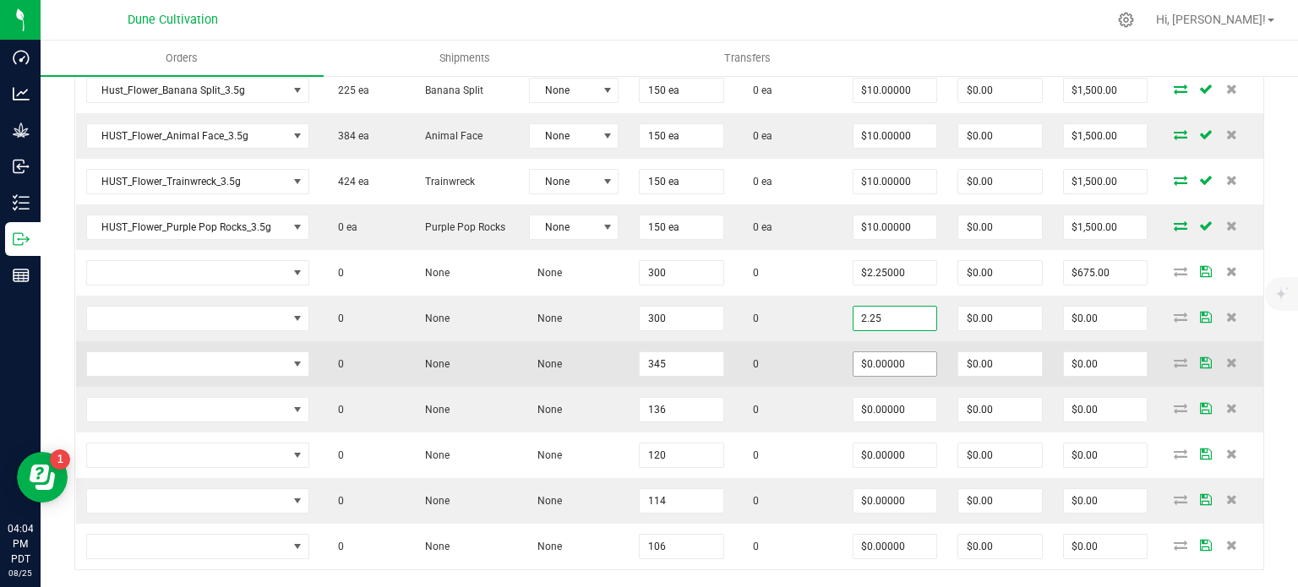
type input "$2.25000"
type input "$675.00"
click at [904, 352] on input "0" at bounding box center [896, 364] width 84 height 24
paste input "2.25"
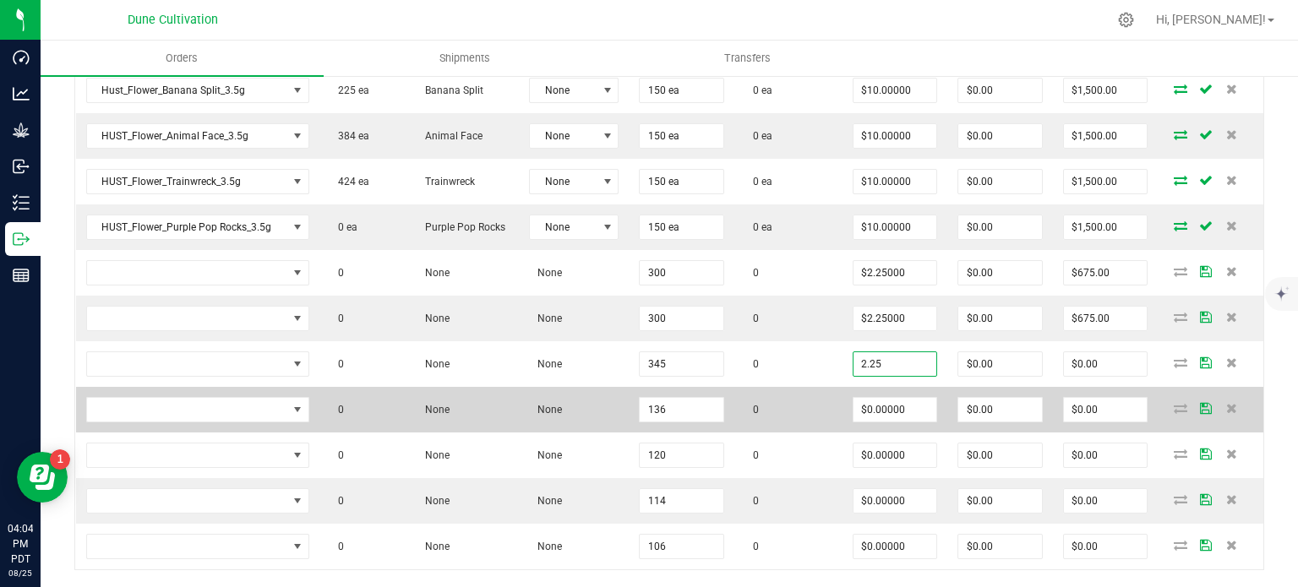
type input "$2.25000"
type input "$776.25"
click at [892, 422] on td "$0.00000" at bounding box center [896, 410] width 106 height 46
click at [892, 401] on input "0" at bounding box center [896, 410] width 84 height 24
paste input "2.25"
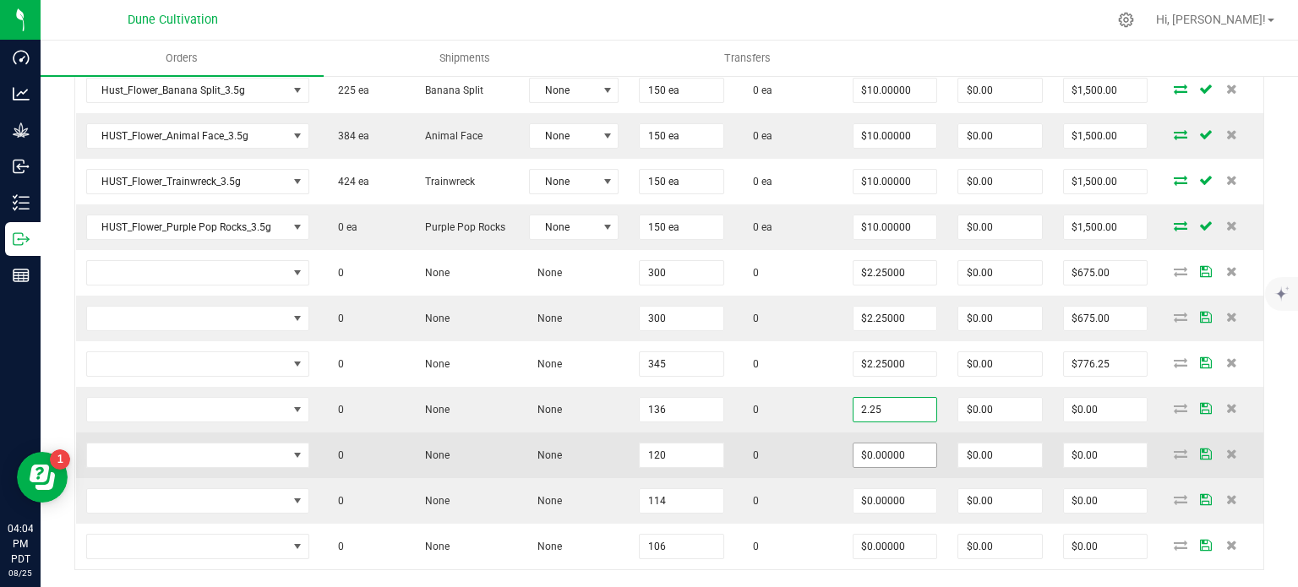
type input "$2.25000"
type input "$306.00"
click at [886, 456] on input "0" at bounding box center [896, 456] width 84 height 24
paste input "2.25"
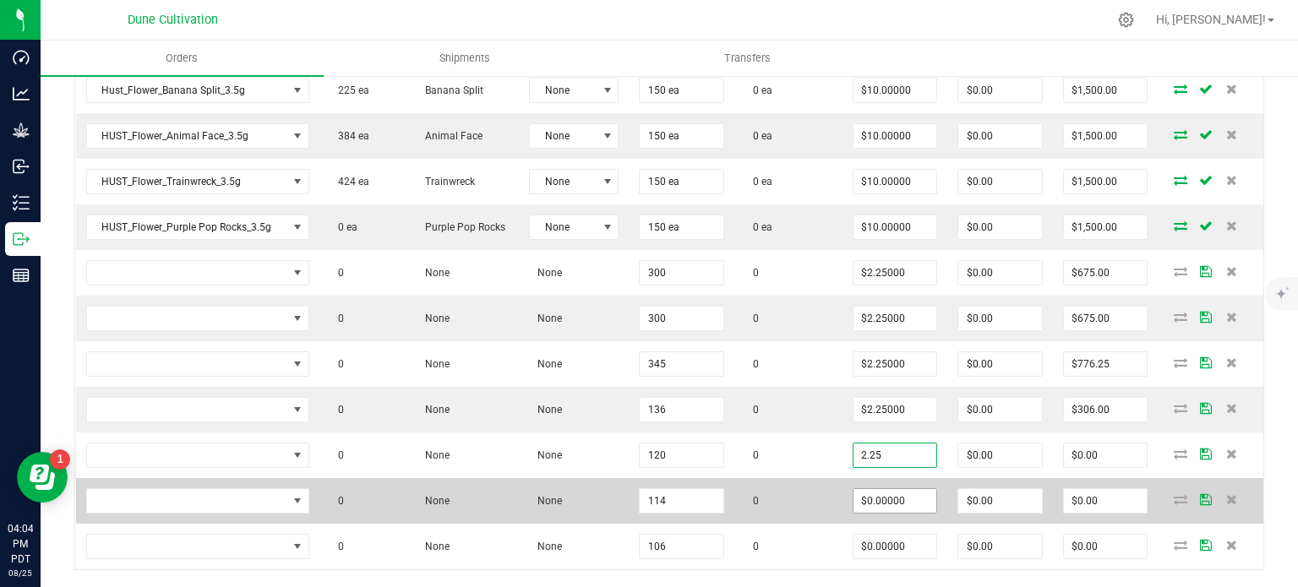
type input "$2.25000"
type input "$270.00"
click at [877, 498] on input "0" at bounding box center [896, 501] width 84 height 24
paste input "2.25"
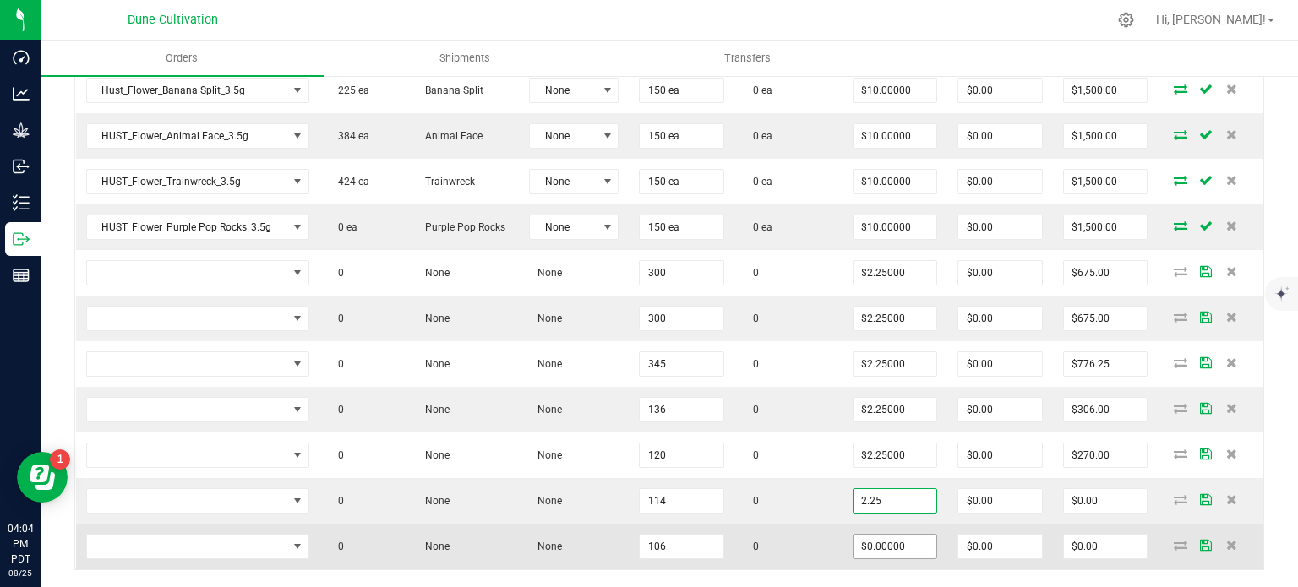
type input "$2.25000"
type input "$256.50"
click at [878, 535] on input "0" at bounding box center [896, 547] width 84 height 24
paste input "2.25"
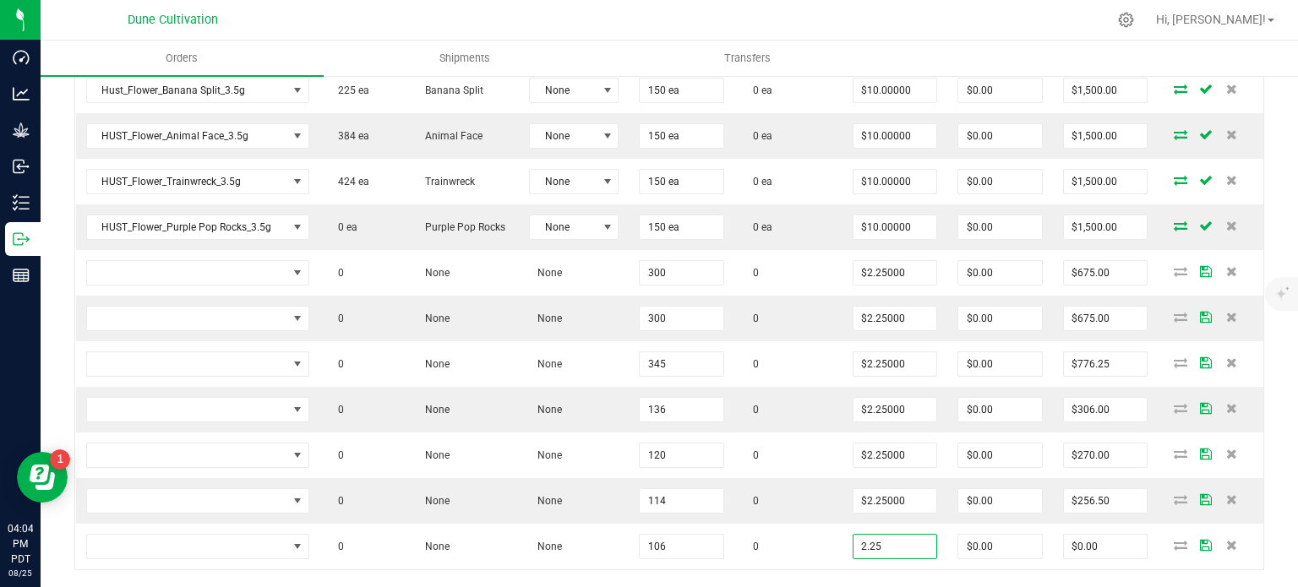
type input "$2.25000"
type input "$238.50"
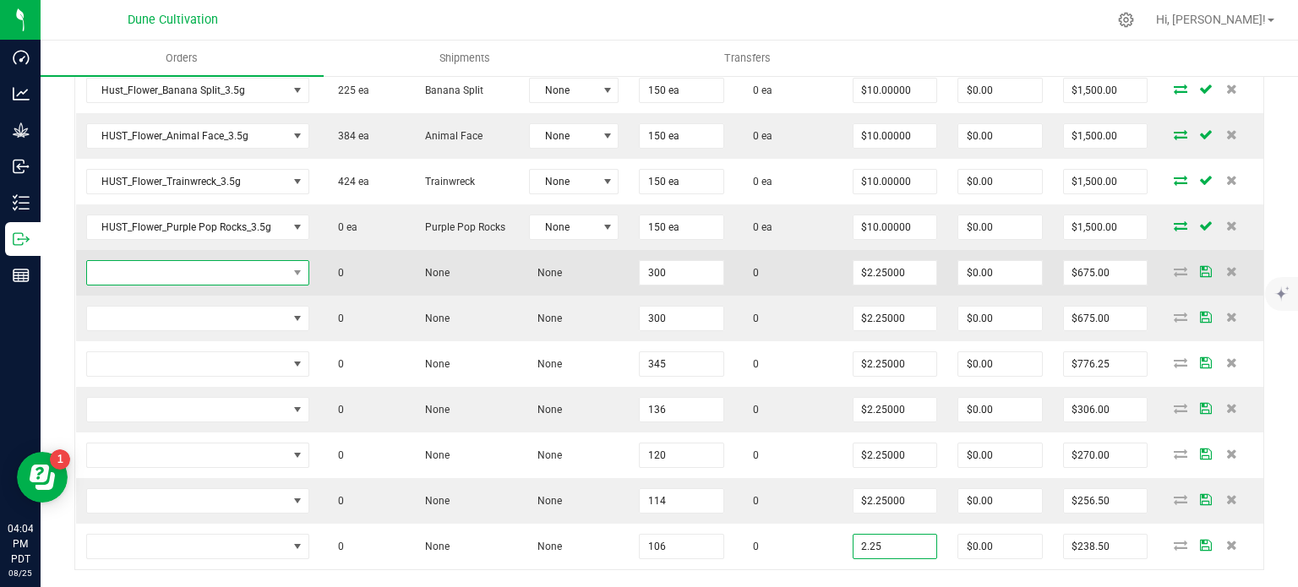
type input "$2.25000"
click at [275, 261] on span "NO DATA FOUND" at bounding box center [187, 273] width 200 height 24
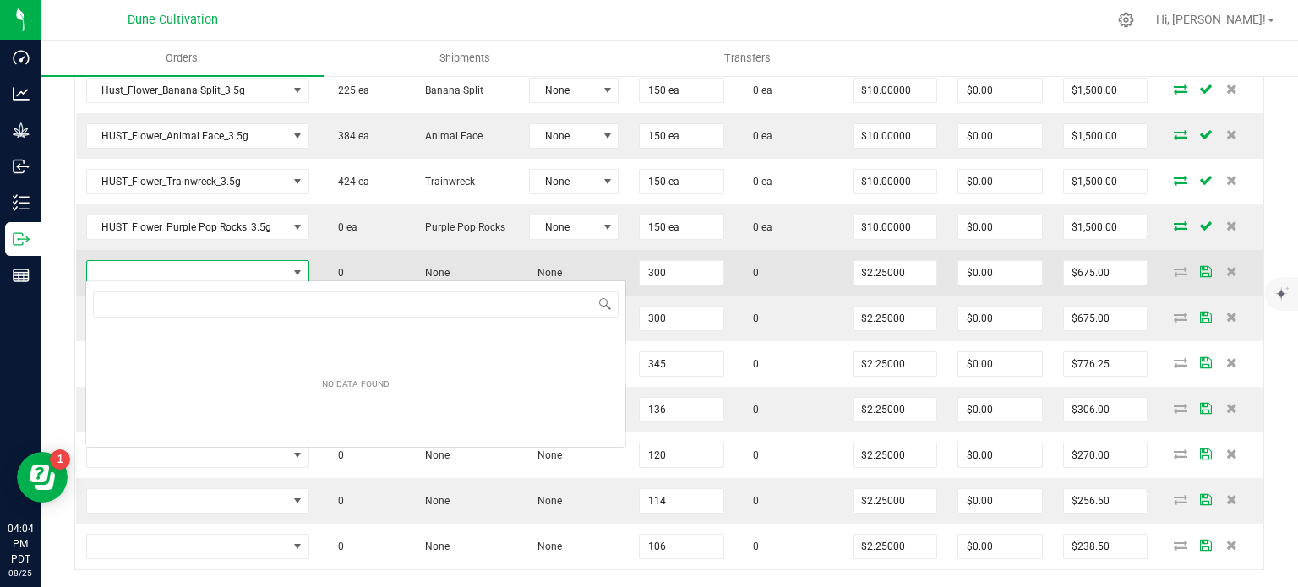
type input "HUST_Preroll_Tallymon_1.0g"
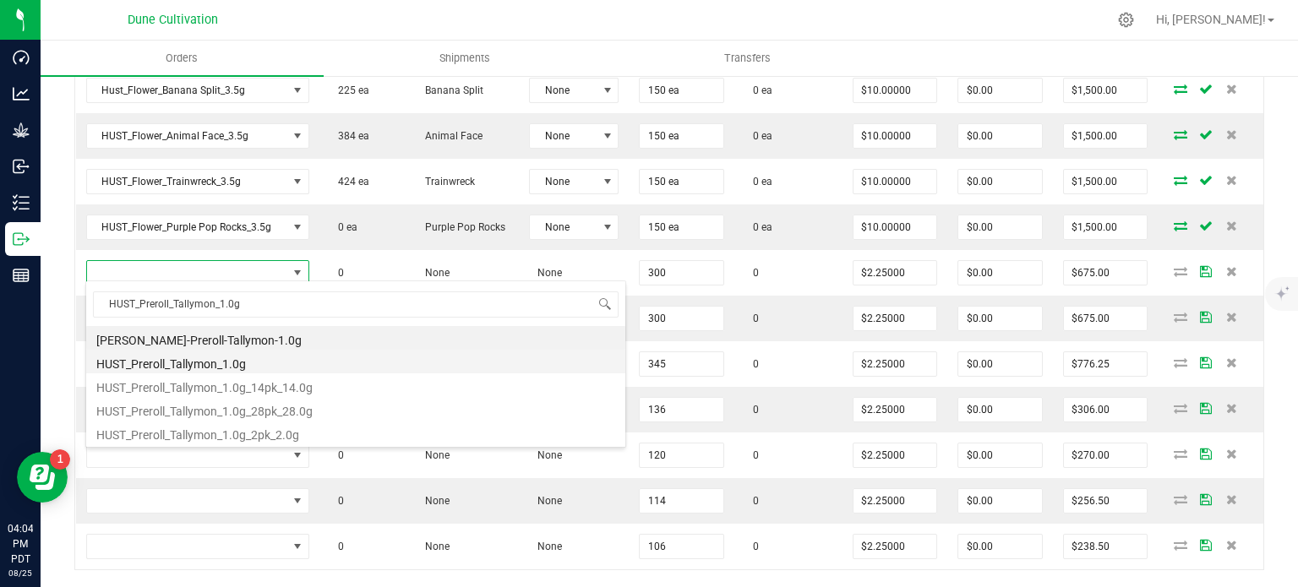
click at [265, 359] on li "HUST_Preroll_Tallymon_1.0g" at bounding box center [355, 362] width 539 height 24
type input "300 ea"
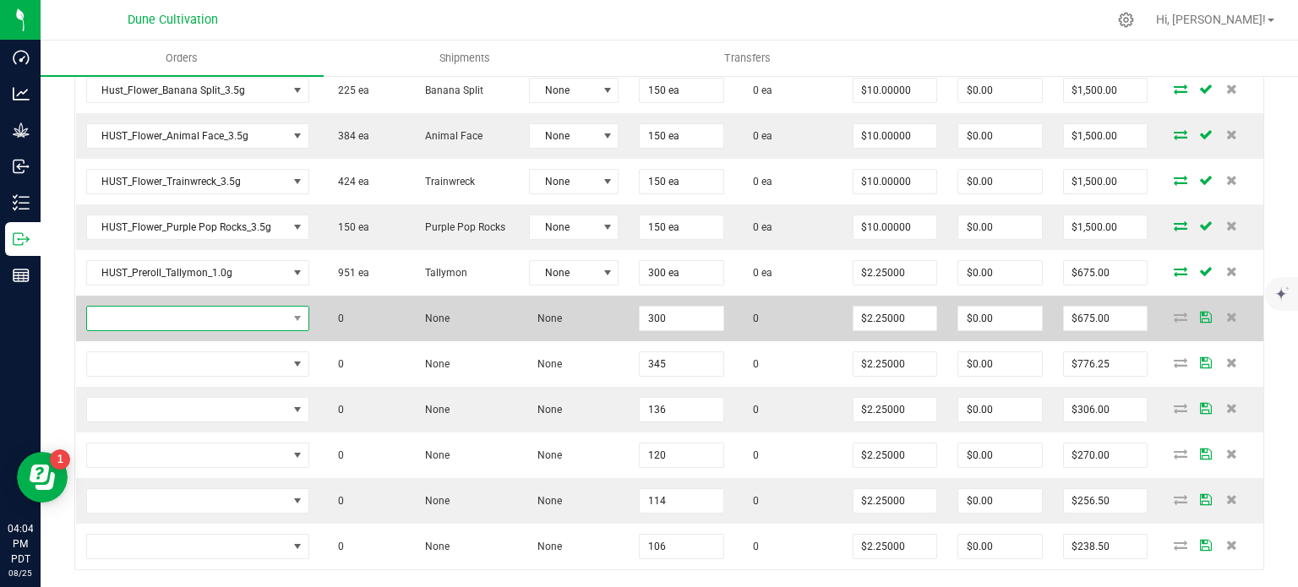
click at [238, 313] on span "NO DATA FOUND" at bounding box center [187, 319] width 200 height 24
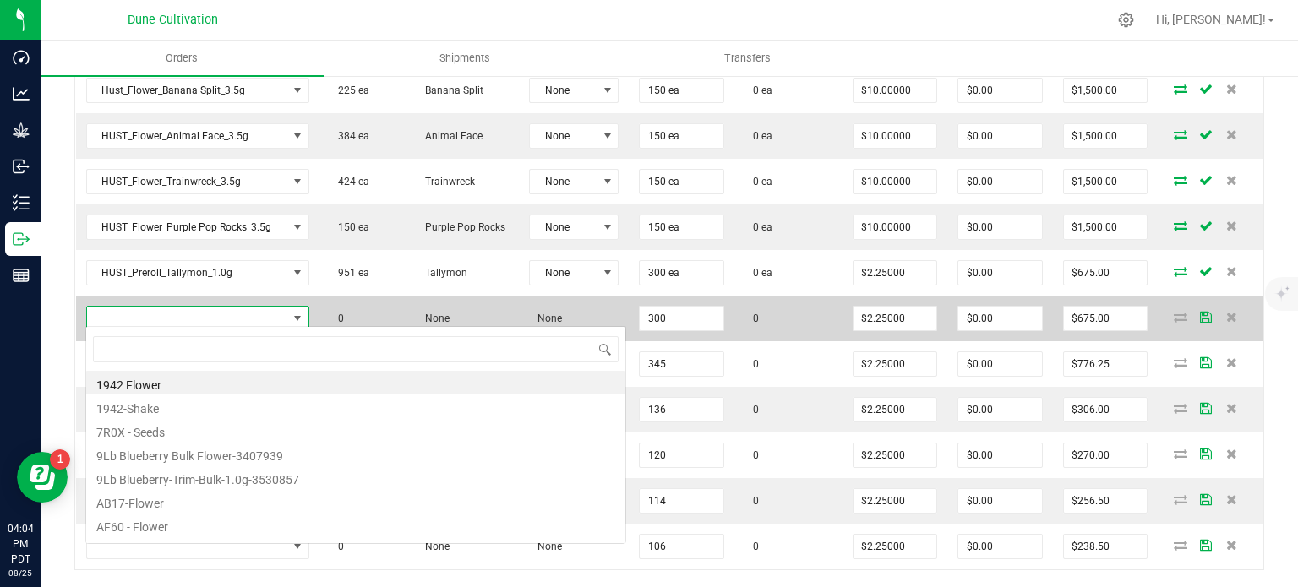
type input "HUST_Preroll_Mac n Cheese_1.0g"
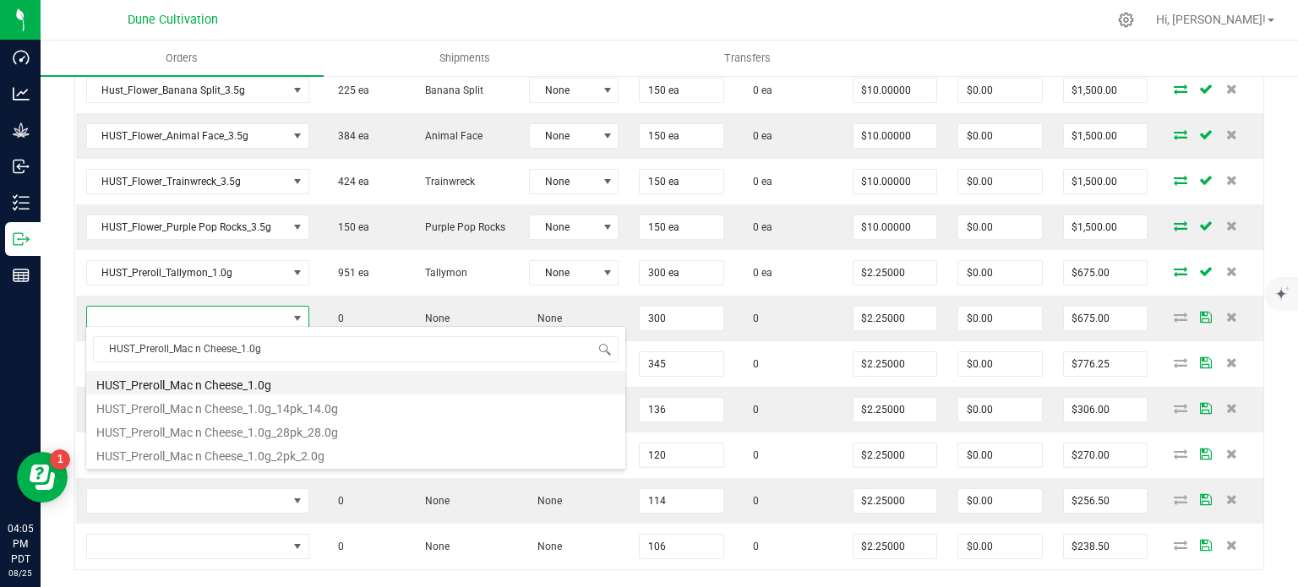
click at [244, 382] on li "HUST_Preroll_Mac n Cheese_1.0g" at bounding box center [355, 383] width 539 height 24
type input "300 ea"
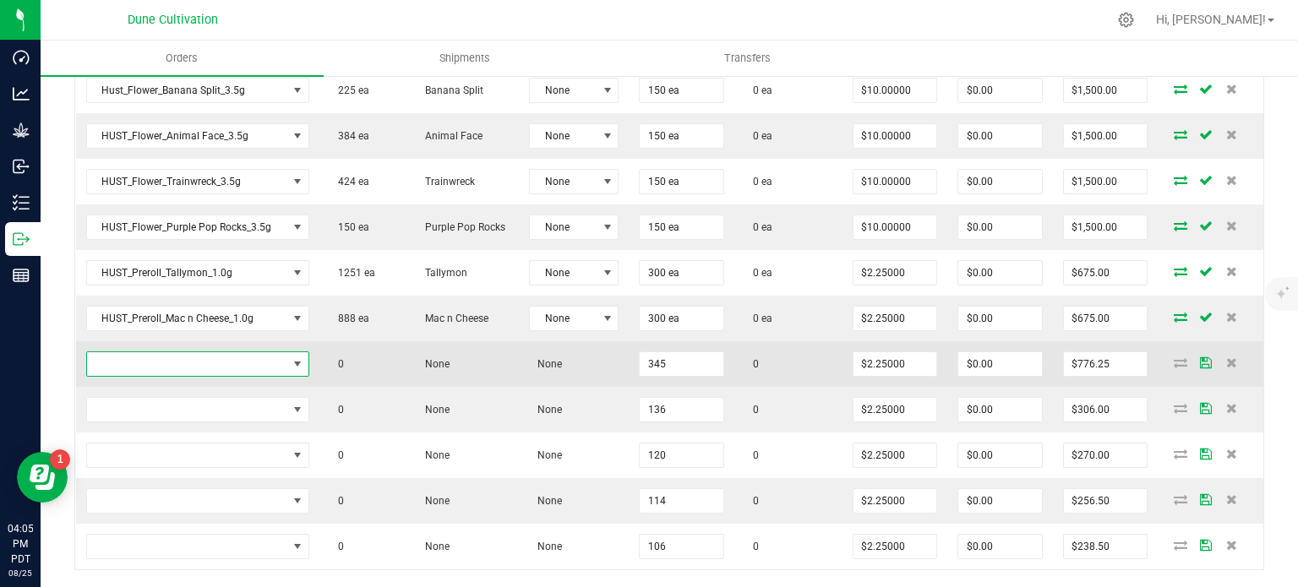
click at [257, 369] on span "NO DATA FOUND" at bounding box center [187, 364] width 200 height 24
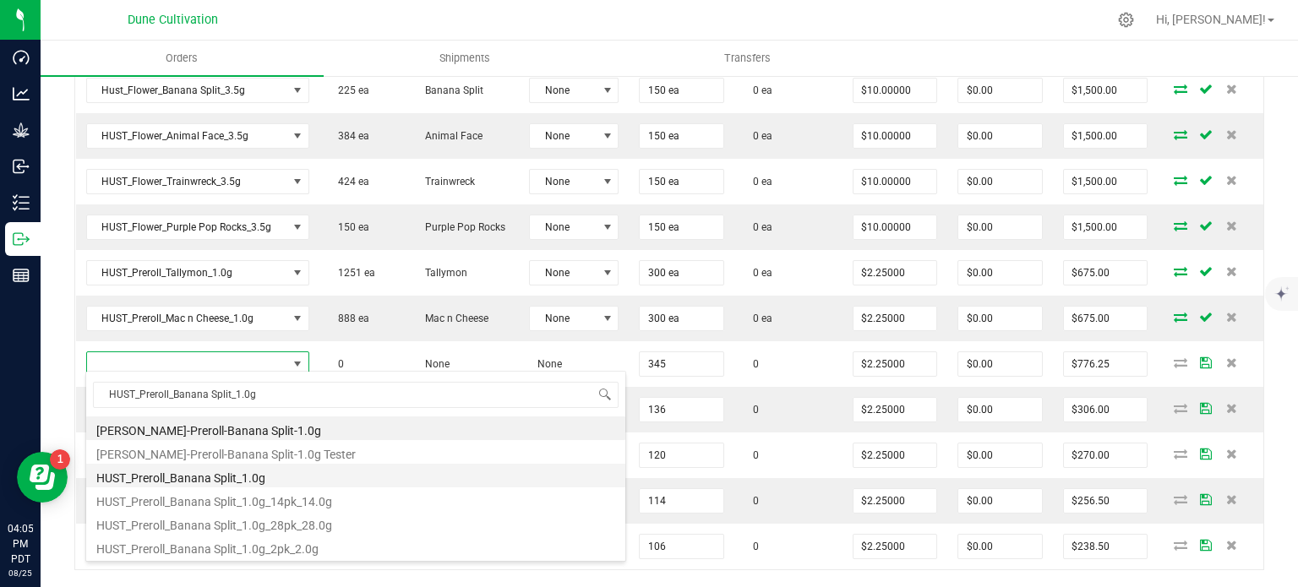
click at [251, 473] on li "HUST_Preroll_Banana Split_1.0g" at bounding box center [355, 476] width 539 height 24
type input "345 ea"
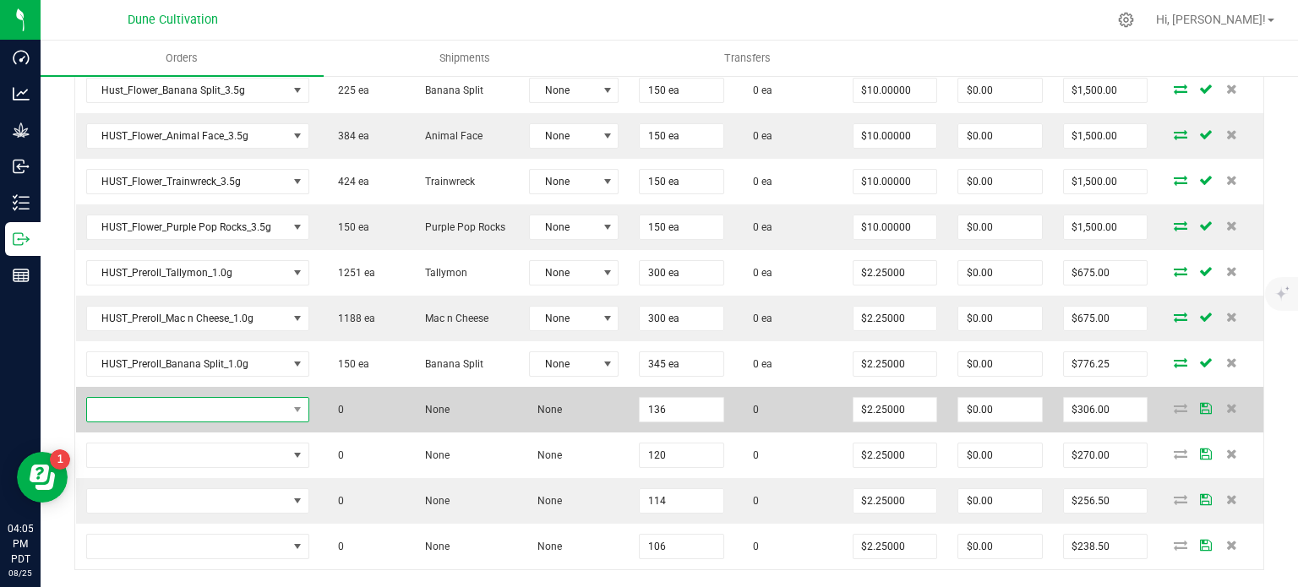
click at [237, 402] on span "NO DATA FOUND" at bounding box center [187, 410] width 200 height 24
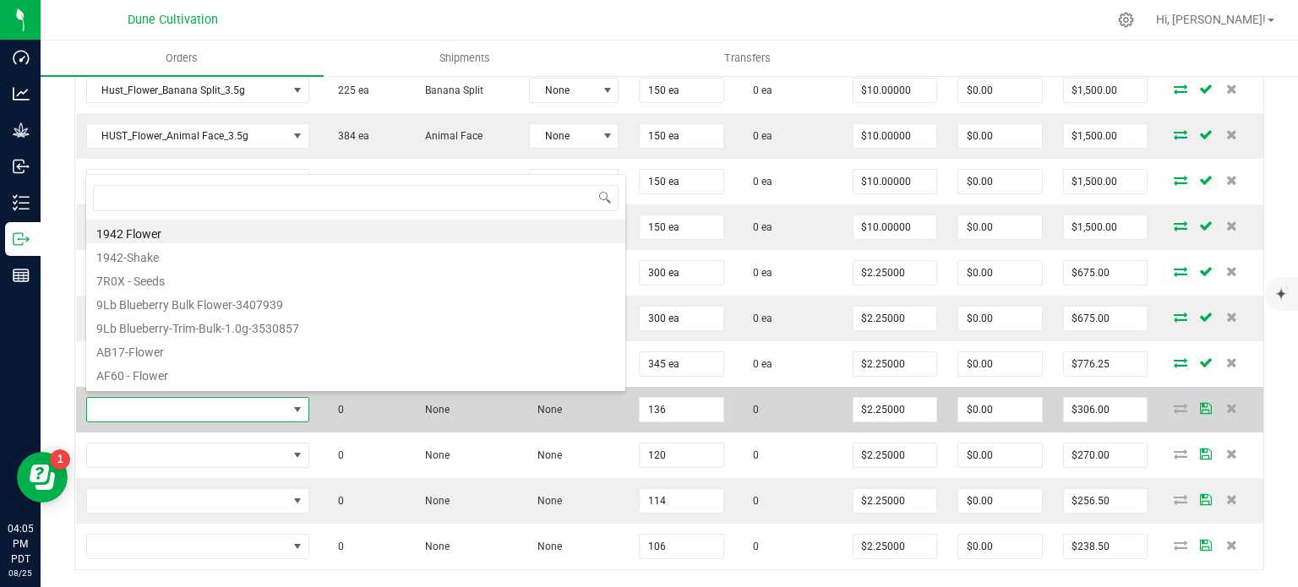
type input "HUST_Preroll_Carbon Fiber_1.0g"
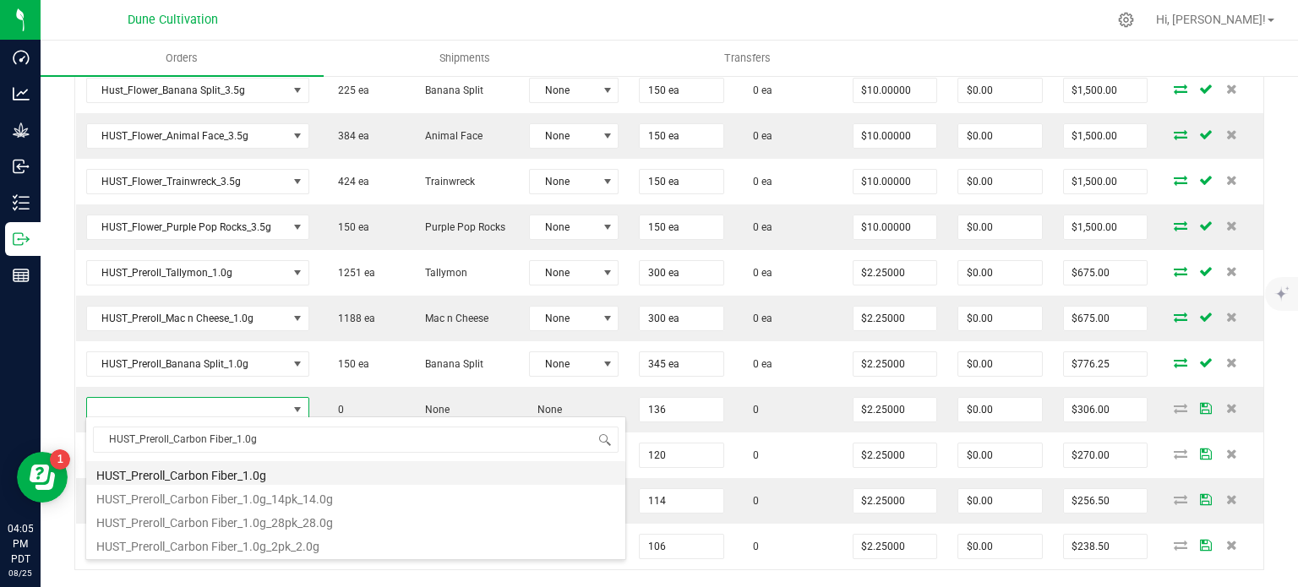
click at [239, 473] on li "HUST_Preroll_Carbon Fiber_1.0g" at bounding box center [355, 474] width 539 height 24
type input "136 ea"
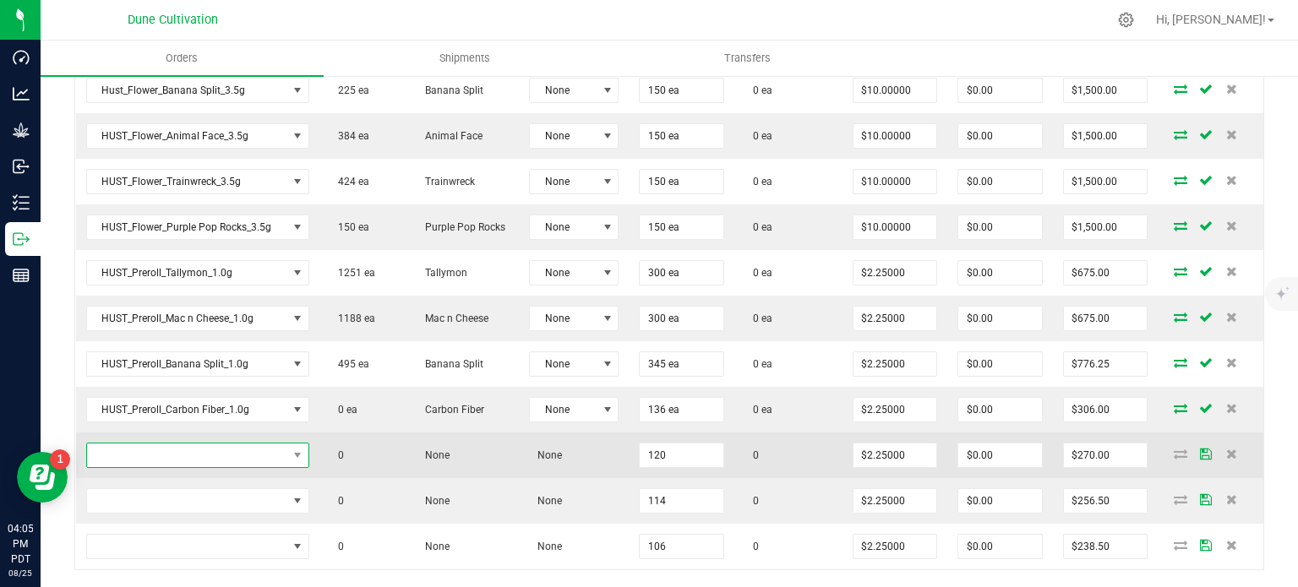
click at [249, 453] on span "NO DATA FOUND" at bounding box center [187, 456] width 200 height 24
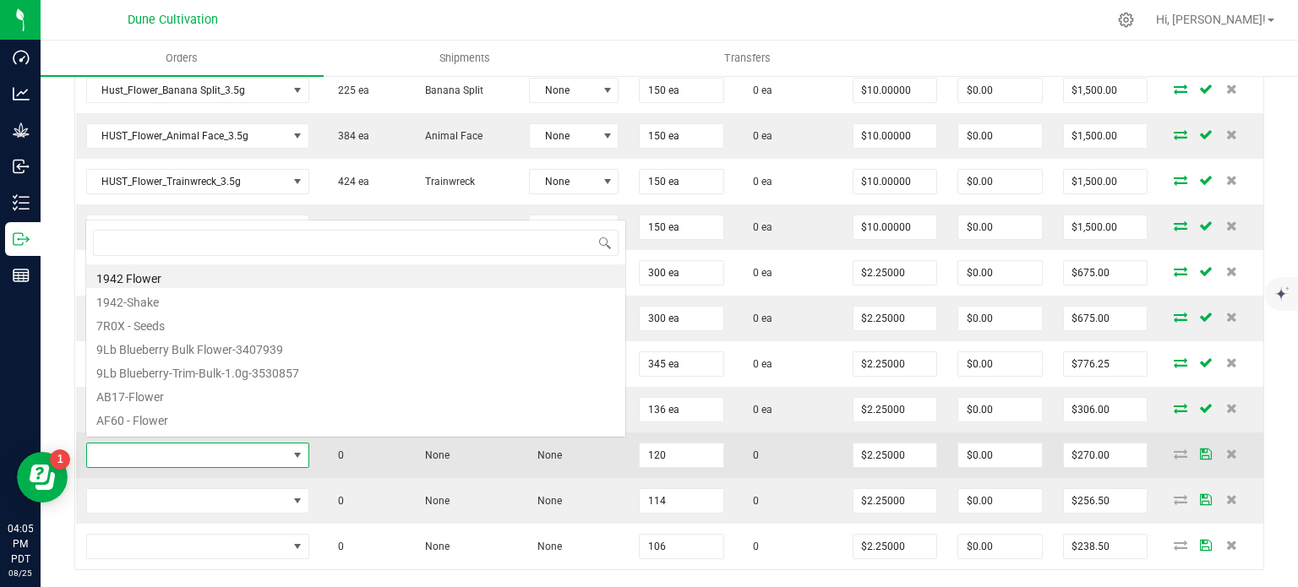
type input "HUST_Preroll_Dulce de Uva_1.0g"
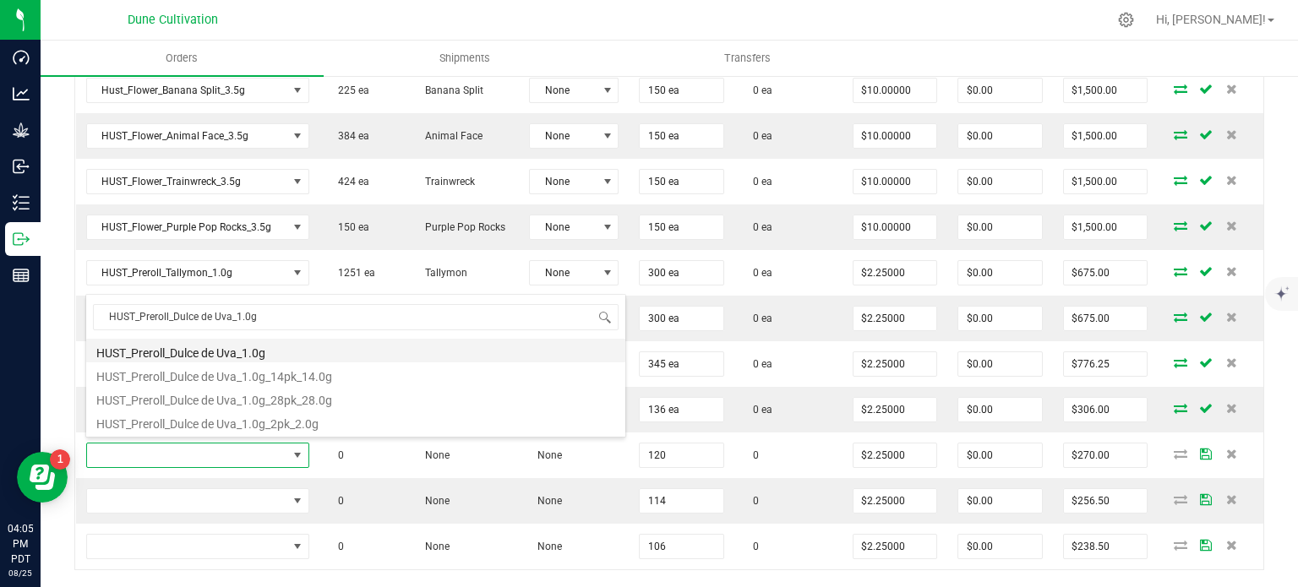
click at [249, 352] on li "HUST_Preroll_Dulce de Uva_1.0g" at bounding box center [355, 351] width 539 height 24
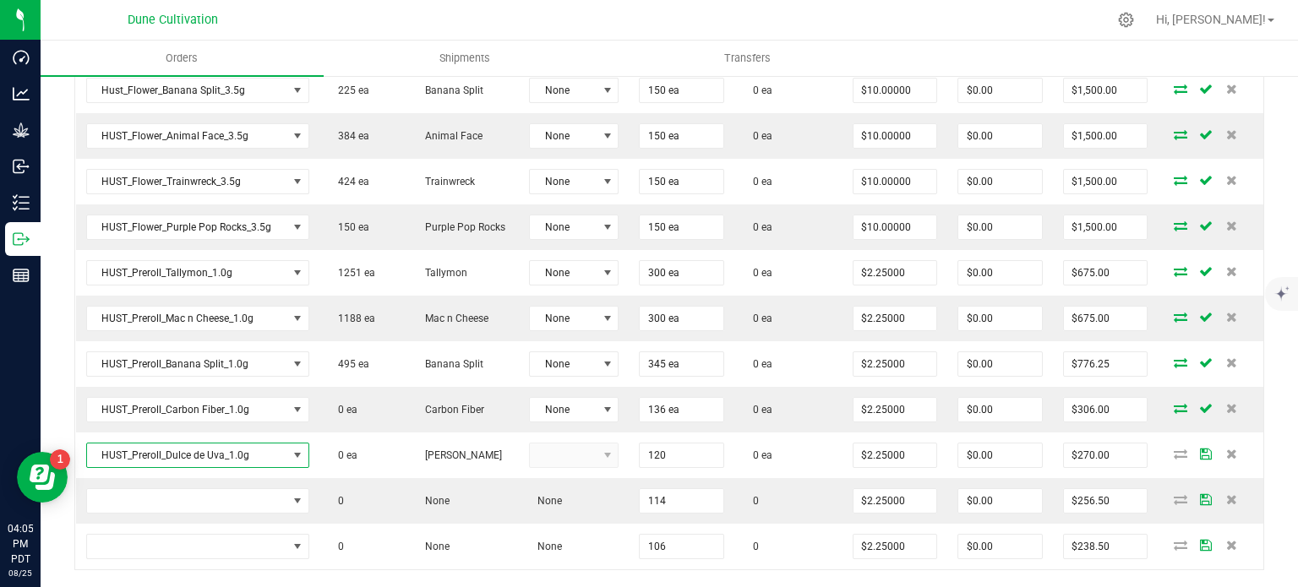
type input "120 ea"
click at [376, 567] on div "Order Details Print All Labels Item Sellable Strain Lot Number Qty Ordered Qty …" at bounding box center [669, 268] width 1190 height 735
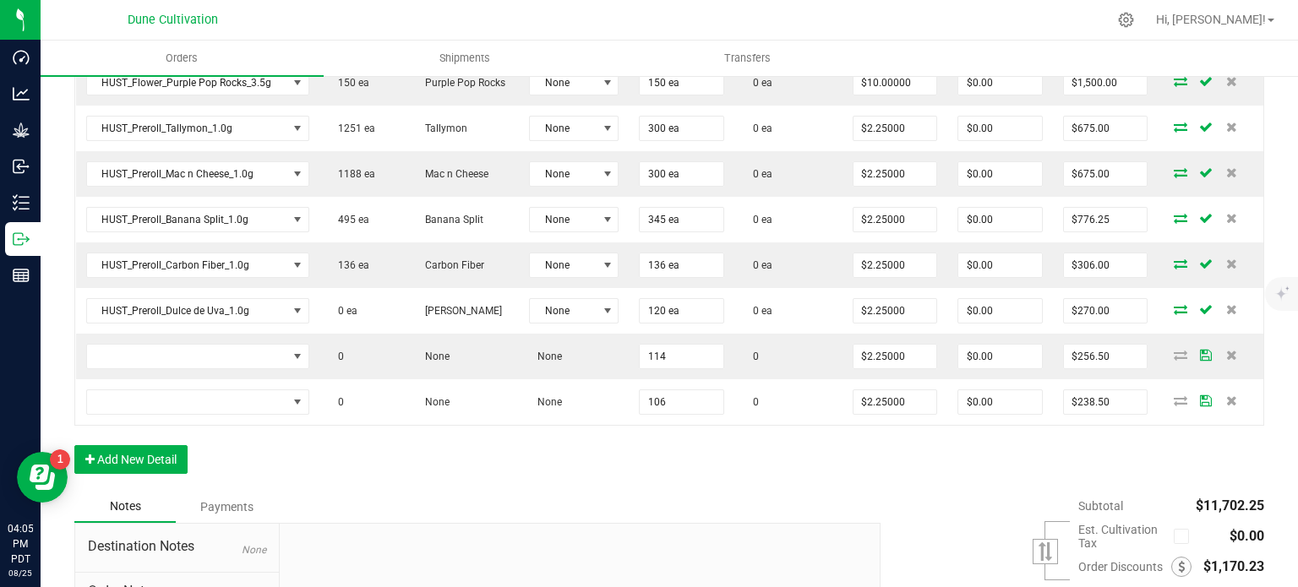
scroll to position [795, 0]
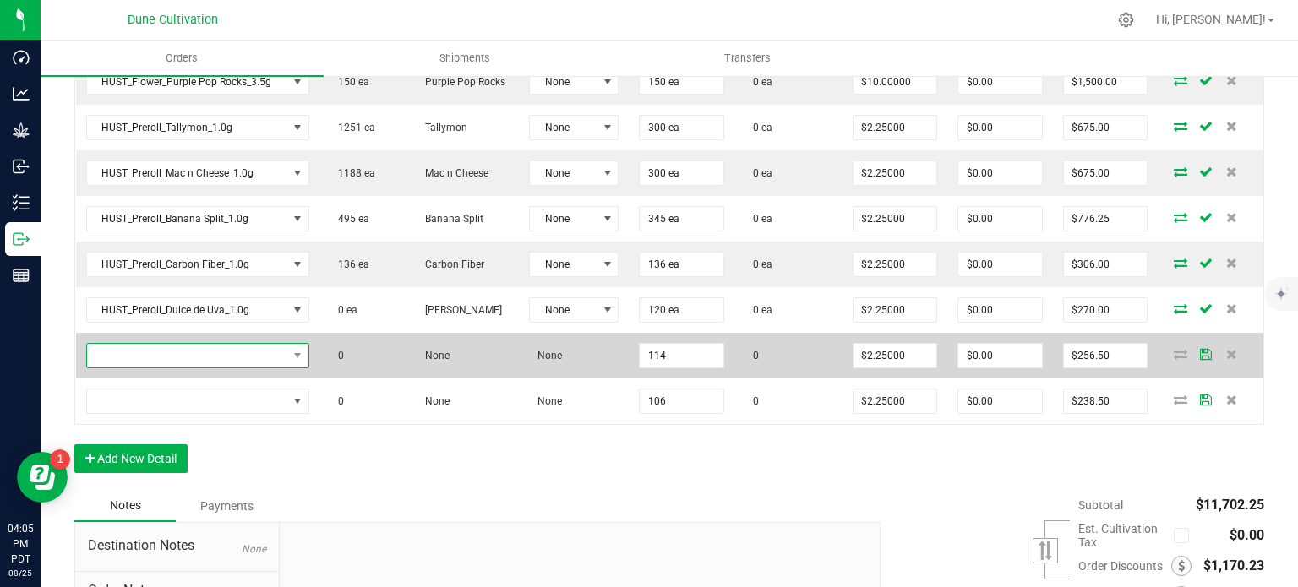
click at [274, 350] on span "NO DATA FOUND" at bounding box center [187, 356] width 200 height 24
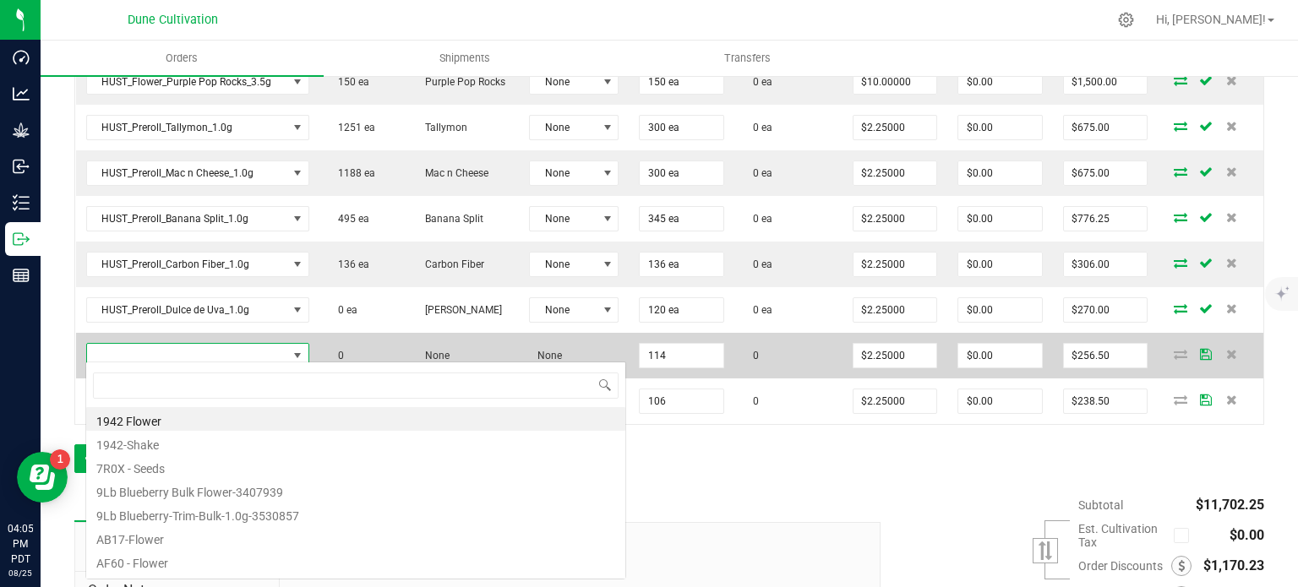
type input "HUST_Preroll_Mochi Gelato_1.0g"
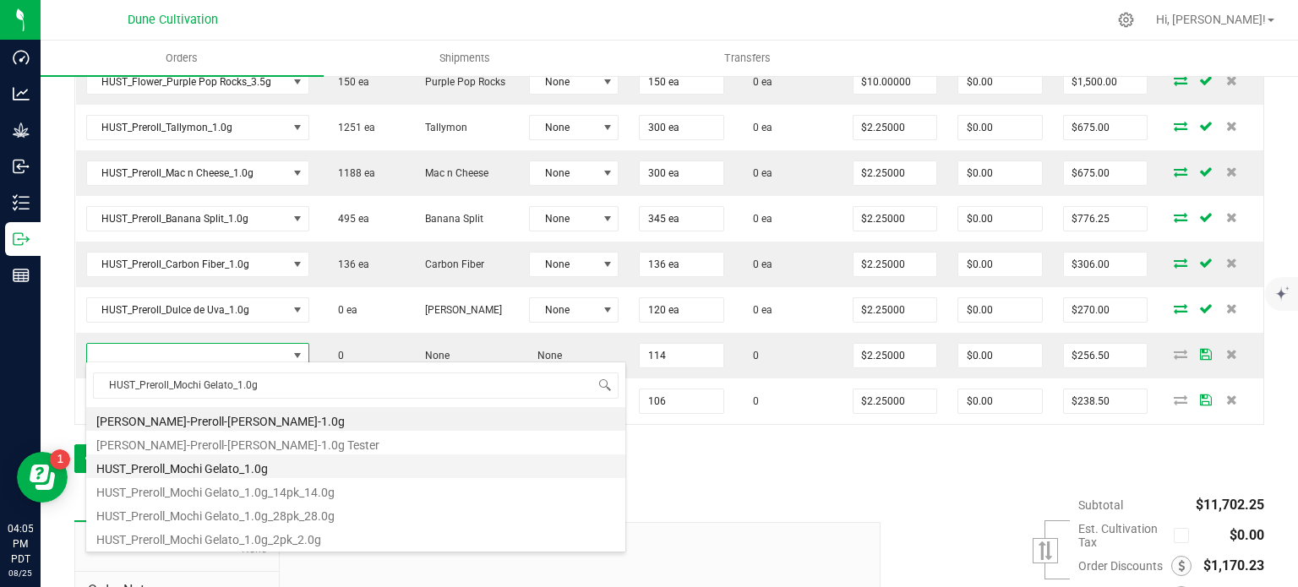
click at [257, 464] on li "HUST_Preroll_Mochi Gelato_1.0g" at bounding box center [355, 467] width 539 height 24
type input "114 ea"
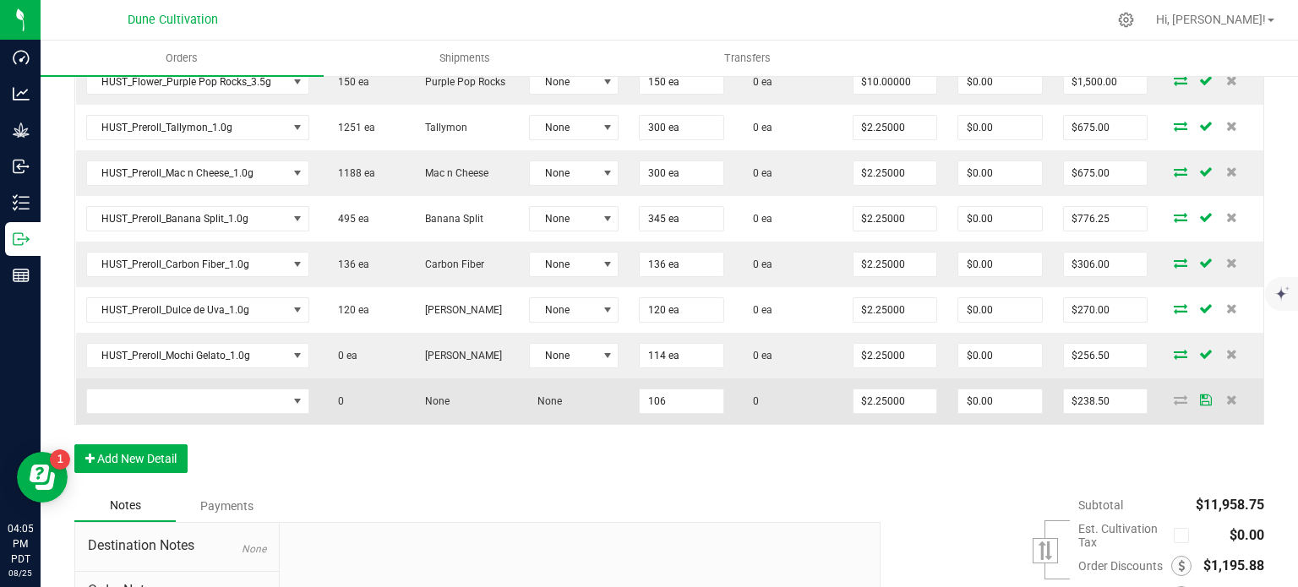
click at [256, 409] on td at bounding box center [197, 402] width 243 height 46
click at [257, 402] on span "NO DATA FOUND" at bounding box center [187, 402] width 200 height 24
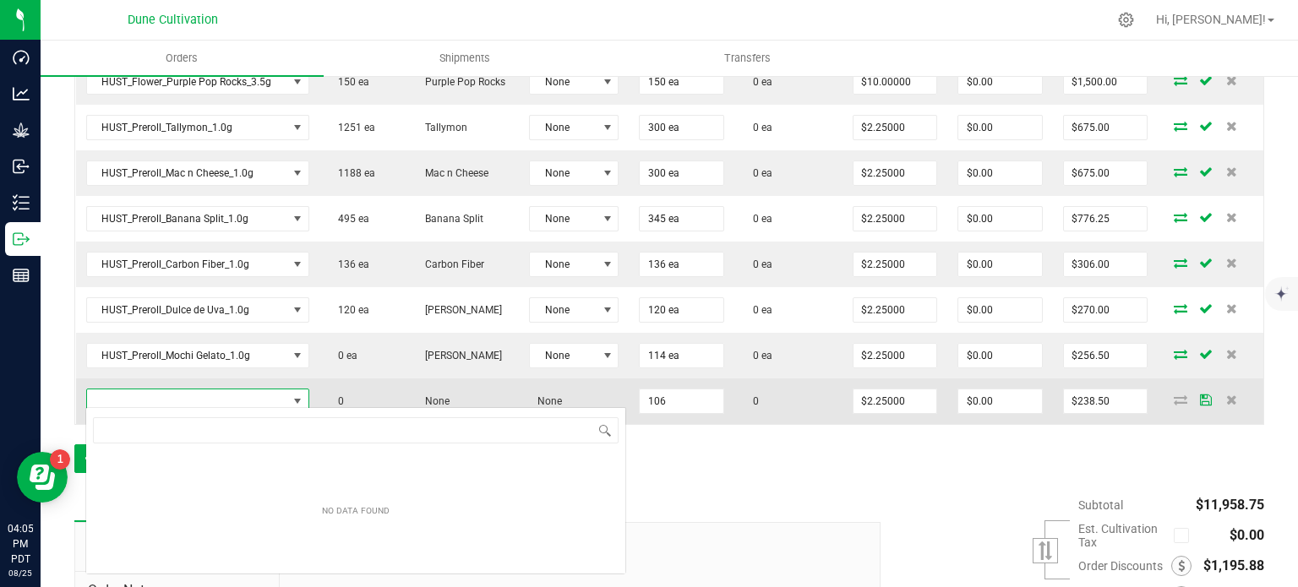
scroll to position [84503, 84309]
type input "HUST_Preroll_Zootiez_1.0g"
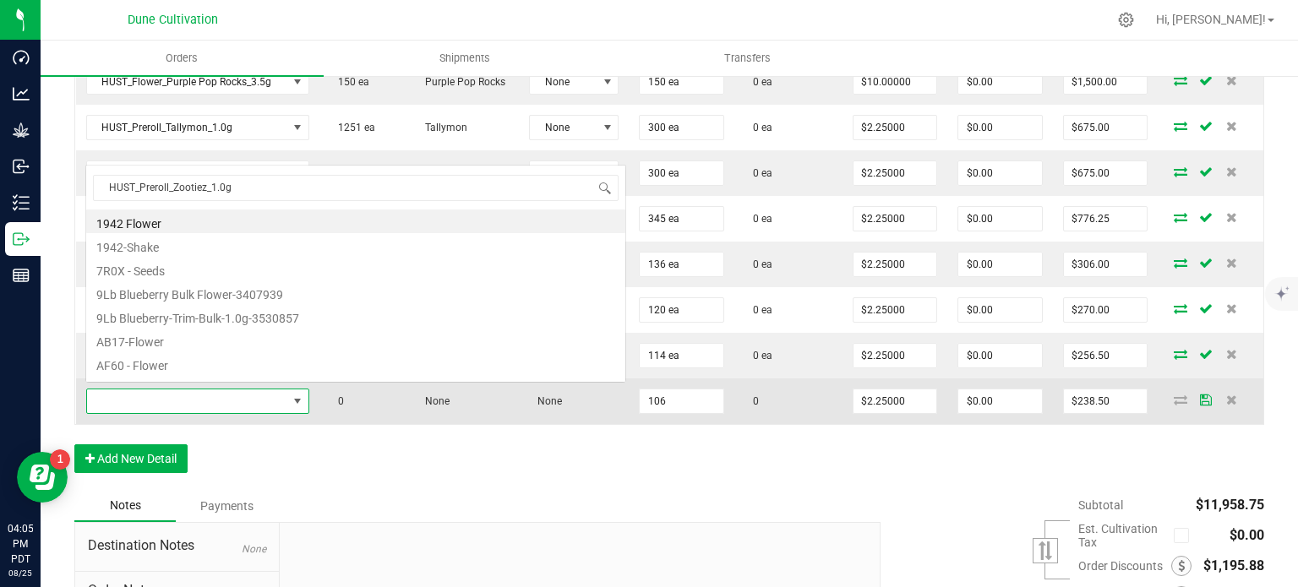
scroll to position [25, 217]
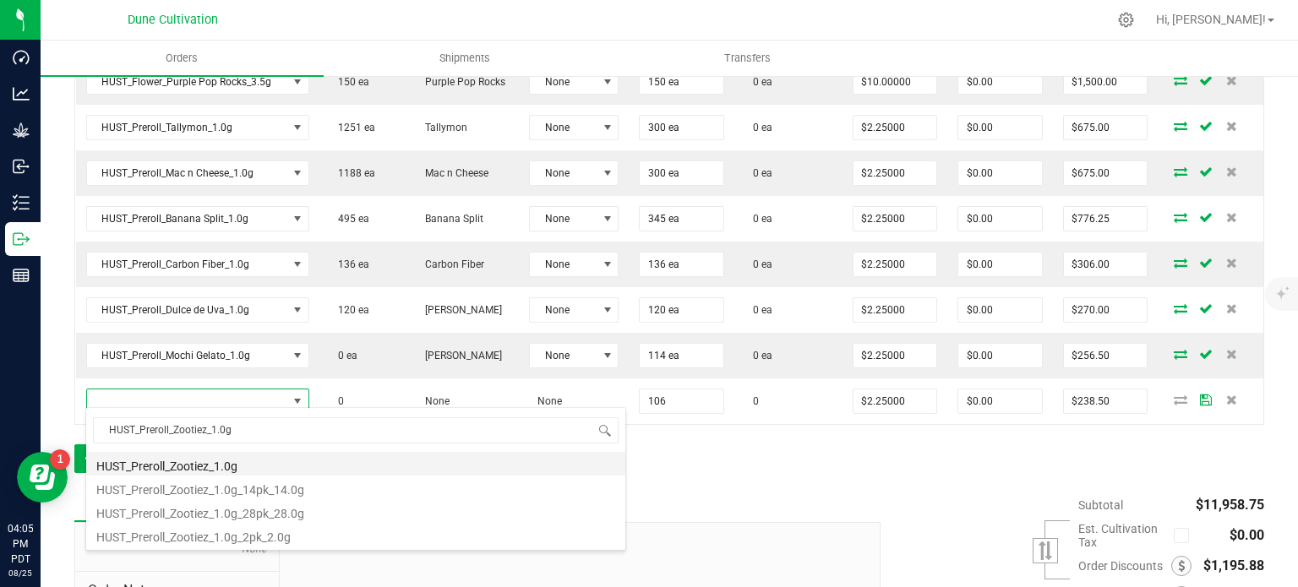
click at [254, 465] on li "HUST_Preroll_Zootiez_1.0g" at bounding box center [355, 464] width 539 height 24
type input "106 ea"
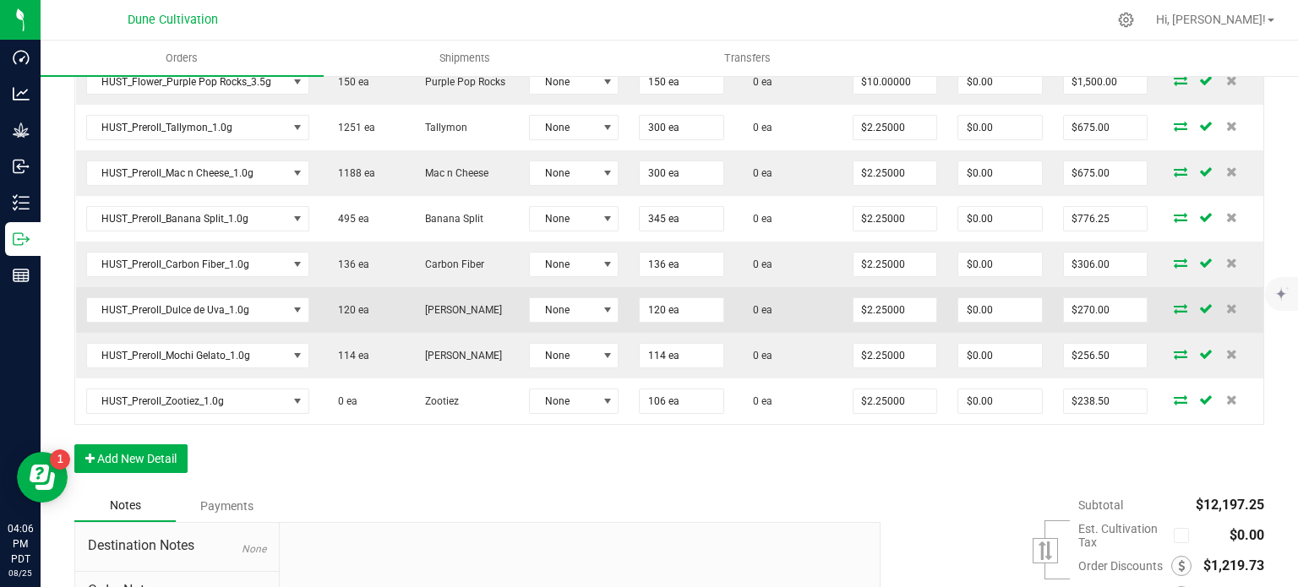
scroll to position [967, 0]
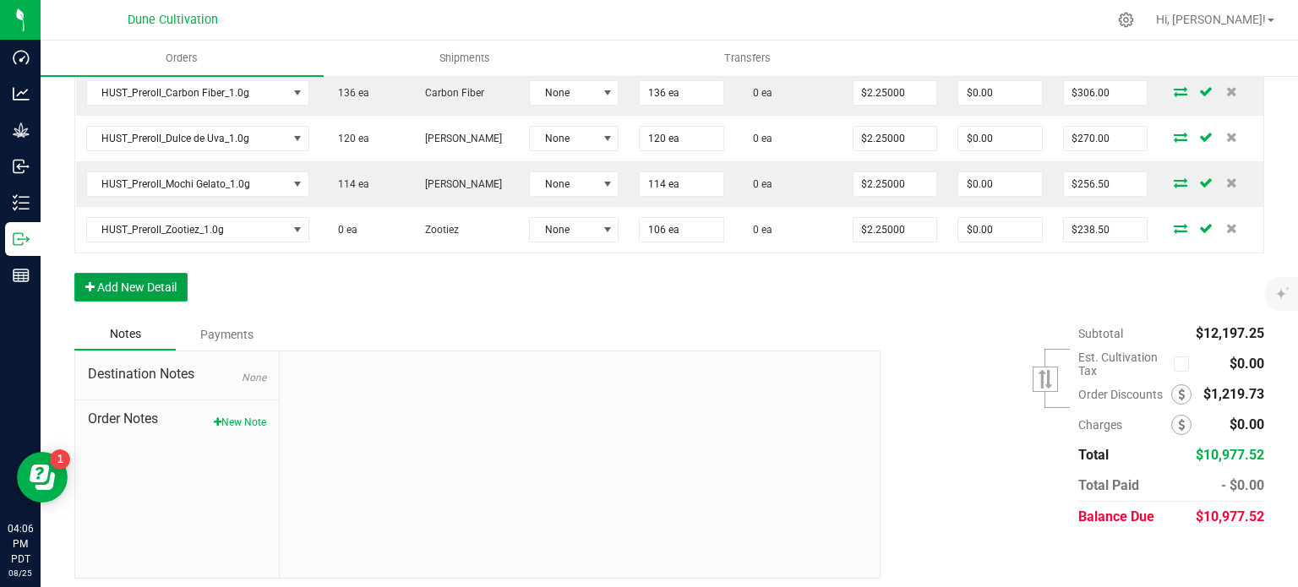
click at [145, 286] on button "Add New Detail" at bounding box center [130, 287] width 113 height 29
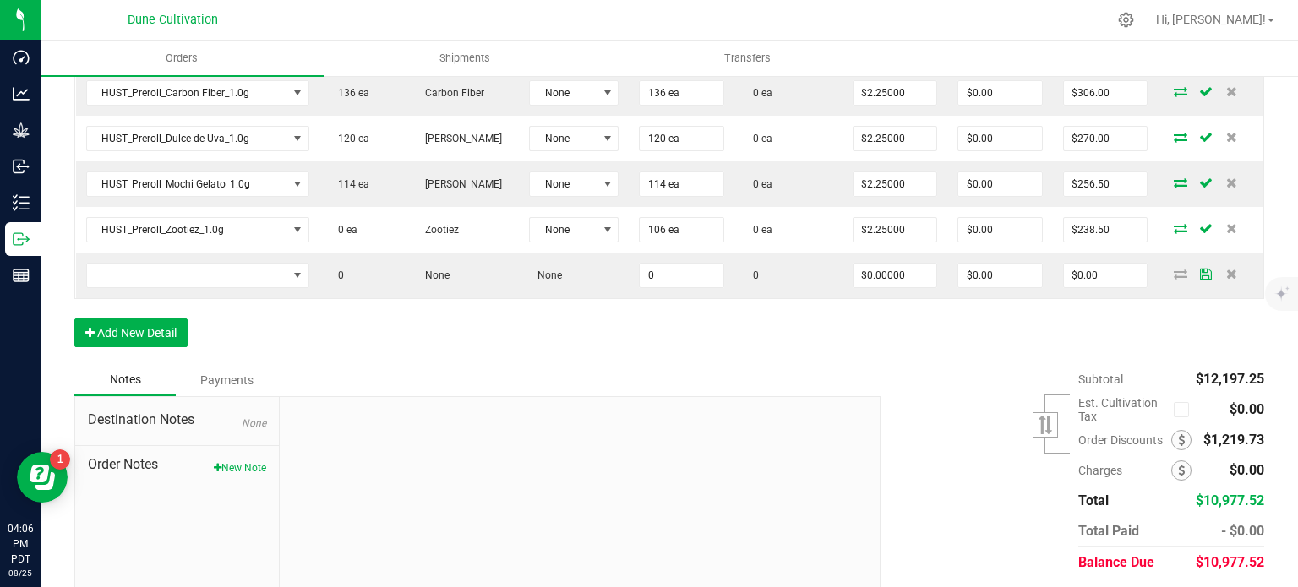
click at [145, 321] on button "Add New Detail" at bounding box center [130, 333] width 113 height 29
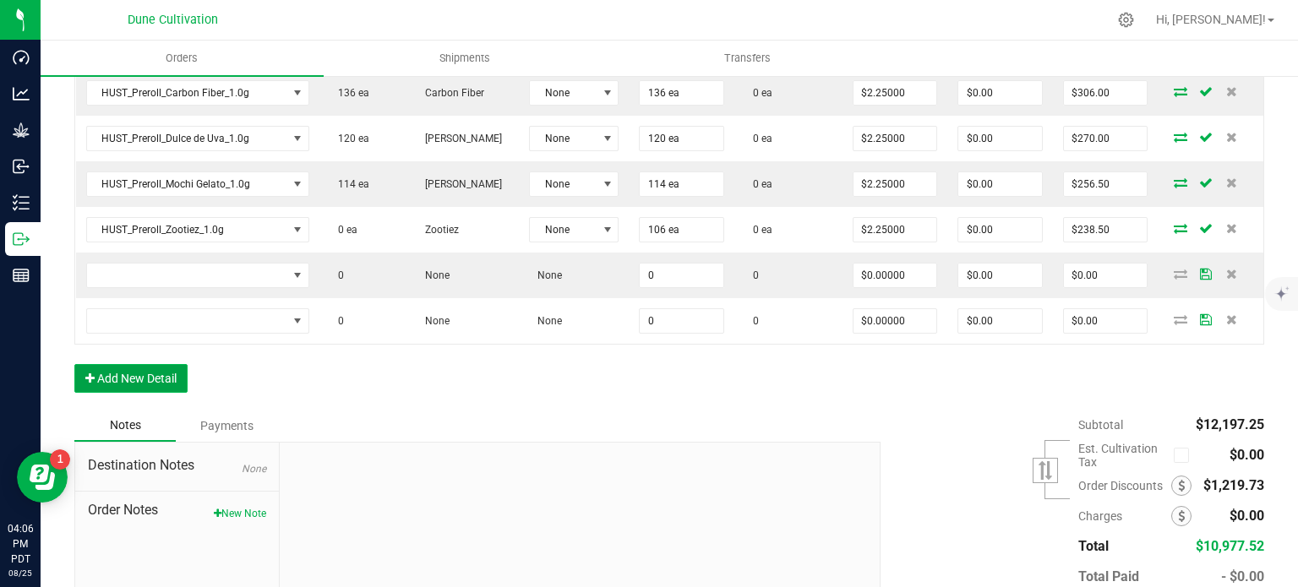
click at [142, 371] on button "Add New Detail" at bounding box center [130, 378] width 113 height 29
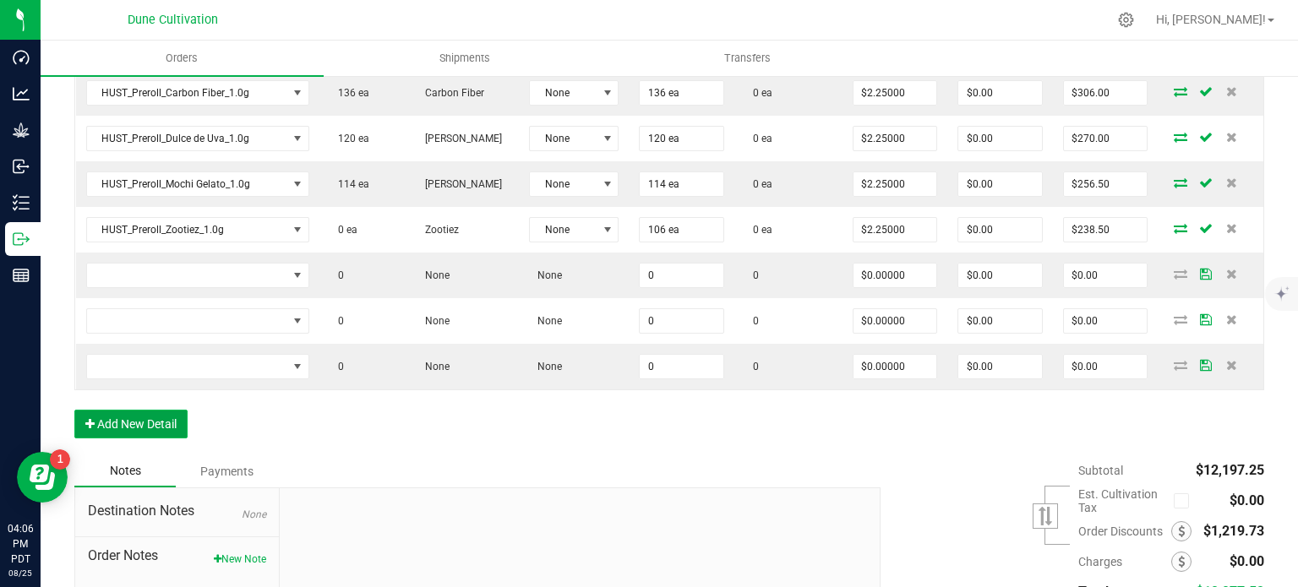
click at [140, 410] on button "Add New Detail" at bounding box center [130, 424] width 113 height 29
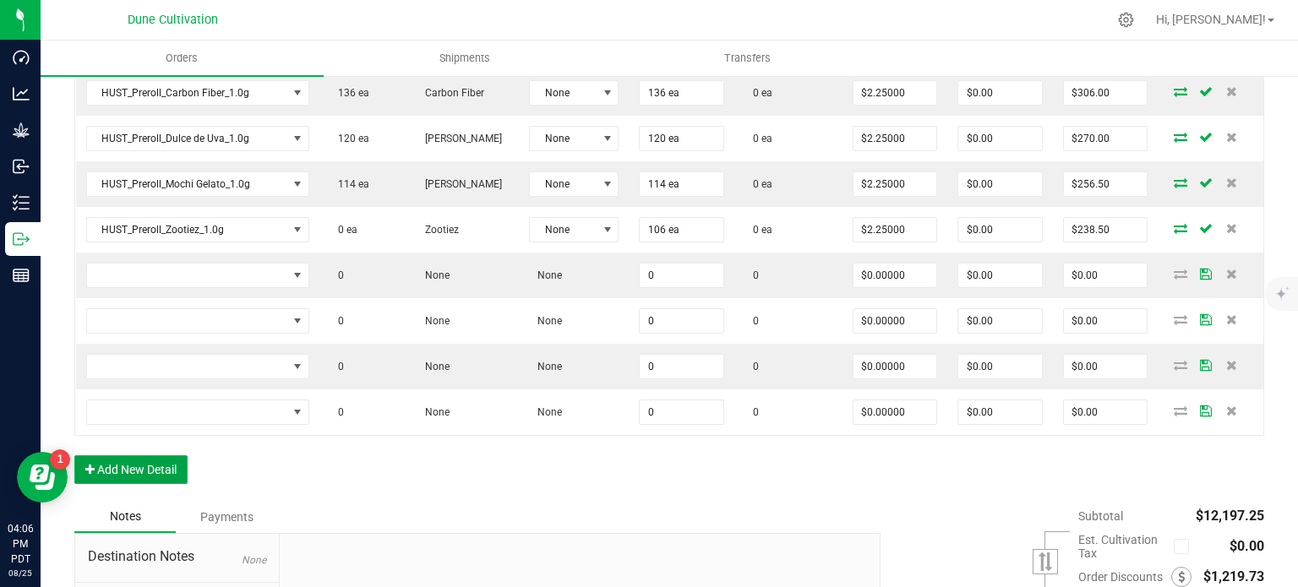
click at [141, 460] on button "Add New Detail" at bounding box center [130, 470] width 113 height 29
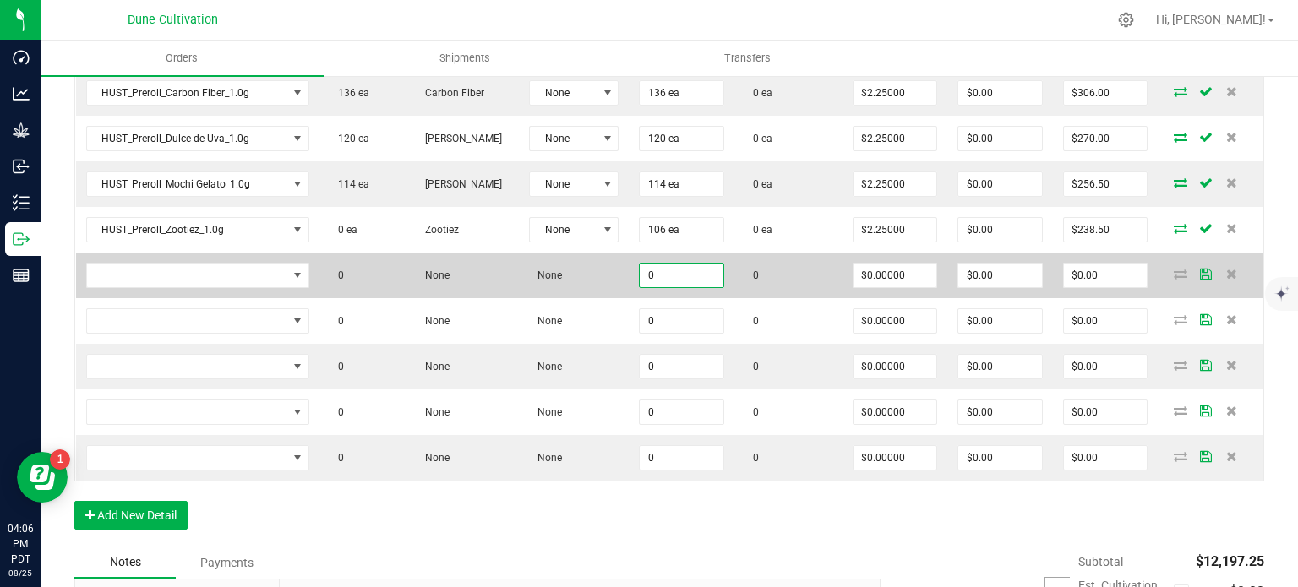
click at [674, 272] on input "0" at bounding box center [682, 276] width 84 height 24
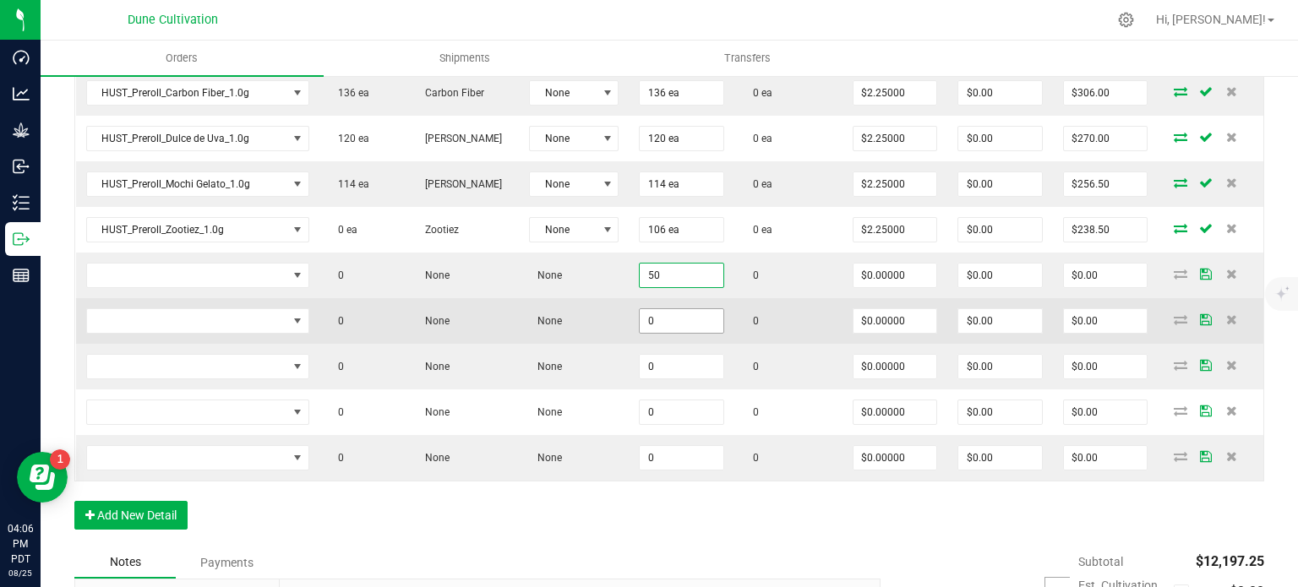
type input "50"
click at [676, 309] on input "0" at bounding box center [682, 321] width 84 height 24
paste input "5"
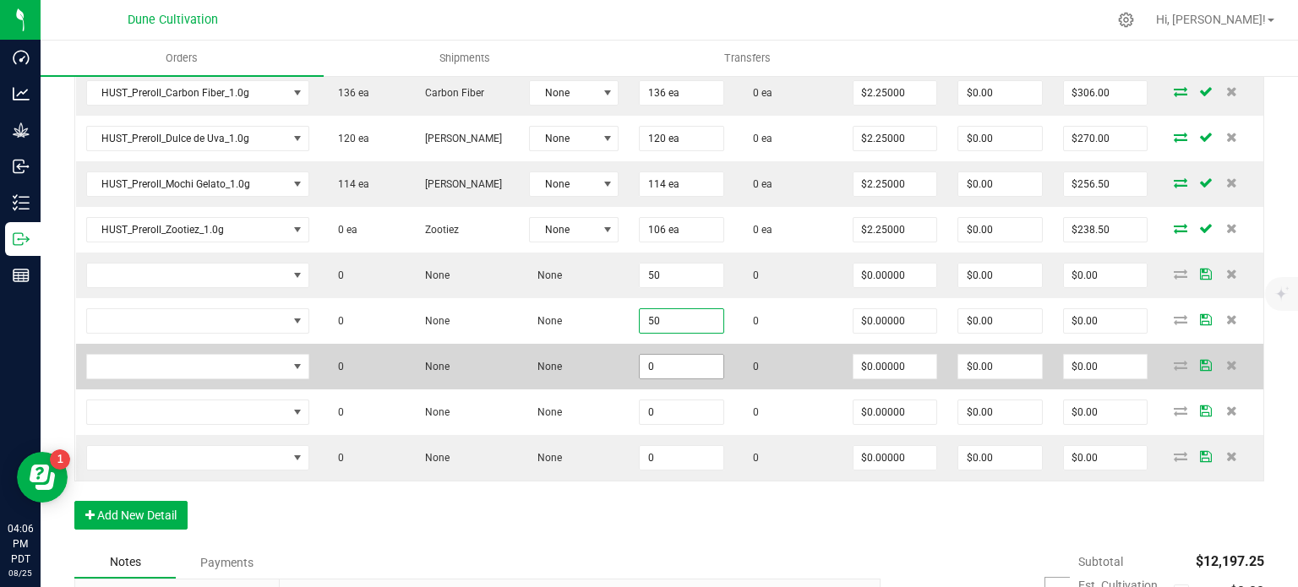
type input "50"
click at [677, 360] on input "0" at bounding box center [682, 367] width 84 height 24
paste input "5"
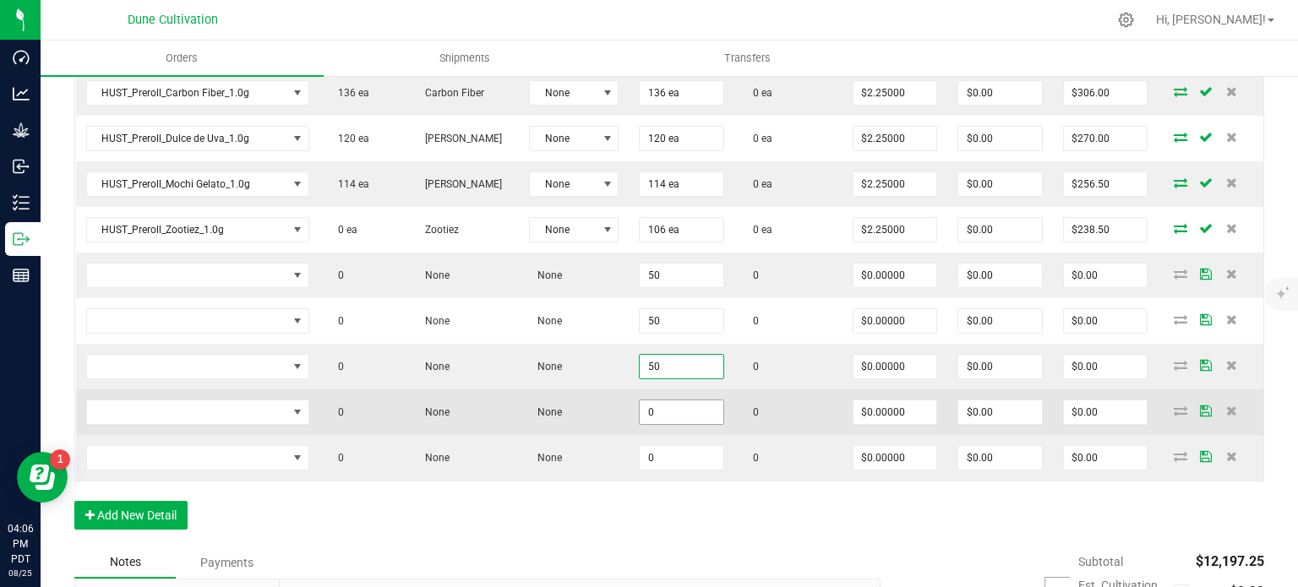
type input "50"
click at [670, 408] on input "0" at bounding box center [682, 413] width 84 height 24
paste input "5"
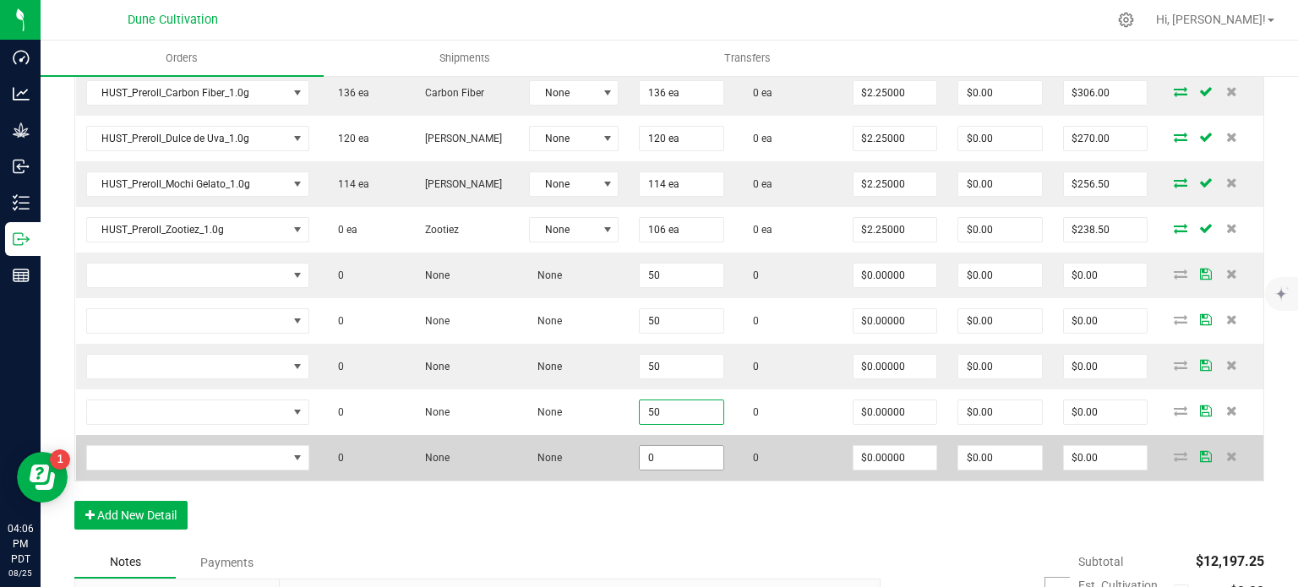
type input "50"
click at [669, 456] on input "0" at bounding box center [682, 458] width 84 height 24
paste input "5"
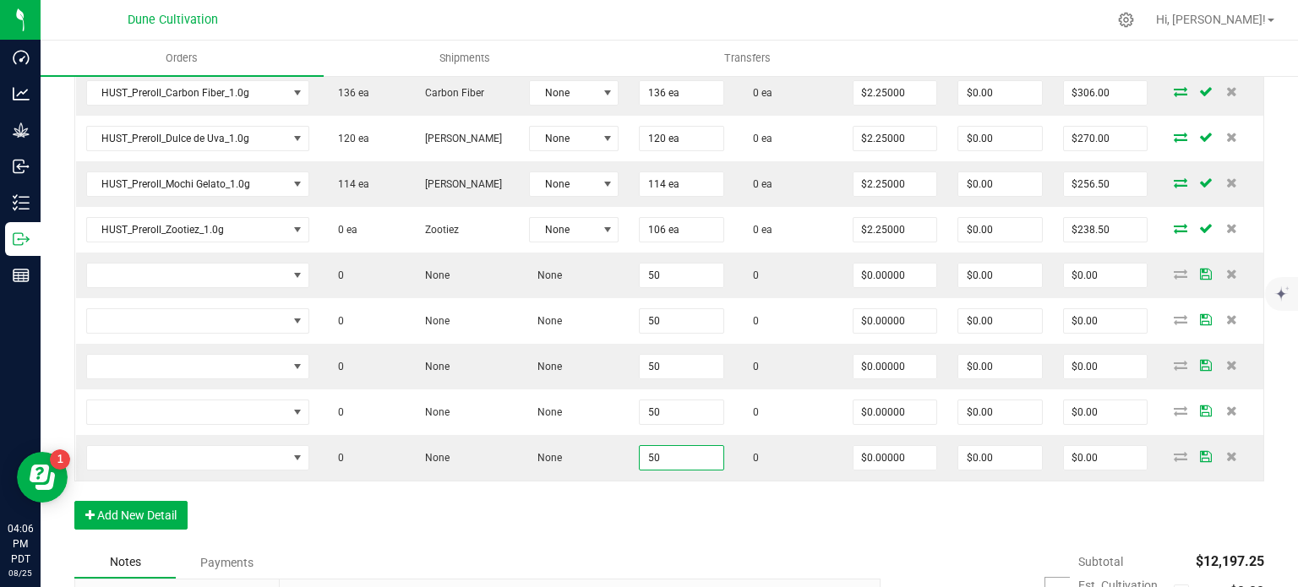
type input "50"
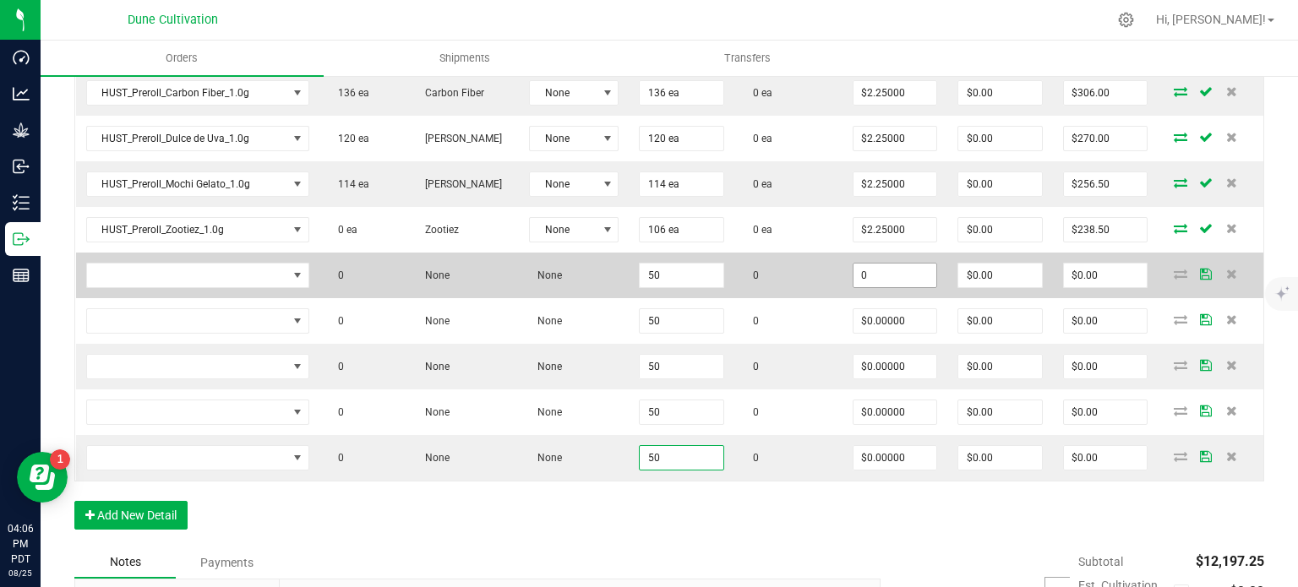
click at [862, 264] on input "0" at bounding box center [896, 276] width 84 height 24
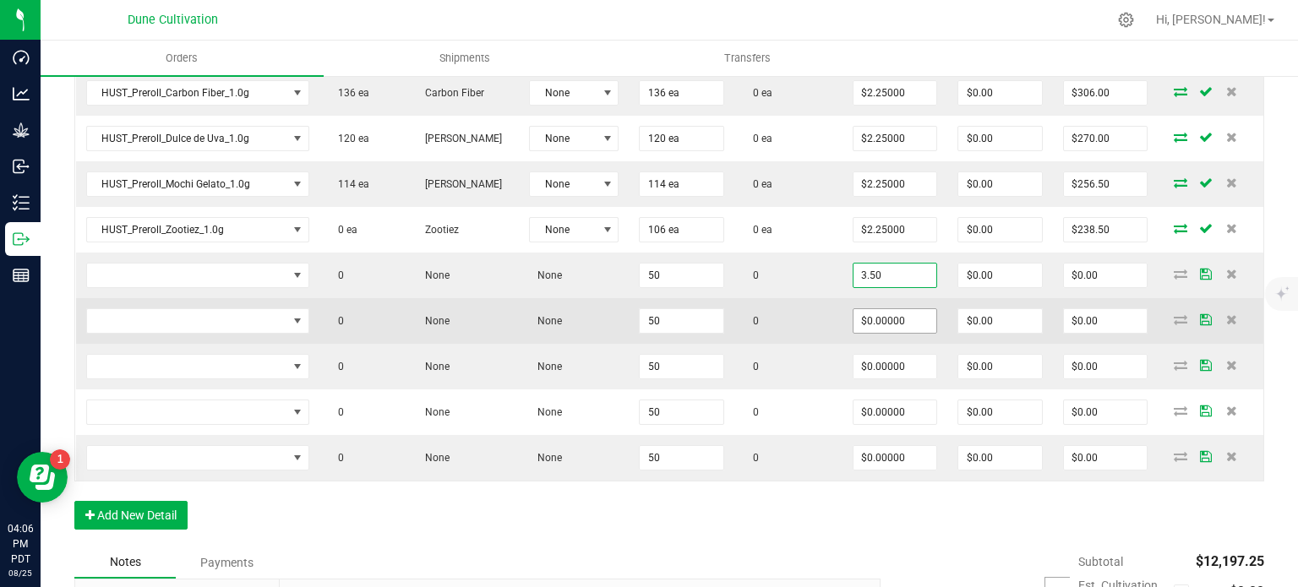
type input "$3.50000"
type input "$175.00"
click at [871, 312] on input "0" at bounding box center [896, 321] width 84 height 24
paste input "3.5"
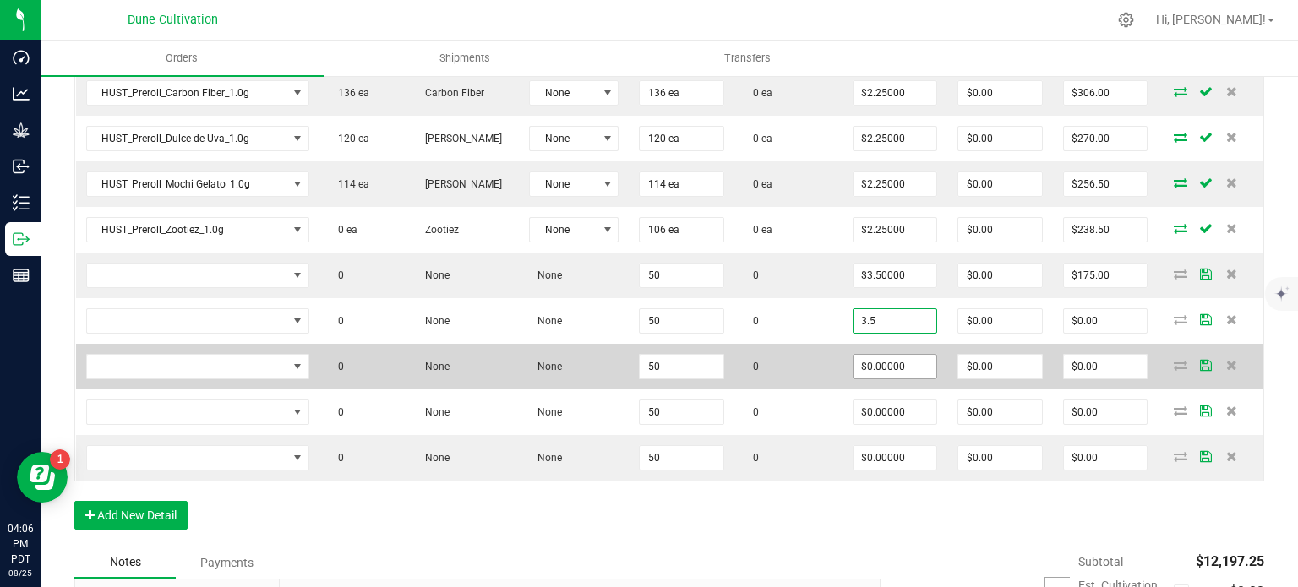
type input "$3.50000"
type input "$175.00"
click at [876, 355] on input "0" at bounding box center [896, 367] width 84 height 24
paste input "3.5"
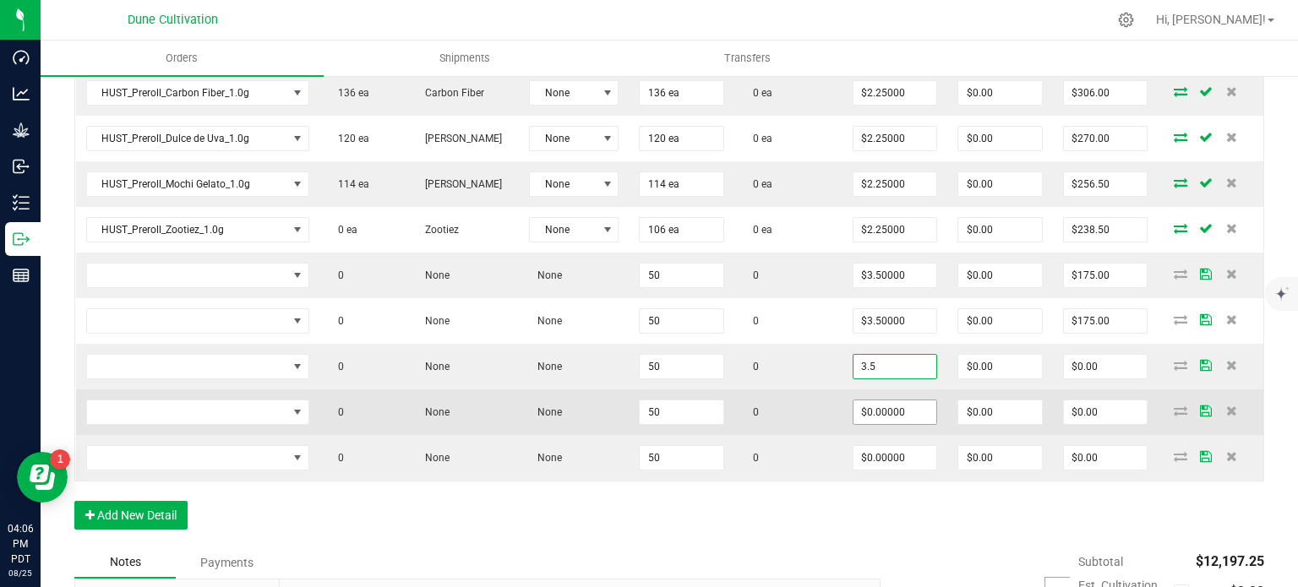
type input "$3.50000"
type input "$175.00"
click at [876, 402] on input "0" at bounding box center [896, 413] width 84 height 24
paste input "3.5"
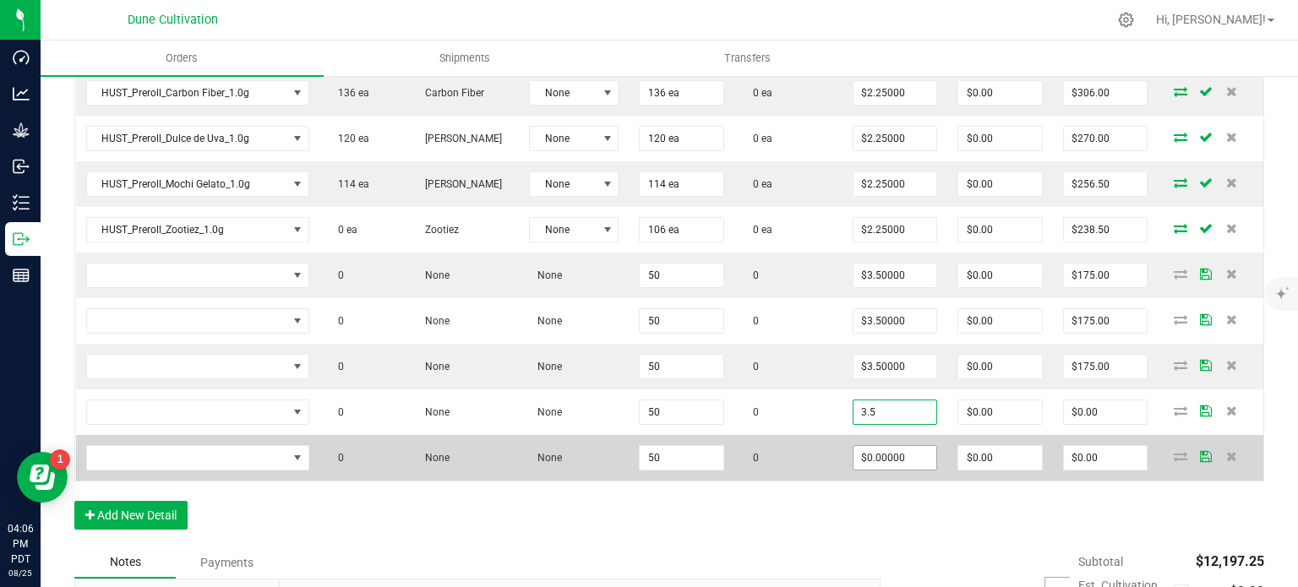
type input "$3.50000"
type input "$175.00"
click at [876, 446] on input "0" at bounding box center [896, 458] width 84 height 24
paste input "3.5"
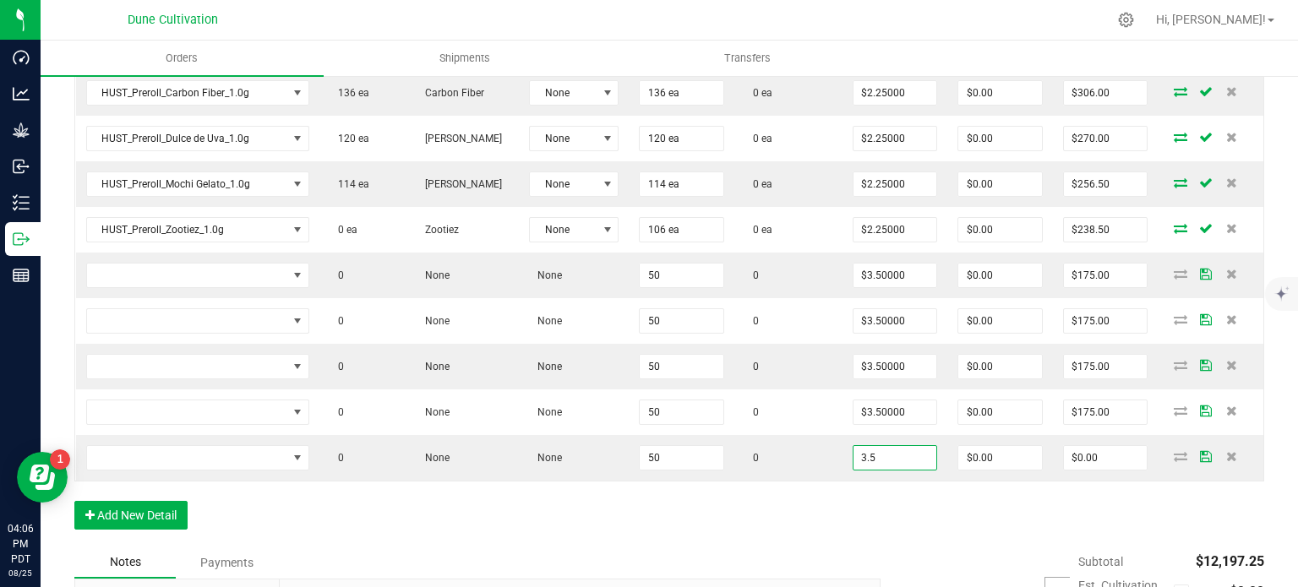
type input "$3.50000"
type input "$175.00"
click at [818, 516] on div "Order Details Print All Labels Item Sellable Strain Lot Number Qty Ordered Qty …" at bounding box center [669, 65] width 1190 height 963
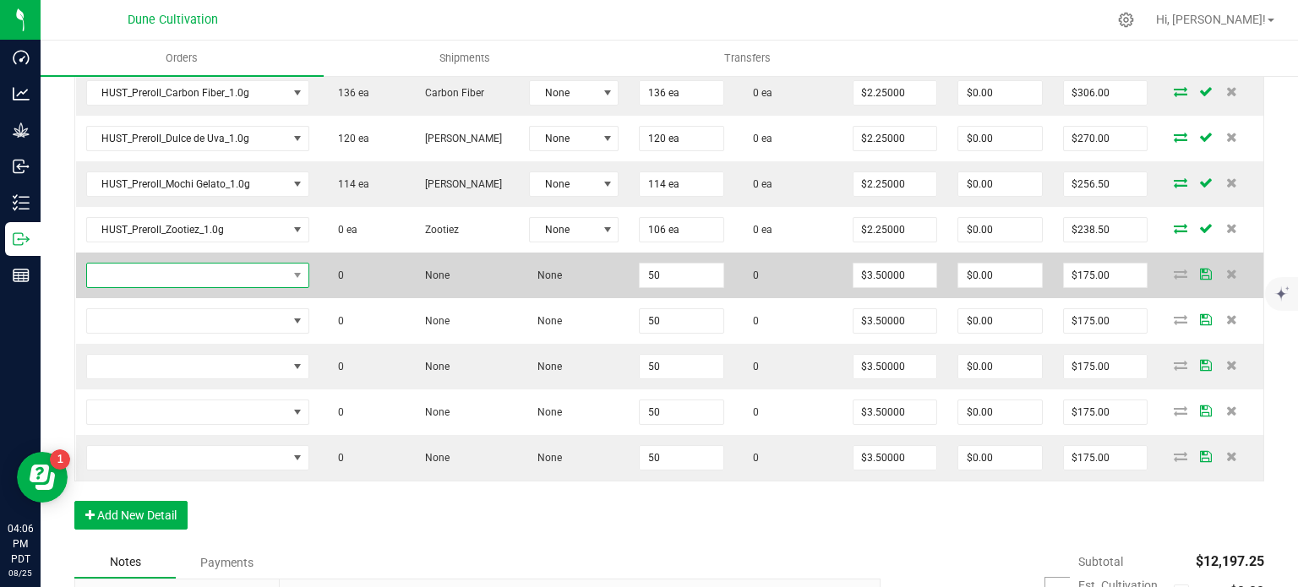
click at [281, 270] on span "NO DATA FOUND" at bounding box center [187, 276] width 200 height 24
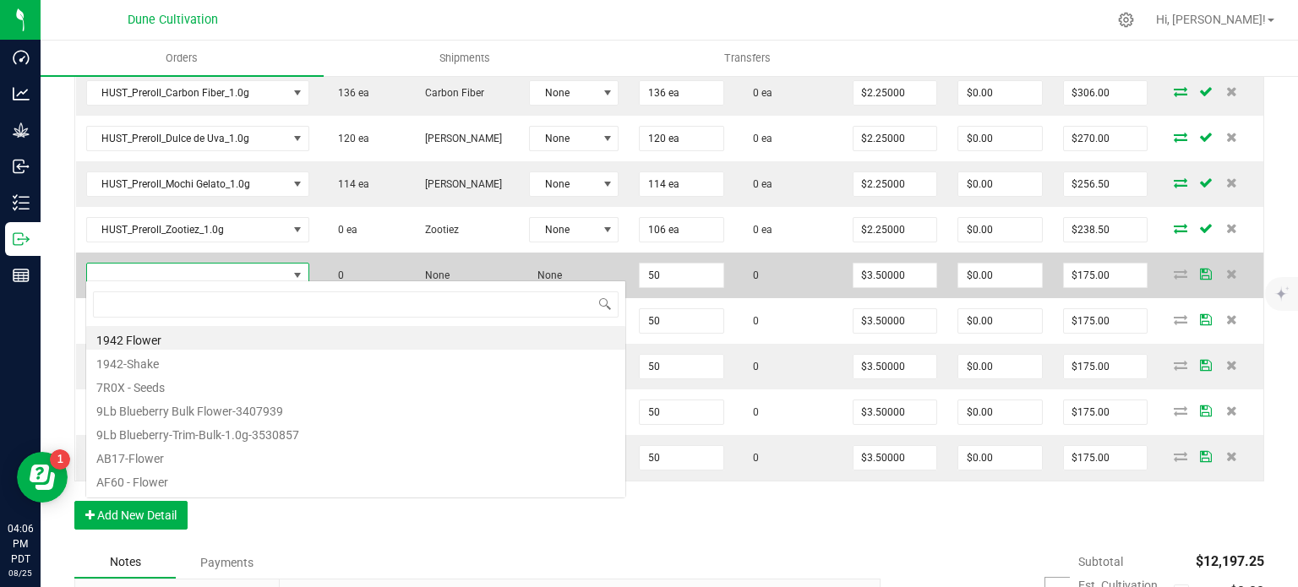
type input "VLAS_Preroll_Pickleback_1.0g"
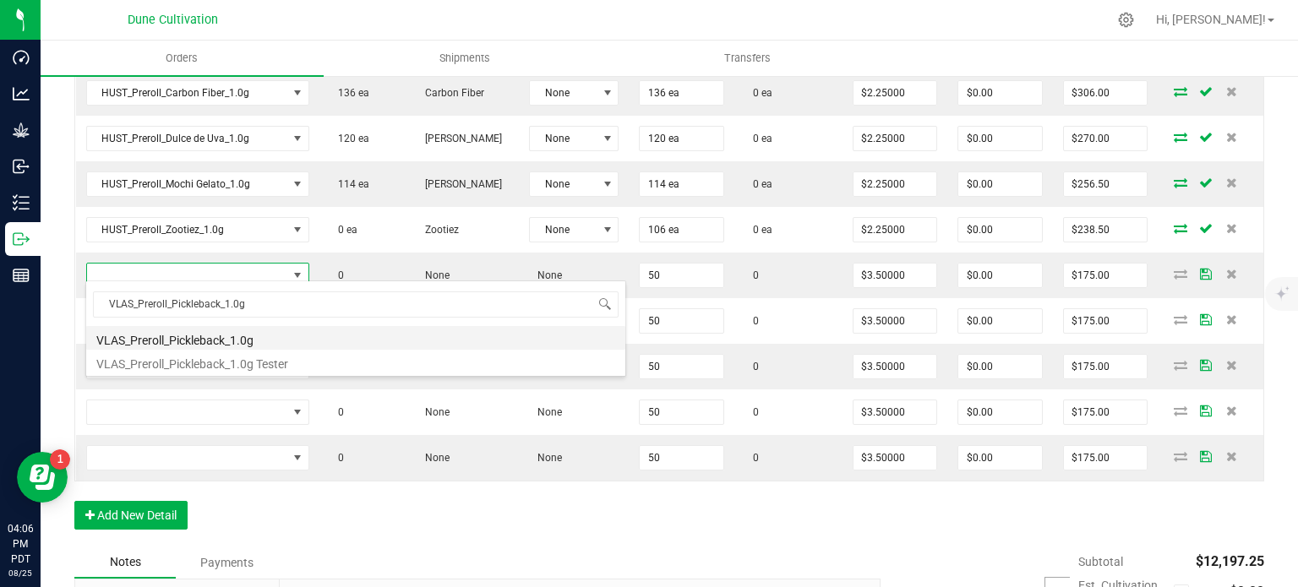
click at [243, 336] on li "VLAS_Preroll_Pickleback_1.0g" at bounding box center [355, 338] width 539 height 24
type input "50 ea"
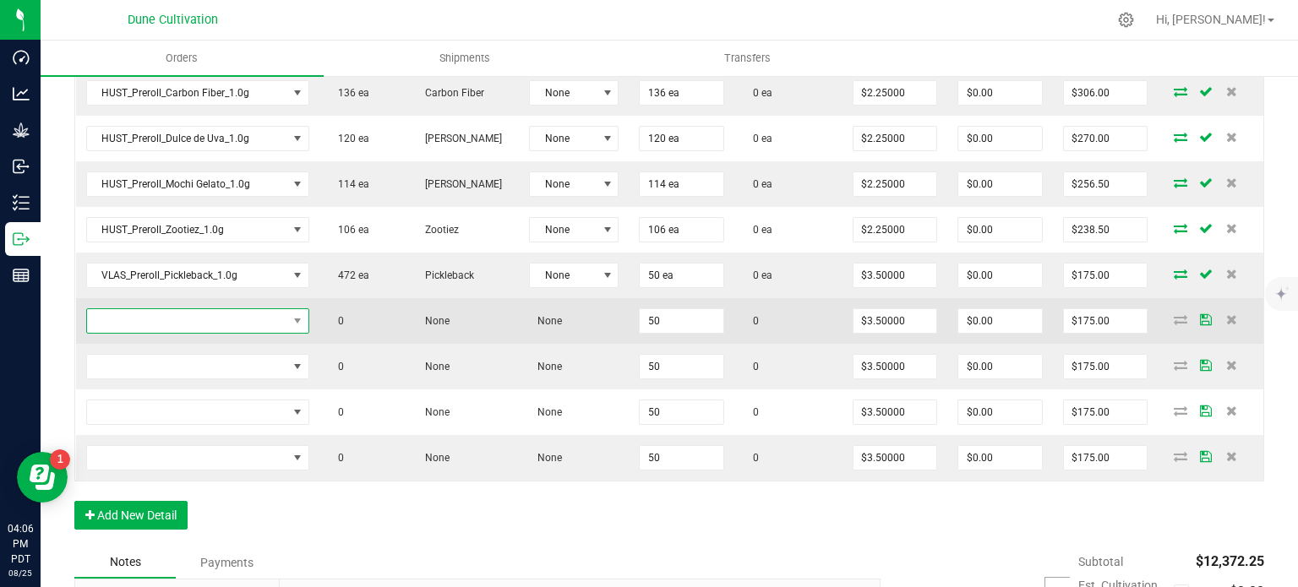
click at [252, 314] on span "NO DATA FOUND" at bounding box center [187, 321] width 200 height 24
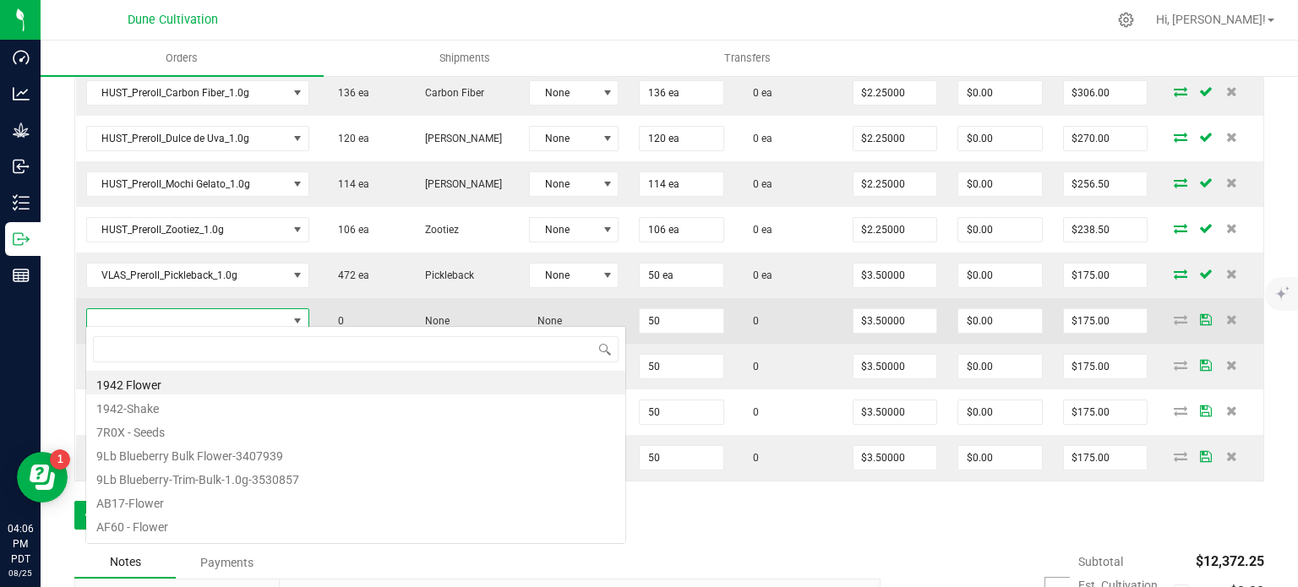
type input "VLAS_Preroll_Frut Loops_1.0g"
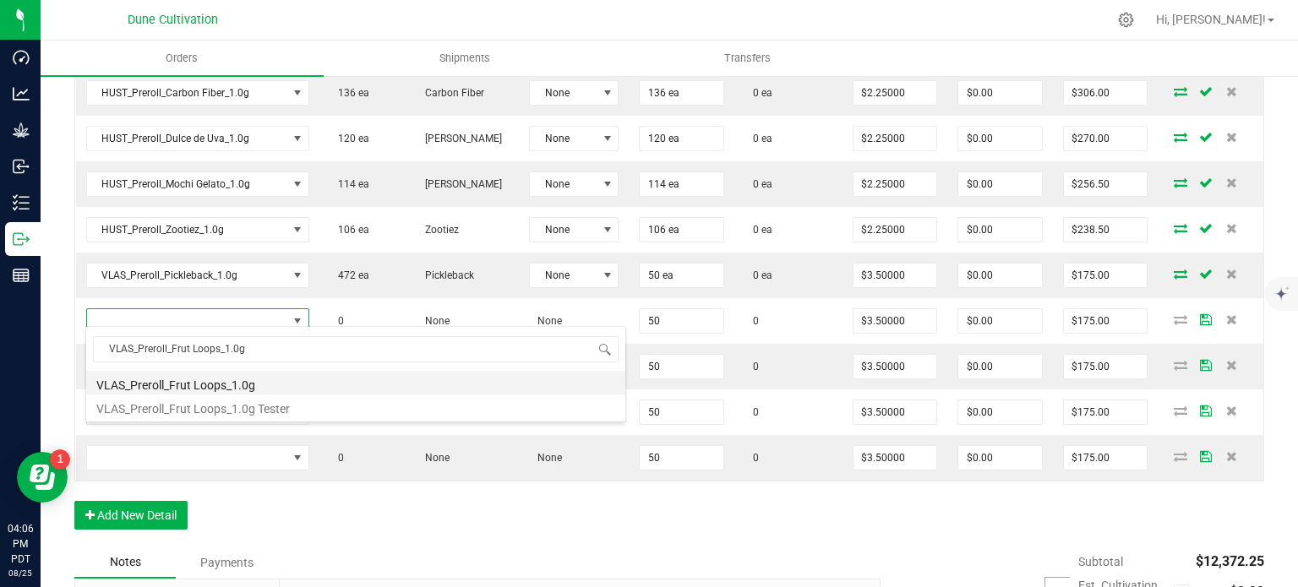
click at [239, 382] on li "VLAS_Preroll_Frut Loops_1.0g" at bounding box center [355, 383] width 539 height 24
type input "50 ea"
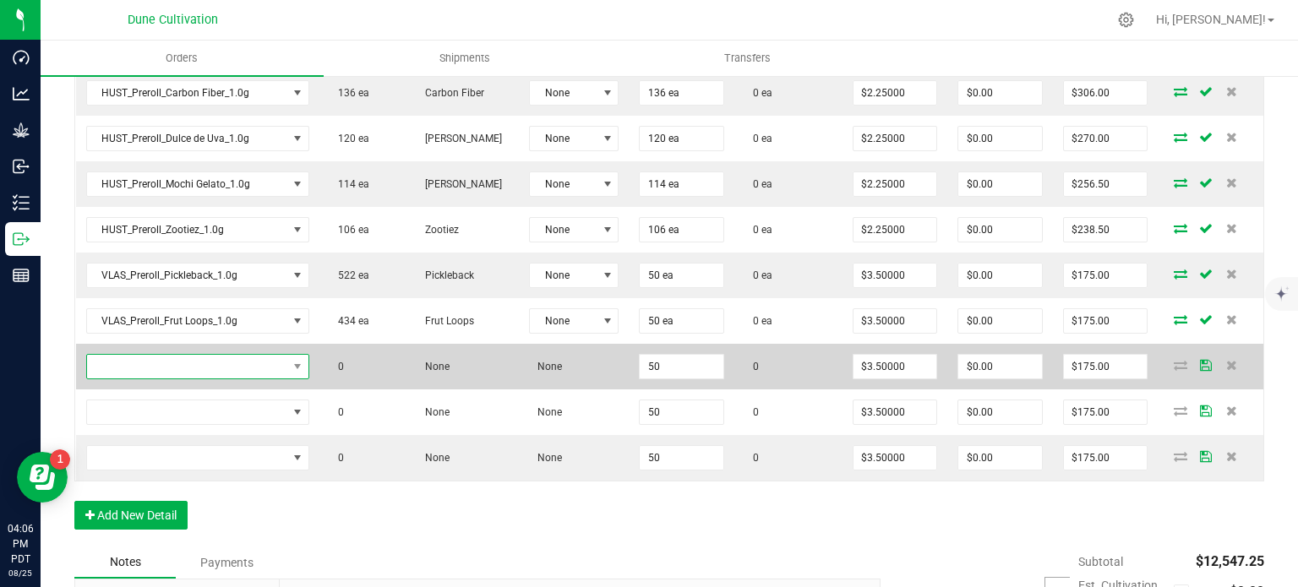
click at [287, 368] on span "NO DATA FOUND" at bounding box center [297, 367] width 21 height 24
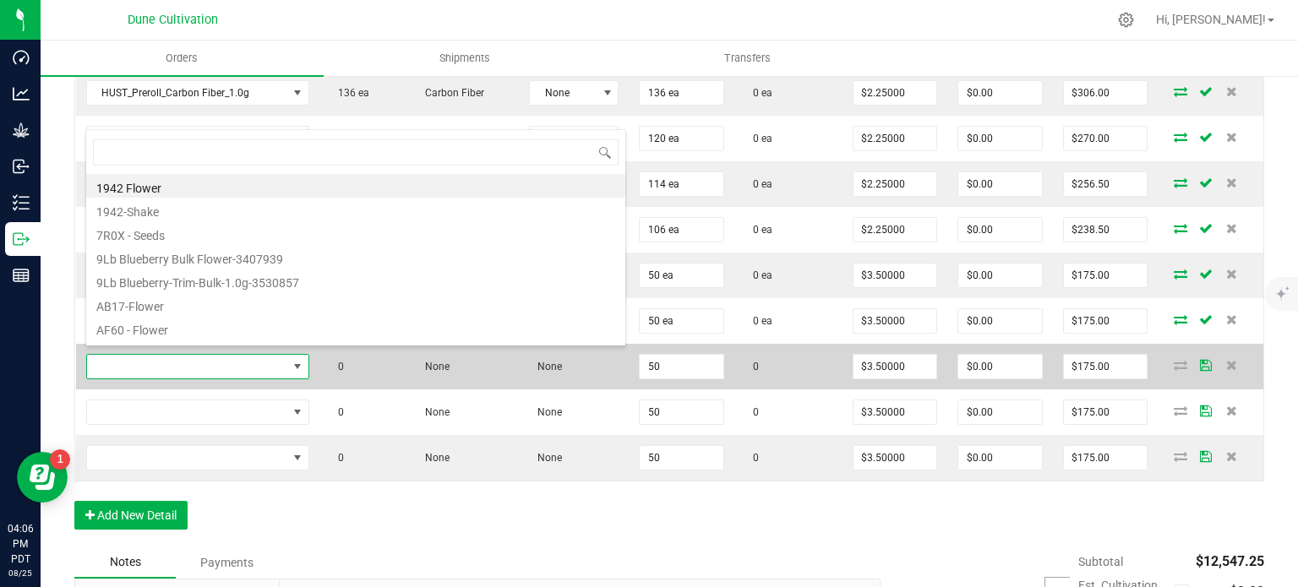
type input "VLAS_Preroll_Alaskan Thunderfuck_1.0g"
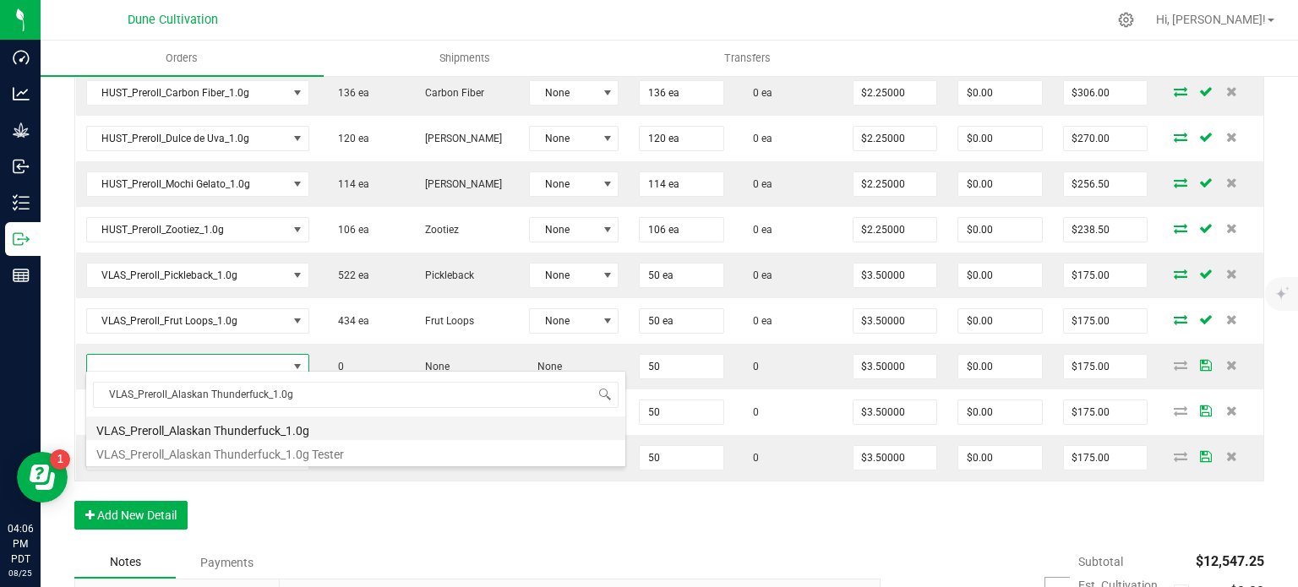
click at [222, 424] on li "VLAS_Preroll_Alaskan Thunderfuck_1.0g" at bounding box center [355, 429] width 539 height 24
type input "50 ea"
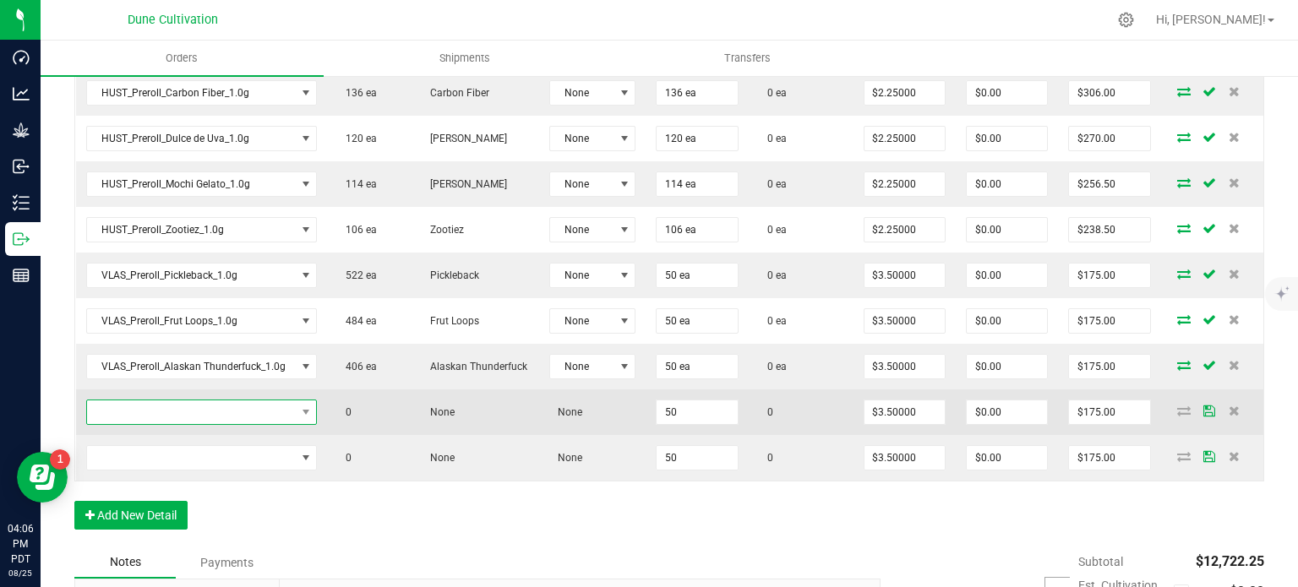
click at [277, 410] on span "NO DATA FOUND" at bounding box center [191, 413] width 209 height 24
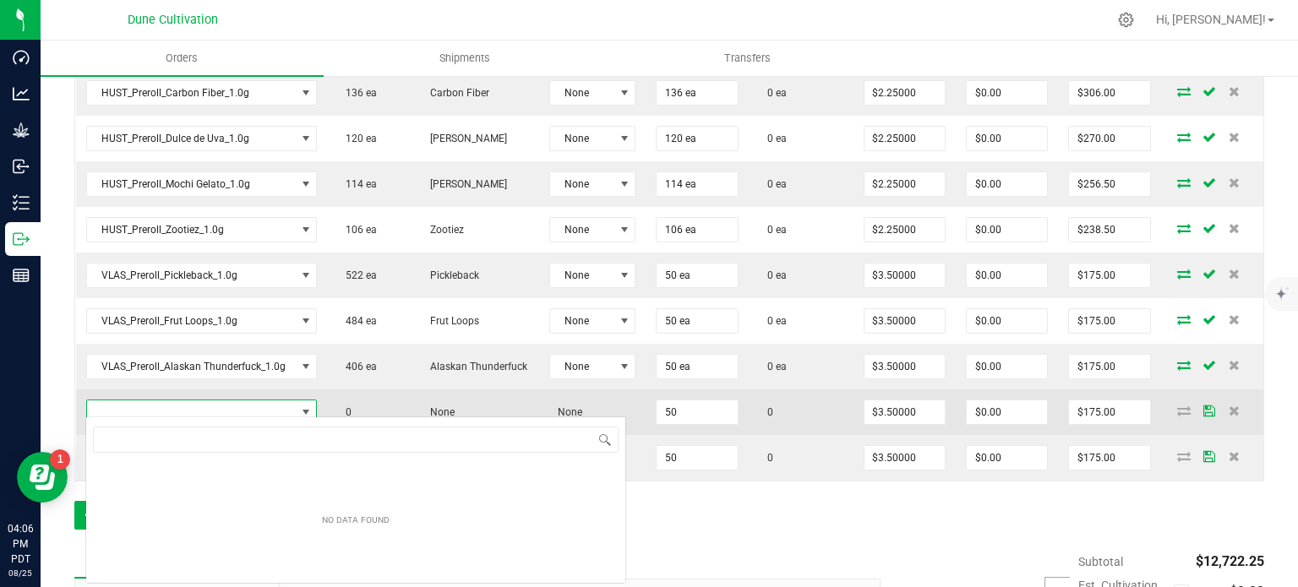
type input "VLAS_Preroll_Lemonatti_1.0g"
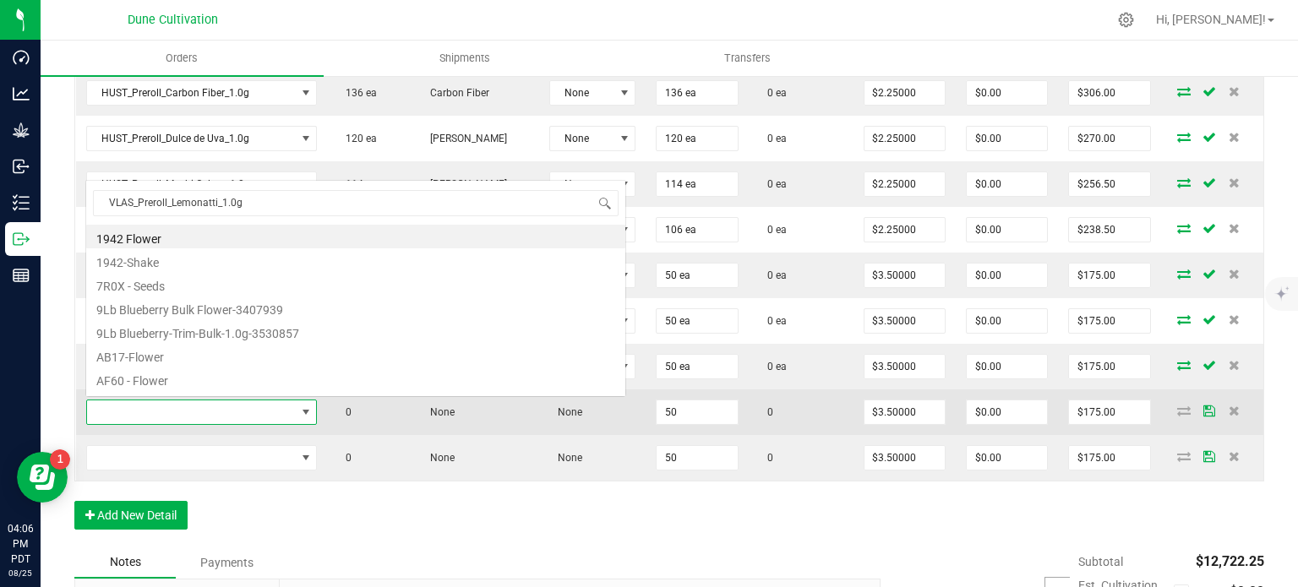
scroll to position [25, 227]
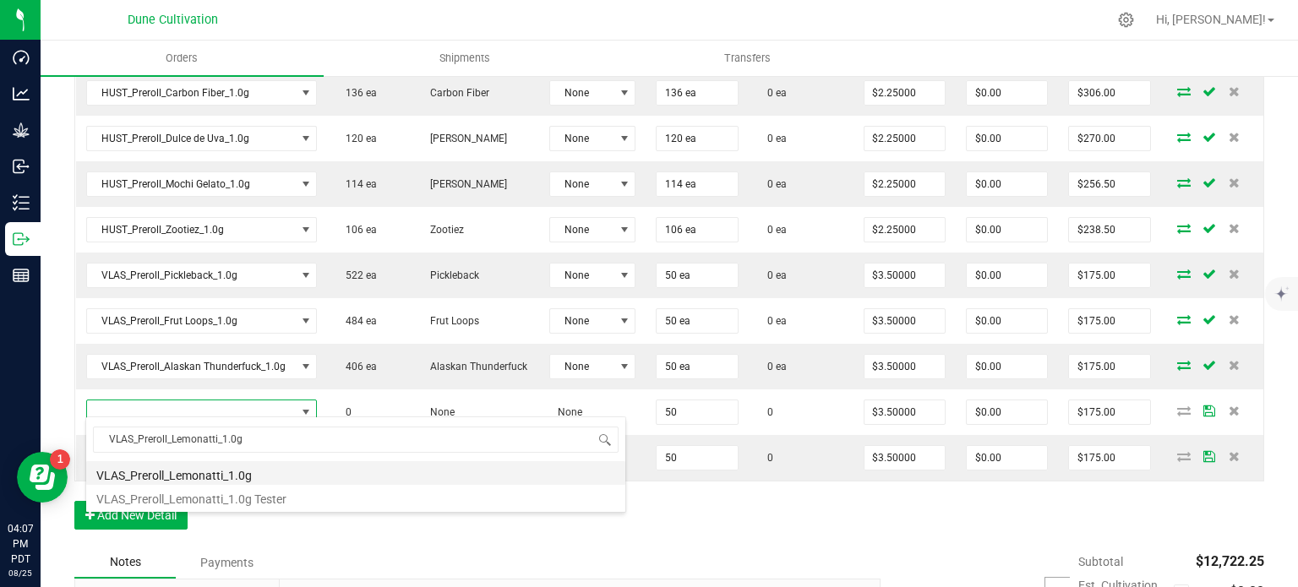
click at [258, 469] on li "VLAS_Preroll_Lemonatti_1.0g" at bounding box center [355, 474] width 539 height 24
type input "50 ea"
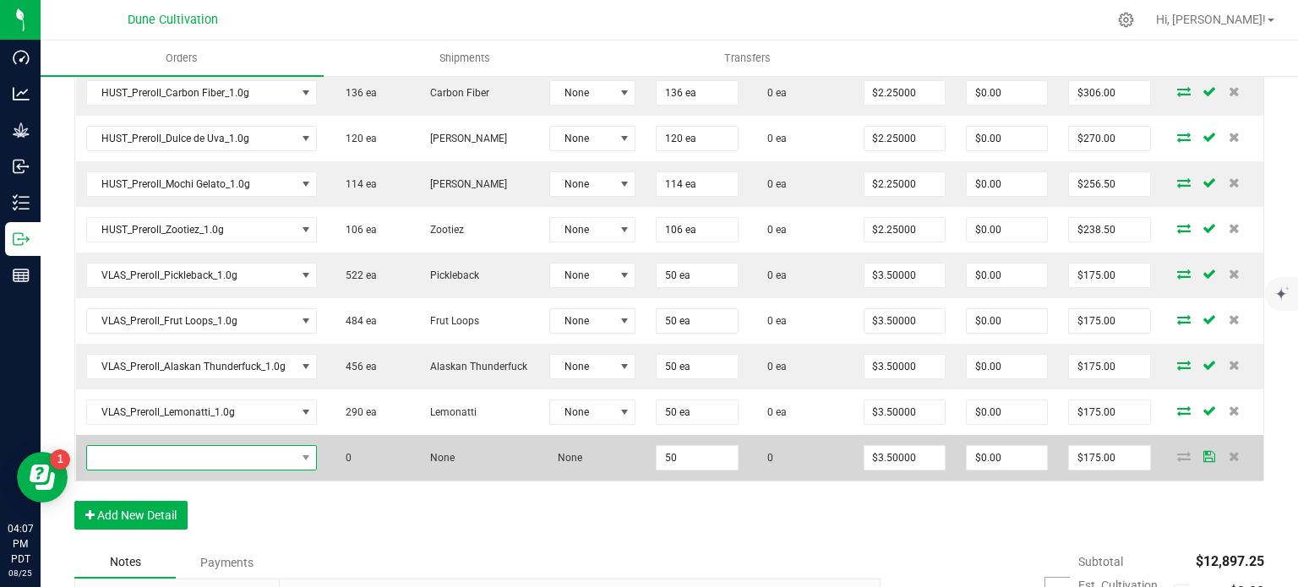
click at [248, 454] on span "NO DATA FOUND" at bounding box center [191, 458] width 209 height 24
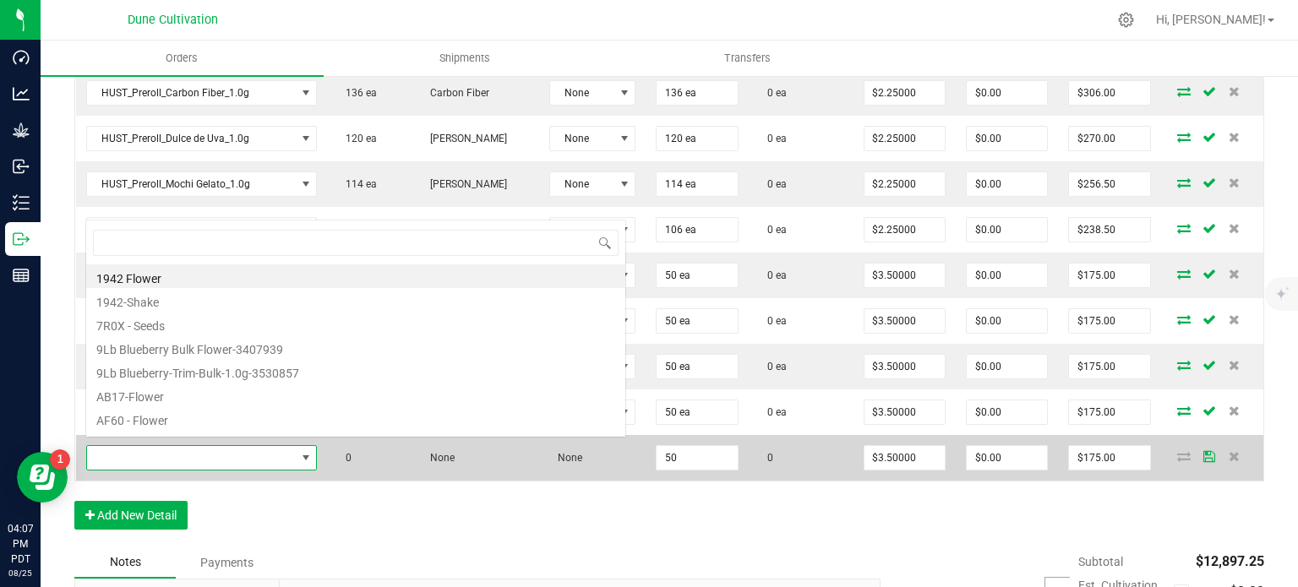
type input "VLAS_Preroll_Grape Crush_1.0g"
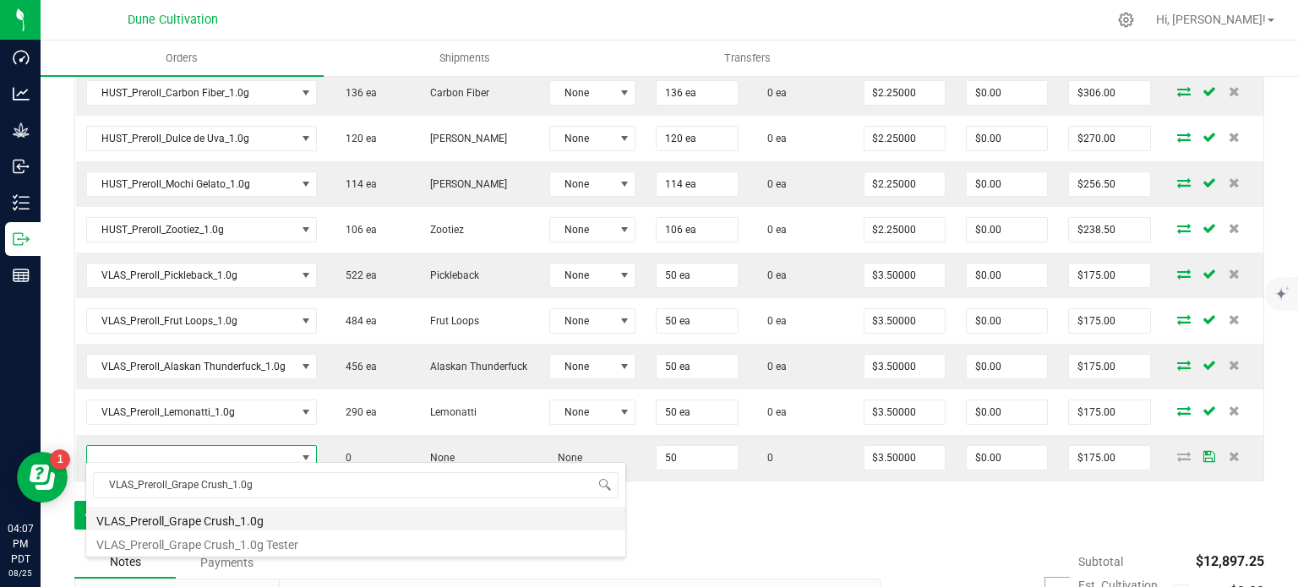
click at [260, 522] on li "VLAS_Preroll_Grape Crush_1.0g" at bounding box center [355, 519] width 539 height 24
type input "50 ea"
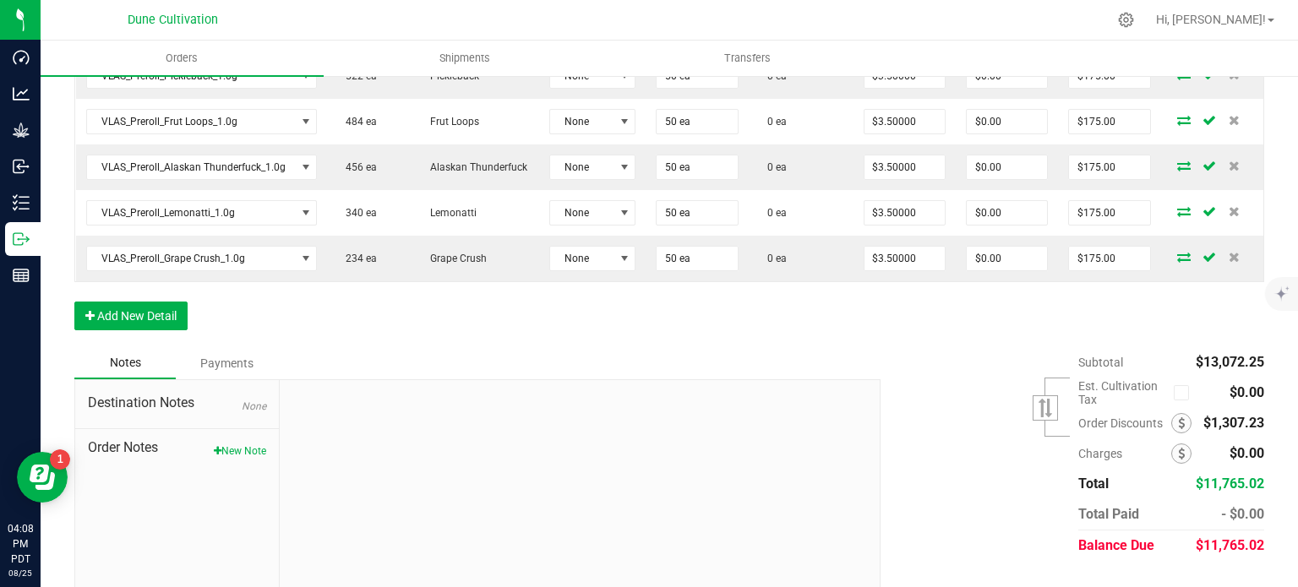
scroll to position [1194, 0]
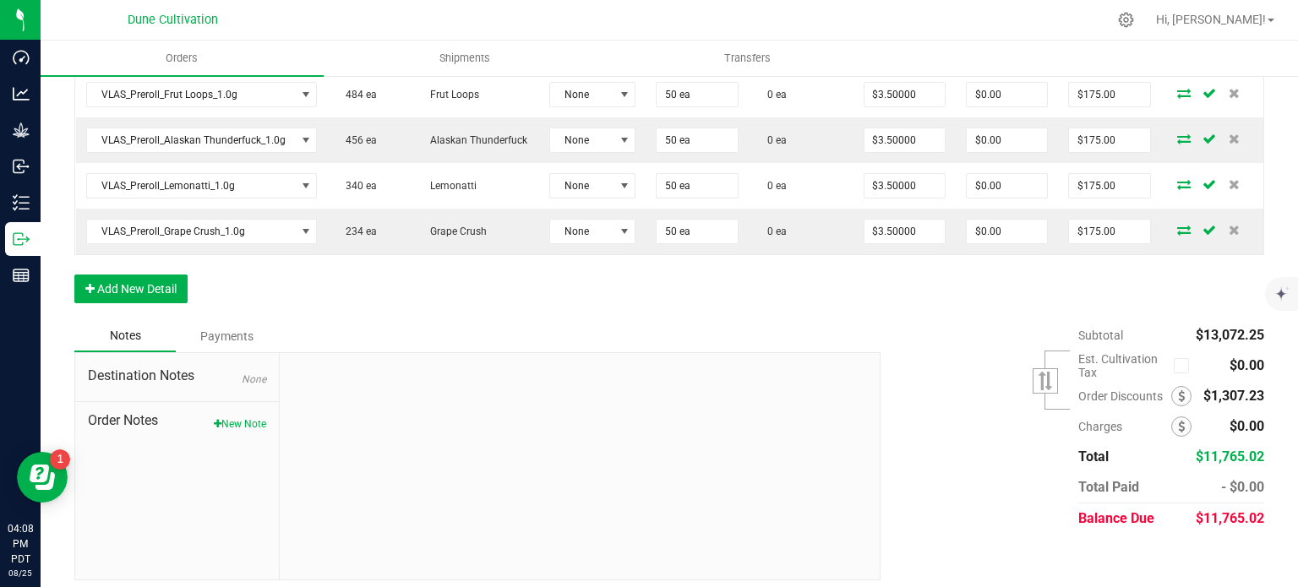
click at [1228, 511] on span "$11,765.02" at bounding box center [1230, 519] width 68 height 16
copy span "11,765.02"
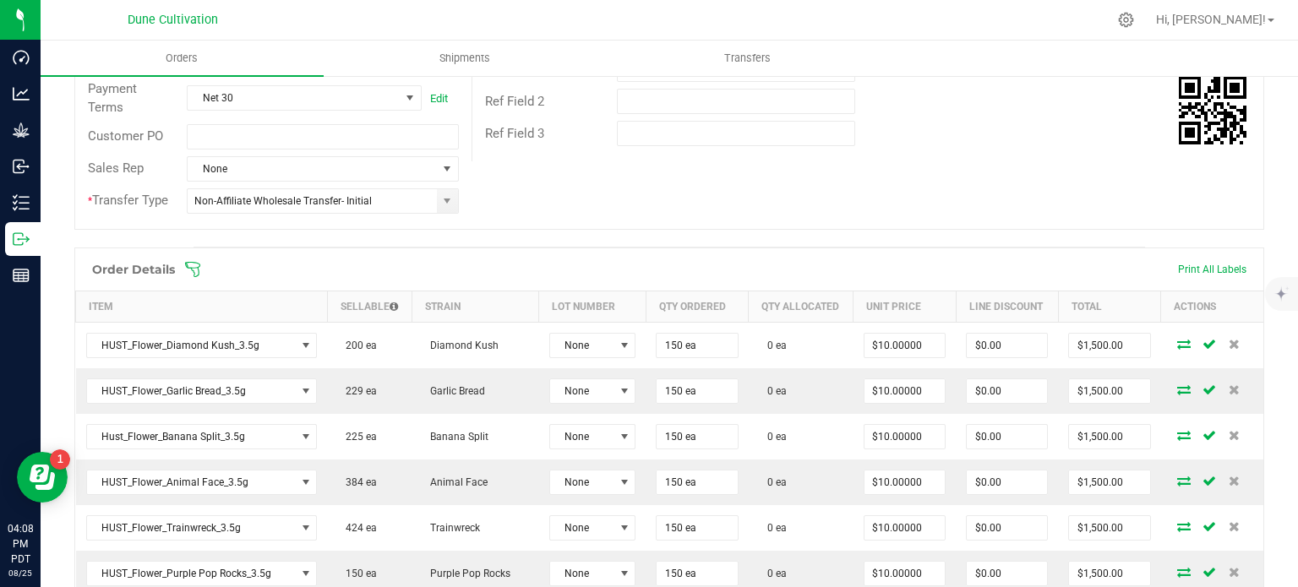
scroll to position [297, 0]
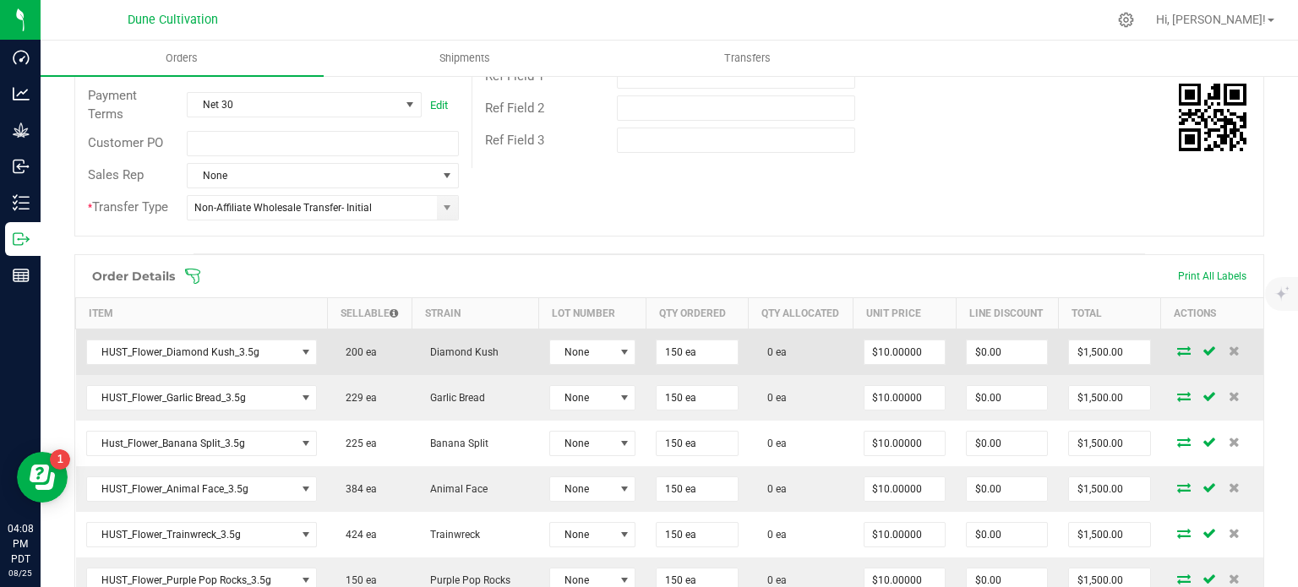
click at [1177, 349] on icon at bounding box center [1184, 351] width 14 height 10
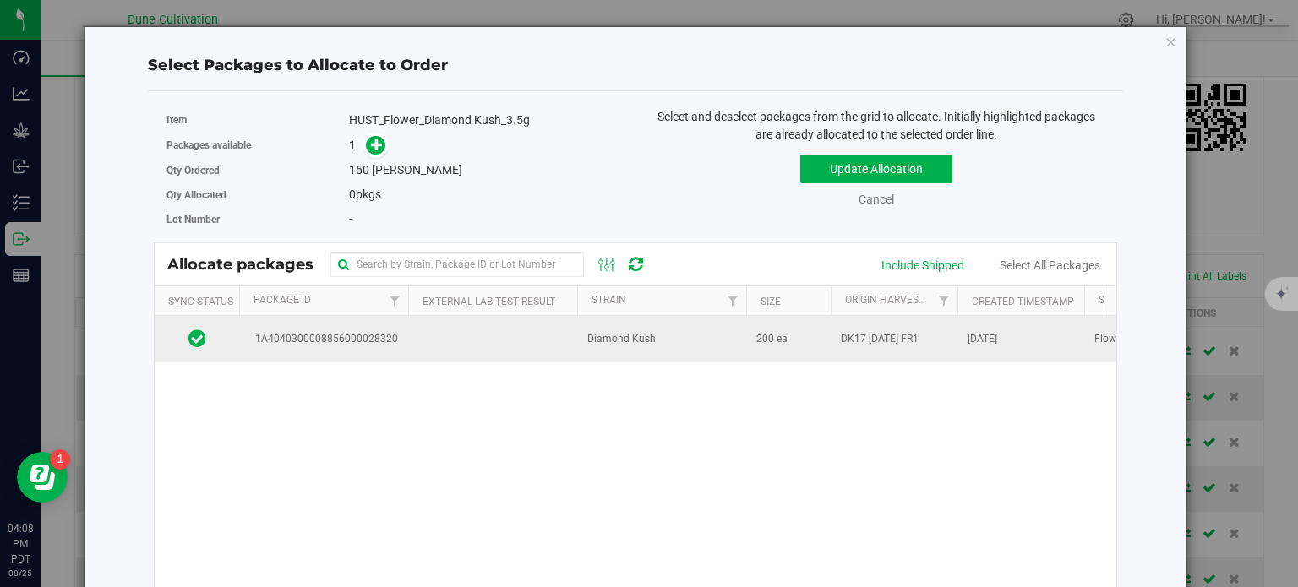
click at [376, 342] on span "1A4040300008856000028320" at bounding box center [323, 339] width 149 height 16
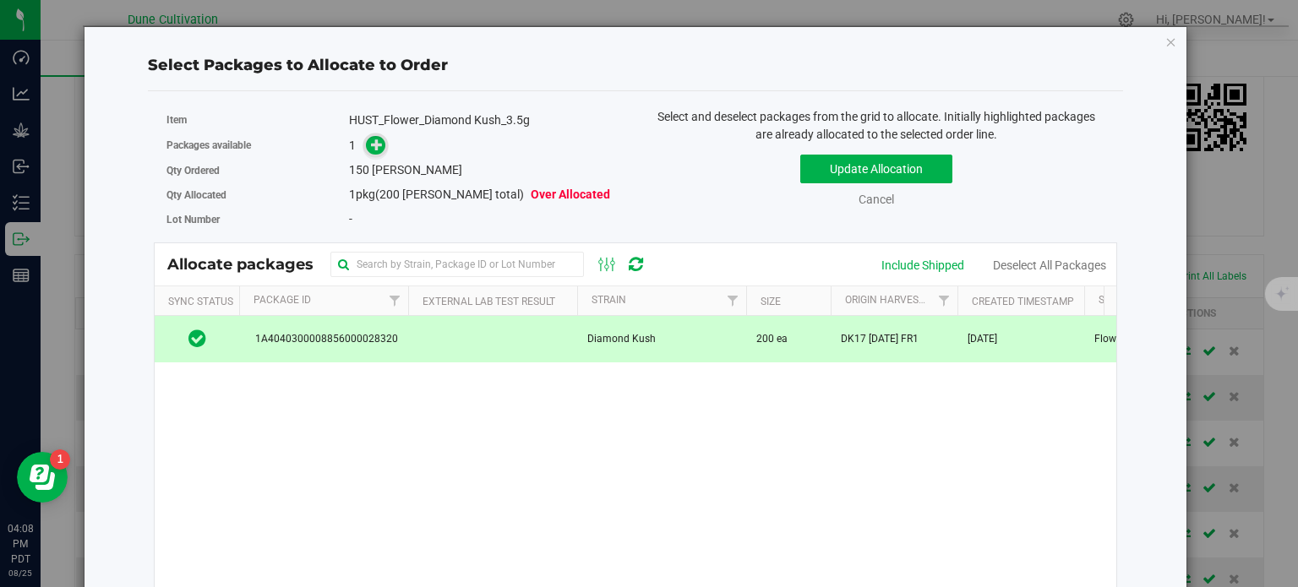
click at [379, 142] on icon at bounding box center [377, 145] width 12 height 12
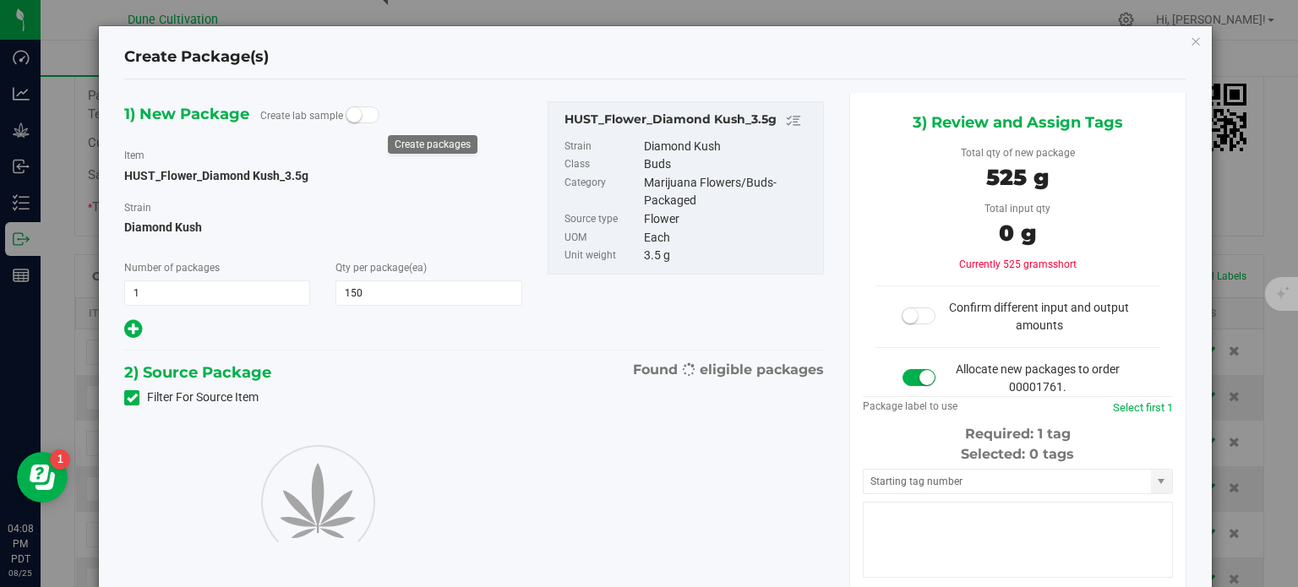
type input "150"
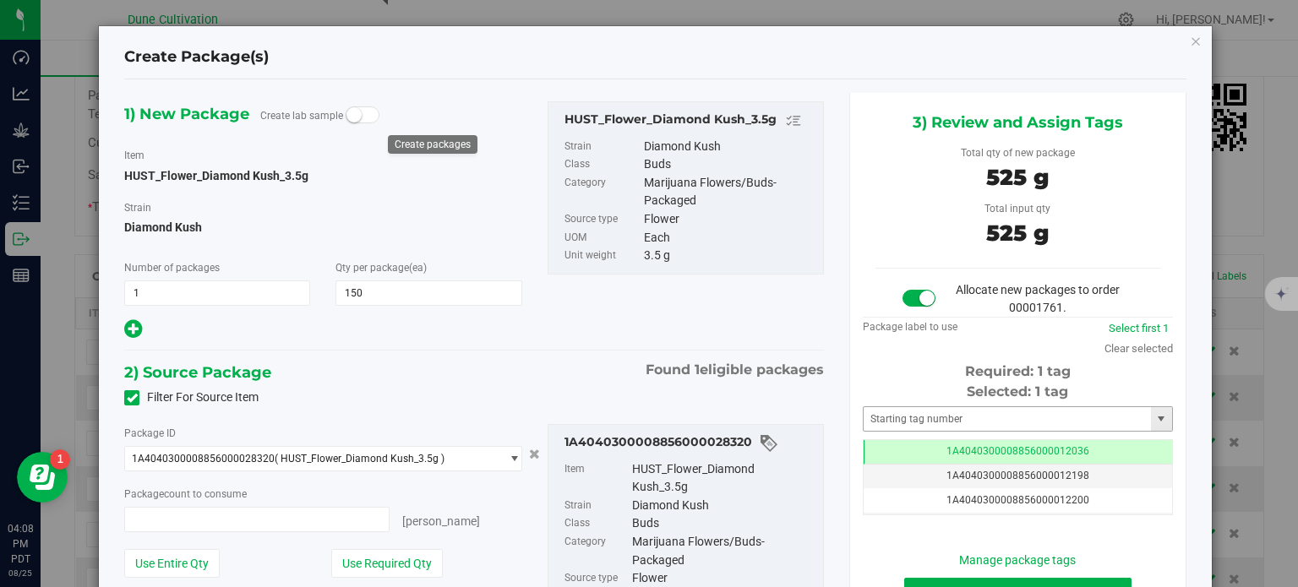
type input "150 ea"
click at [917, 445] on td "1A4040300008856000012036" at bounding box center [1018, 452] width 309 height 25
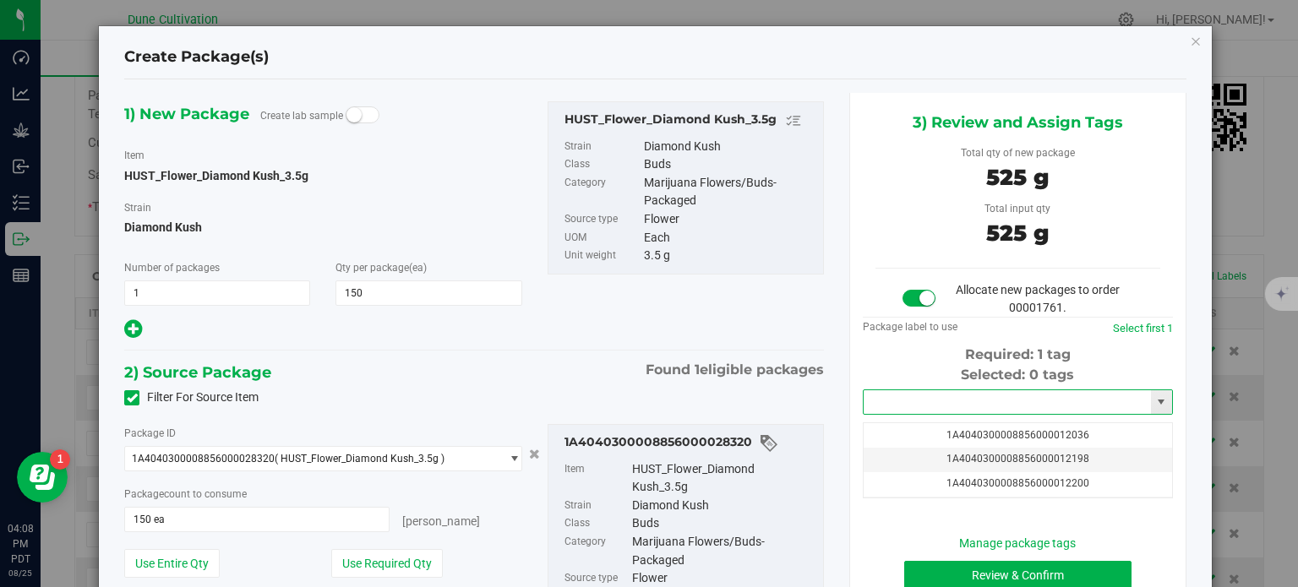
click at [913, 402] on input "text" at bounding box center [1007, 403] width 287 height 24
click at [920, 439] on li "1A4040300008856000032364" at bounding box center [1007, 430] width 305 height 25
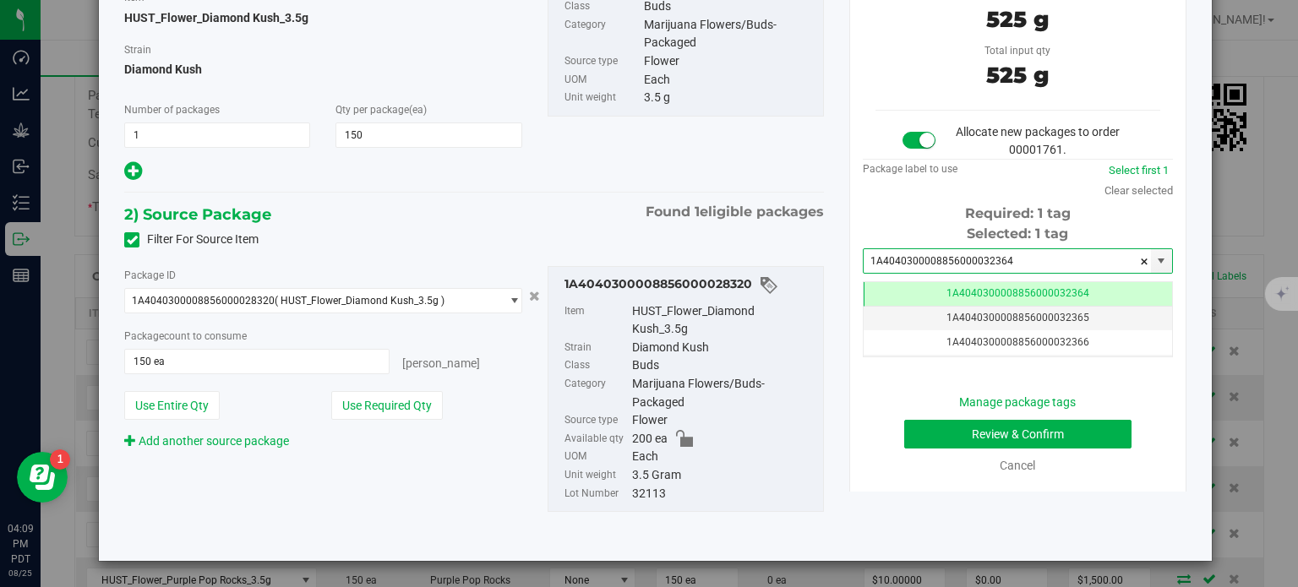
type input "1A4040300008856000032364"
click at [926, 432] on button "Review & Confirm" at bounding box center [1017, 434] width 227 height 29
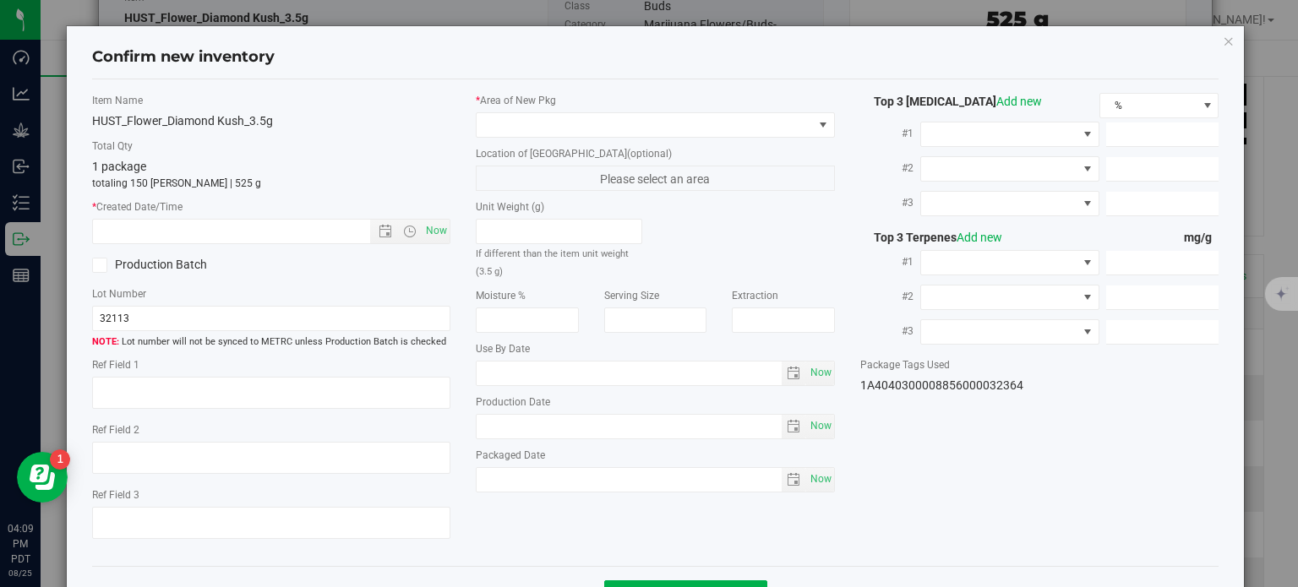
type textarea "34.9028%"
type textarea "DK17"
type textarea "<LOQ"
type input "390.7880"
type input "17.1411"
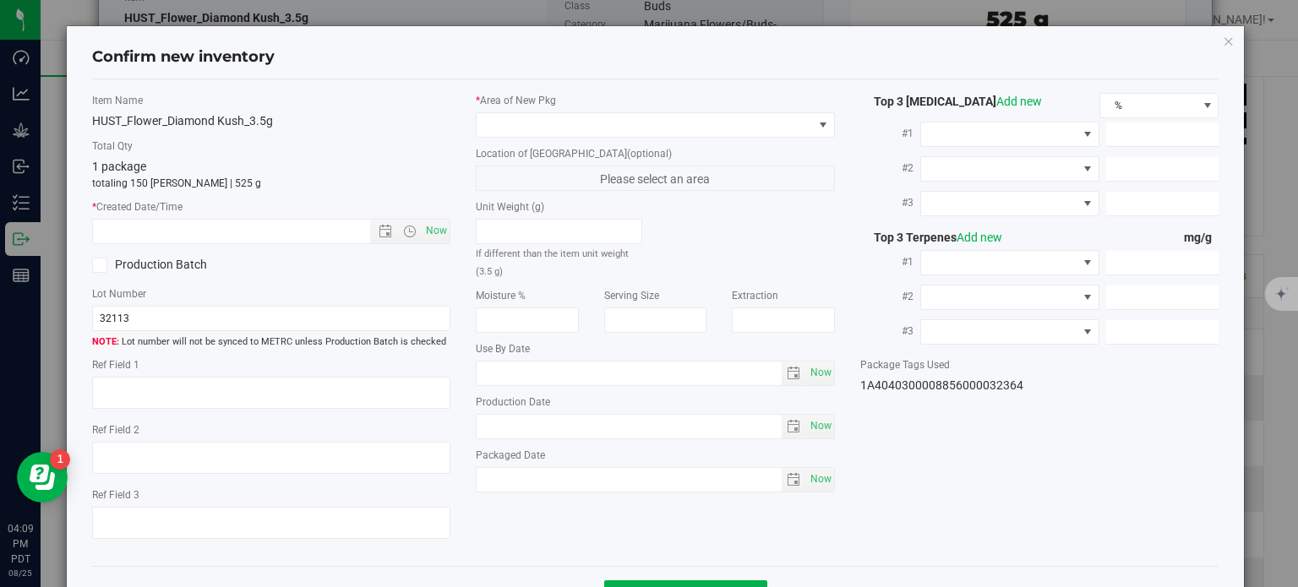
type input "6.3071"
type input "6.0750"
type input "3.8230"
type input "2.9490"
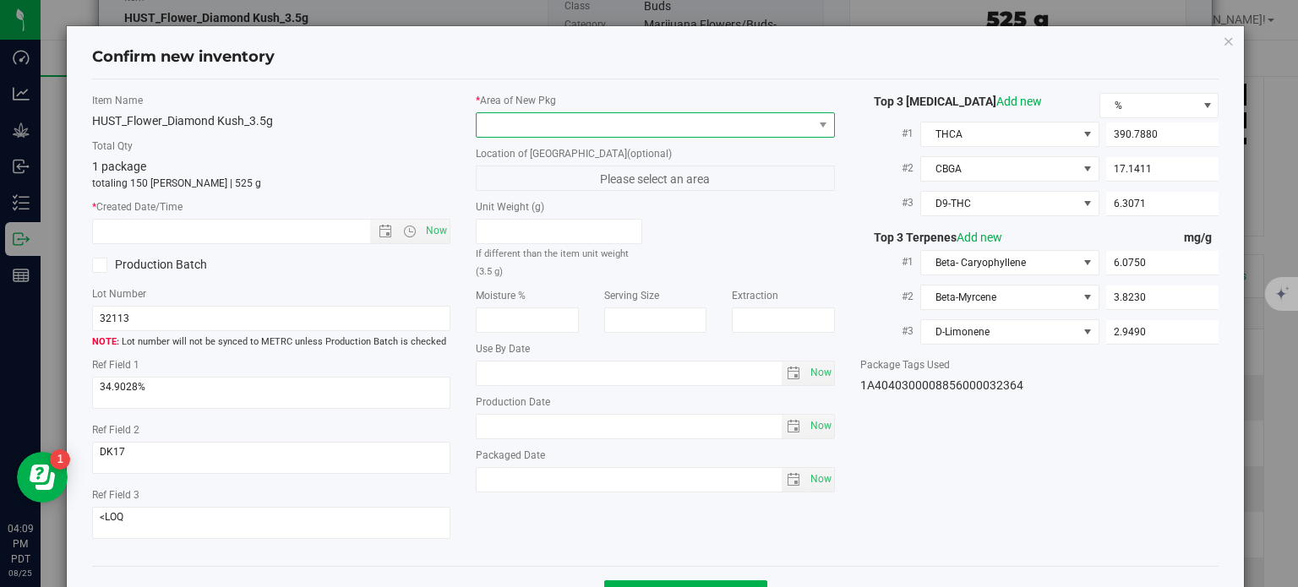
click at [572, 134] on span at bounding box center [645, 125] width 336 height 24
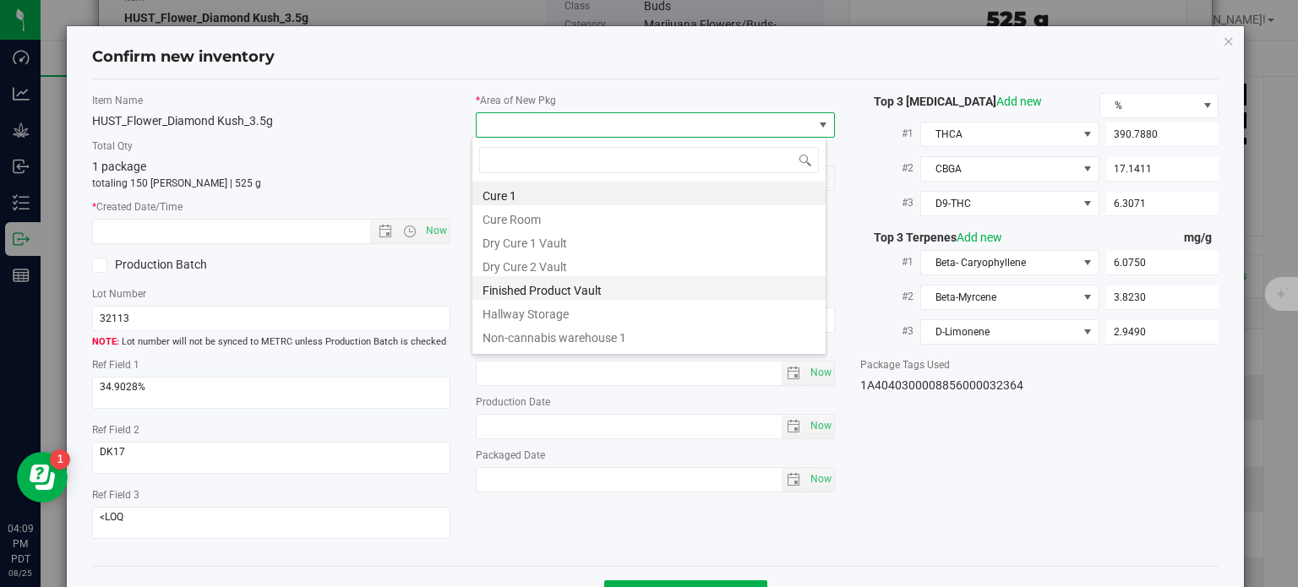
click at [546, 283] on li "Finished Product Vault" at bounding box center [649, 288] width 353 height 24
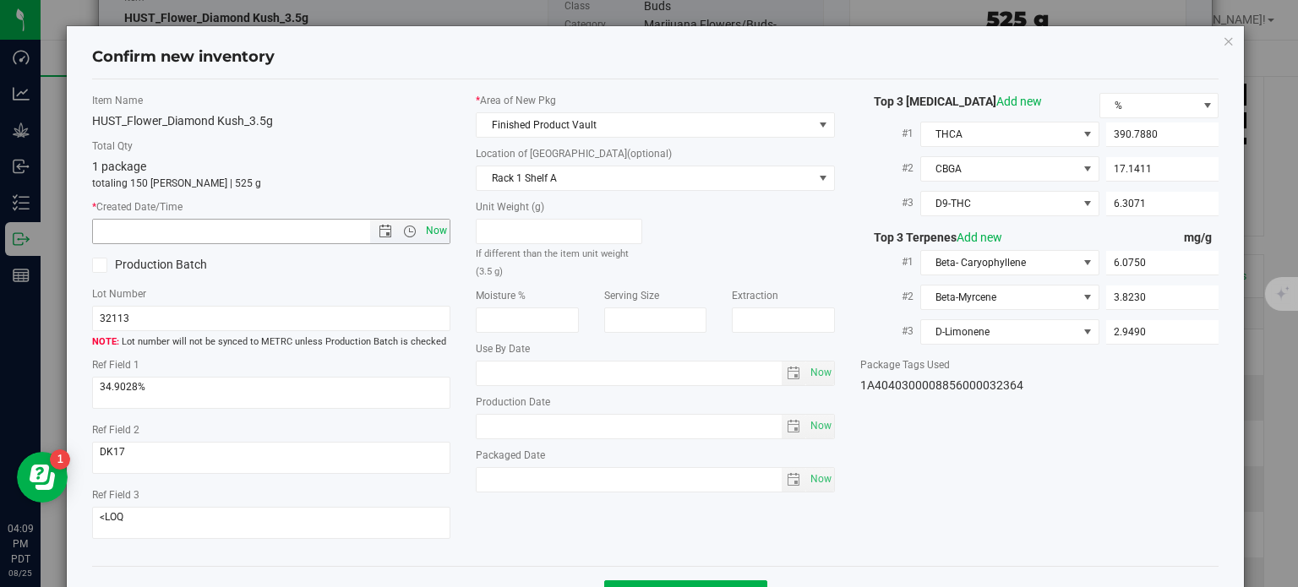
click at [440, 239] on span "Now" at bounding box center [437, 231] width 29 height 25
type input "[DATE] 4:09 PM"
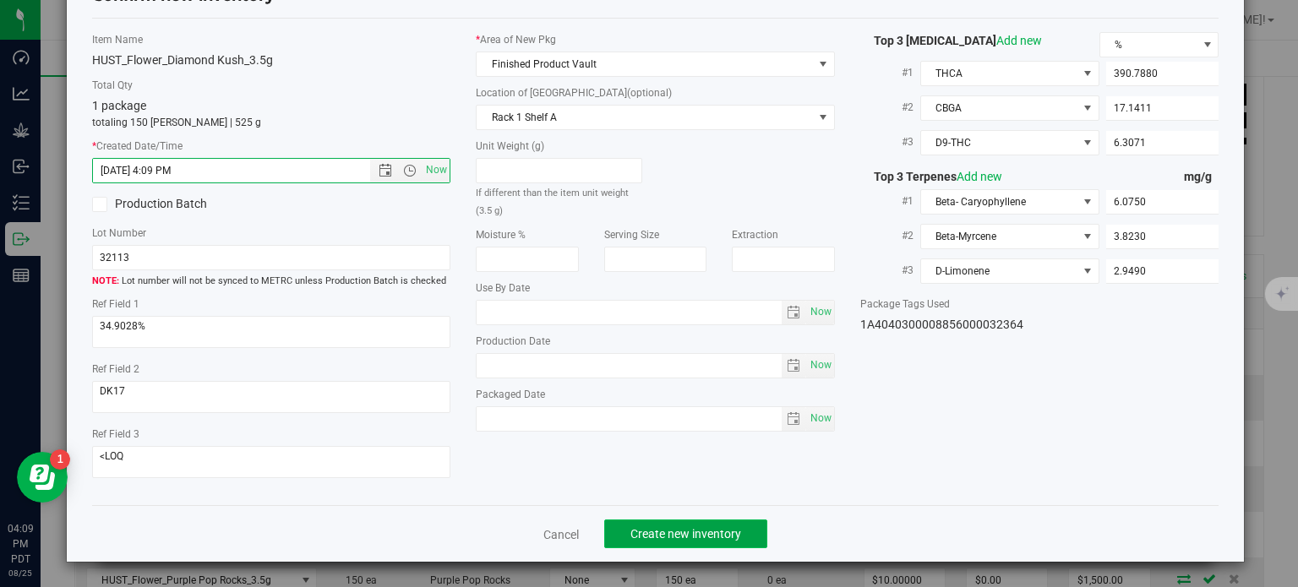
click at [659, 530] on span "Create new inventory" at bounding box center [686, 534] width 111 height 14
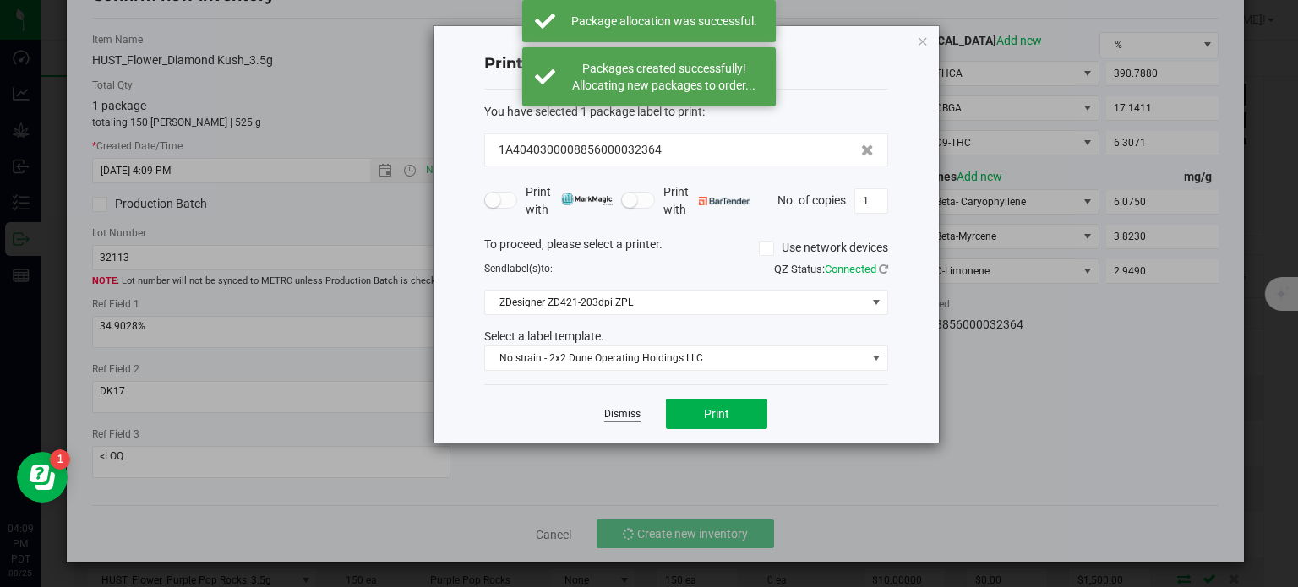
click at [609, 412] on link "Dismiss" at bounding box center [622, 414] width 36 height 14
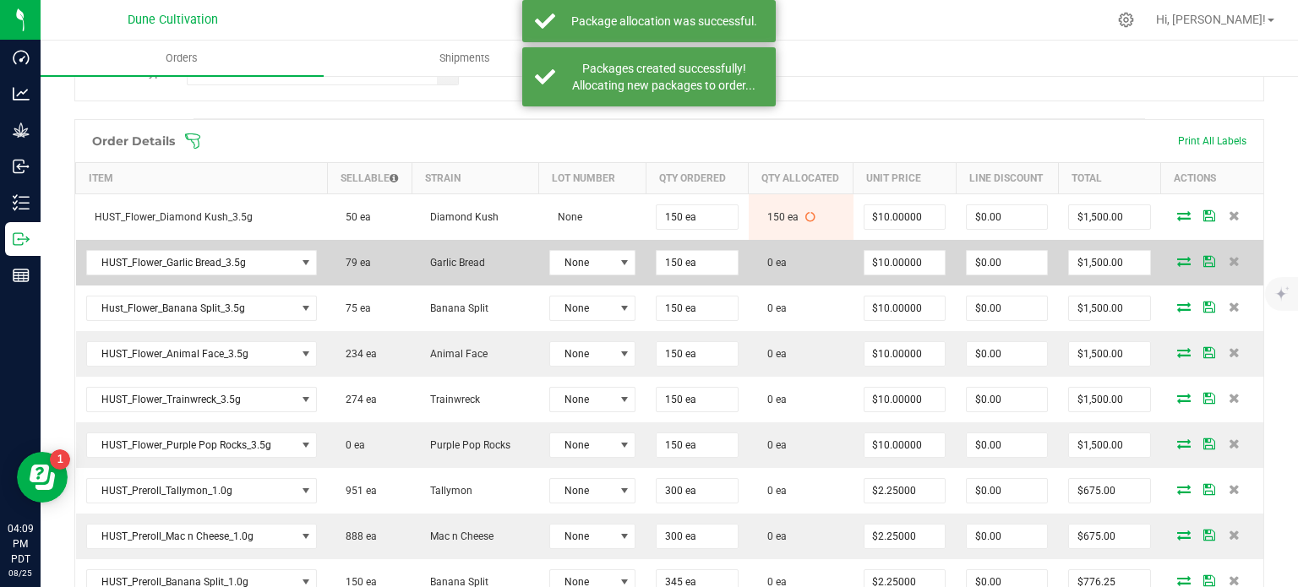
click at [1177, 262] on icon at bounding box center [1184, 261] width 14 height 10
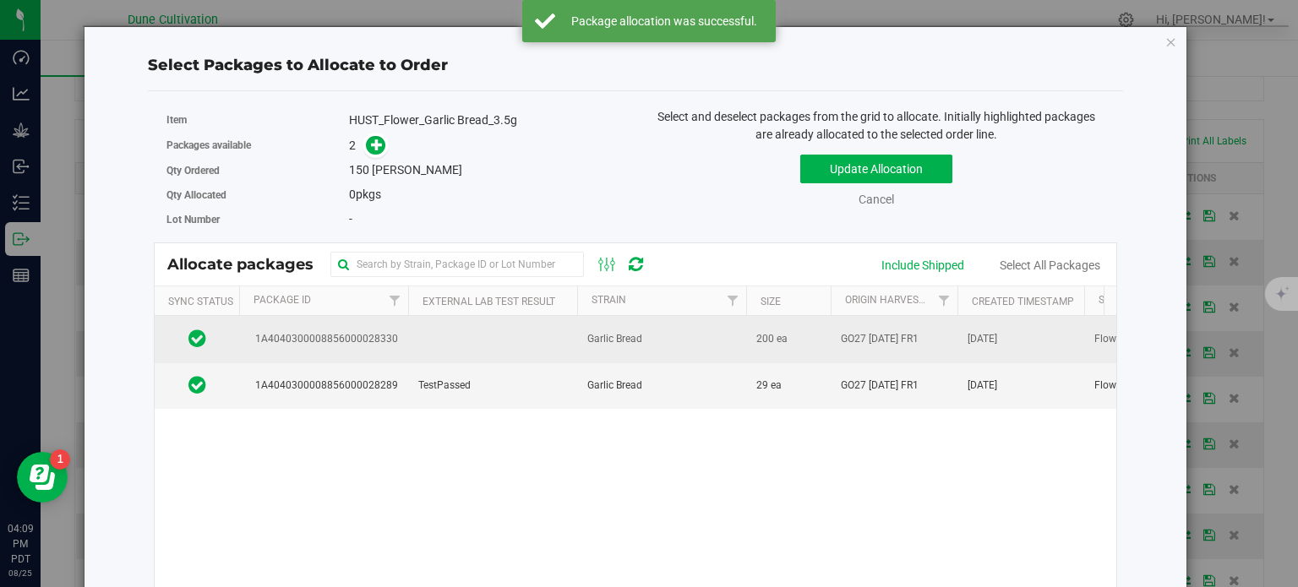
click at [379, 332] on span "1A4040300008856000028330" at bounding box center [323, 339] width 149 height 16
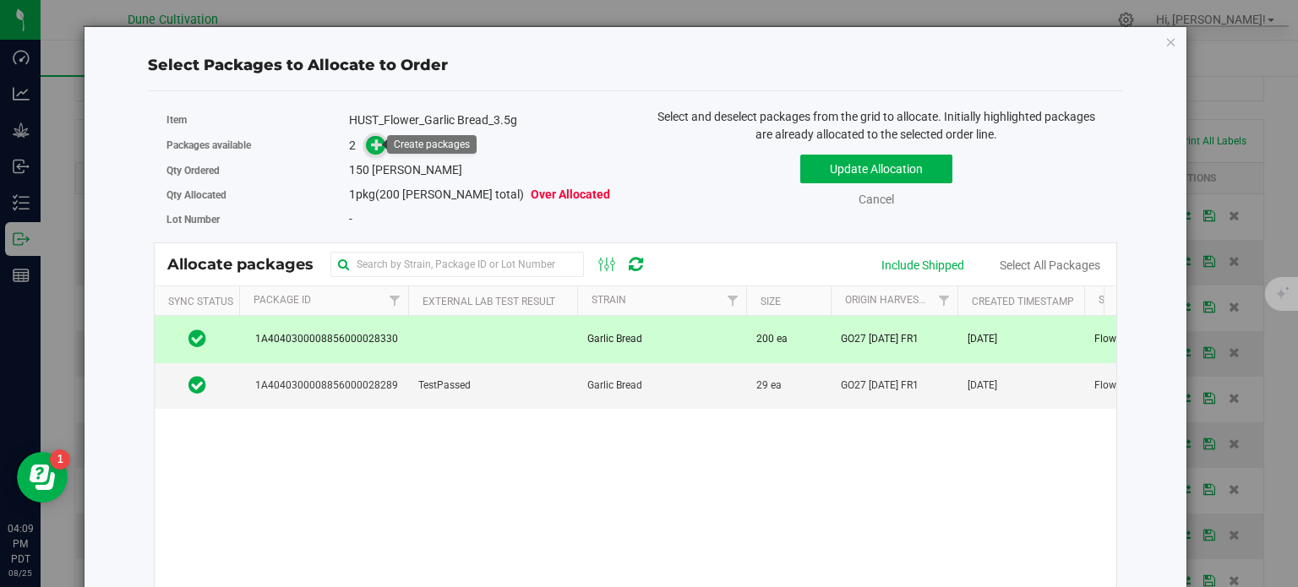
click at [372, 139] on icon at bounding box center [377, 145] width 12 height 12
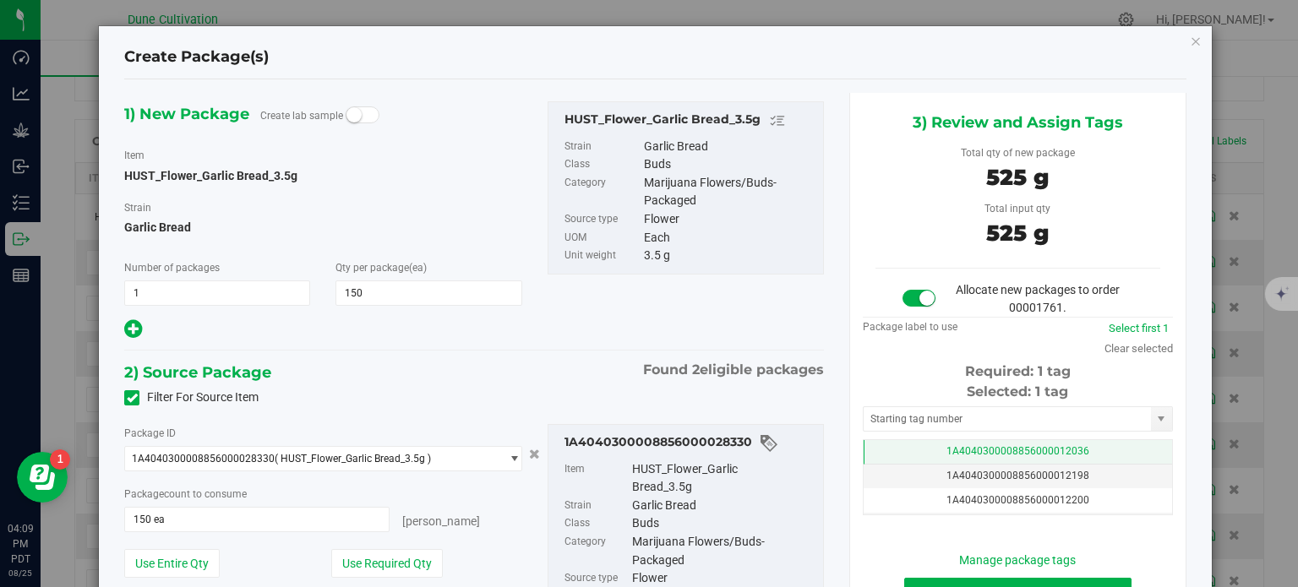
click at [959, 457] on td "1A4040300008856000012036" at bounding box center [1018, 452] width 309 height 25
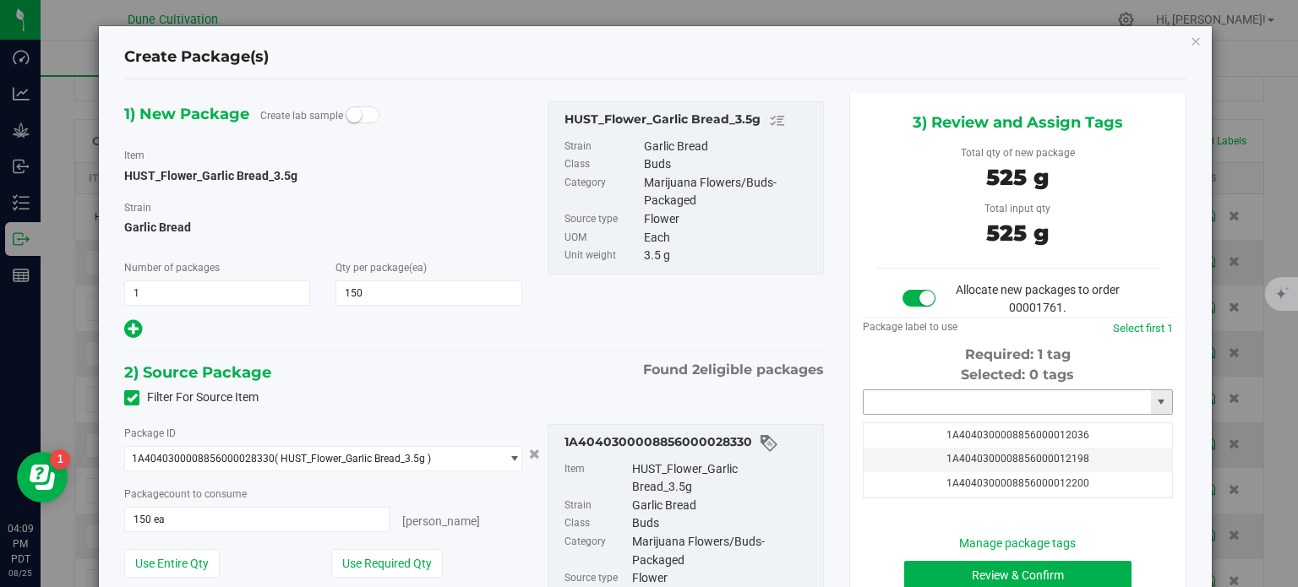
click at [948, 405] on input "text" at bounding box center [1007, 403] width 287 height 24
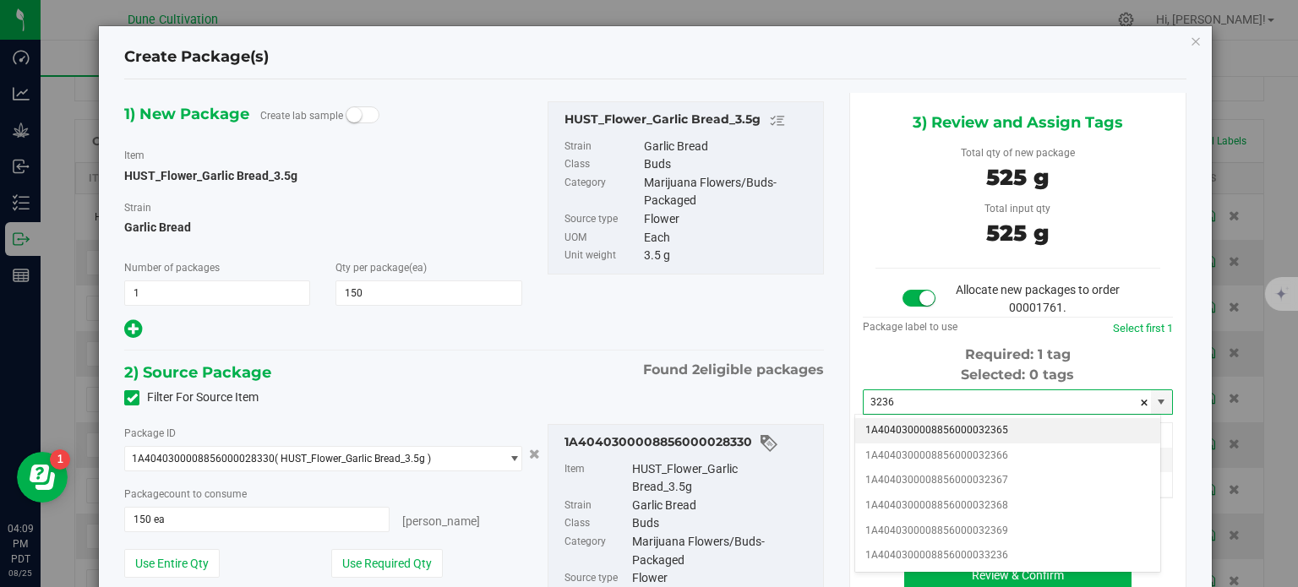
drag, startPoint x: 926, startPoint y: 452, endPoint x: 928, endPoint y: 431, distance: 21.2
click at [928, 431] on ul "1A4040300008856000032365 1A4040300008856000032366 1A4040300008856000032367 1A40…" at bounding box center [1007, 493] width 305 height 150
click at [931, 429] on li "1A4040300008856000032365" at bounding box center [1007, 430] width 305 height 25
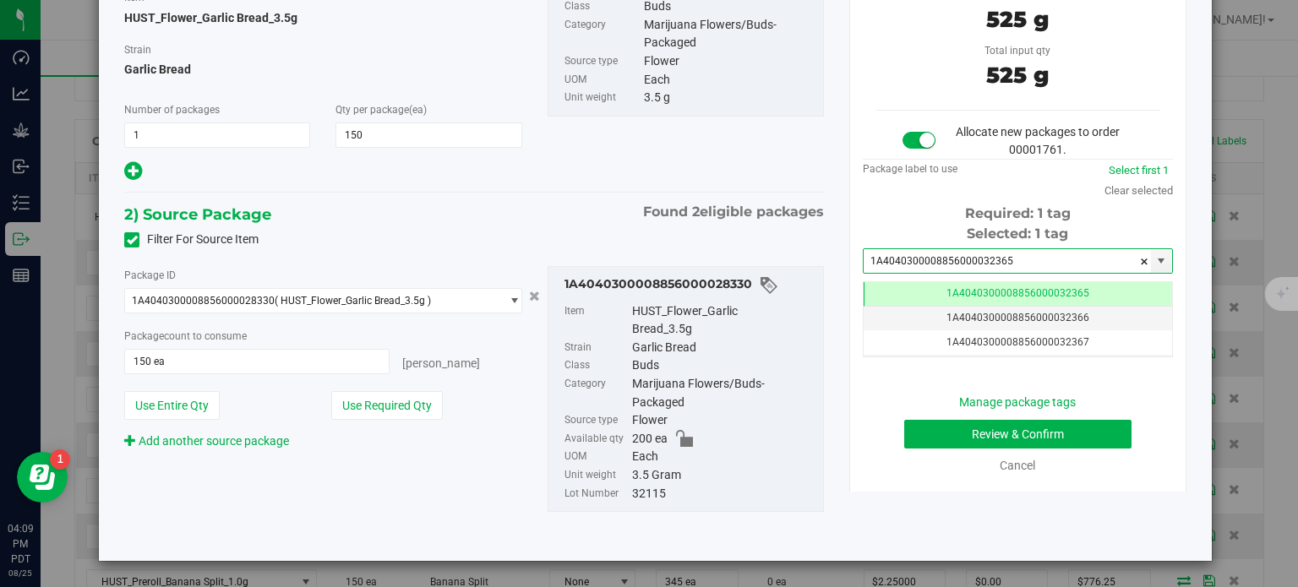
type input "1A4040300008856000032365"
click at [957, 432] on button "Review & Confirm" at bounding box center [1017, 434] width 227 height 29
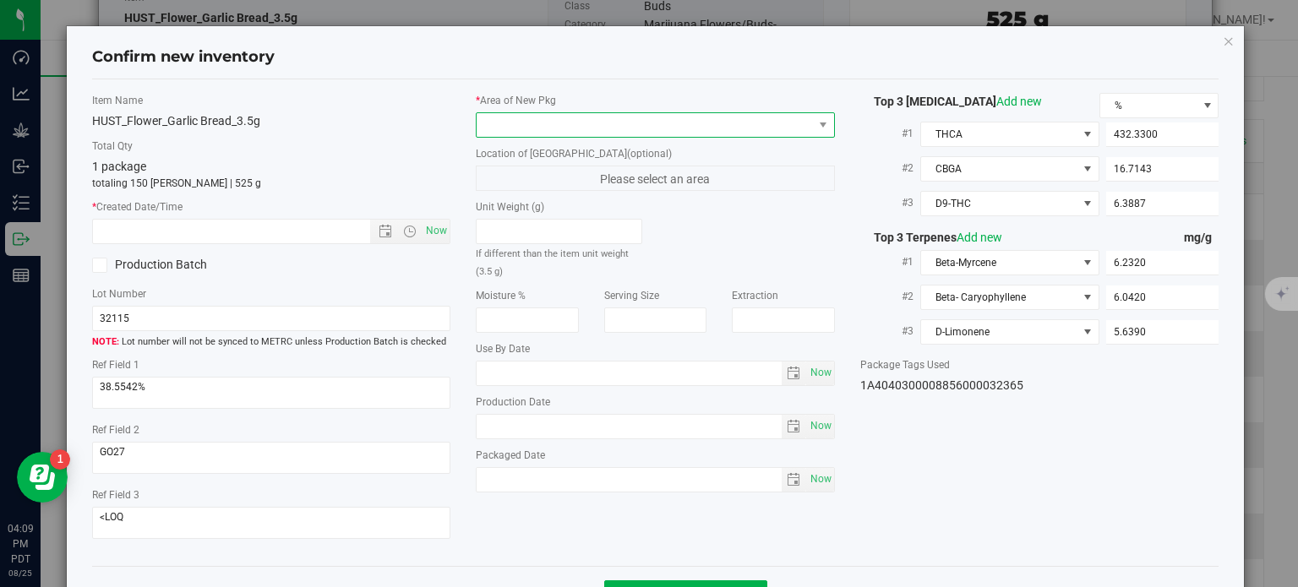
click at [550, 122] on span at bounding box center [645, 125] width 336 height 24
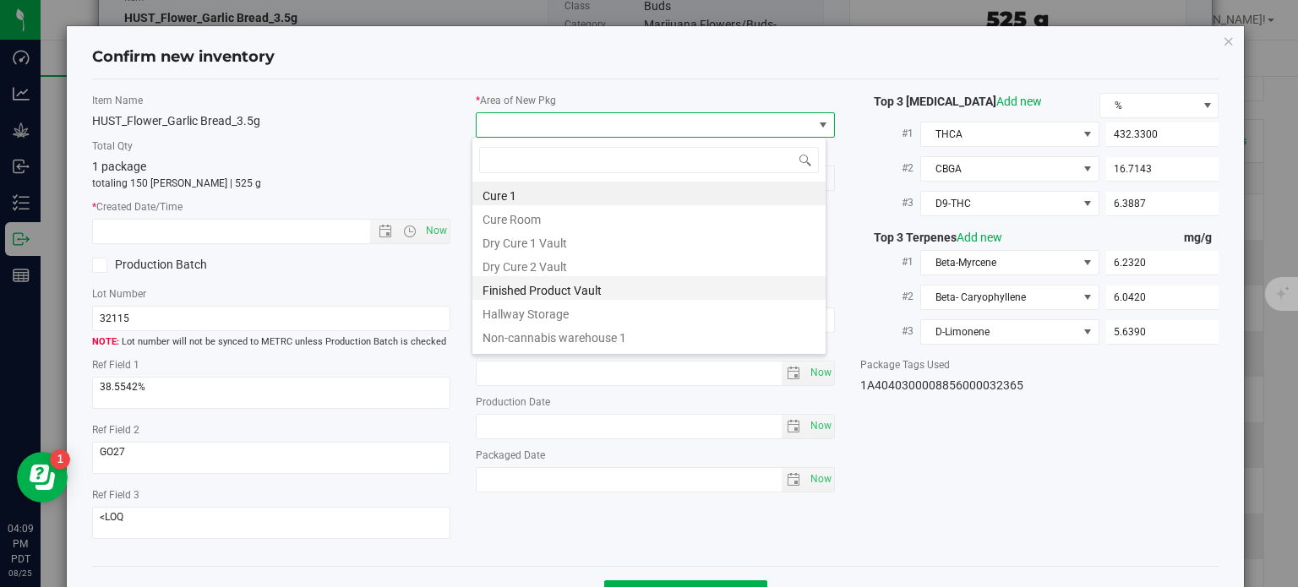
click at [543, 296] on li "Finished Product Vault" at bounding box center [649, 288] width 353 height 24
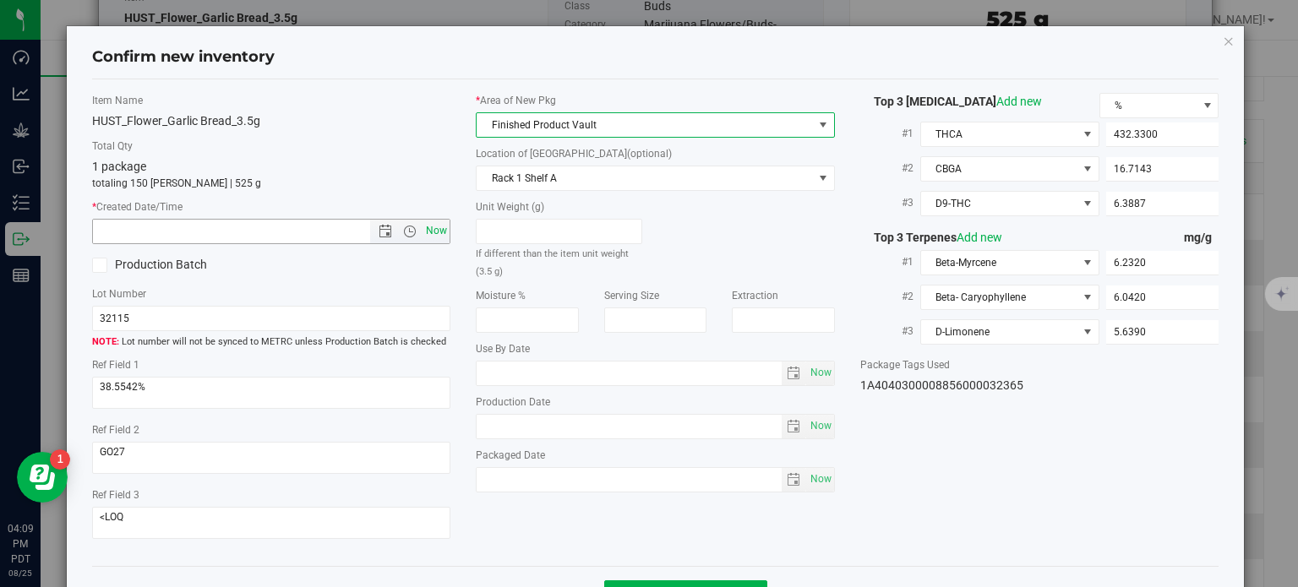
click at [426, 223] on span "Now" at bounding box center [437, 231] width 29 height 25
type input "[DATE] 4:09 PM"
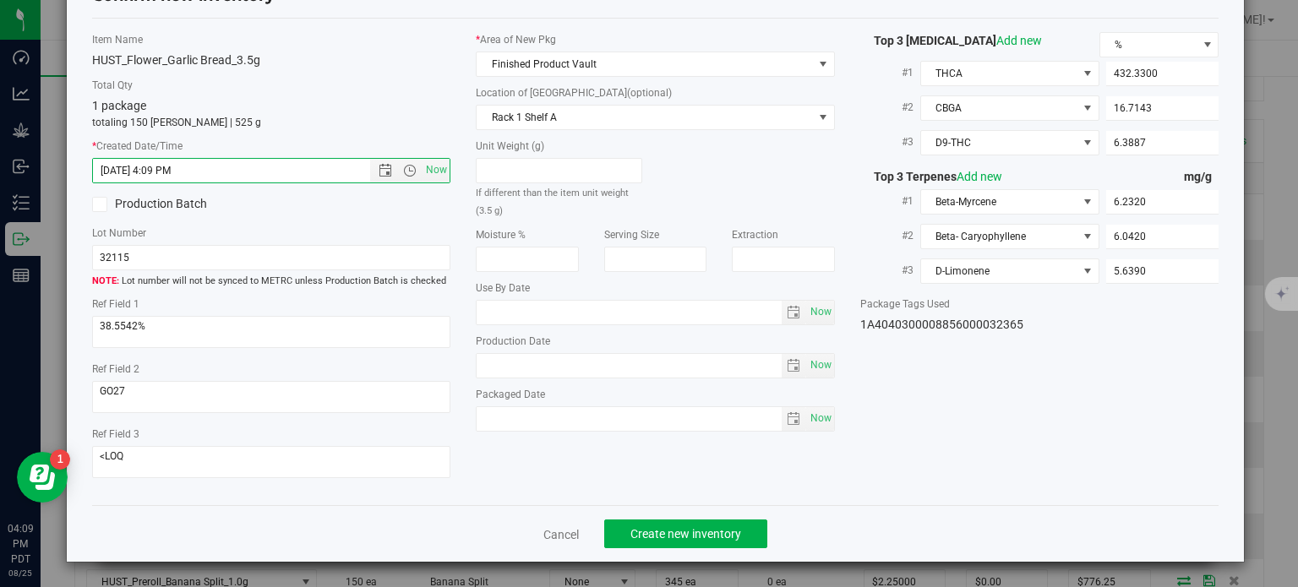
click at [669, 516] on div "Cancel Create new inventory" at bounding box center [656, 533] width 1128 height 57
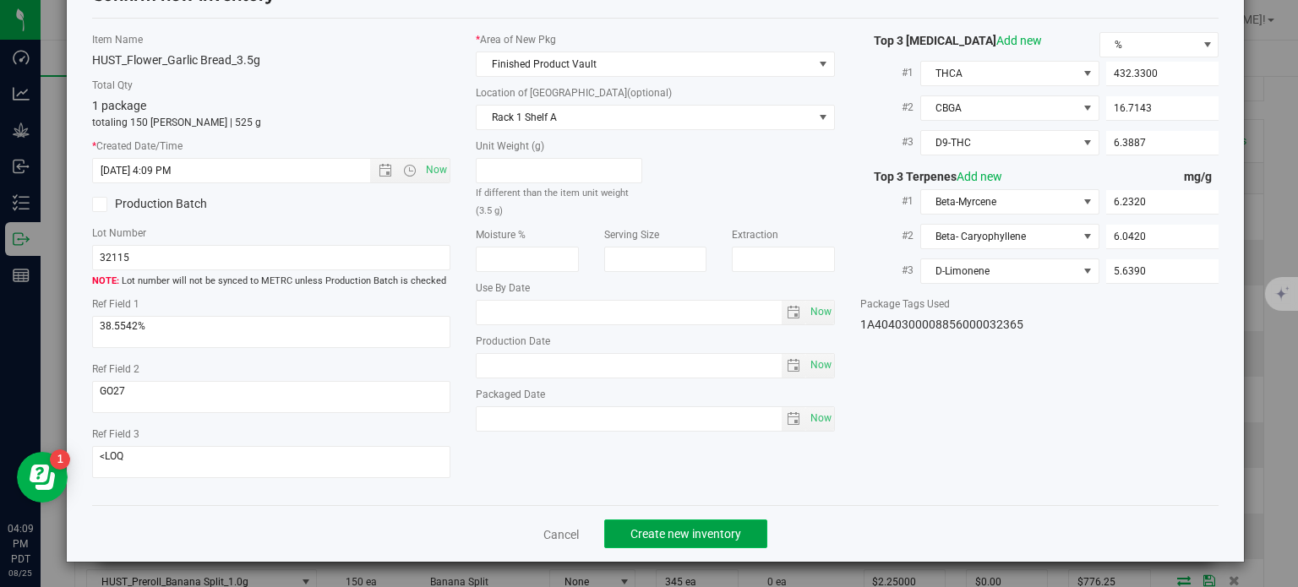
click at [674, 522] on button "Create new inventory" at bounding box center [685, 534] width 163 height 29
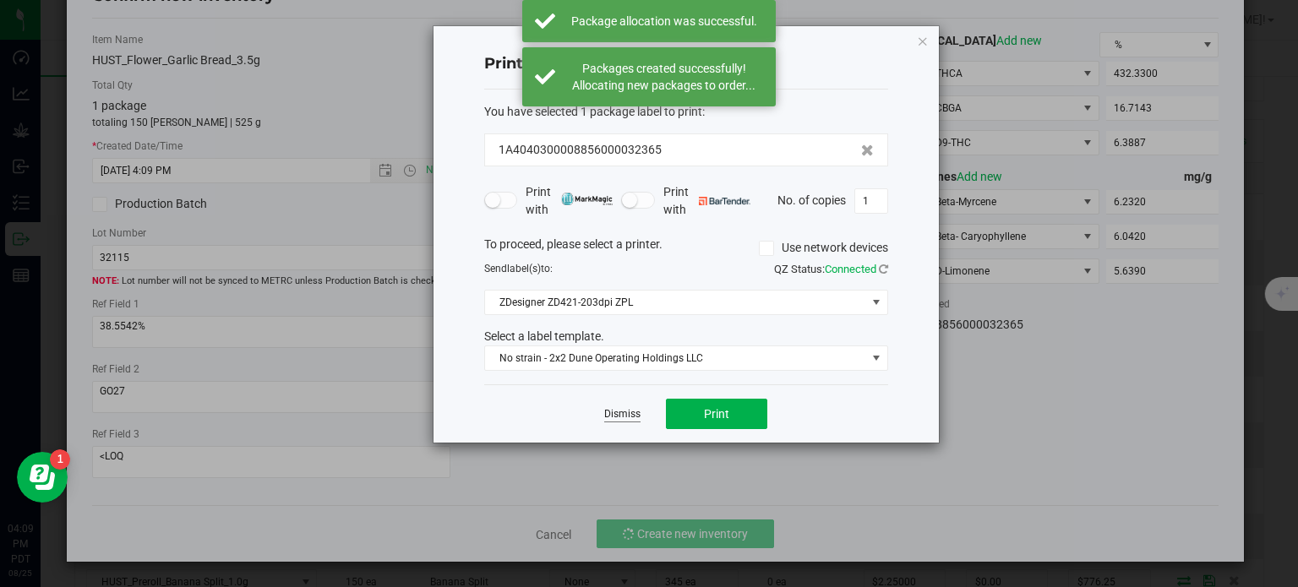
click at [632, 411] on link "Dismiss" at bounding box center [622, 414] width 36 height 14
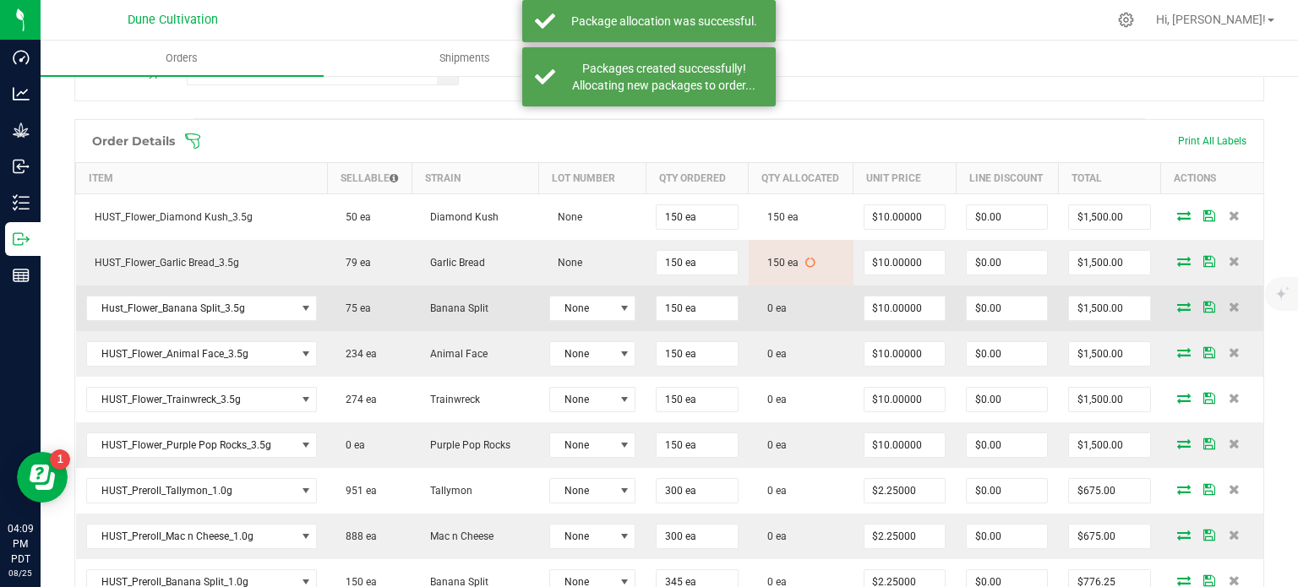
click at [1177, 305] on icon at bounding box center [1184, 307] width 14 height 10
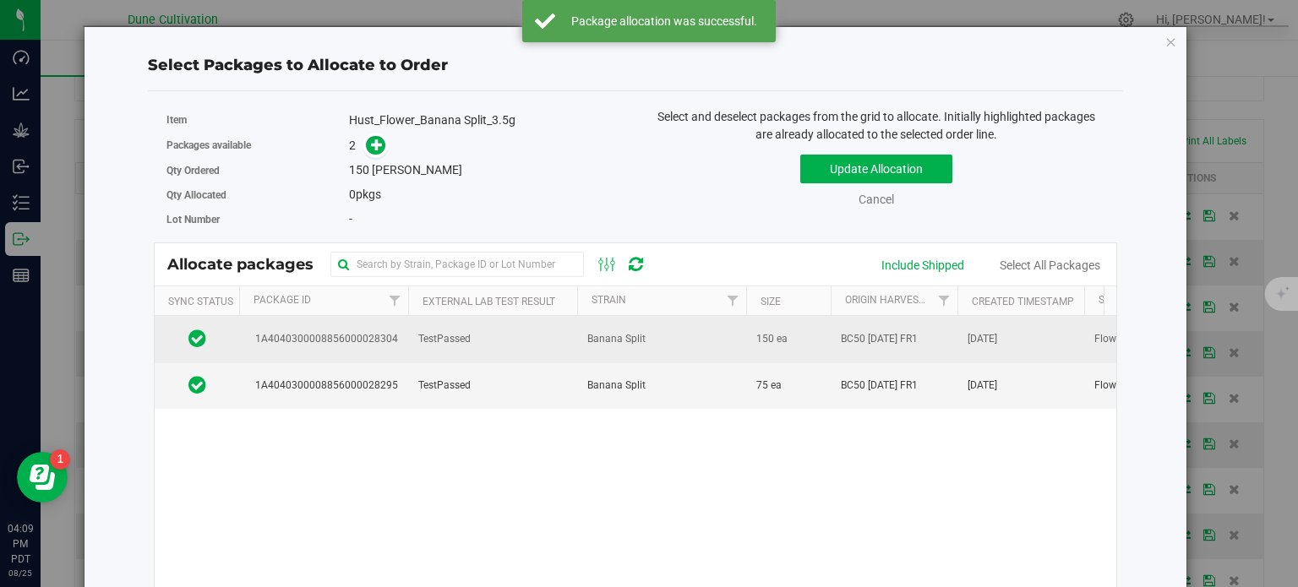
click at [387, 335] on span "1A4040300008856000028304" at bounding box center [323, 339] width 149 height 16
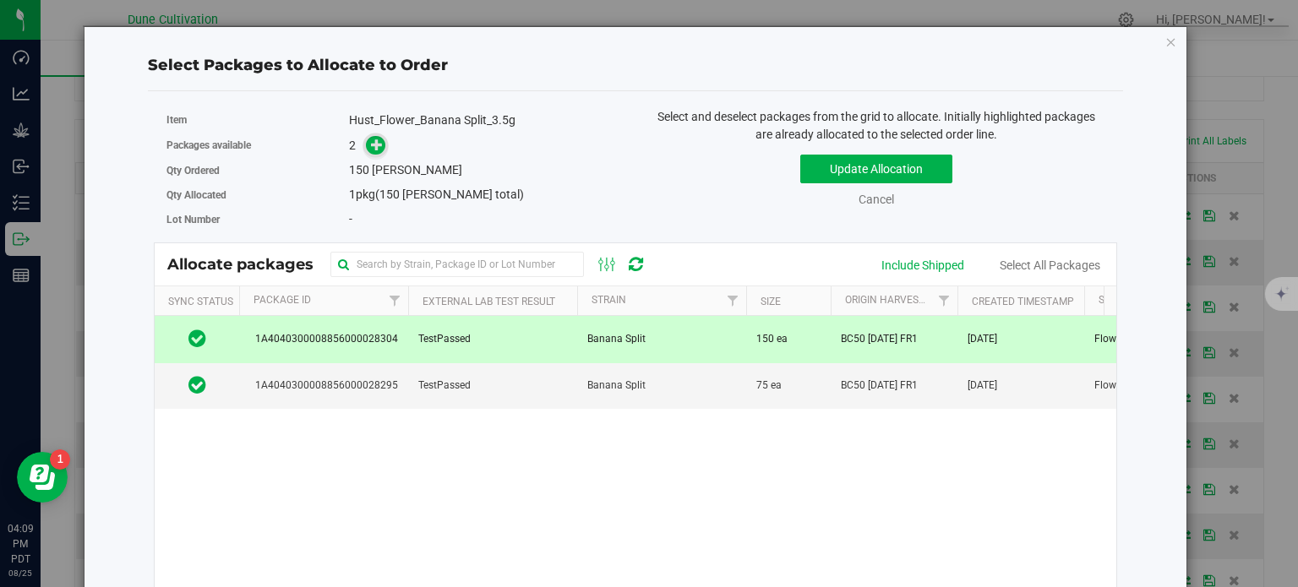
click at [377, 149] on icon at bounding box center [377, 145] width 12 height 12
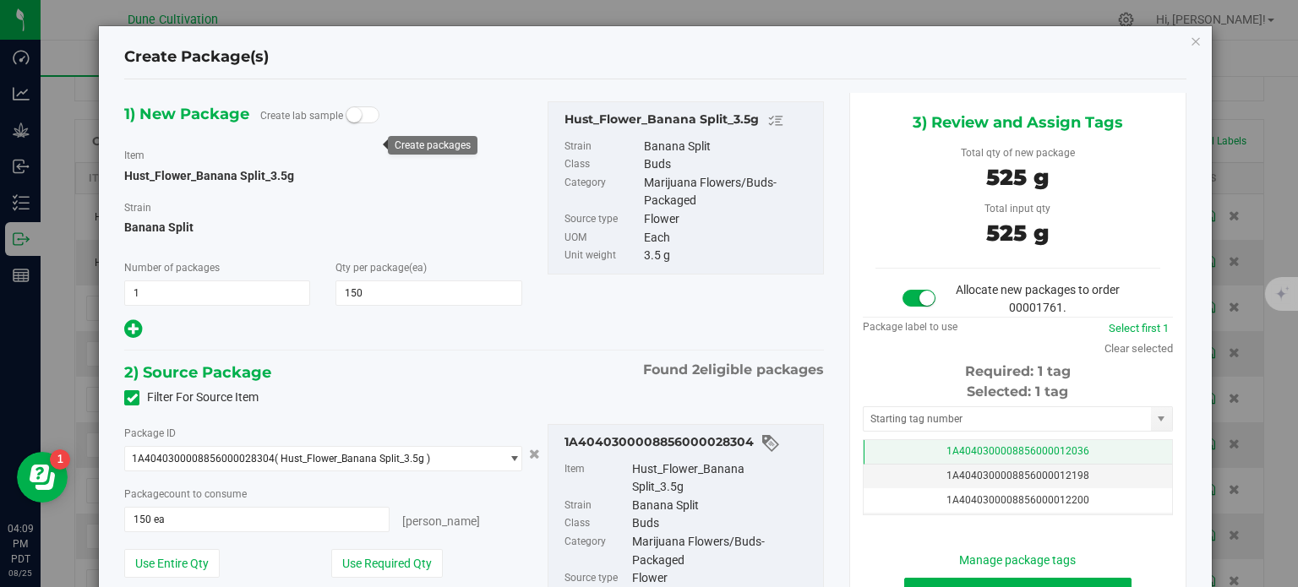
click at [895, 440] on td "1A4040300008856000012036" at bounding box center [1018, 452] width 309 height 25
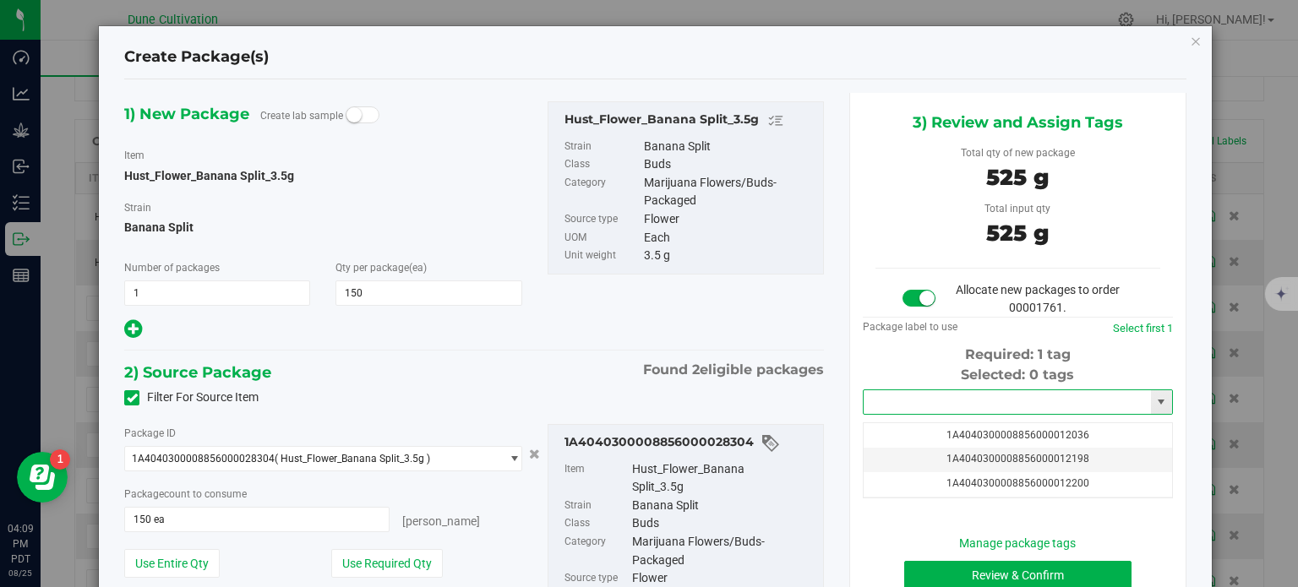
click at [898, 391] on input "text" at bounding box center [1007, 403] width 287 height 24
click at [957, 433] on li "1A4040300008856000032366" at bounding box center [1007, 430] width 305 height 25
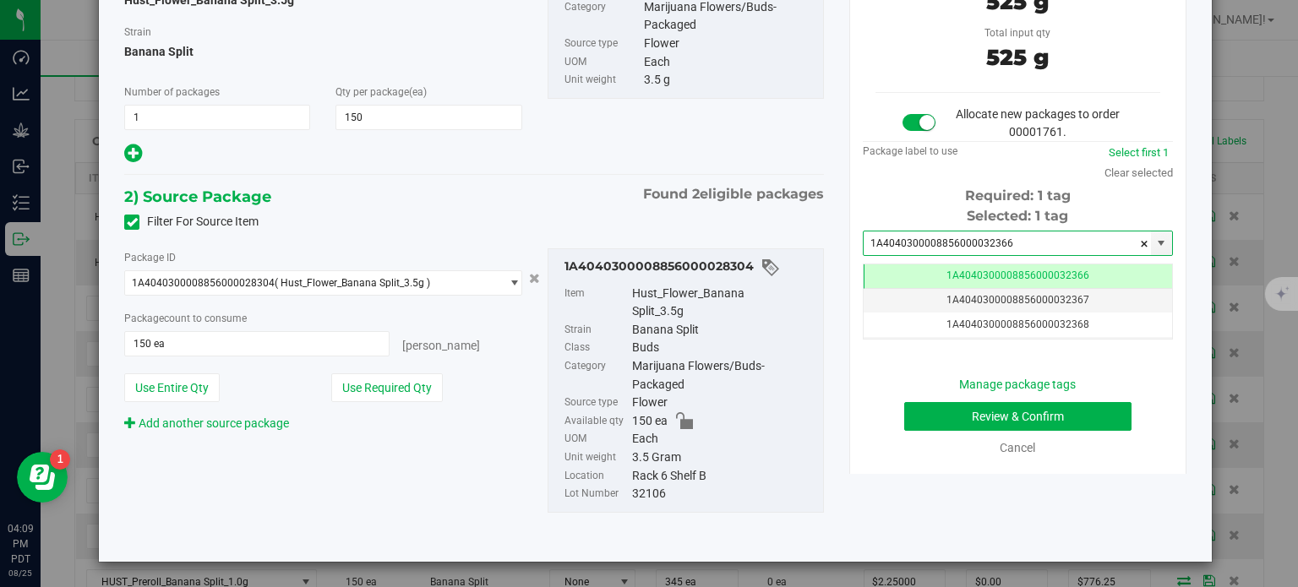
type input "1A4040300008856000032366"
click at [950, 406] on button "Review & Confirm" at bounding box center [1017, 416] width 227 height 29
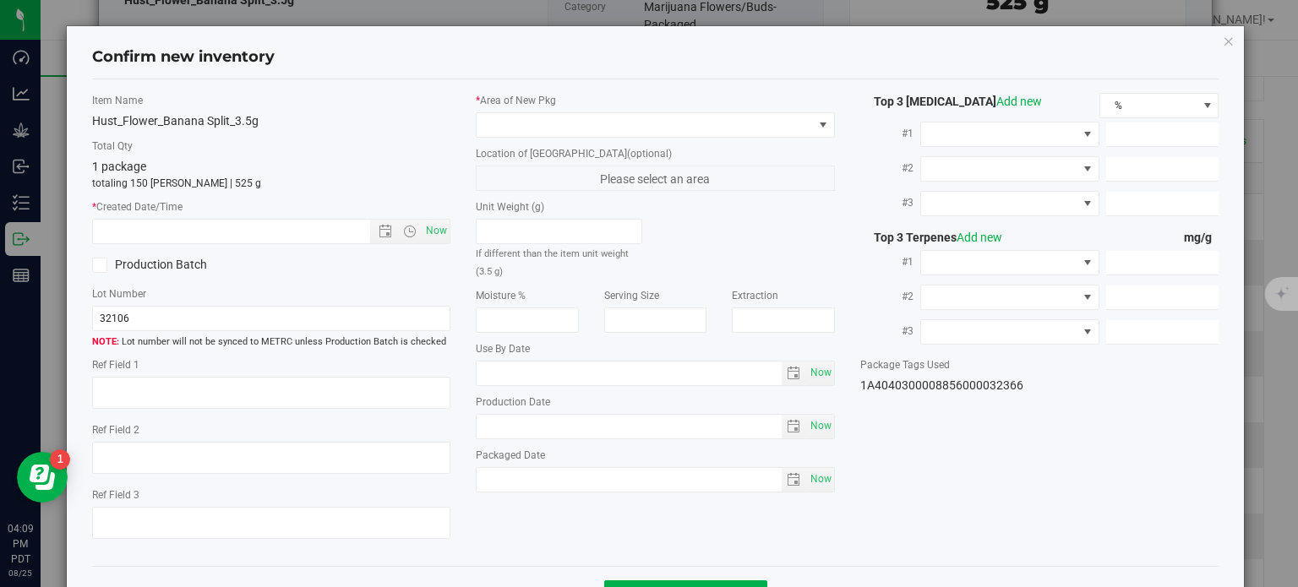
type textarea "27.3598%"
type textarea "BC50"
type textarea "<LOQ"
type input "307.5140"
type input "9.3626"
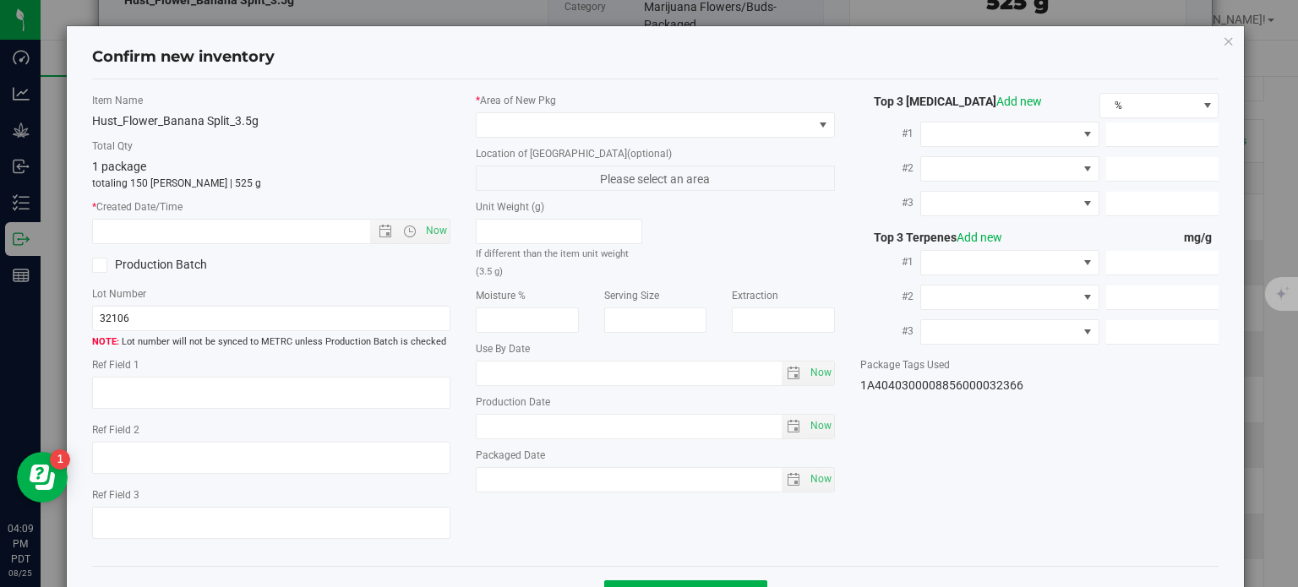
type input "3.9079"
type input "4.4660"
type input "2.7870"
type input "1.5890"
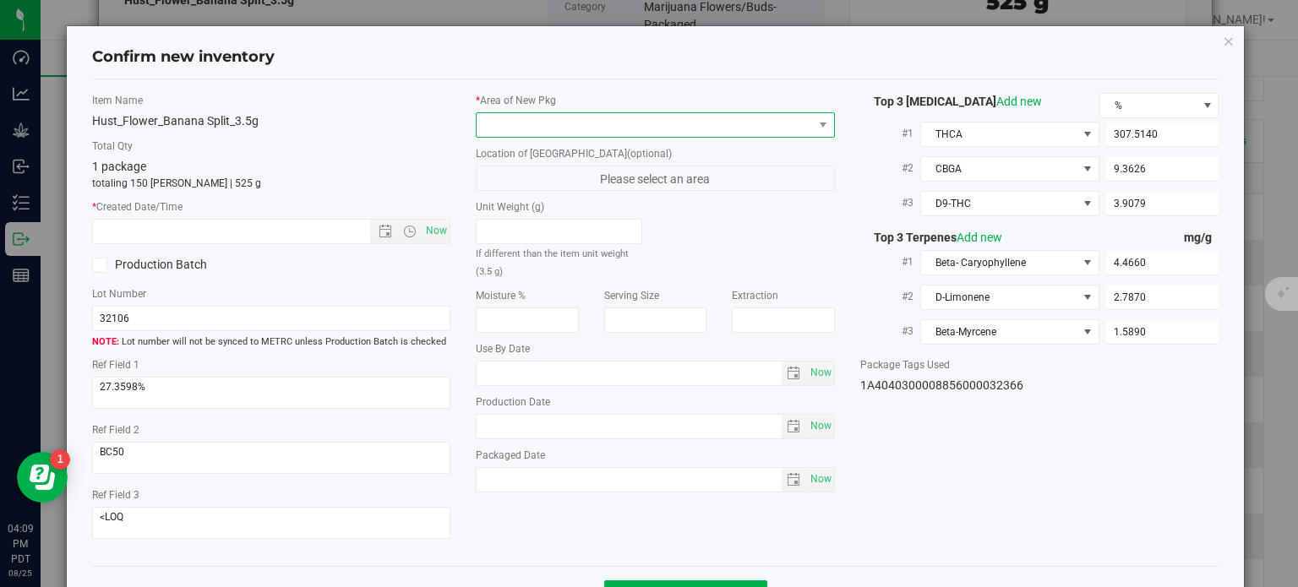
click at [689, 117] on span at bounding box center [645, 125] width 336 height 24
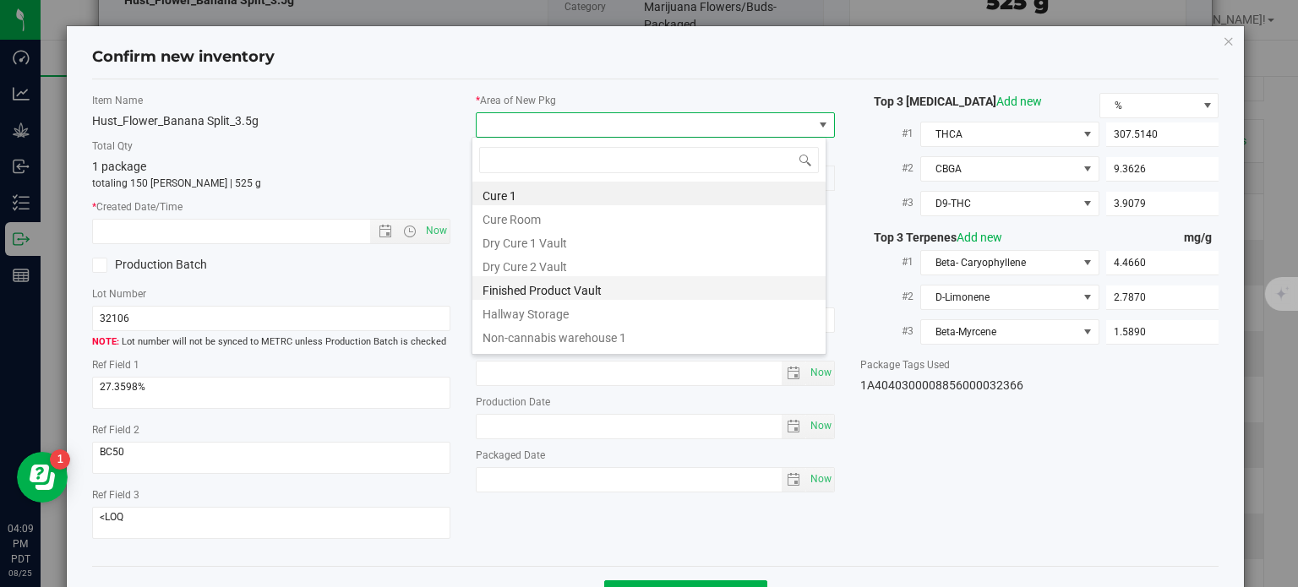
click at [595, 283] on li "Finished Product Vault" at bounding box center [649, 288] width 353 height 24
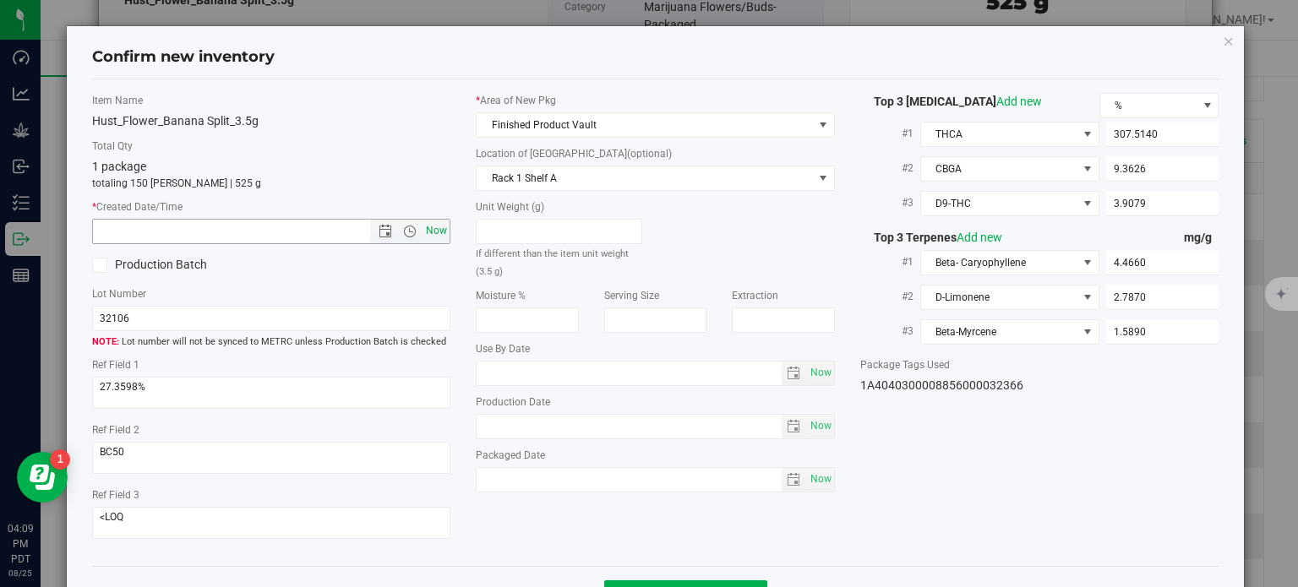
click at [429, 234] on span "Now" at bounding box center [437, 231] width 29 height 25
type input "[DATE] 4:09 PM"
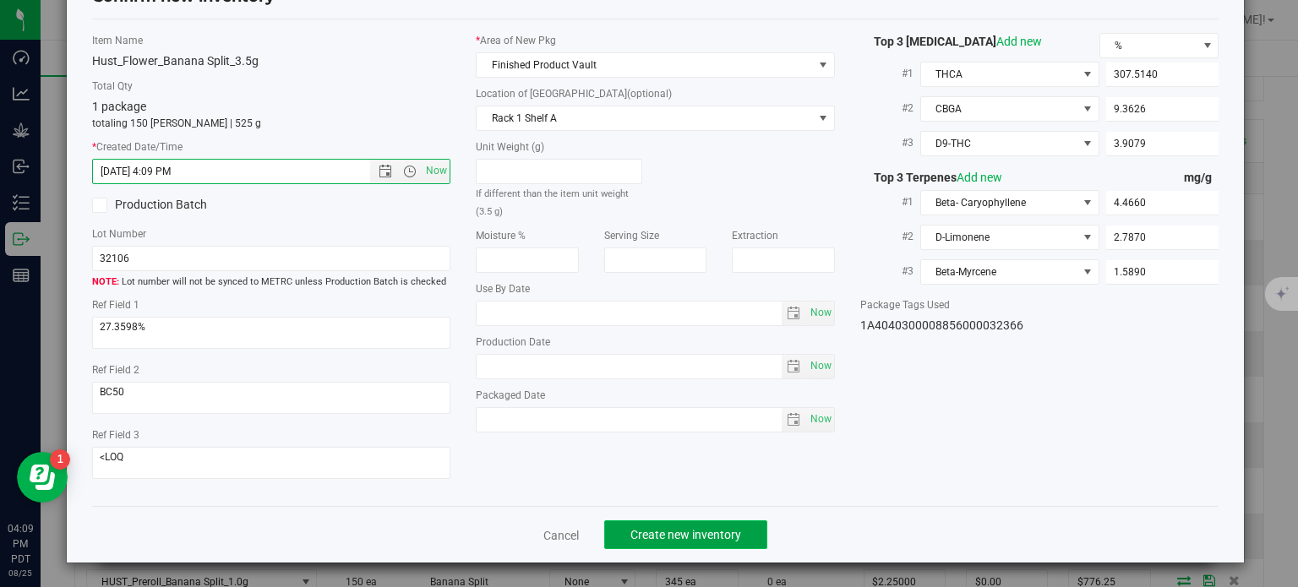
click at [643, 533] on span "Create new inventory" at bounding box center [686, 535] width 111 height 14
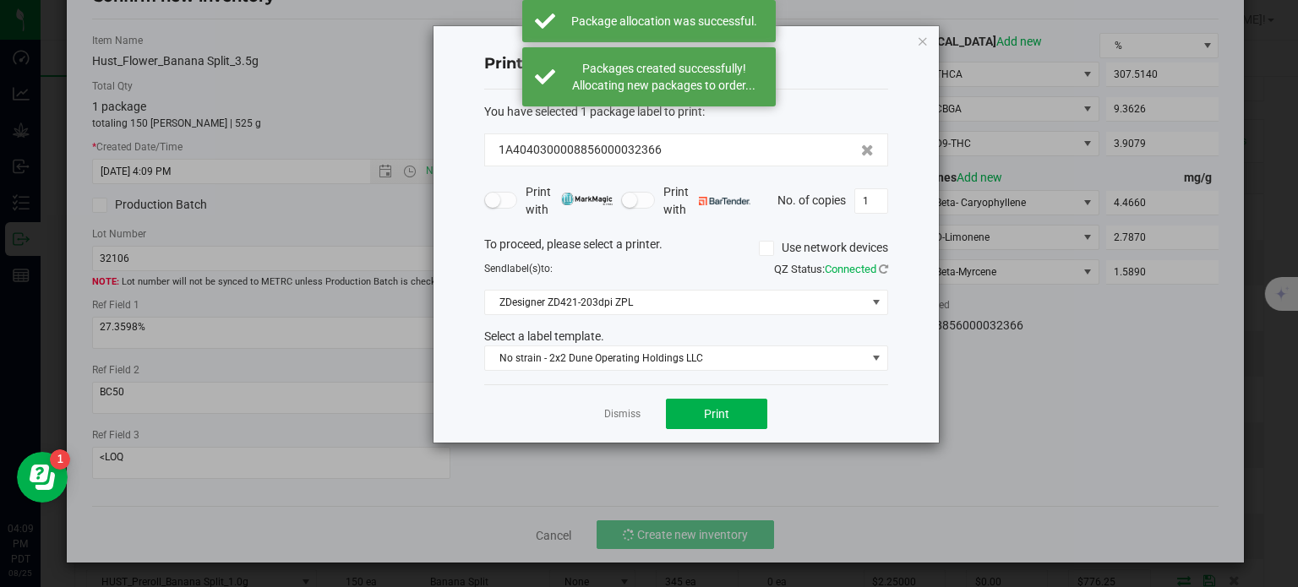
click at [622, 402] on div "Dismiss Print" at bounding box center [686, 414] width 404 height 58
click at [627, 415] on link "Dismiss" at bounding box center [622, 414] width 36 height 14
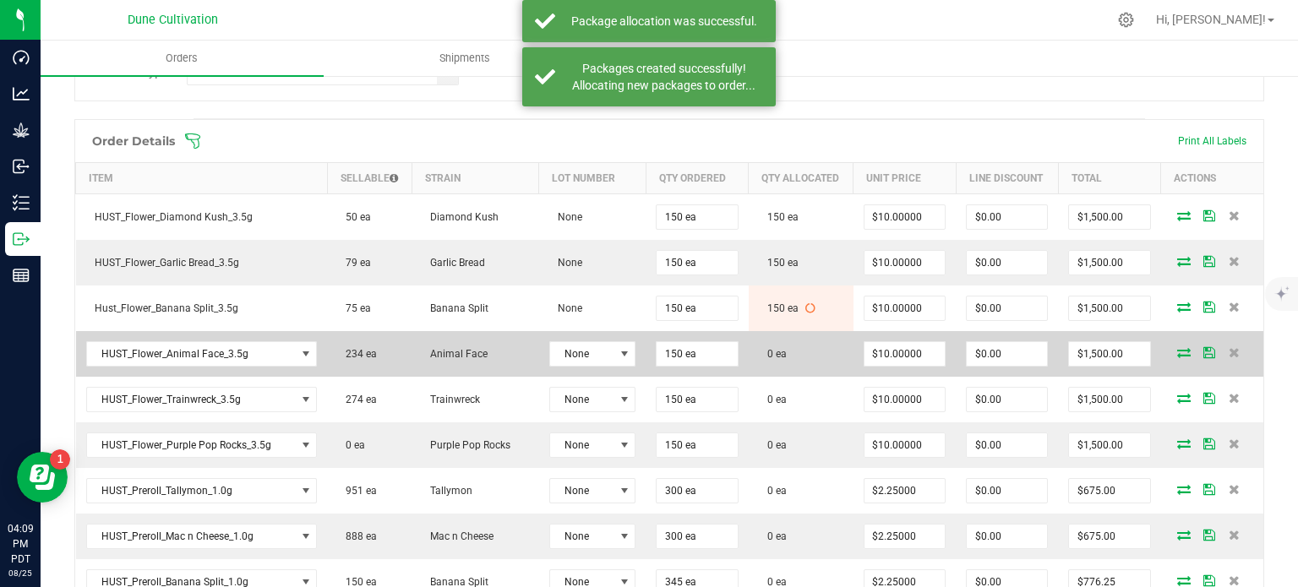
click at [1177, 347] on icon at bounding box center [1184, 352] width 14 height 10
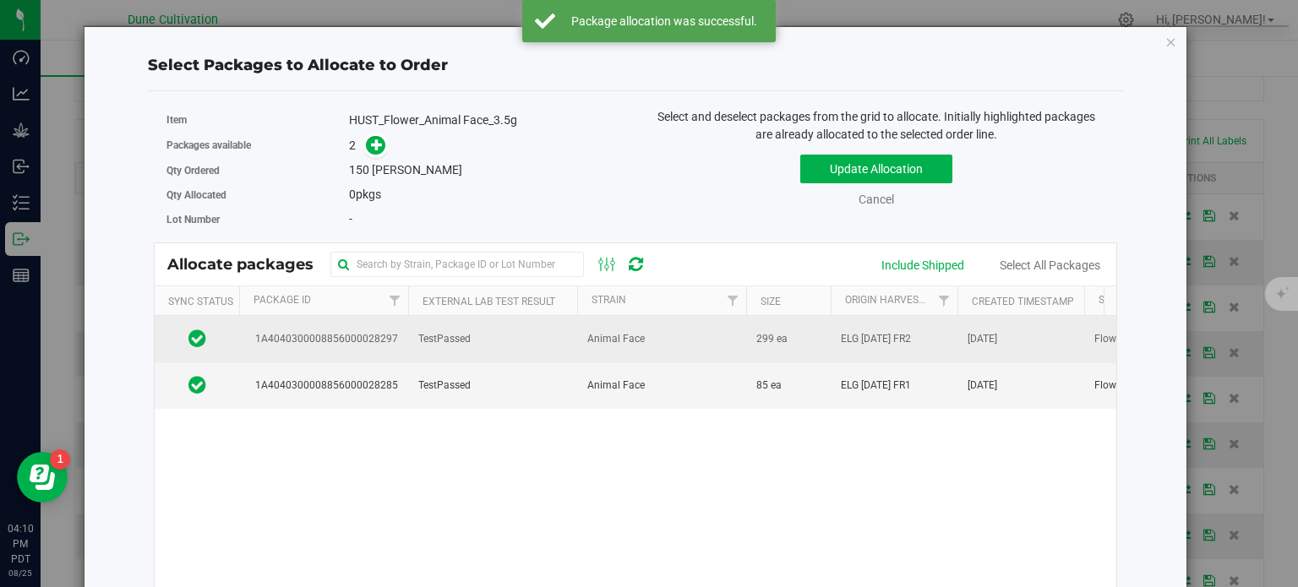
click at [340, 317] on td "1A4040300008856000028297" at bounding box center [323, 339] width 169 height 46
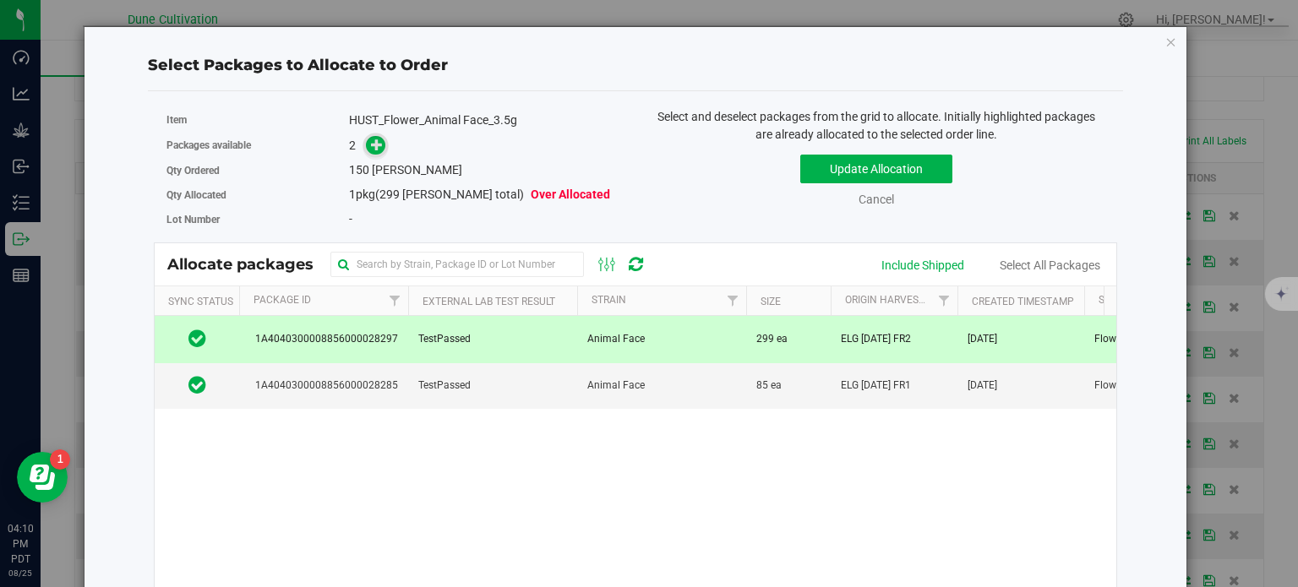
click at [377, 150] on icon at bounding box center [377, 145] width 12 height 12
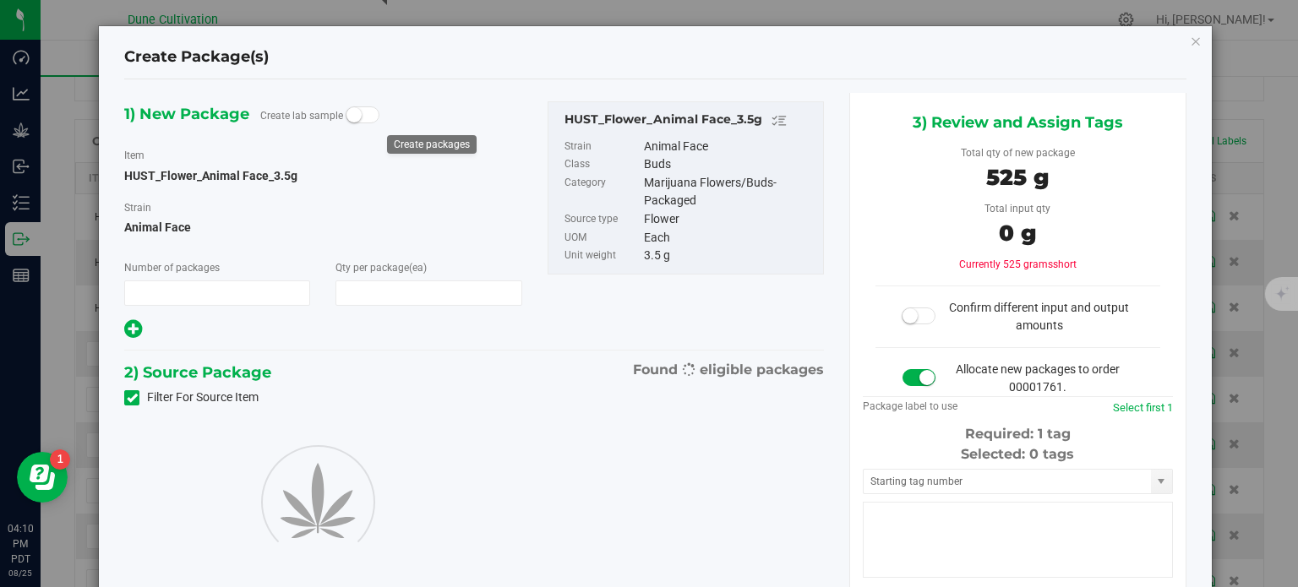
type input "1"
type input "150"
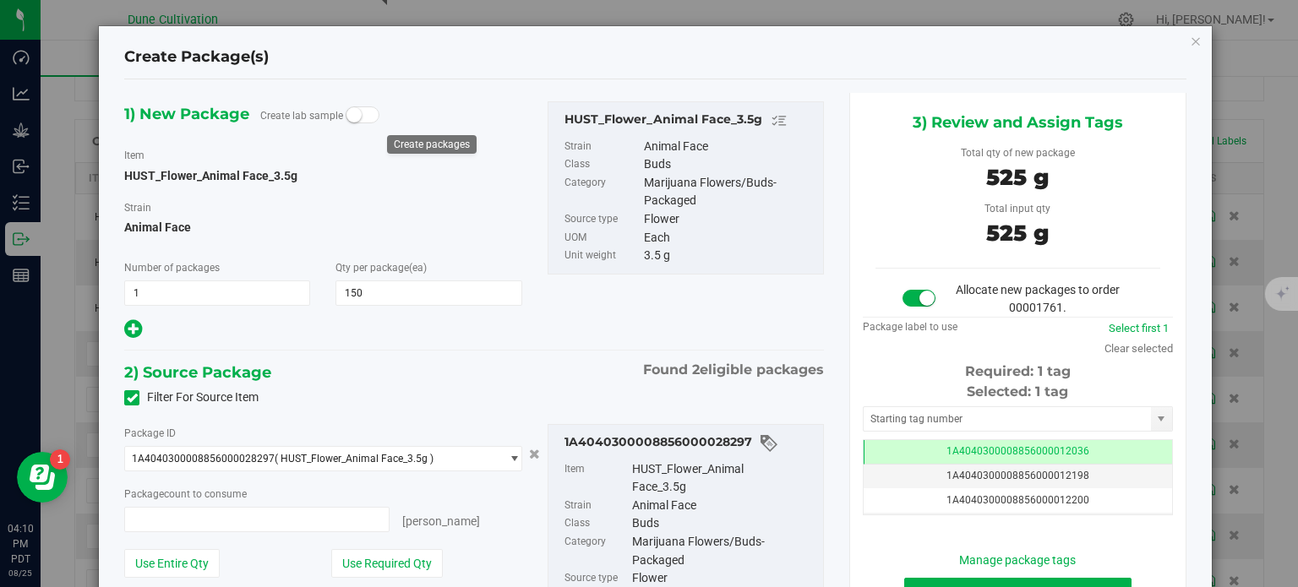
type input "150 ea"
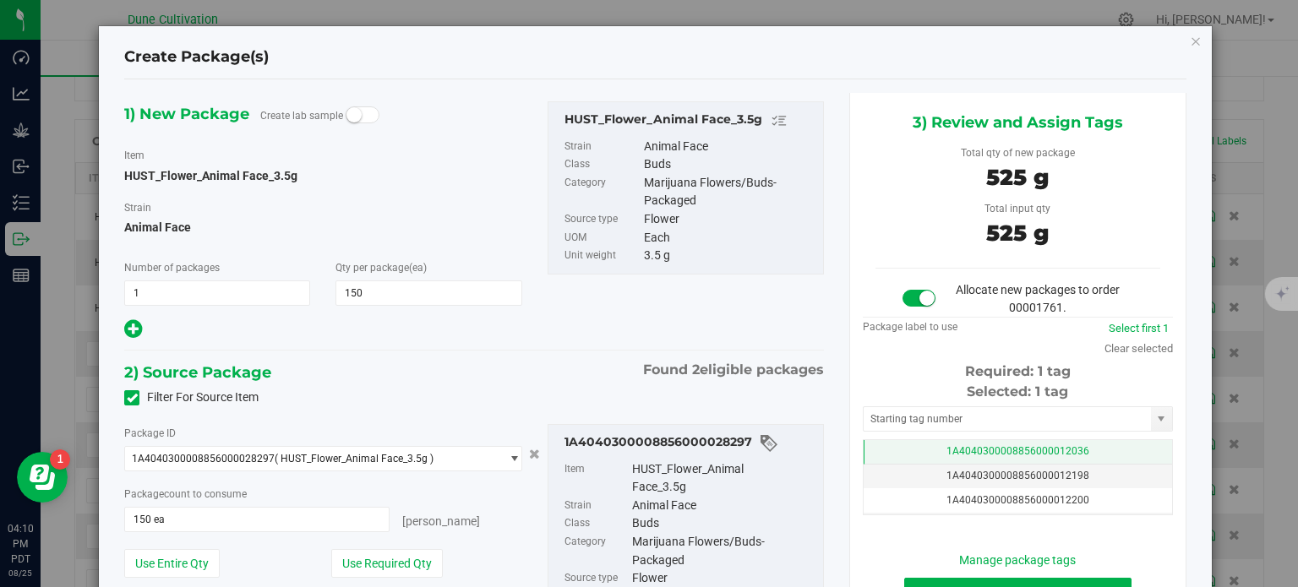
click at [968, 449] on span "1A4040300008856000012036" at bounding box center [1018, 451] width 143 height 12
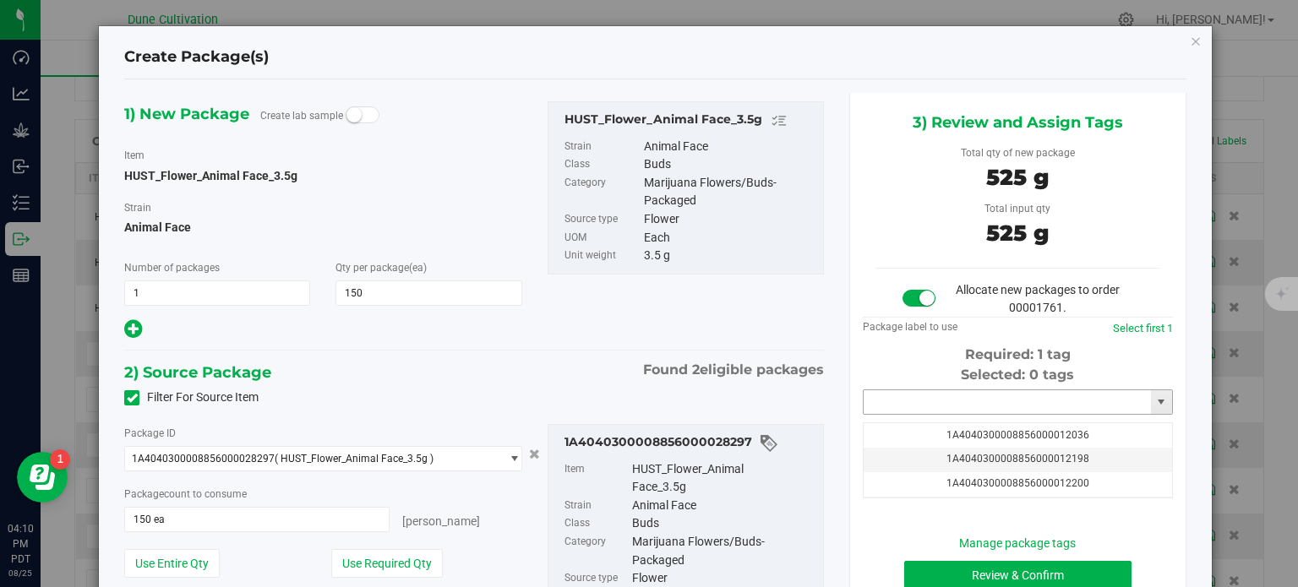
click at [953, 398] on input "text" at bounding box center [1007, 403] width 287 height 24
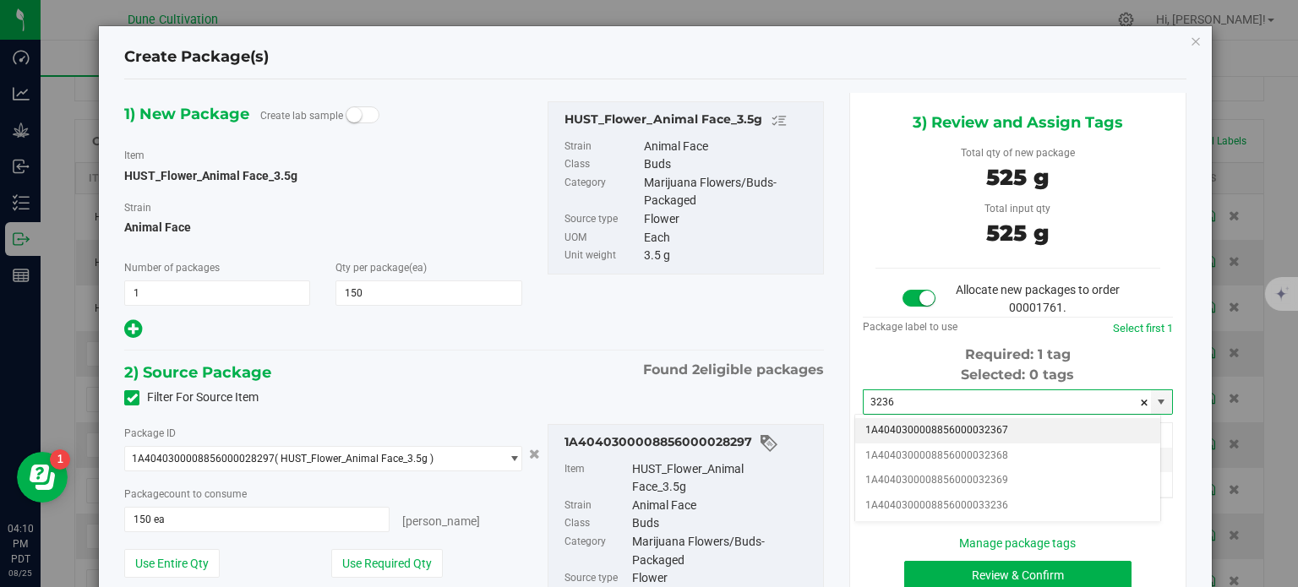
click at [973, 431] on li "1A4040300008856000032367" at bounding box center [1007, 430] width 305 height 25
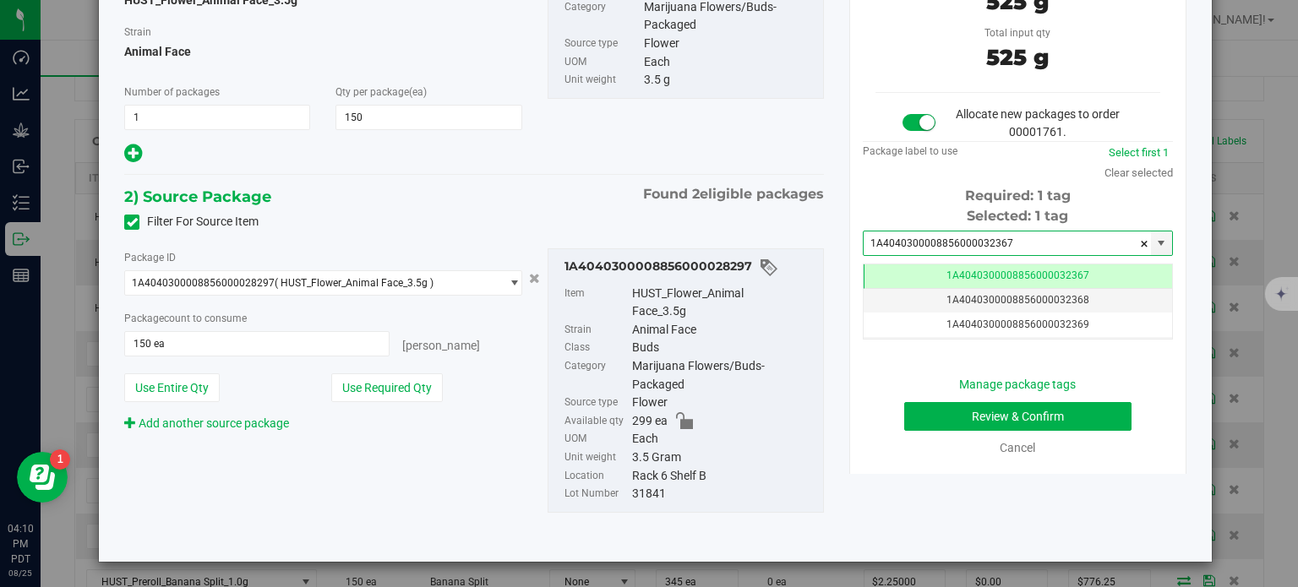
type input "1A4040300008856000032367"
click at [906, 398] on div "Manage package tags Review & Confirm Cancel" at bounding box center [1018, 416] width 285 height 81
click at [911, 407] on button "Review & Confirm" at bounding box center [1017, 416] width 227 height 29
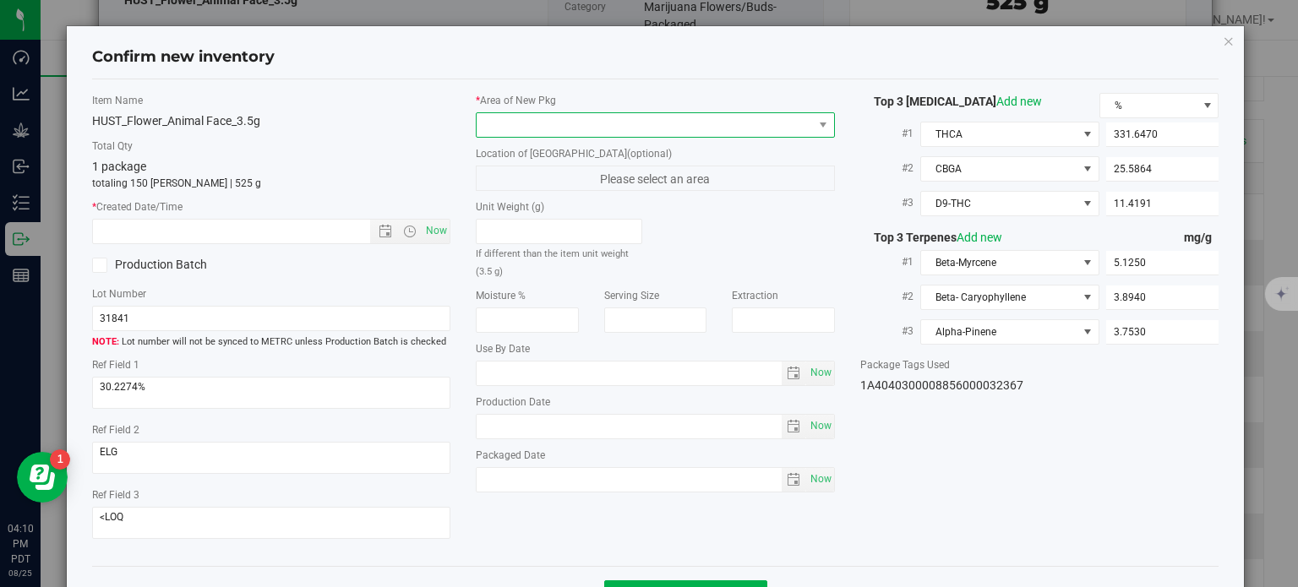
click at [661, 121] on span at bounding box center [645, 125] width 336 height 24
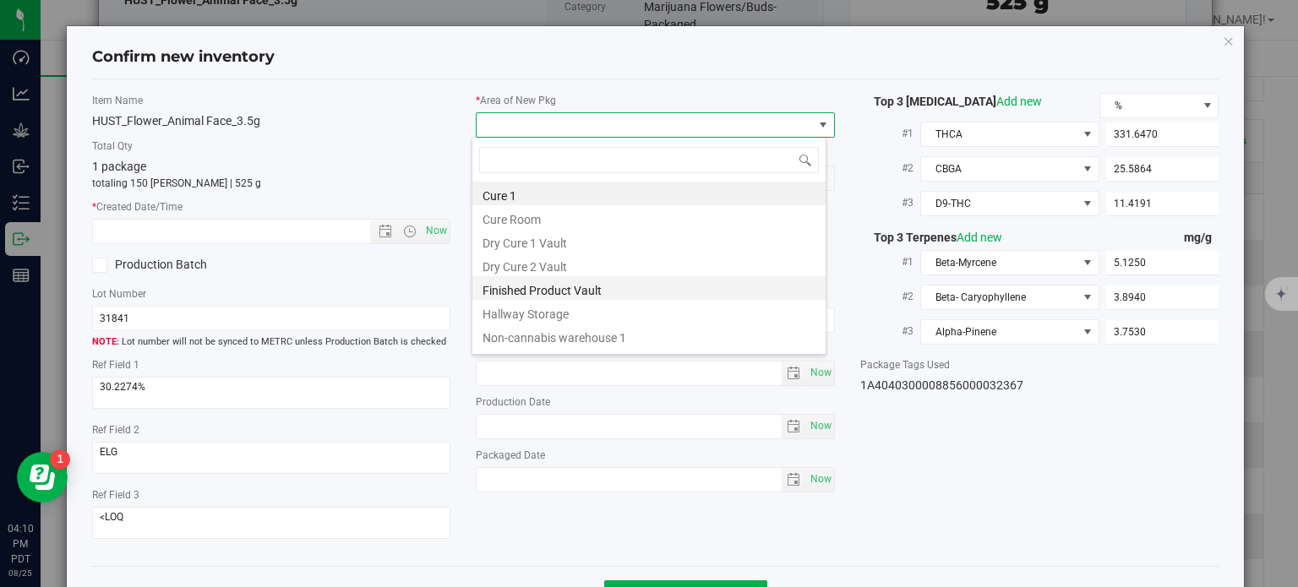
click at [592, 283] on li "Finished Product Vault" at bounding box center [649, 288] width 353 height 24
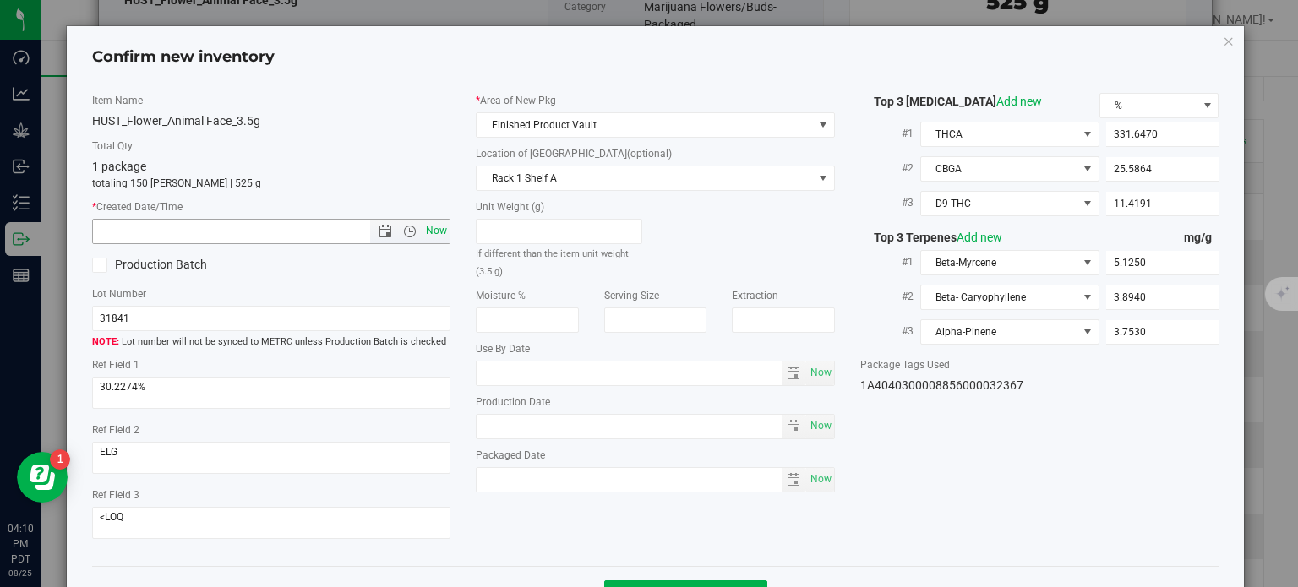
click at [437, 229] on span "Now" at bounding box center [437, 231] width 29 height 25
type input "[DATE] 4:10 PM"
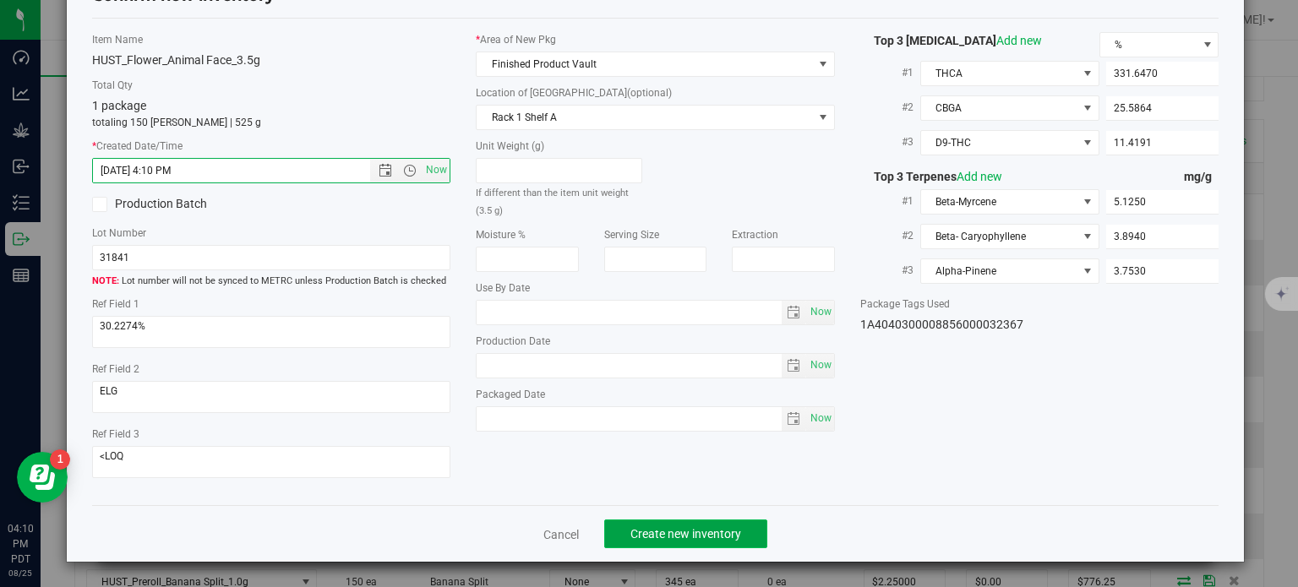
click at [673, 527] on span "Create new inventory" at bounding box center [686, 534] width 111 height 14
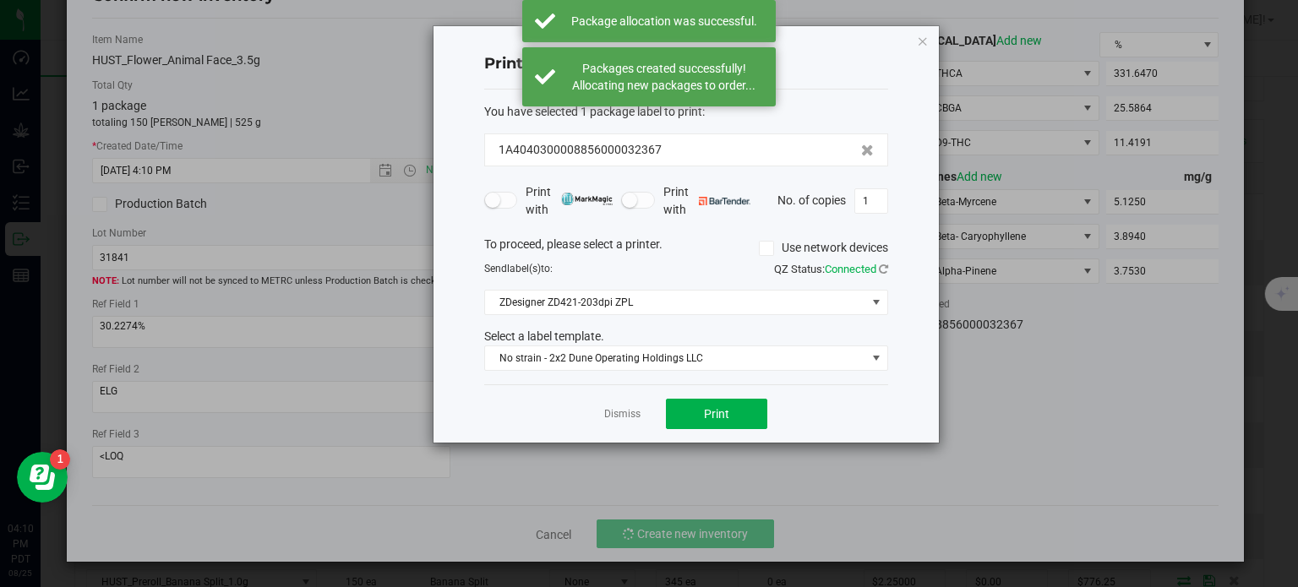
click at [640, 402] on div "Dismiss Print" at bounding box center [686, 414] width 404 height 58
click at [629, 408] on link "Dismiss" at bounding box center [622, 414] width 36 height 14
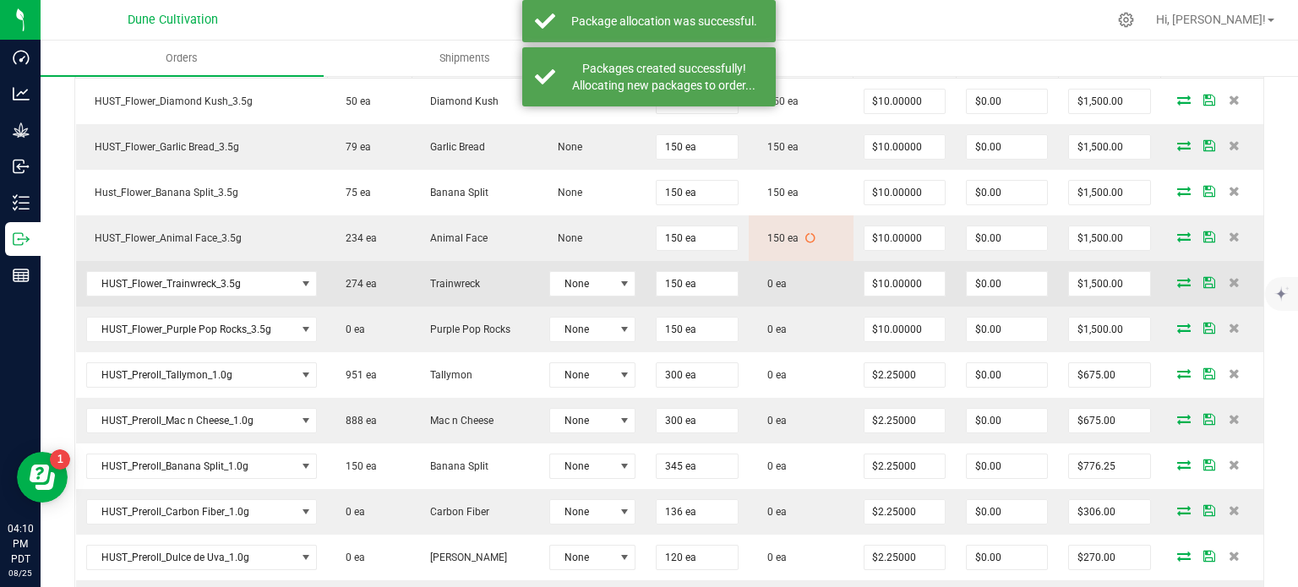
click at [1177, 280] on icon at bounding box center [1184, 282] width 14 height 10
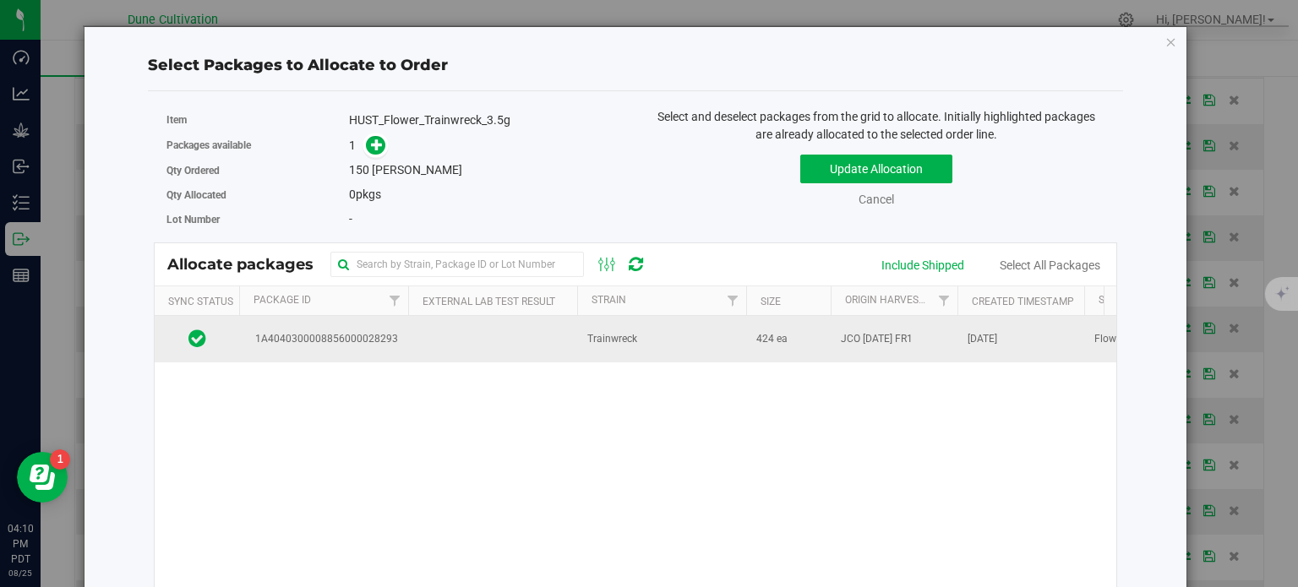
click at [361, 331] on span "1A4040300008856000028293" at bounding box center [323, 339] width 149 height 16
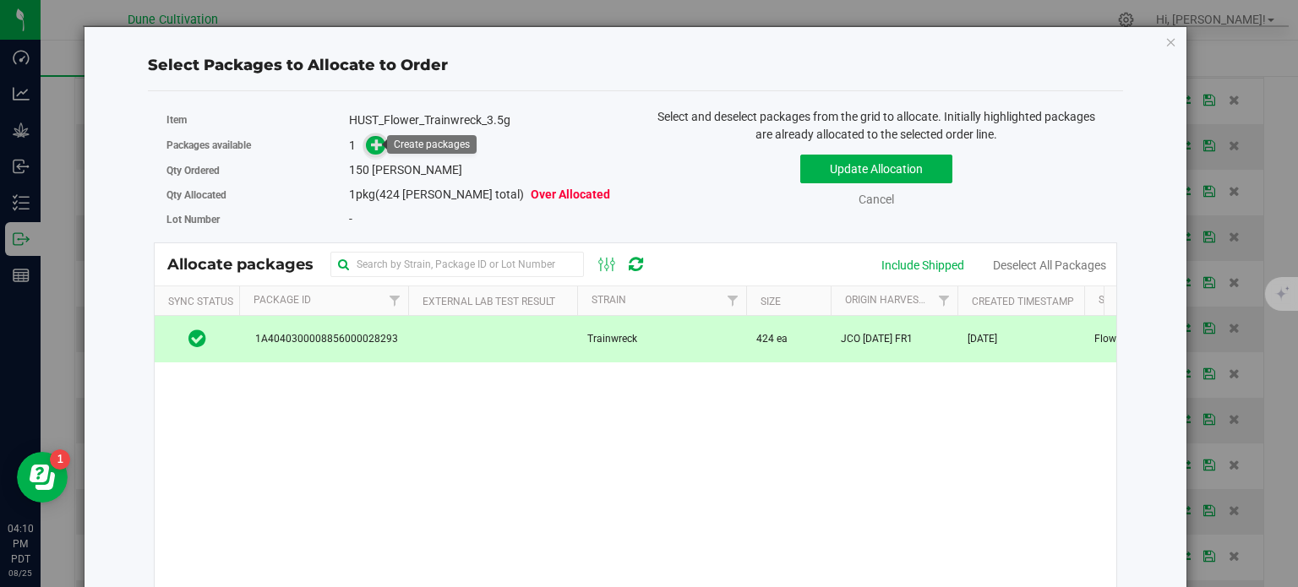
click at [374, 150] on icon at bounding box center [377, 145] width 12 height 12
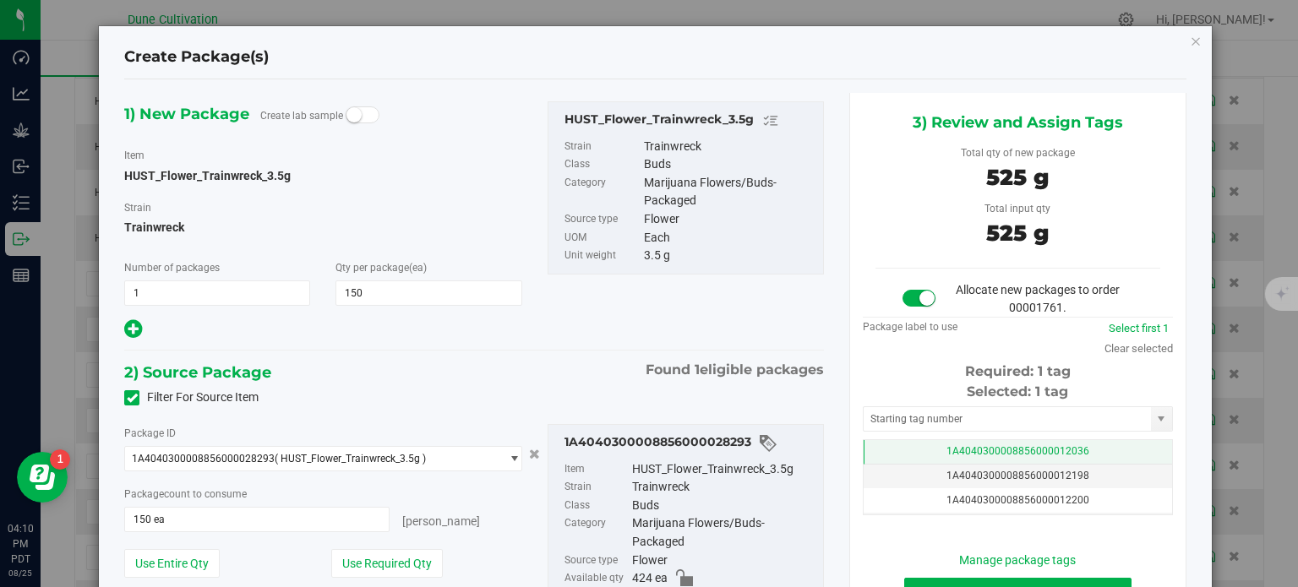
click at [891, 462] on td "1A4040300008856000012036" at bounding box center [1018, 452] width 309 height 25
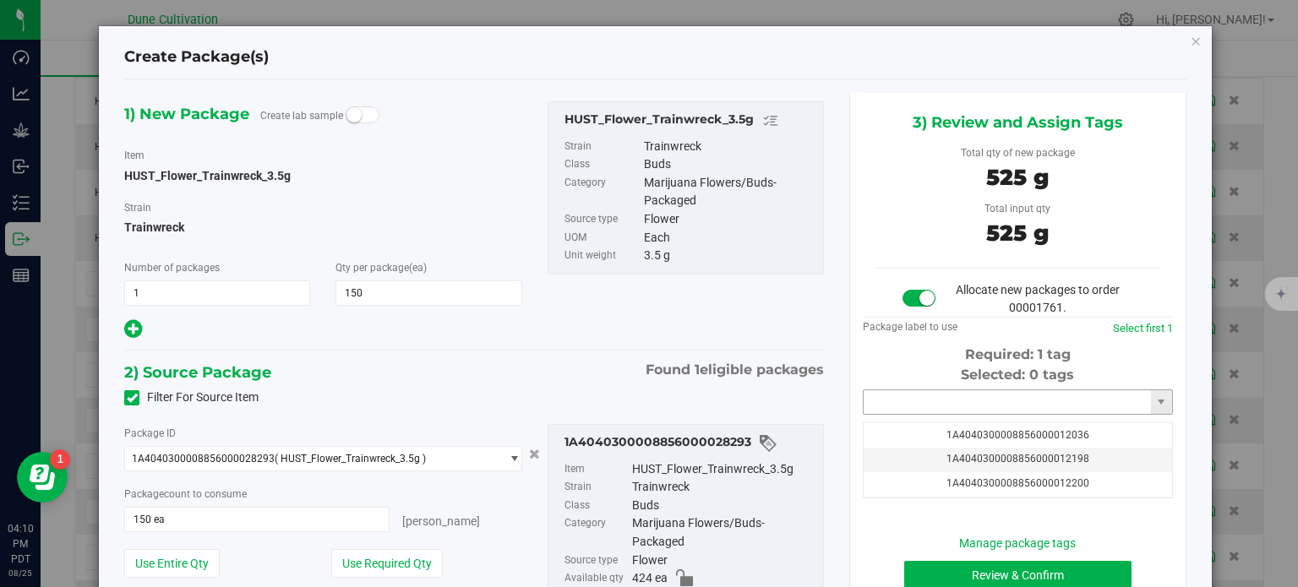
click at [906, 412] on input "text" at bounding box center [1007, 403] width 287 height 24
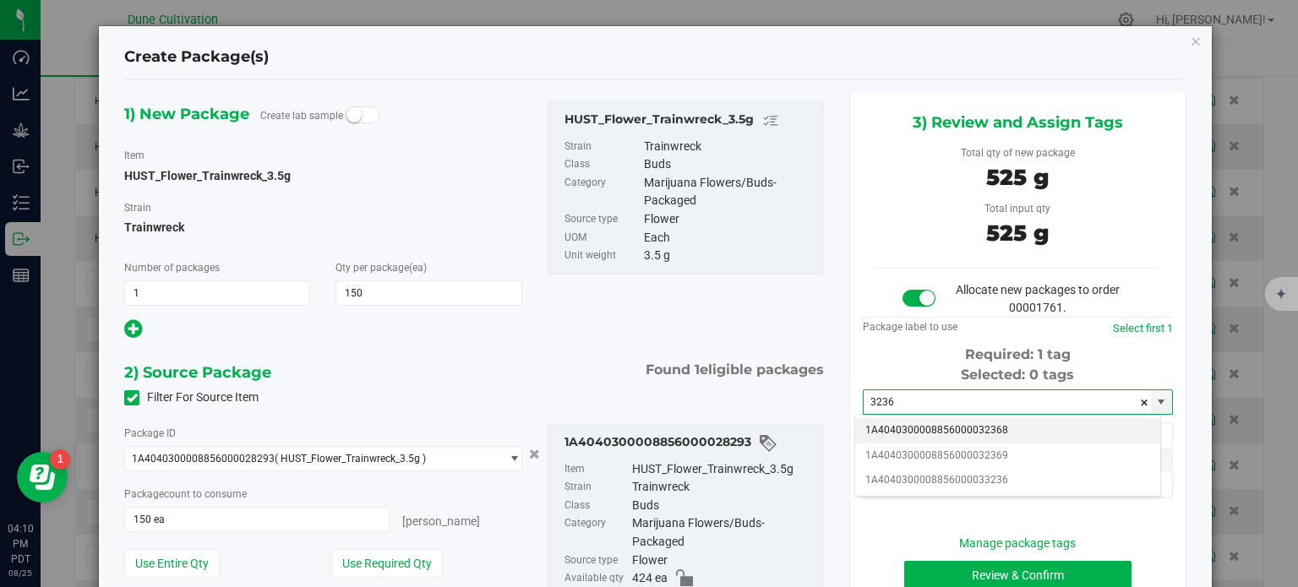
click at [955, 430] on li "1A4040300008856000032368" at bounding box center [1007, 430] width 305 height 25
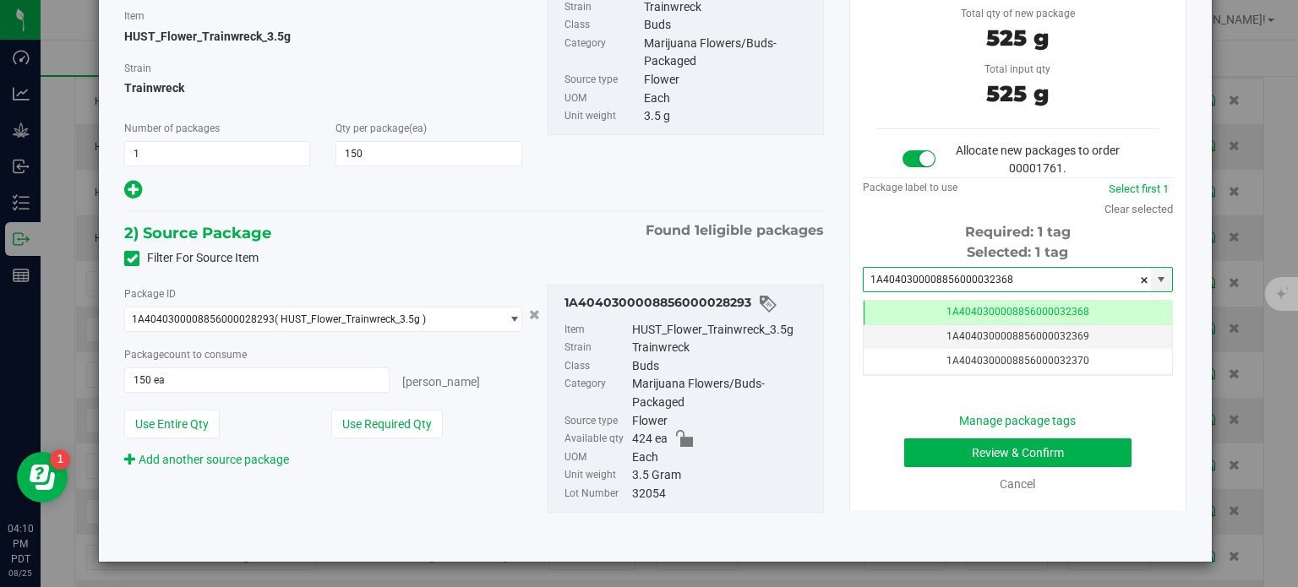
type input "1A4040300008856000032368"
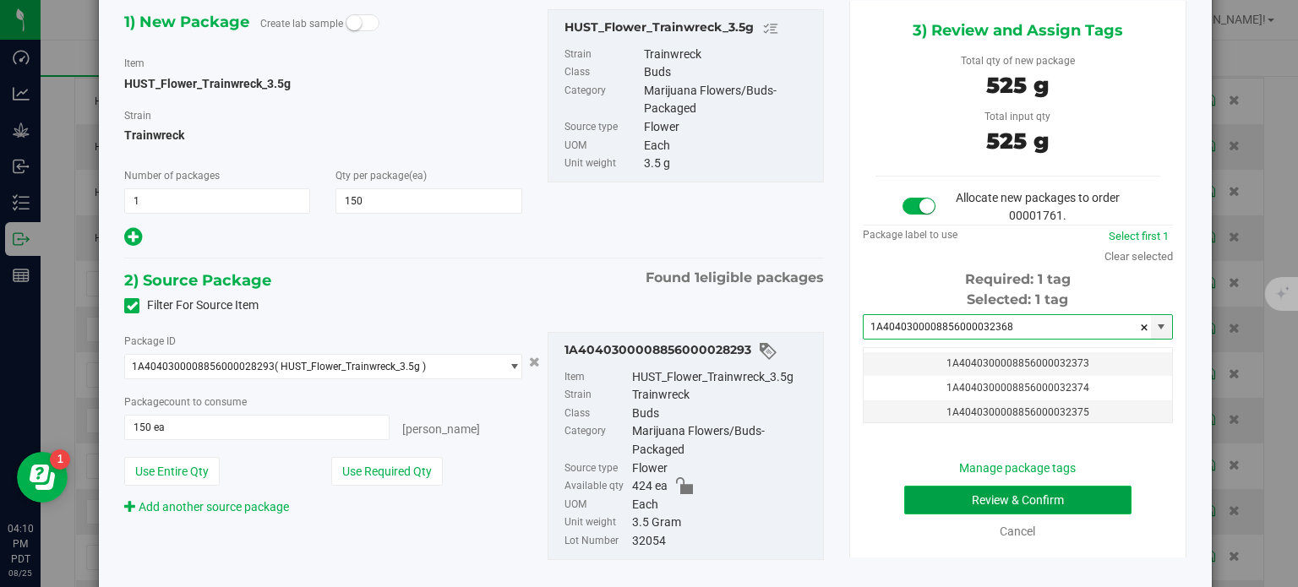
click at [927, 499] on button "Review & Confirm" at bounding box center [1017, 500] width 227 height 29
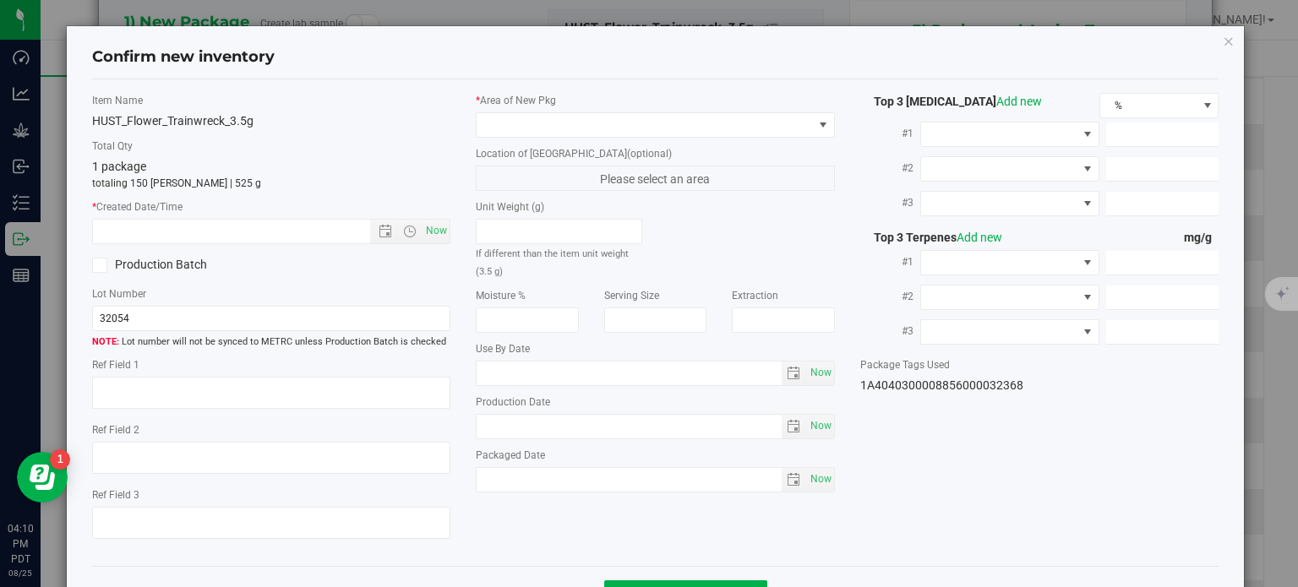
type textarea "25.9165%"
type textarea "Trainwreck"
type textarea "0.0459079%"
type input "282.5490"
type input "20.6643"
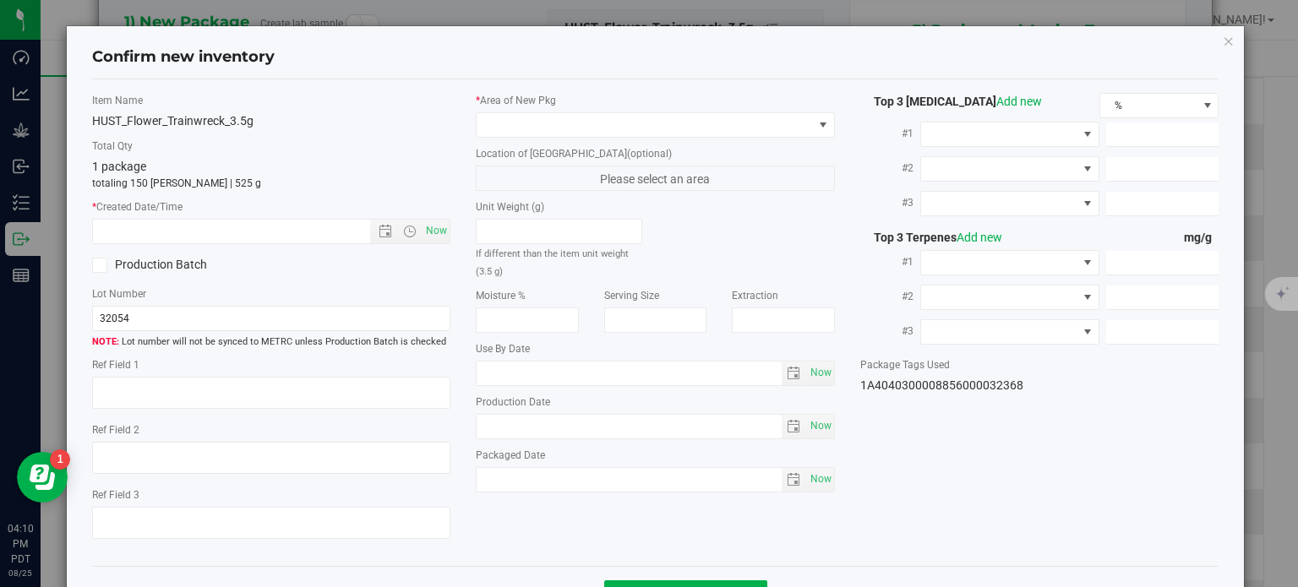
type input "11.3700"
type input "9.3480"
type input "4.1530"
type input "3.3930"
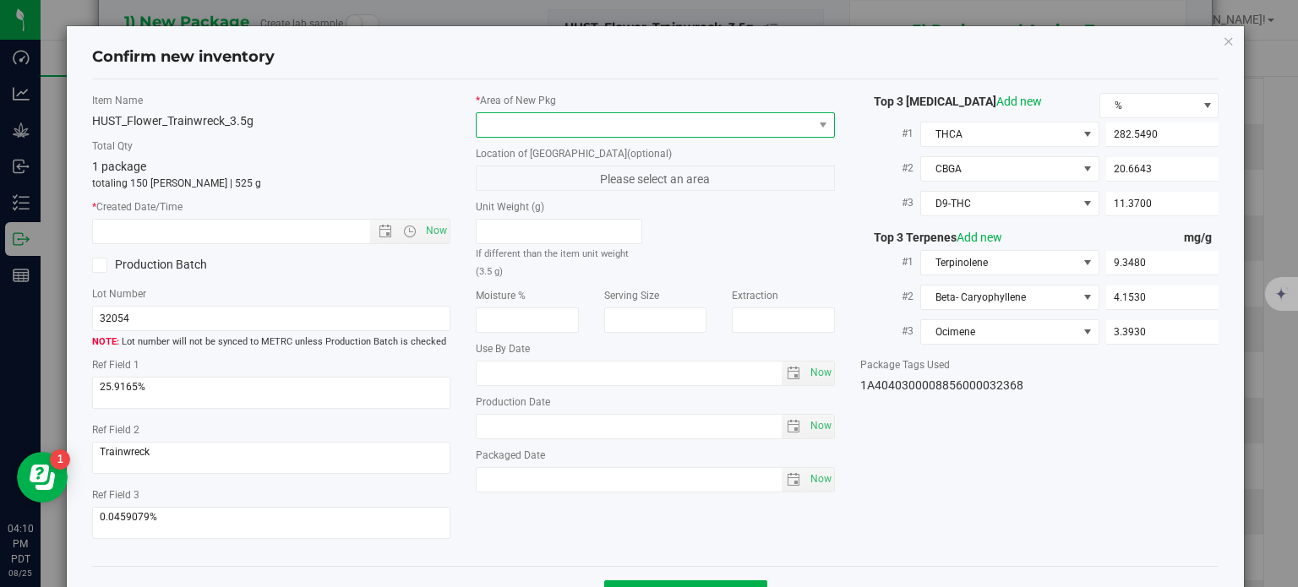
click at [635, 132] on span at bounding box center [645, 125] width 336 height 24
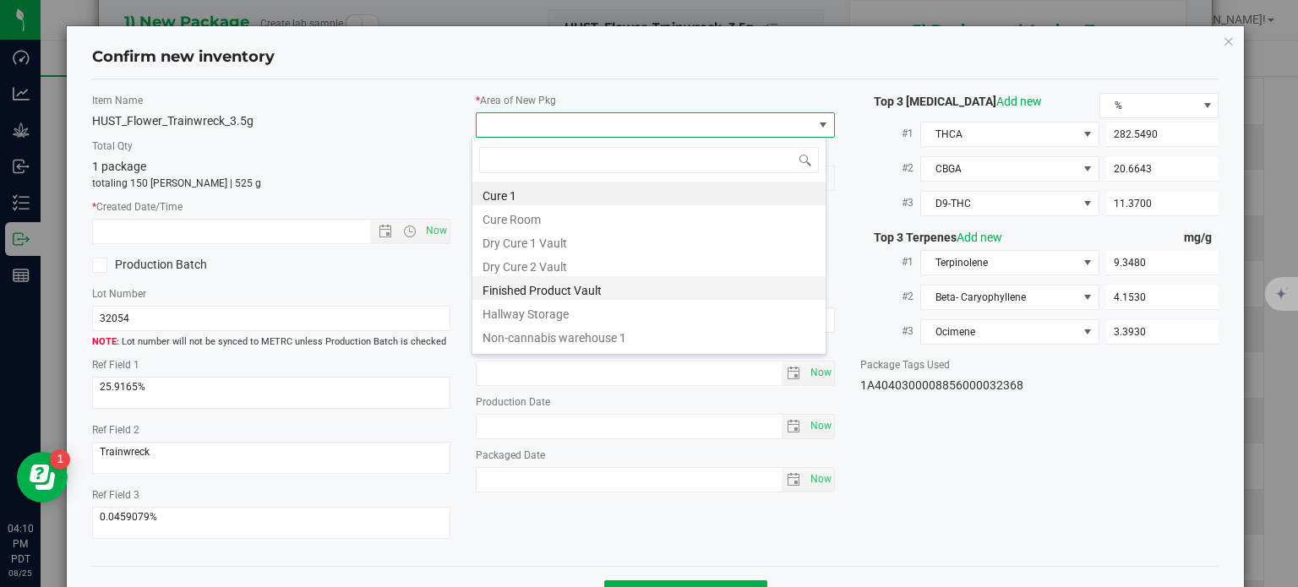
click at [562, 281] on li "Finished Product Vault" at bounding box center [649, 288] width 353 height 24
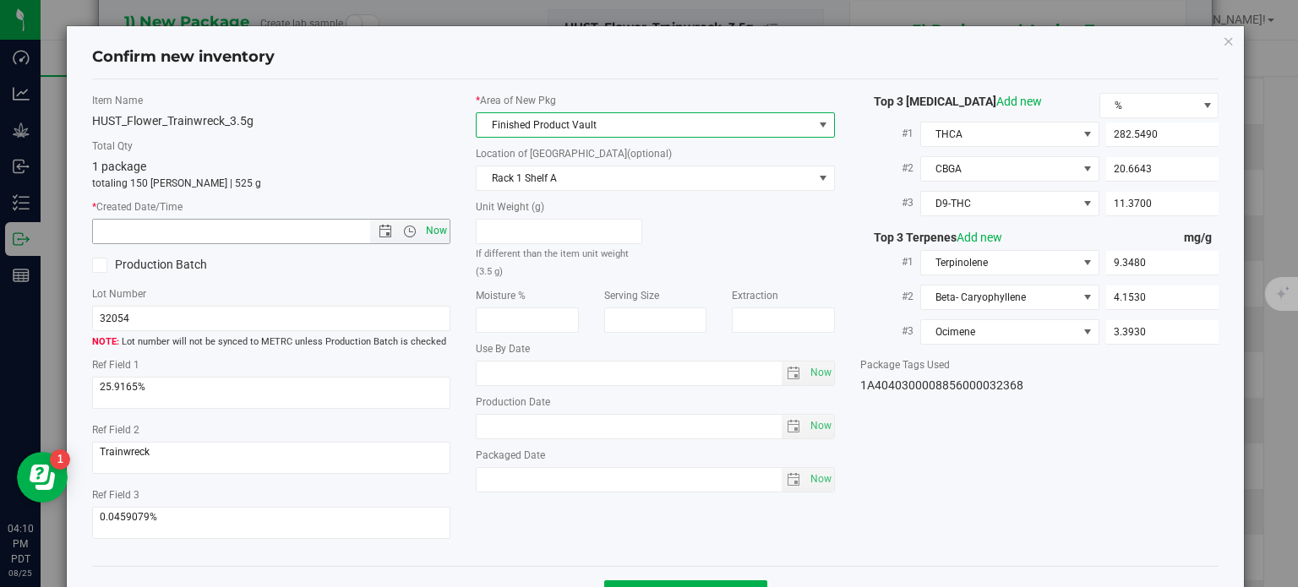
click at [423, 238] on span "Now" at bounding box center [437, 231] width 29 height 25
type input "[DATE] 4:10 PM"
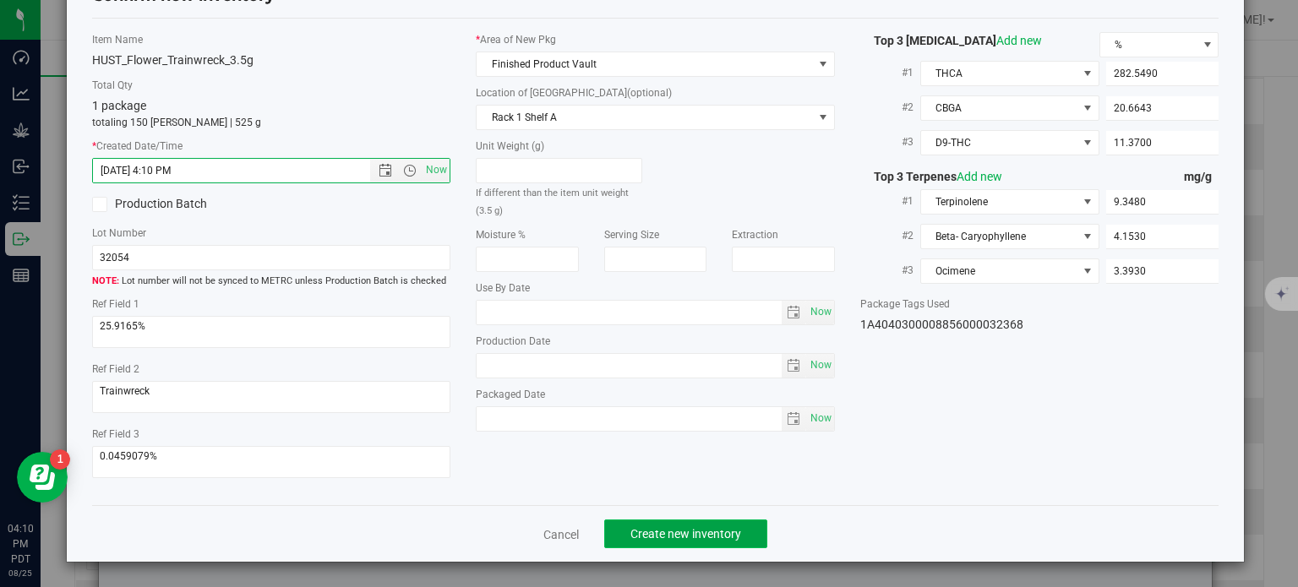
click at [671, 523] on button "Create new inventory" at bounding box center [685, 534] width 163 height 29
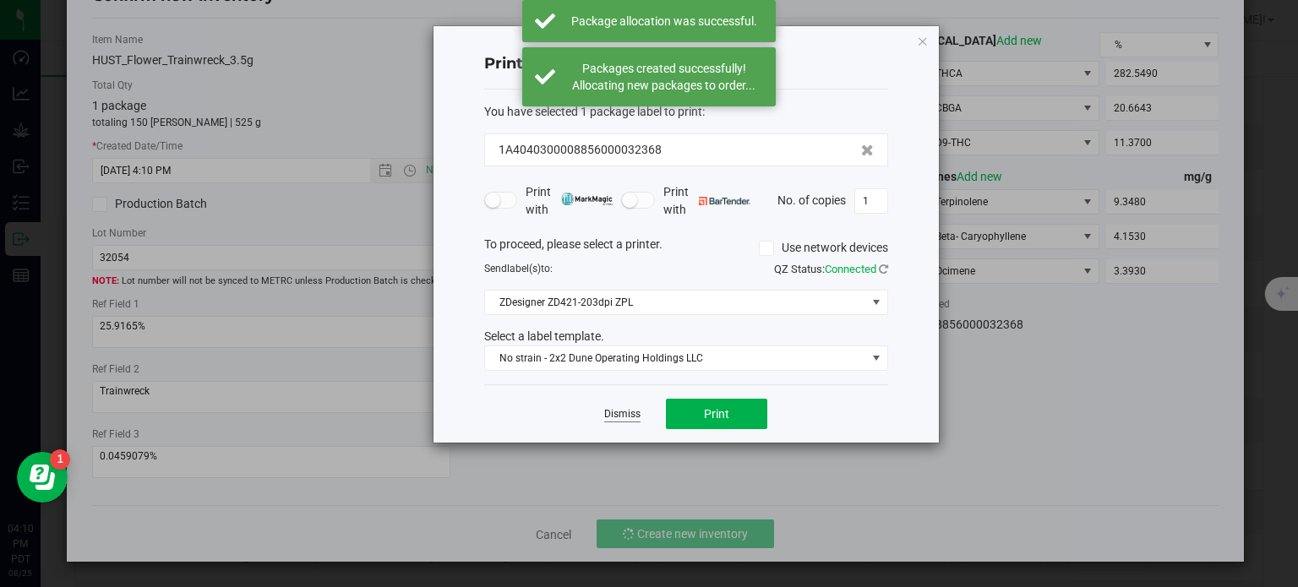
click at [628, 411] on link "Dismiss" at bounding box center [622, 414] width 36 height 14
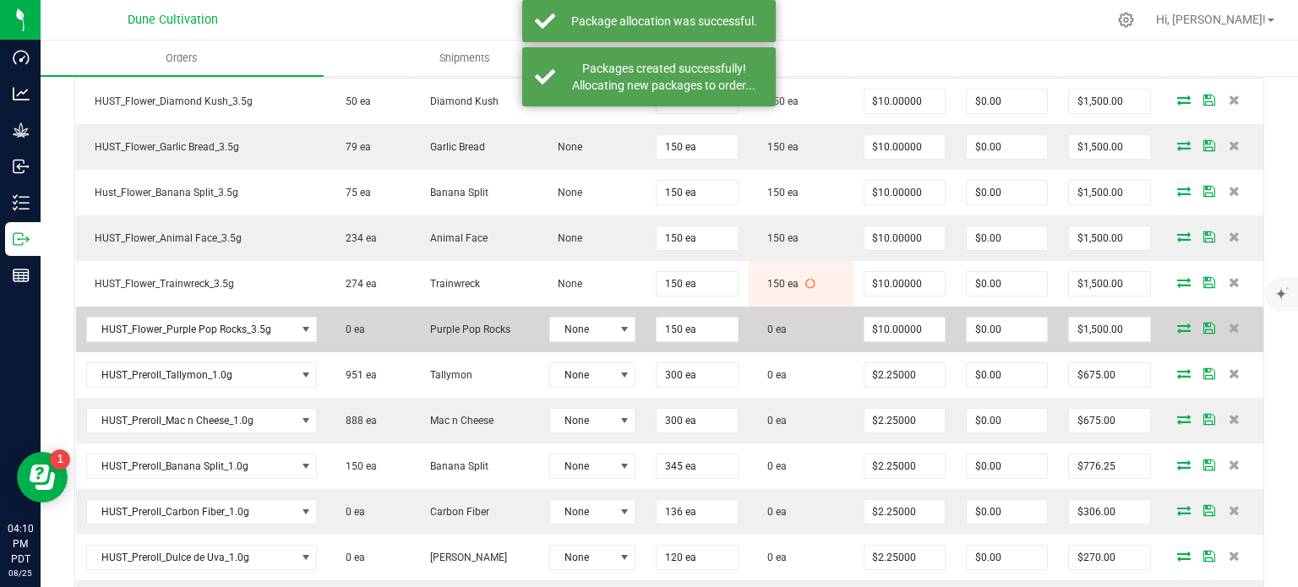
click at [1177, 323] on icon at bounding box center [1184, 328] width 14 height 10
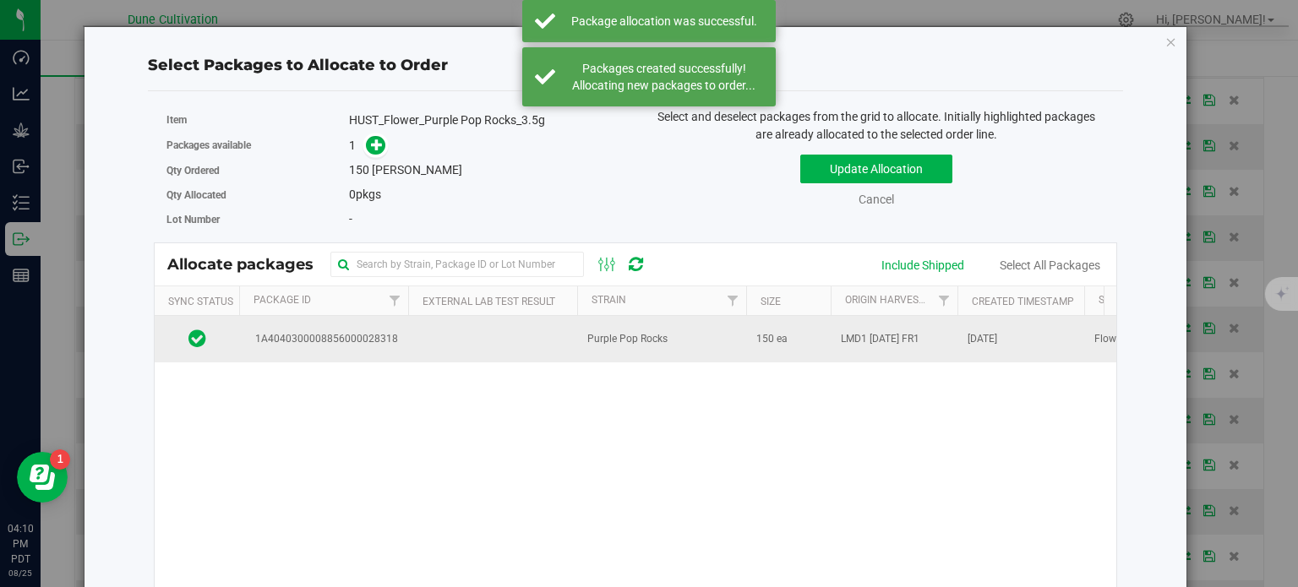
click at [317, 331] on span "1A4040300008856000028318" at bounding box center [323, 339] width 149 height 16
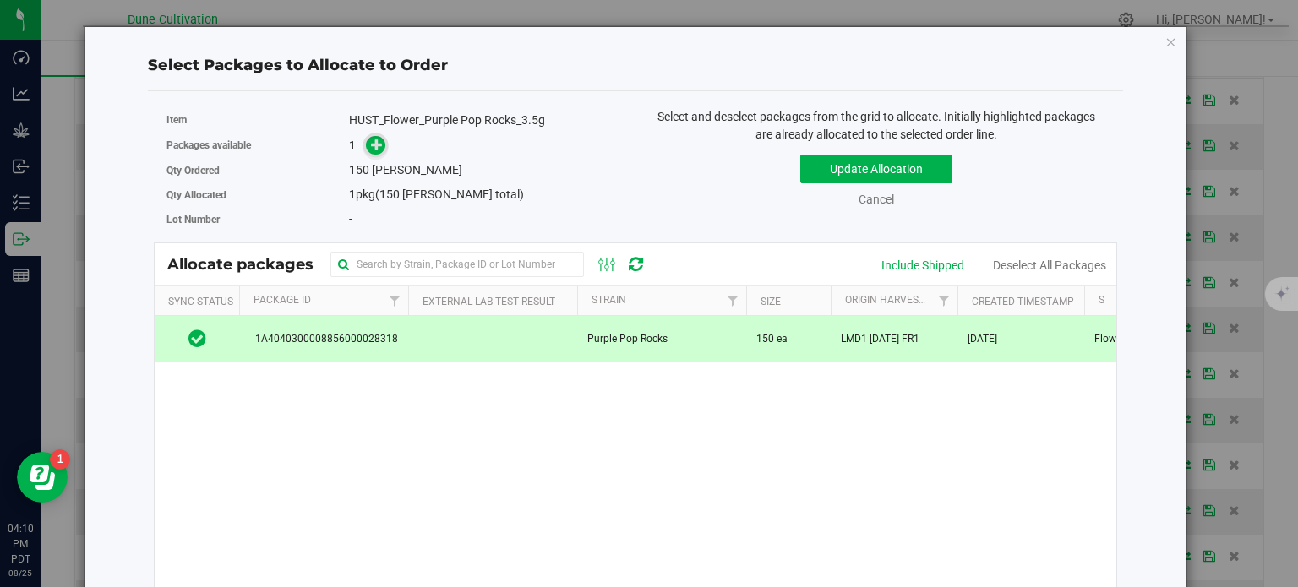
click at [371, 136] on span at bounding box center [375, 145] width 19 height 19
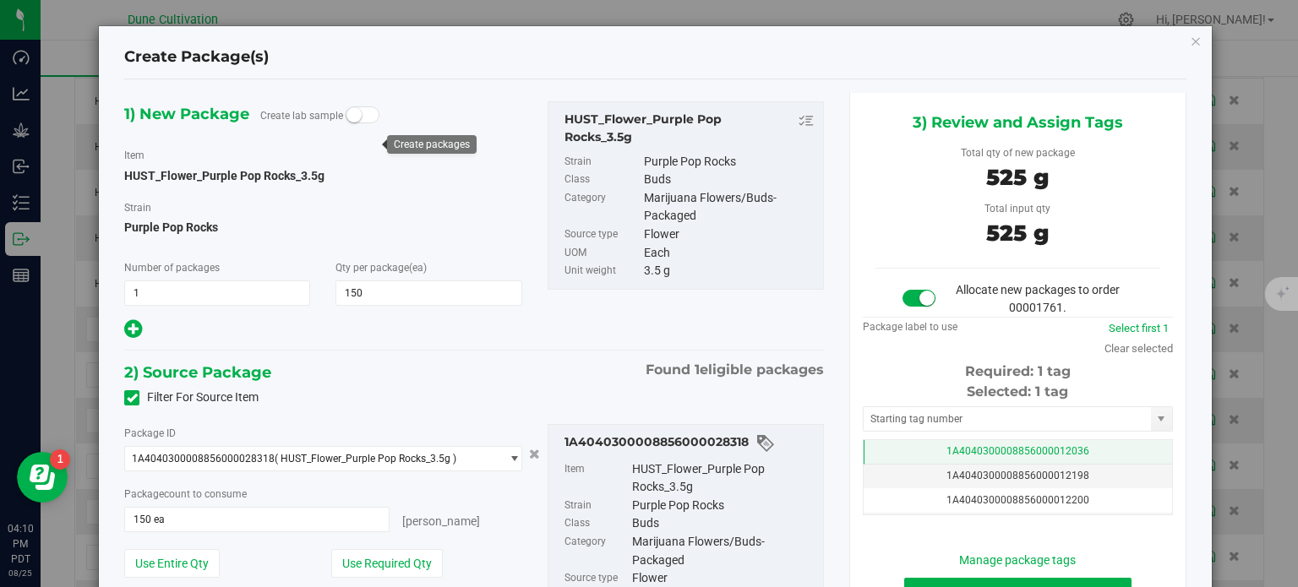
click at [991, 449] on span "1A4040300008856000012036" at bounding box center [1018, 451] width 143 height 12
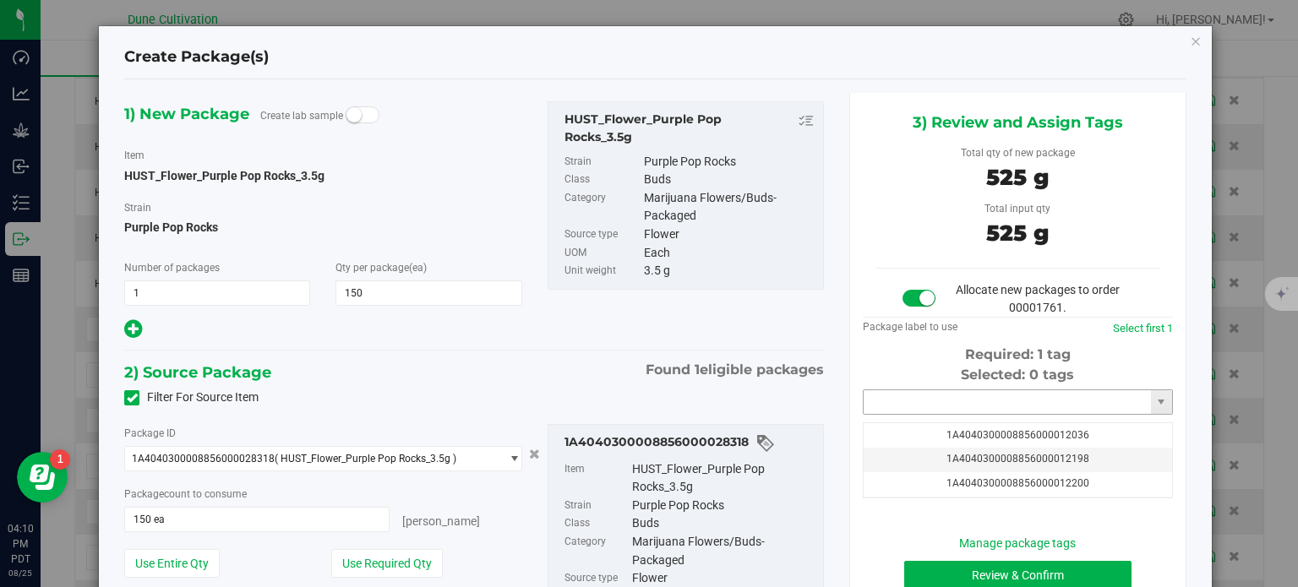
click at [922, 402] on input "text" at bounding box center [1007, 403] width 287 height 24
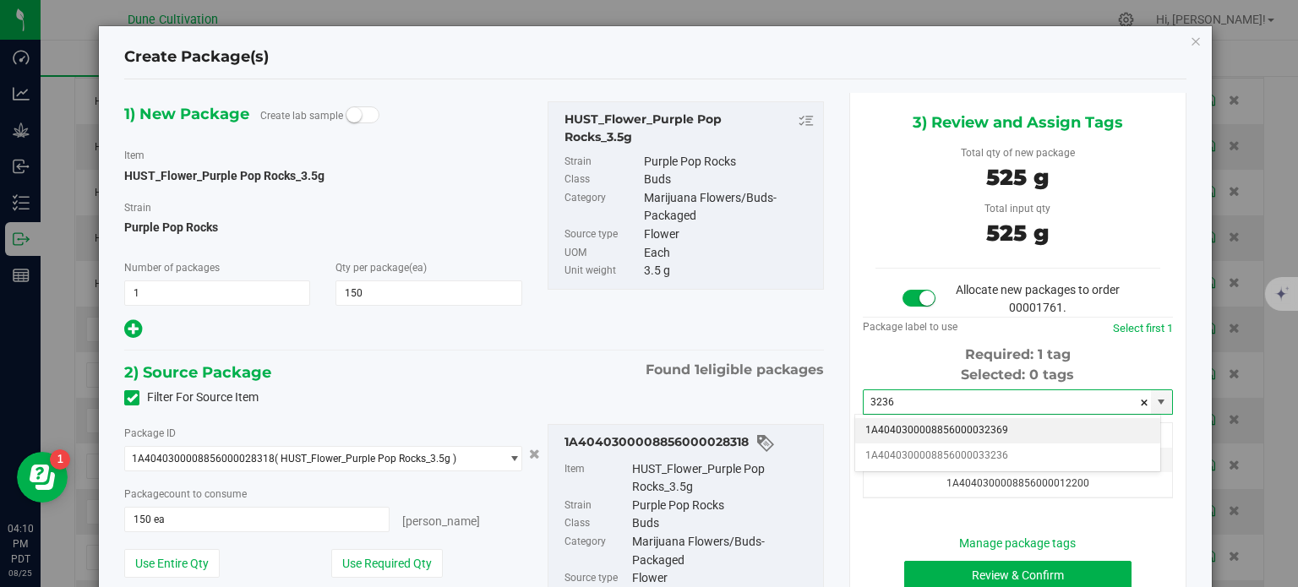
click at [926, 430] on li "1A4040300008856000032369" at bounding box center [1007, 430] width 305 height 25
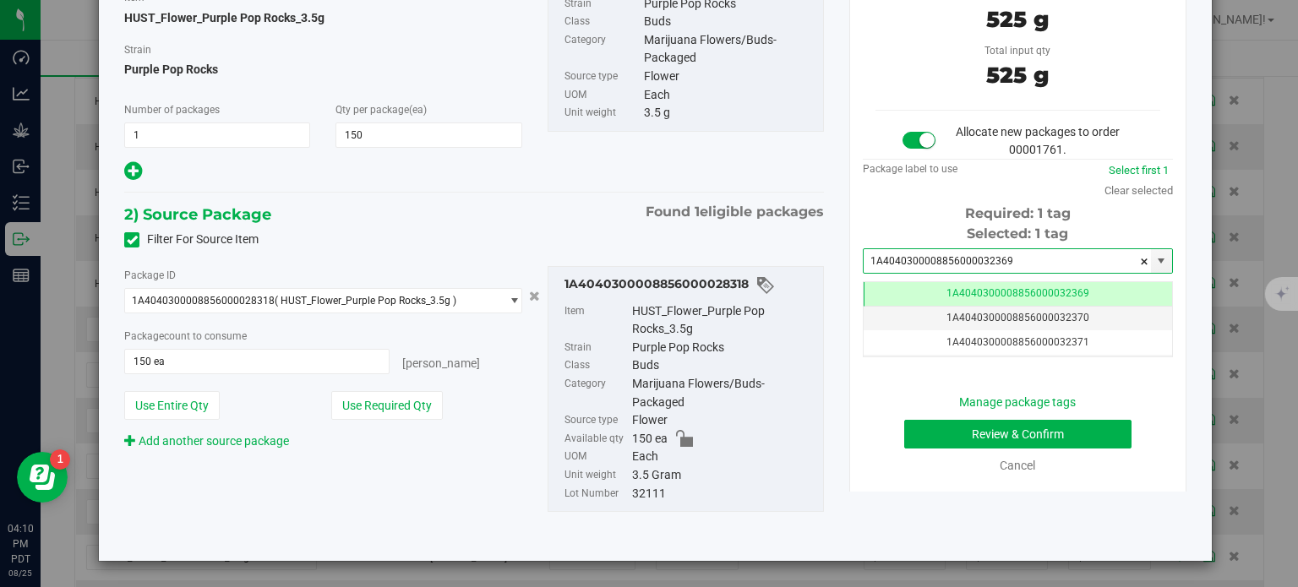
type input "1A4040300008856000032369"
click at [927, 445] on button "Review & Confirm" at bounding box center [1017, 434] width 227 height 29
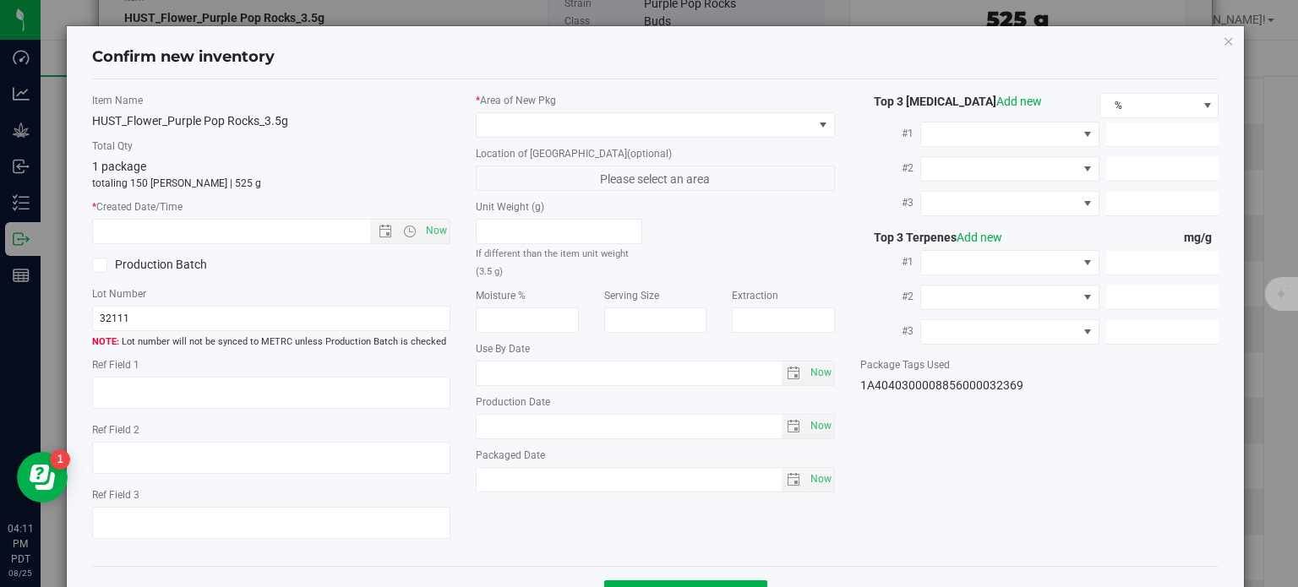
type textarea "26.3508%"
type textarea "LMD1"
type textarea "<LOQ"
type input "295.2520"
type input "9.3873"
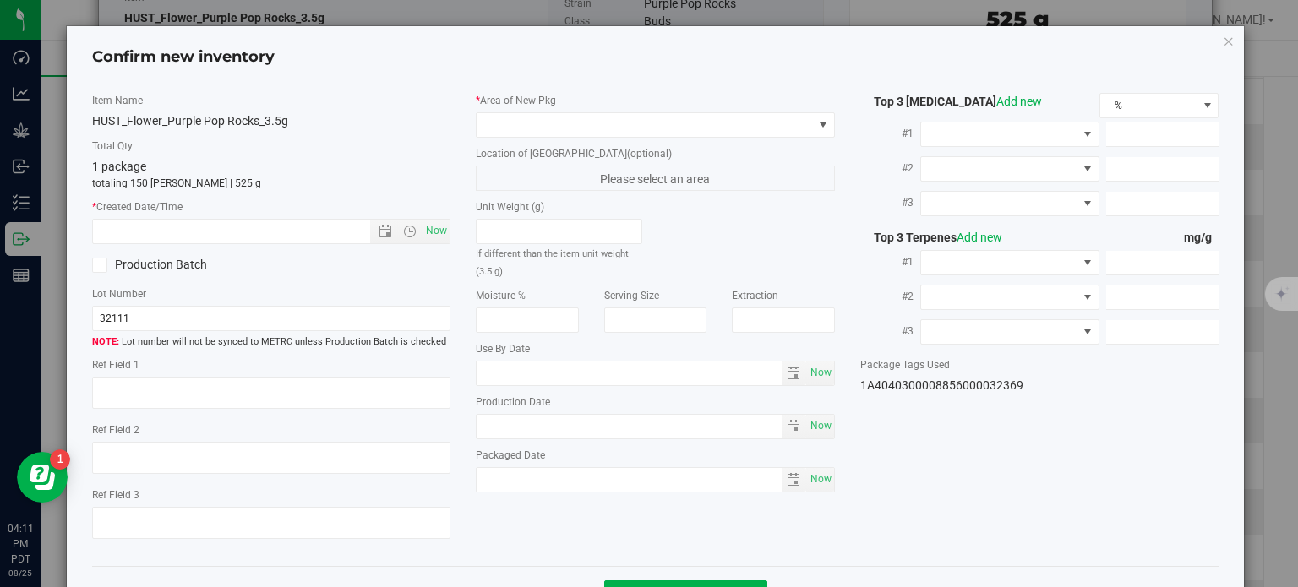
type input "4.5723"
type input "4.5380"
type input "2.8270"
type input "2.0530"
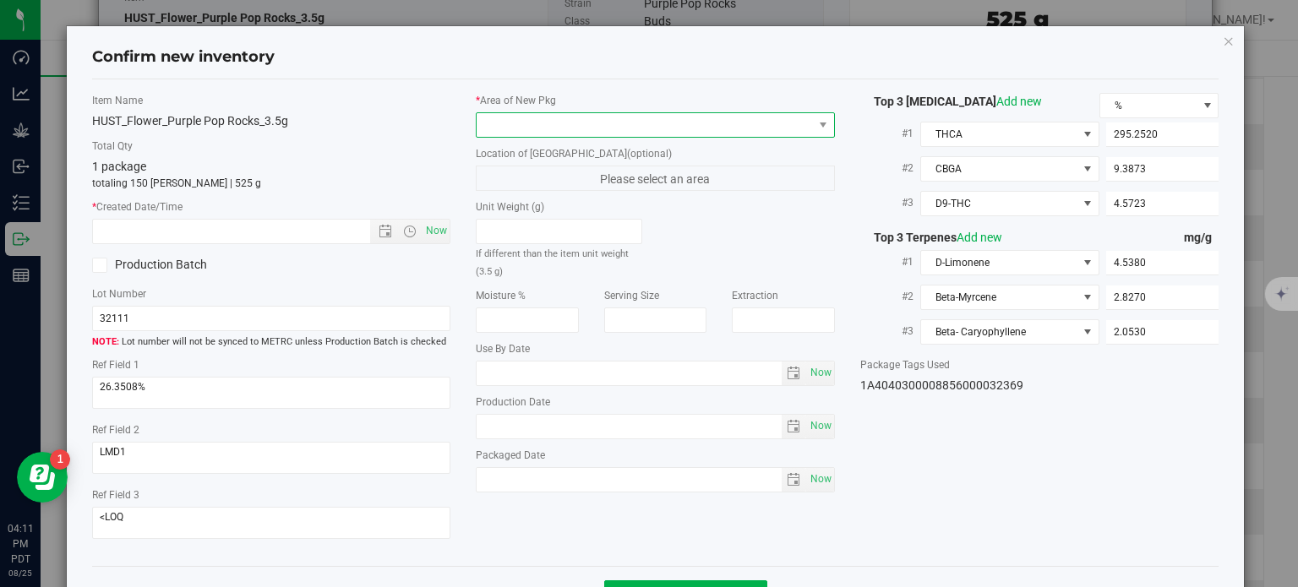
click at [593, 124] on span at bounding box center [645, 125] width 336 height 24
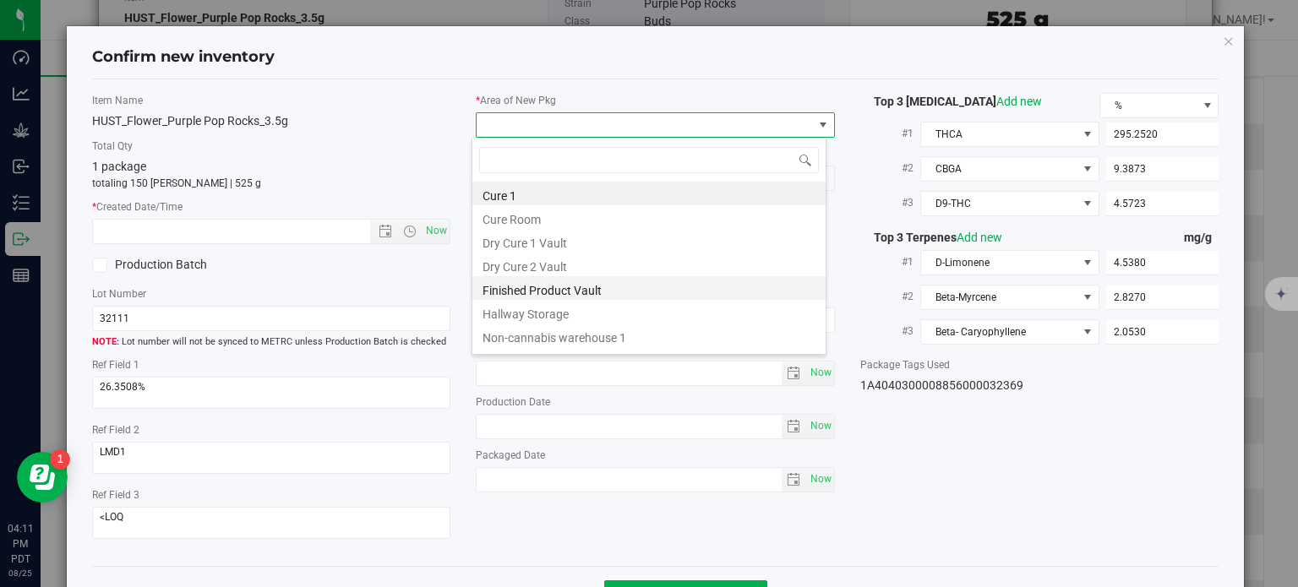
click at [532, 293] on li "Finished Product Vault" at bounding box center [649, 288] width 353 height 24
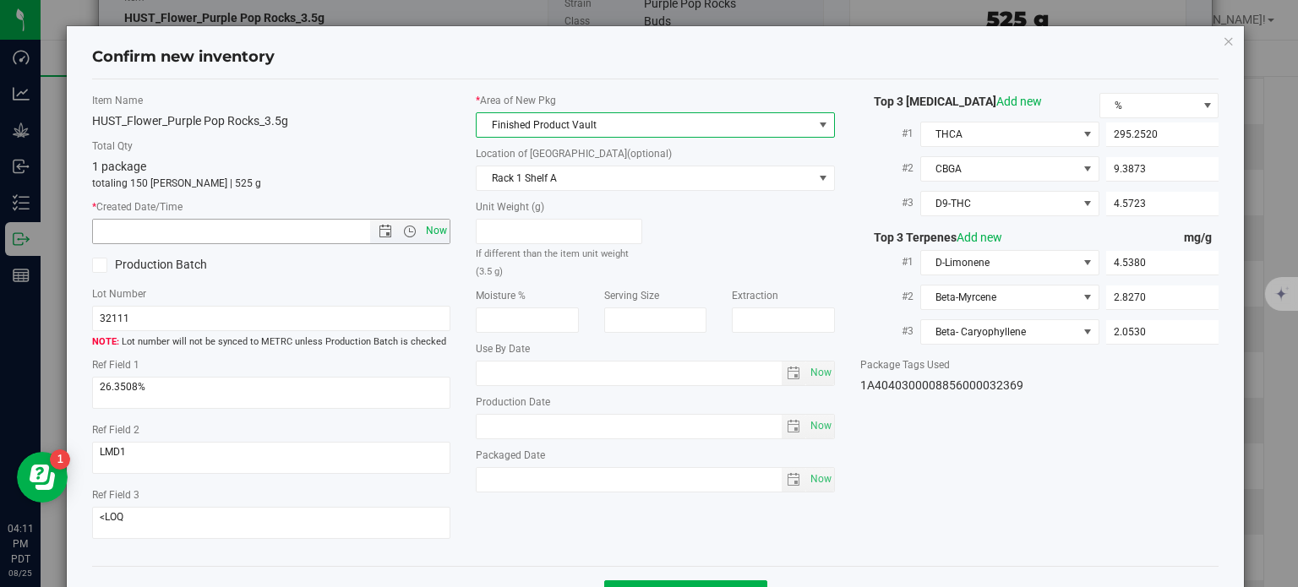
click at [434, 234] on span "Now" at bounding box center [437, 231] width 29 height 25
type input "[DATE] 4:11 PM"
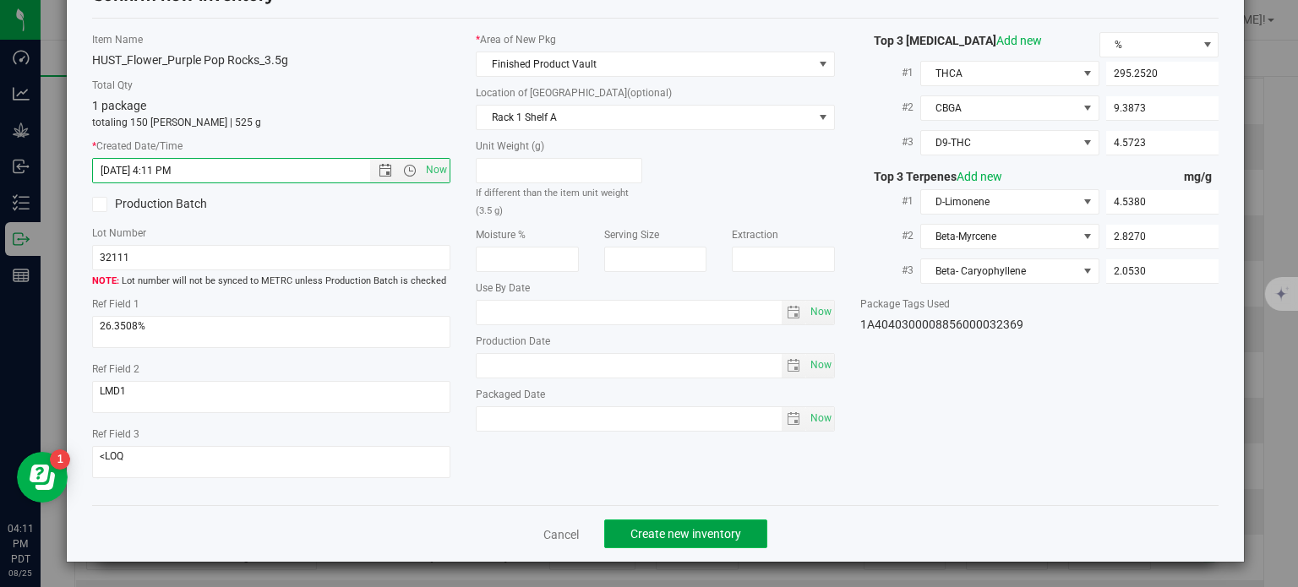
click at [676, 538] on span "Create new inventory" at bounding box center [686, 534] width 111 height 14
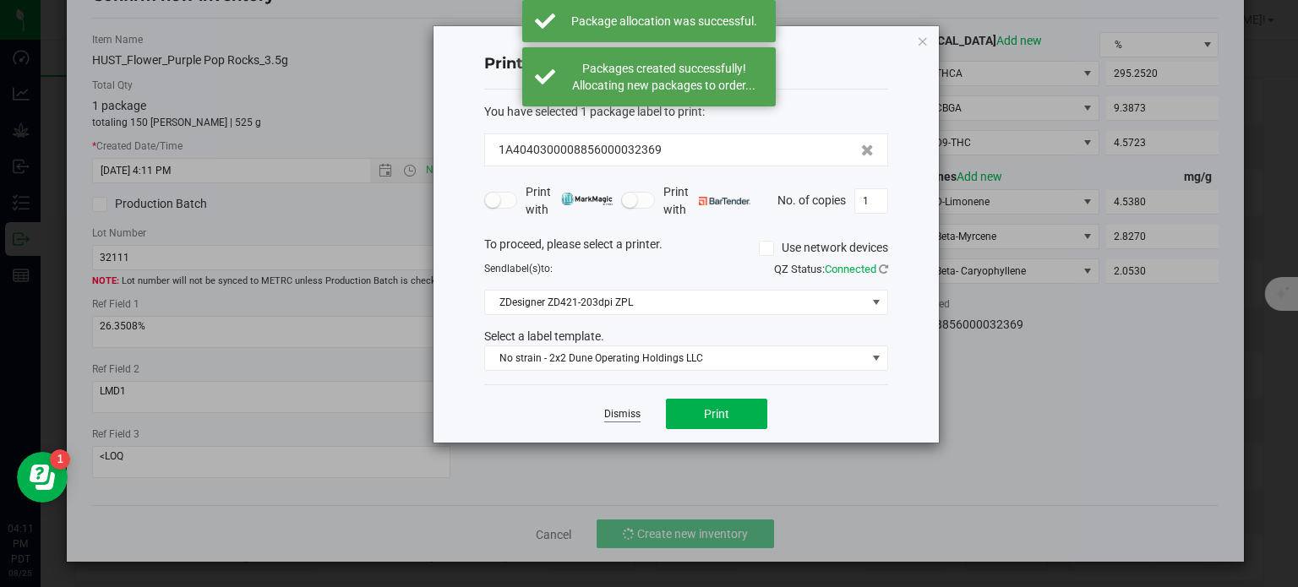
click at [615, 418] on link "Dismiss" at bounding box center [622, 414] width 36 height 14
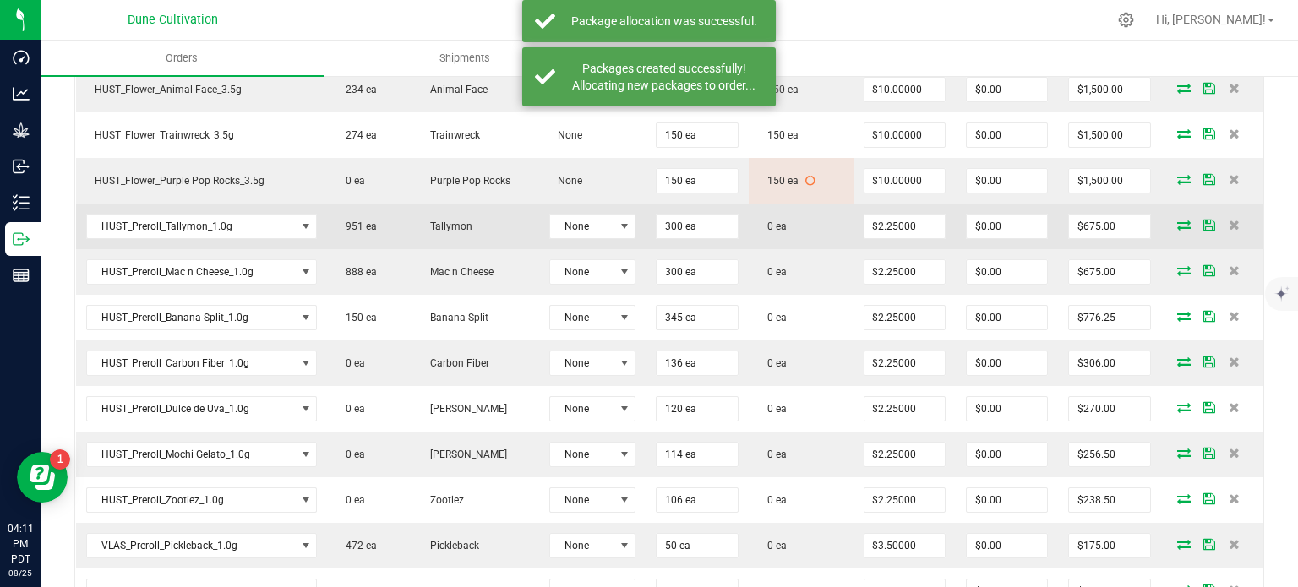
click at [1177, 223] on icon at bounding box center [1184, 225] width 14 height 10
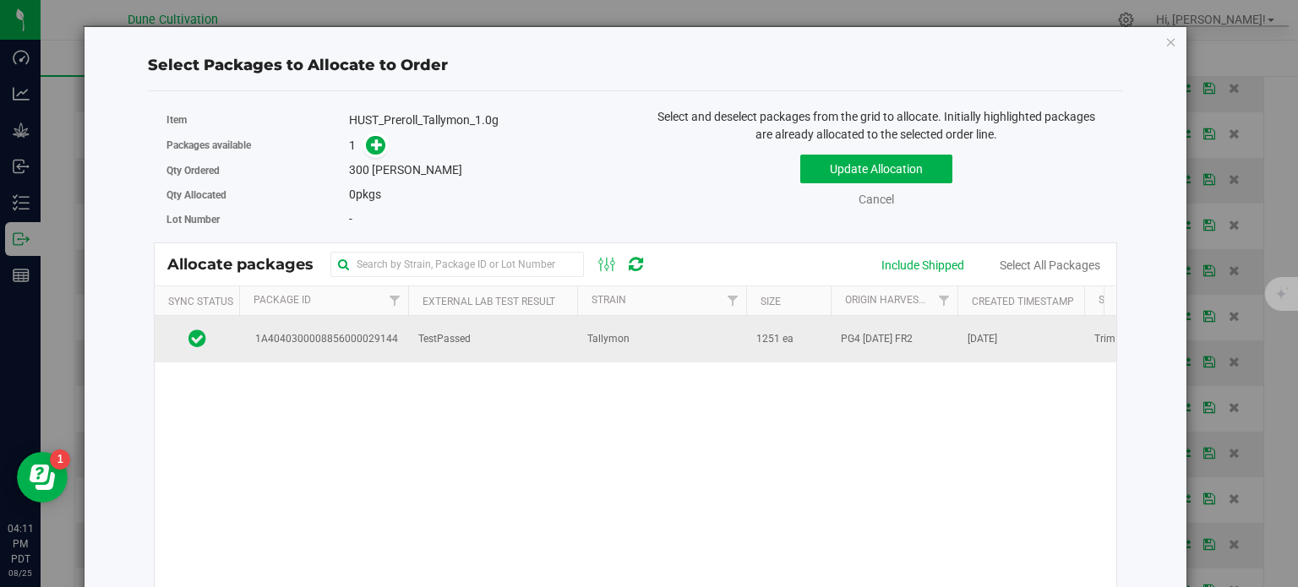
click at [376, 333] on span "1A4040300008856000029144" at bounding box center [323, 339] width 149 height 16
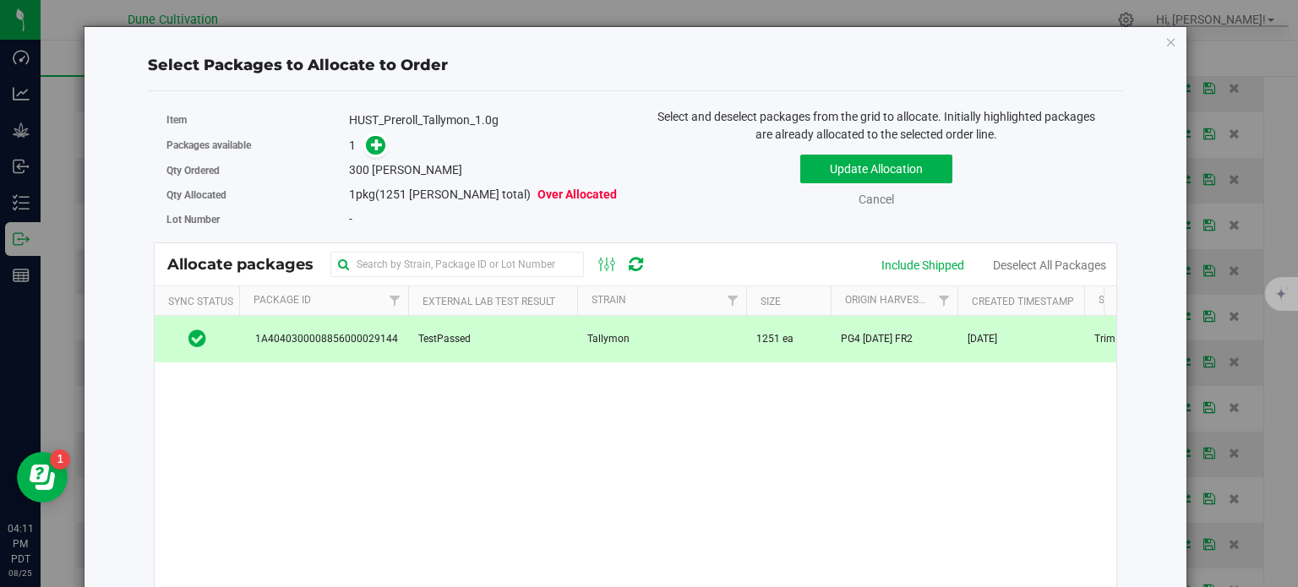
click at [372, 156] on div "Packages available 1" at bounding box center [395, 146] width 456 height 26
click at [372, 149] on icon at bounding box center [377, 145] width 12 height 12
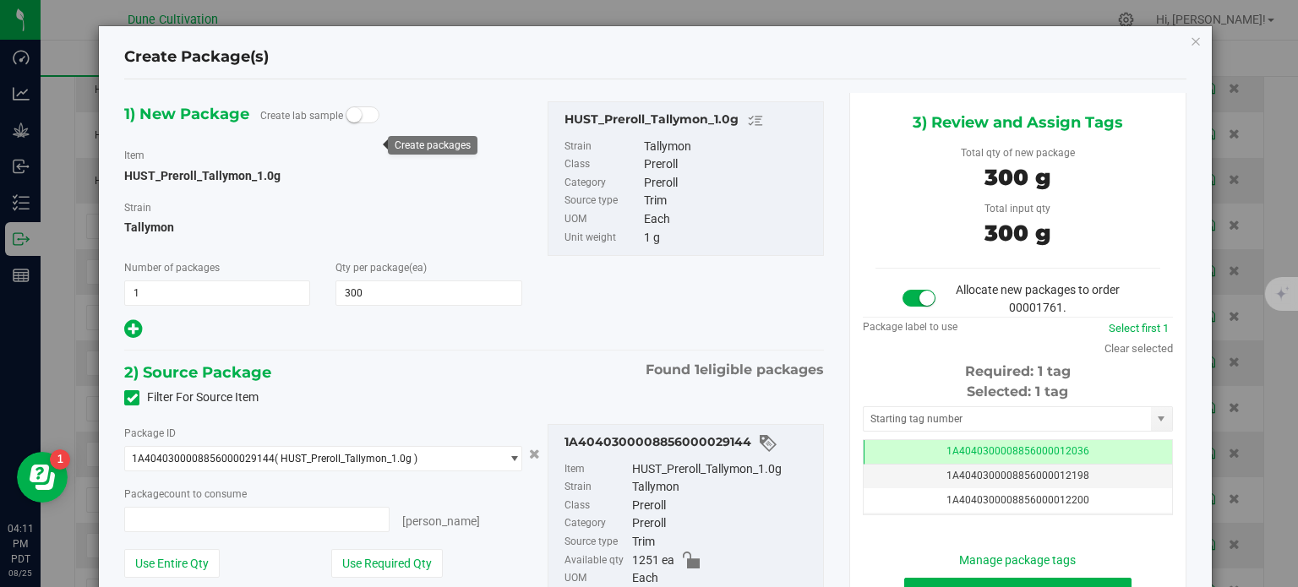
type input "300 ea"
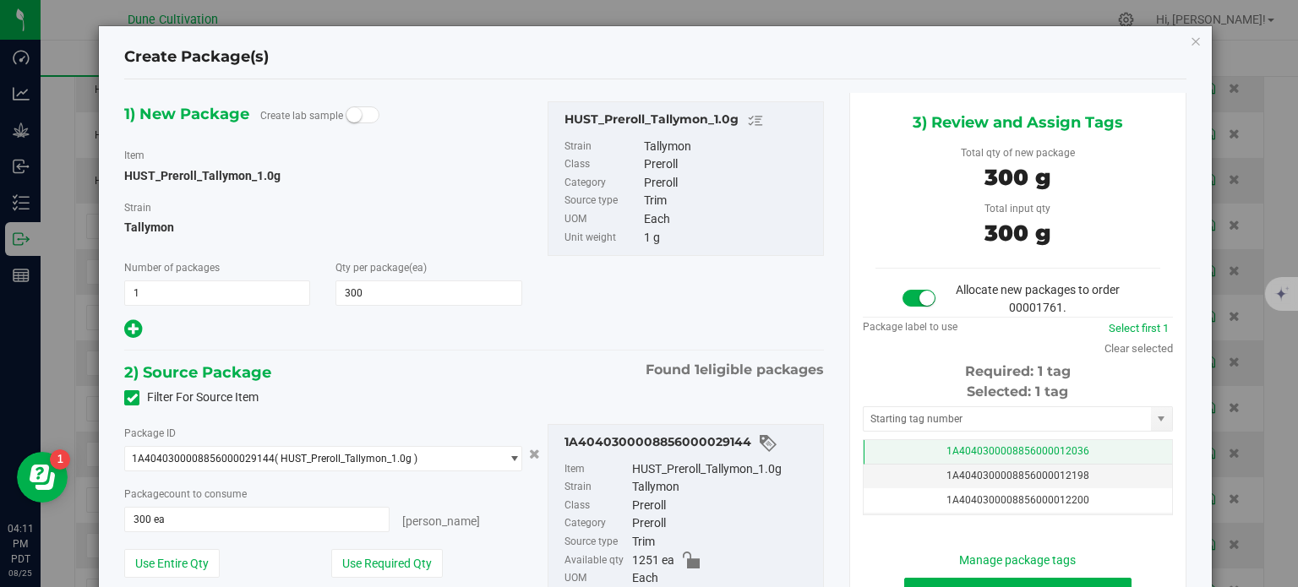
click at [947, 449] on span "1A4040300008856000012036" at bounding box center [1018, 451] width 143 height 12
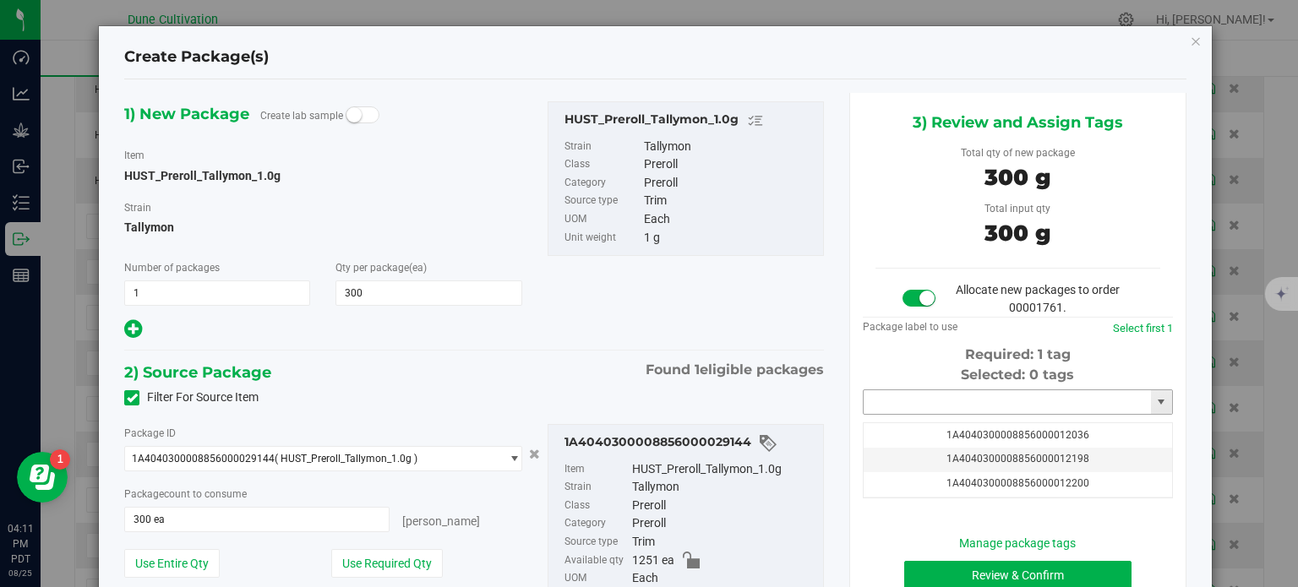
click at [942, 406] on input "text" at bounding box center [1007, 403] width 287 height 24
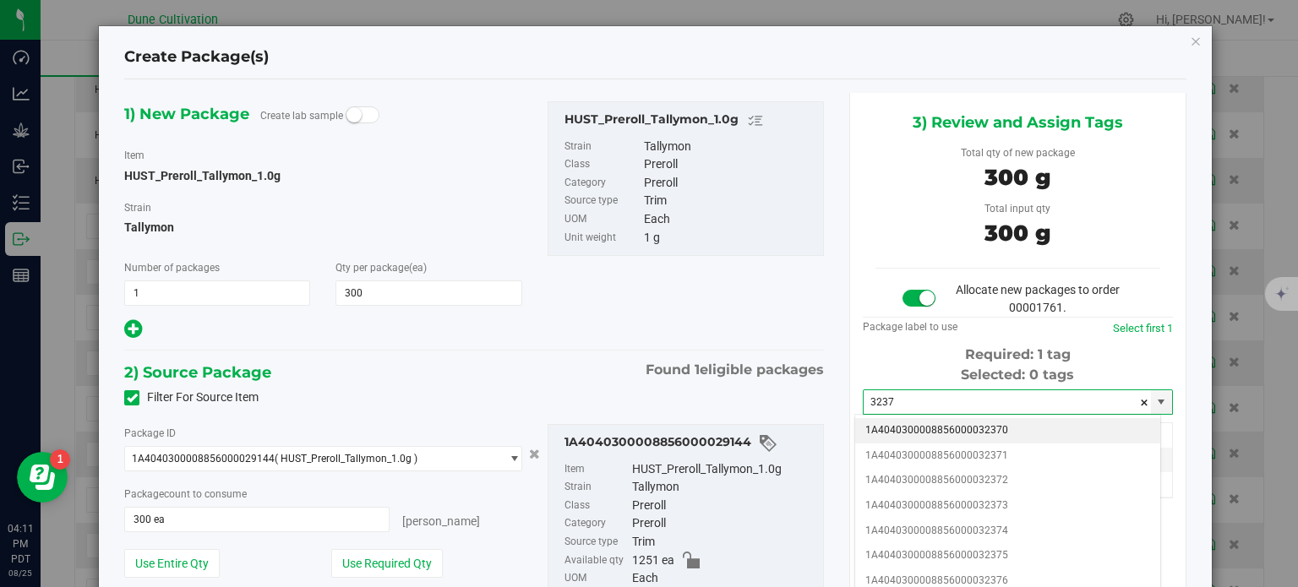
click at [927, 422] on li "1A4040300008856000032370" at bounding box center [1007, 430] width 305 height 25
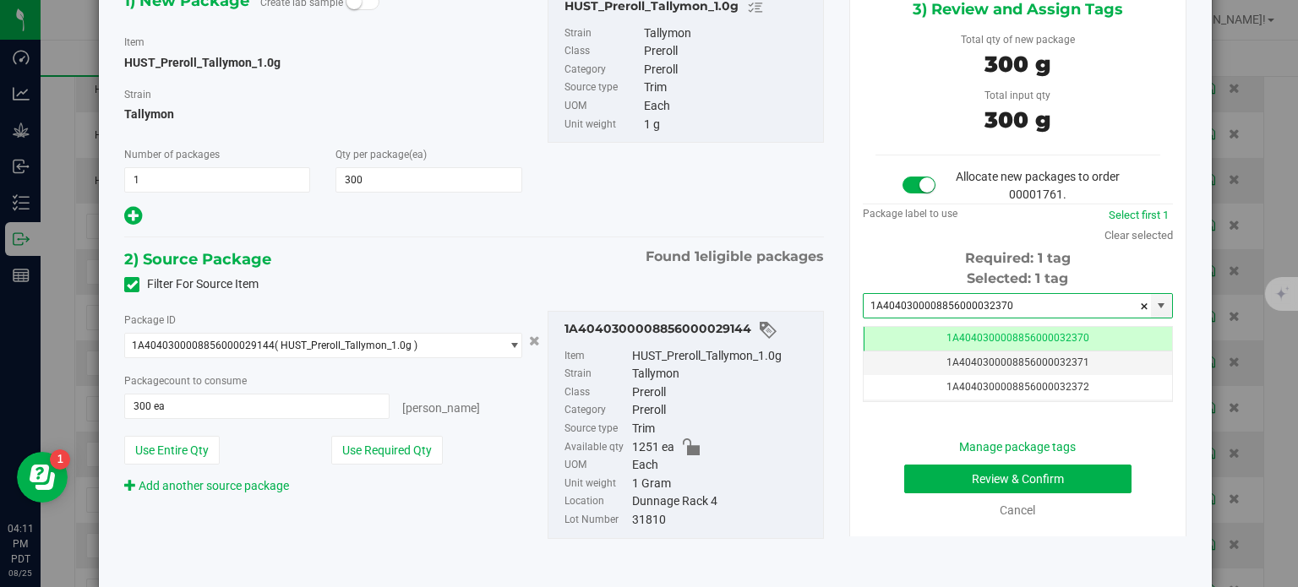
type input "1A4040300008856000032370"
